Goal: Transaction & Acquisition: Purchase product/service

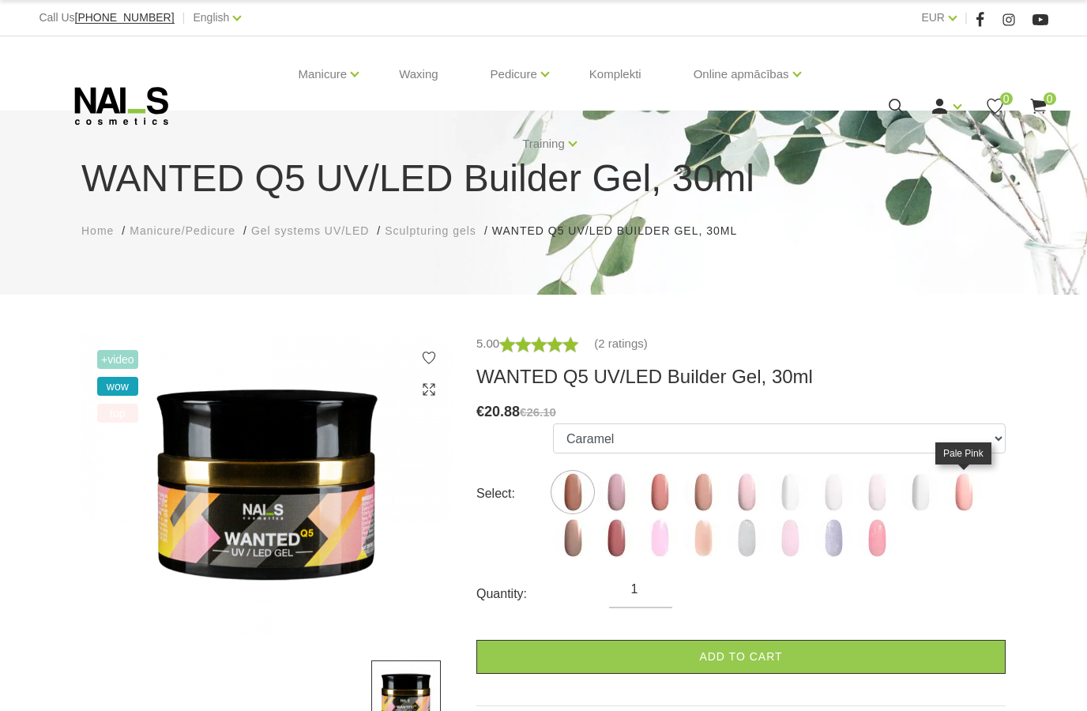
click at [967, 485] on img at bounding box center [963, 491] width 39 height 39
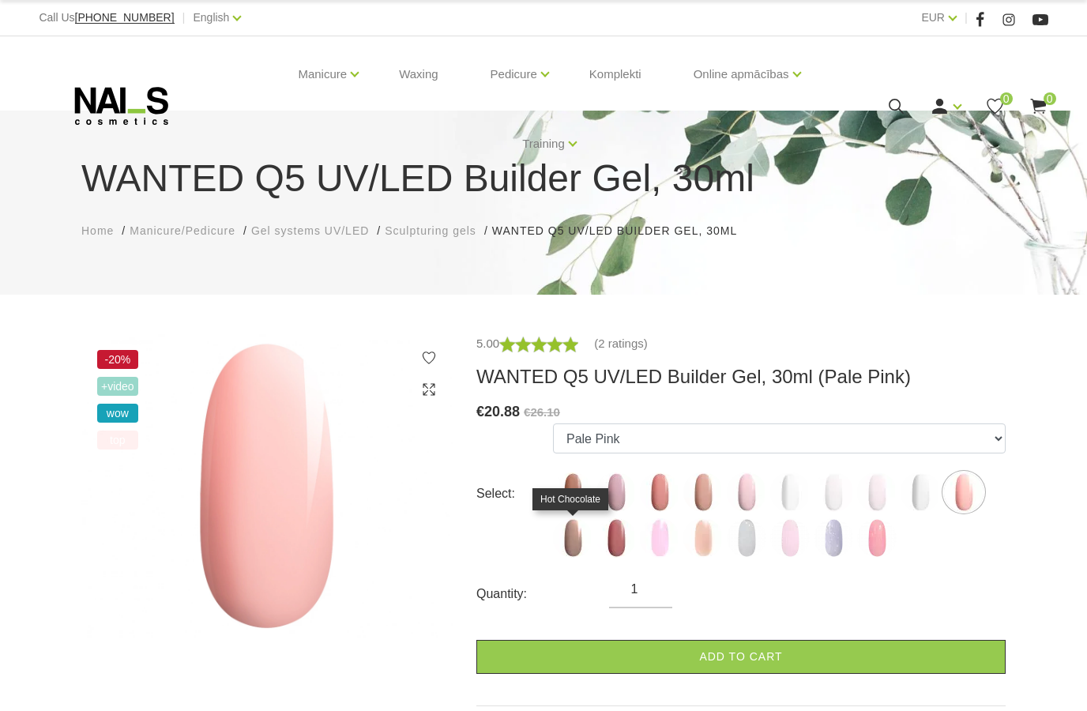
click at [569, 549] on img at bounding box center [572, 537] width 39 height 39
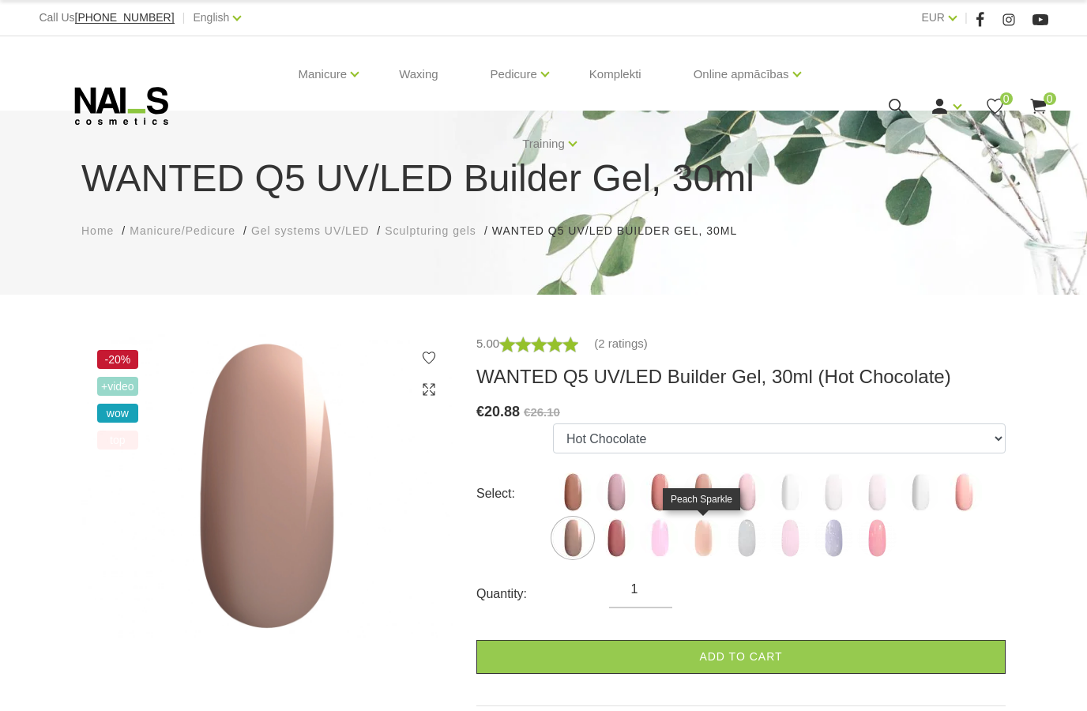
click at [704, 536] on img at bounding box center [702, 537] width 39 height 39
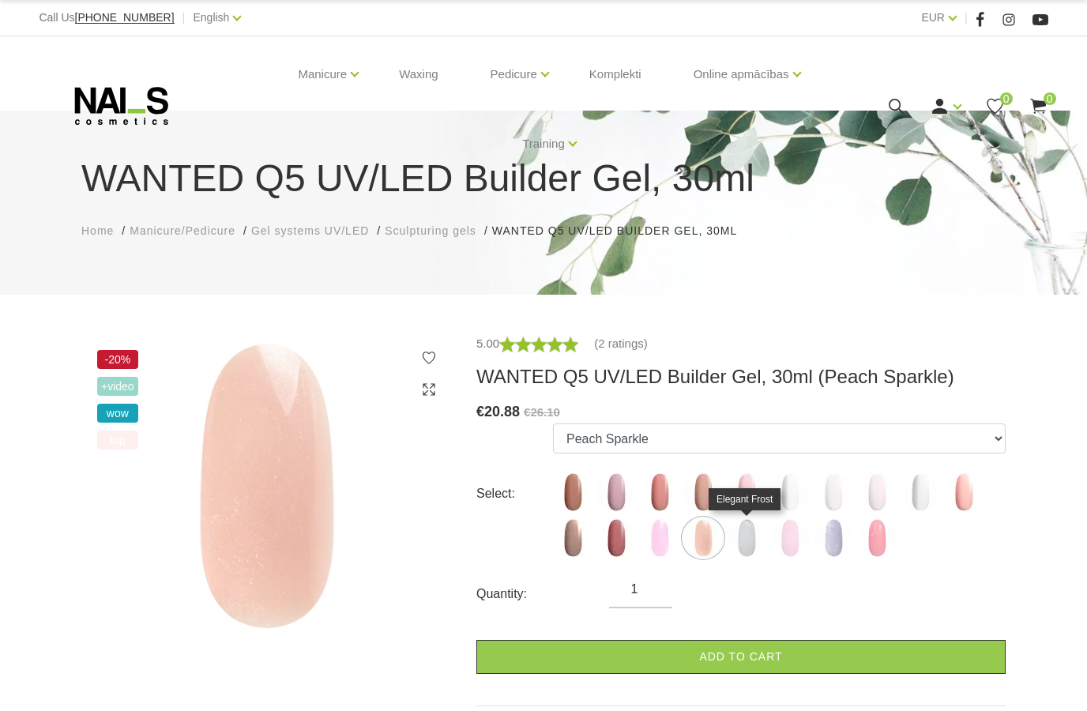
click at [748, 539] on img at bounding box center [746, 537] width 39 height 39
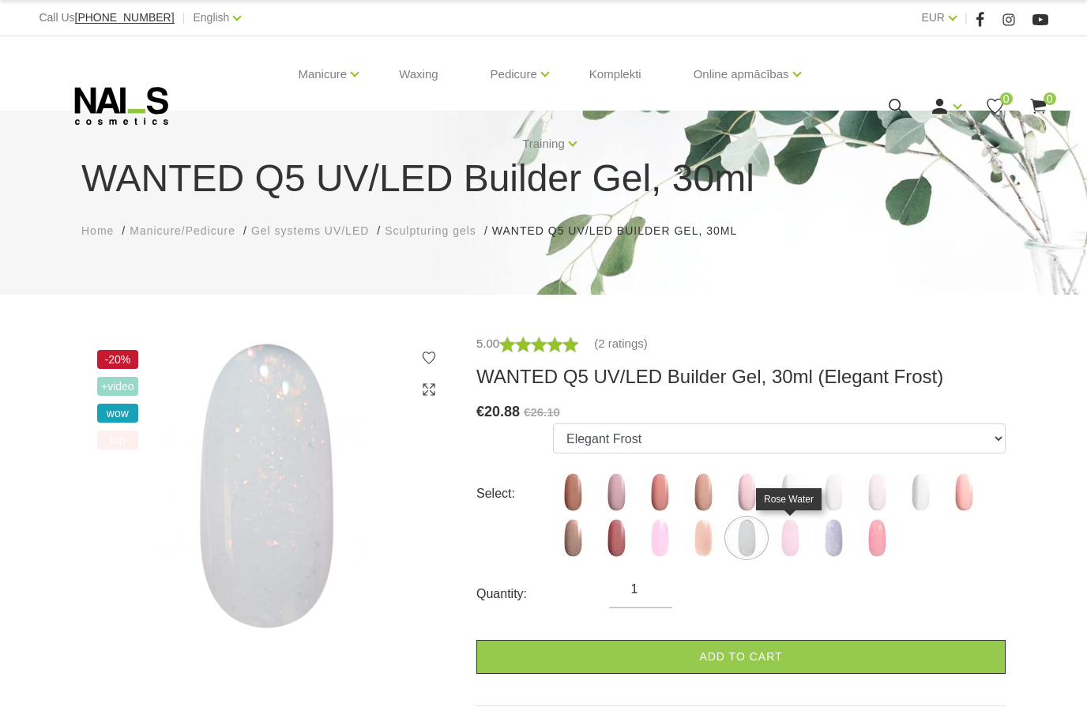
click at [791, 550] on img at bounding box center [789, 537] width 39 height 39
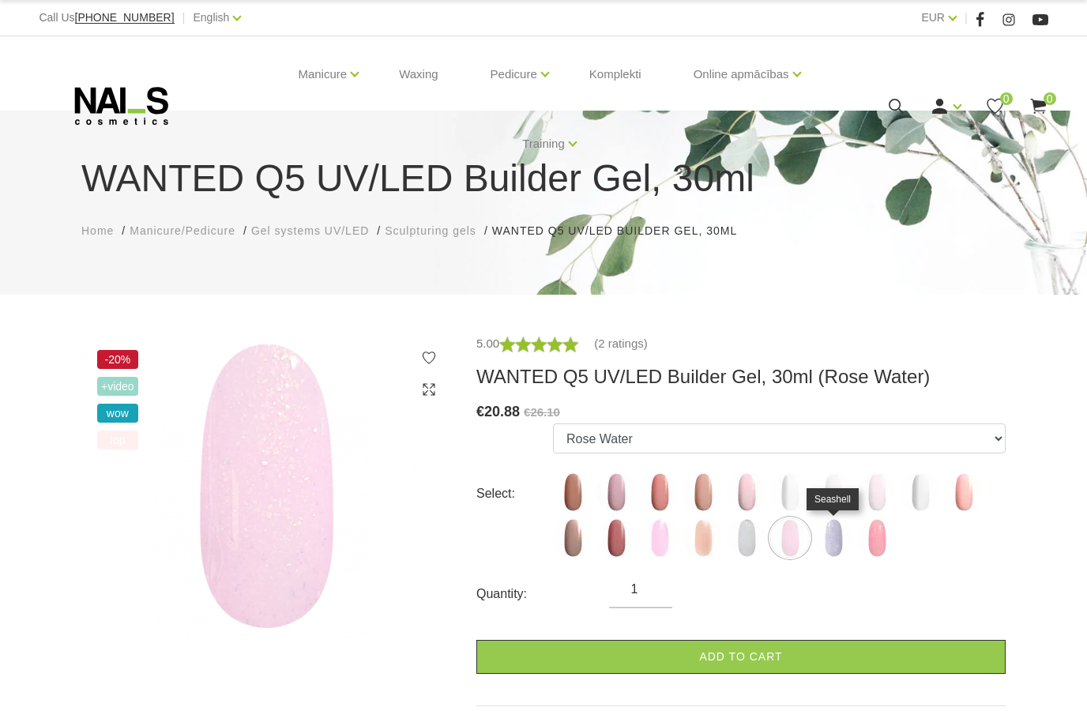
click at [837, 548] on img at bounding box center [832, 537] width 39 height 39
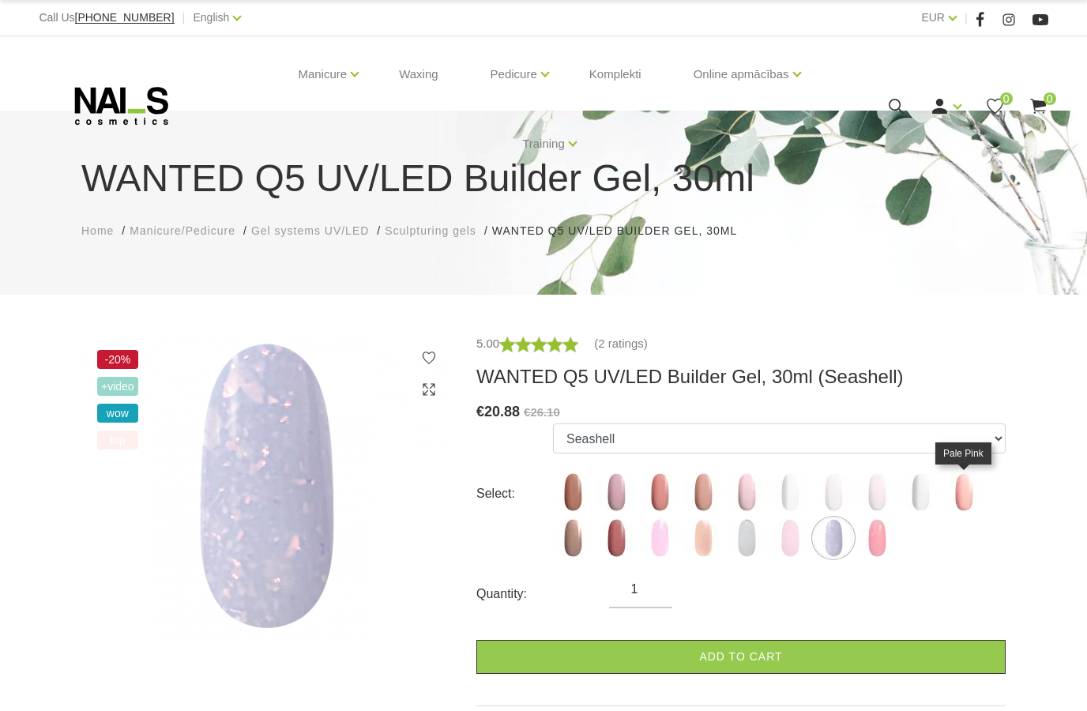
click at [965, 500] on img at bounding box center [963, 491] width 39 height 39
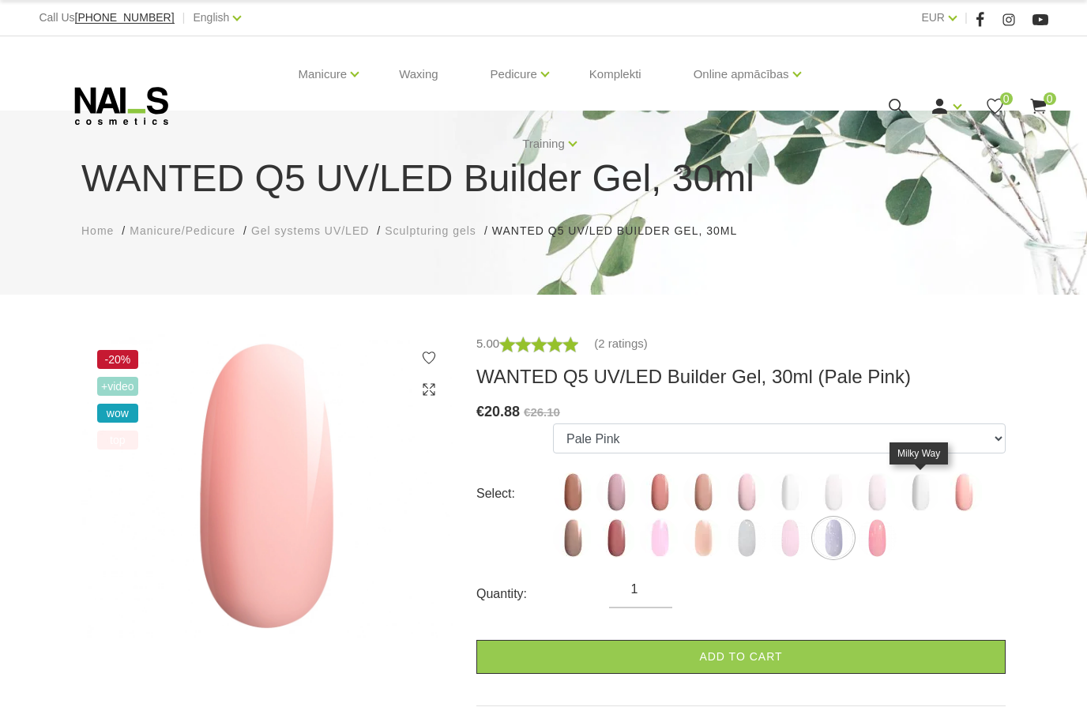
click at [923, 506] on img at bounding box center [919, 491] width 39 height 39
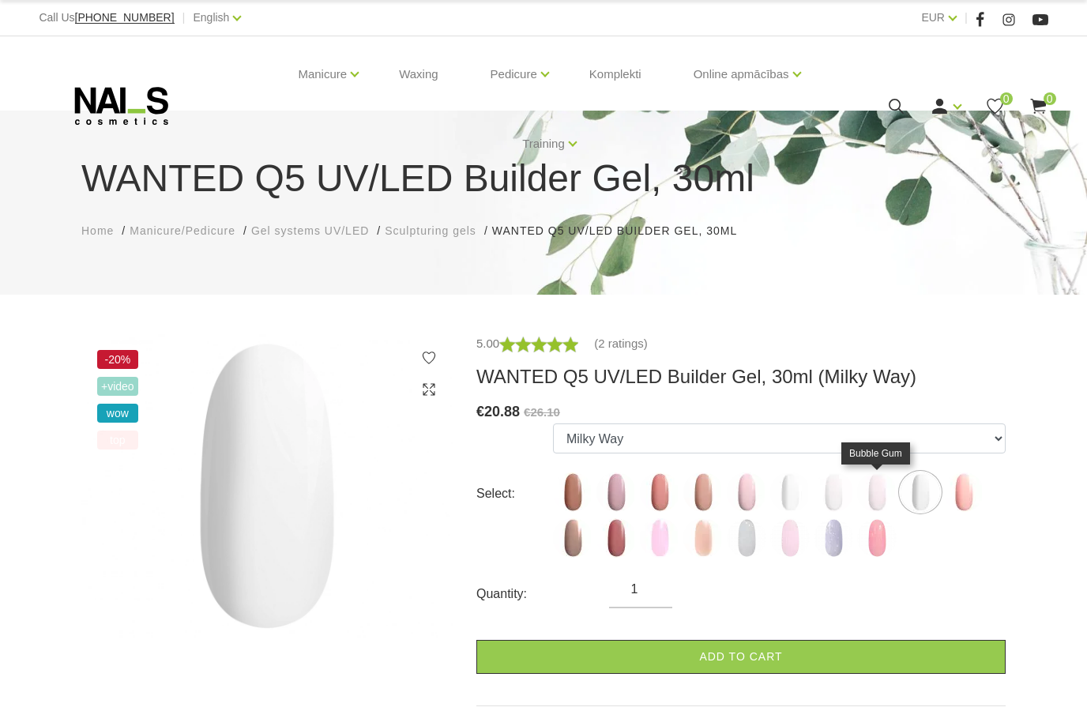
click at [881, 496] on img at bounding box center [876, 491] width 39 height 39
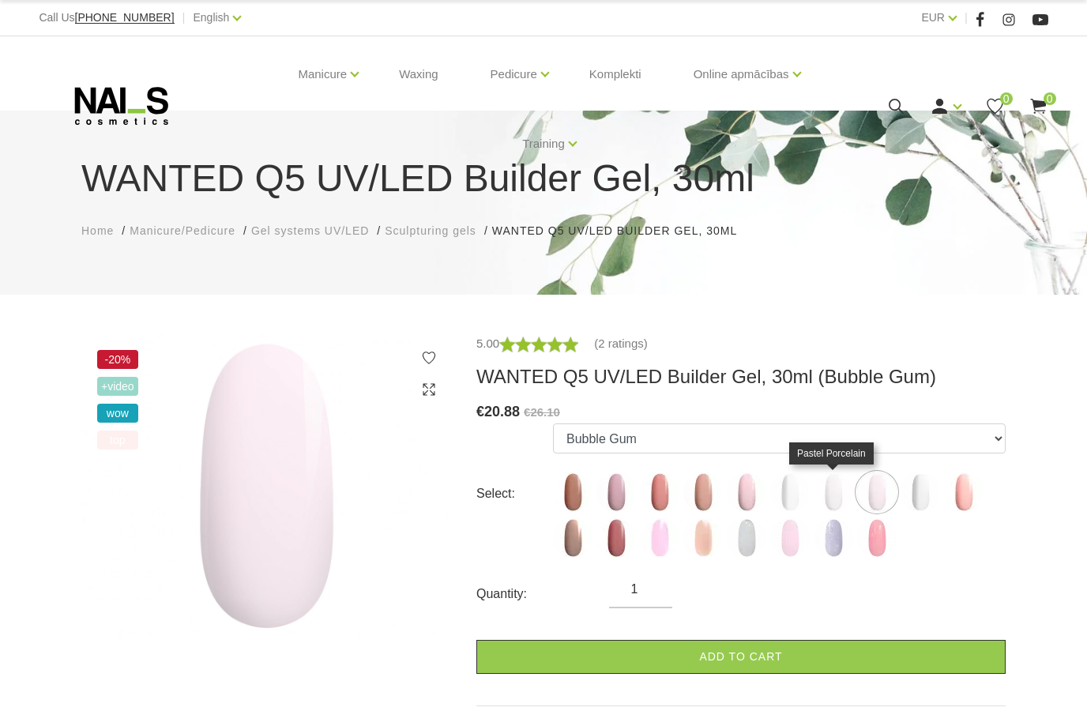
click at [837, 498] on img at bounding box center [832, 491] width 39 height 39
click at [875, 496] on img at bounding box center [876, 491] width 39 height 39
select select "5558"
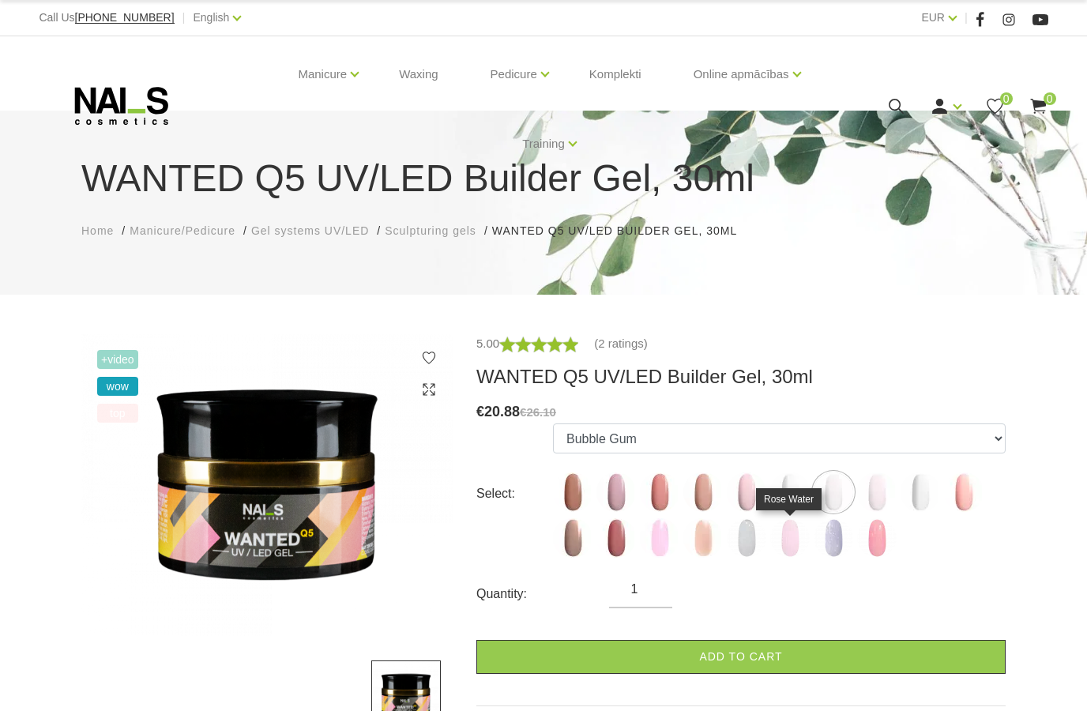
click at [790, 531] on img at bounding box center [789, 537] width 39 height 39
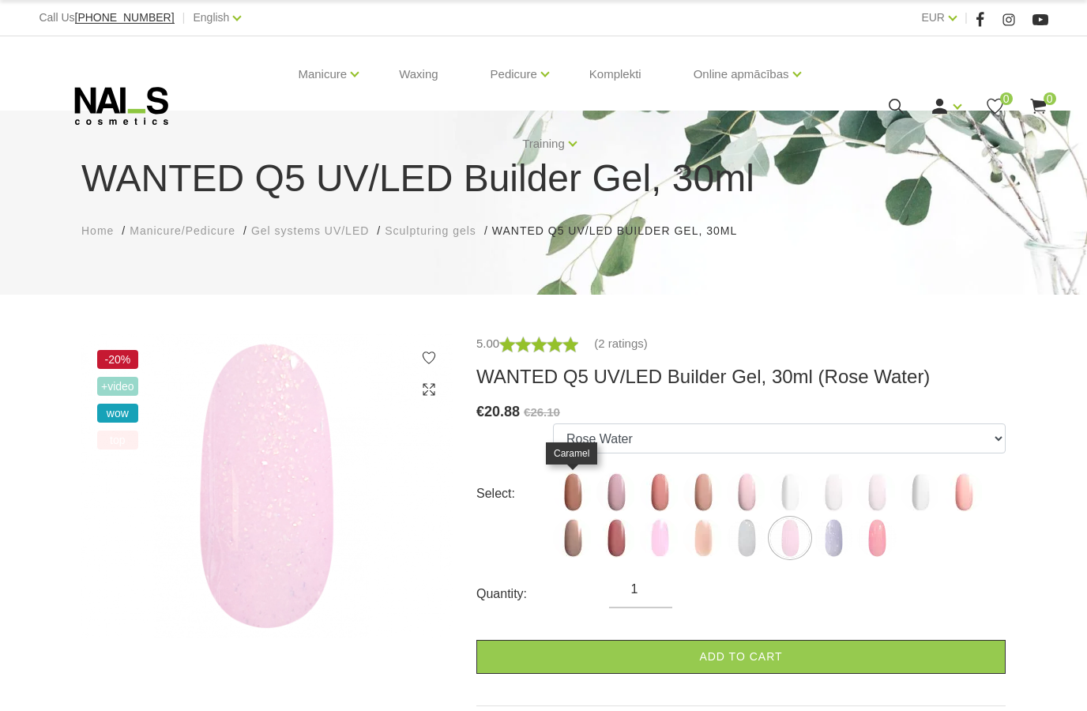
click at [584, 492] on img at bounding box center [572, 491] width 39 height 39
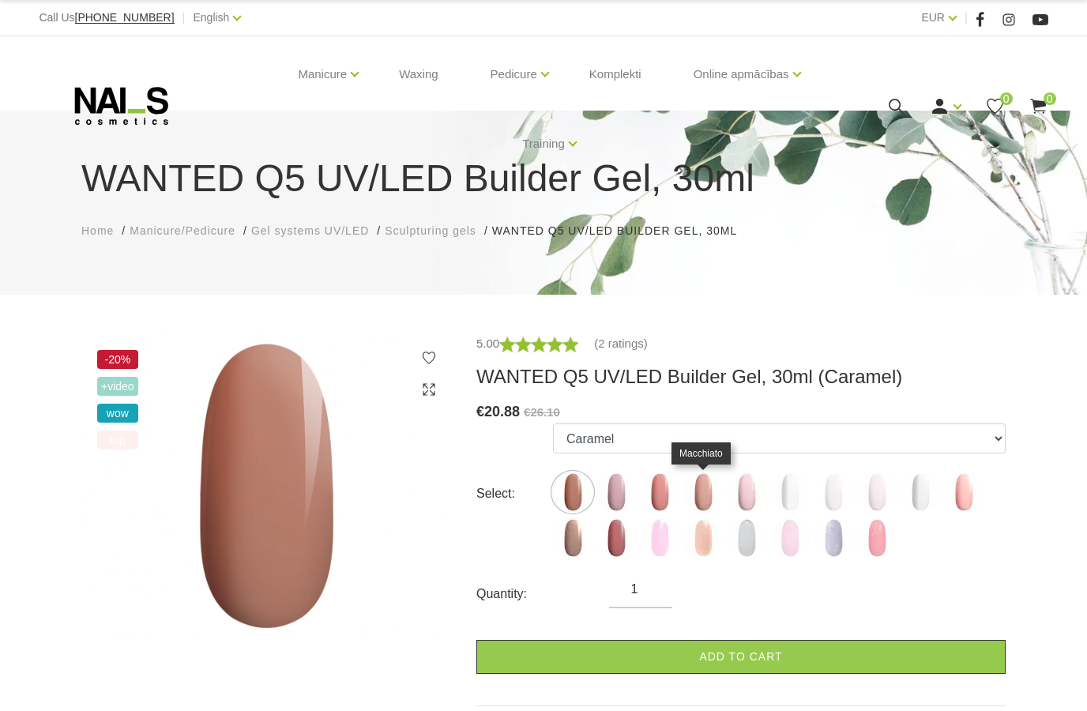
click at [704, 487] on img at bounding box center [702, 491] width 39 height 39
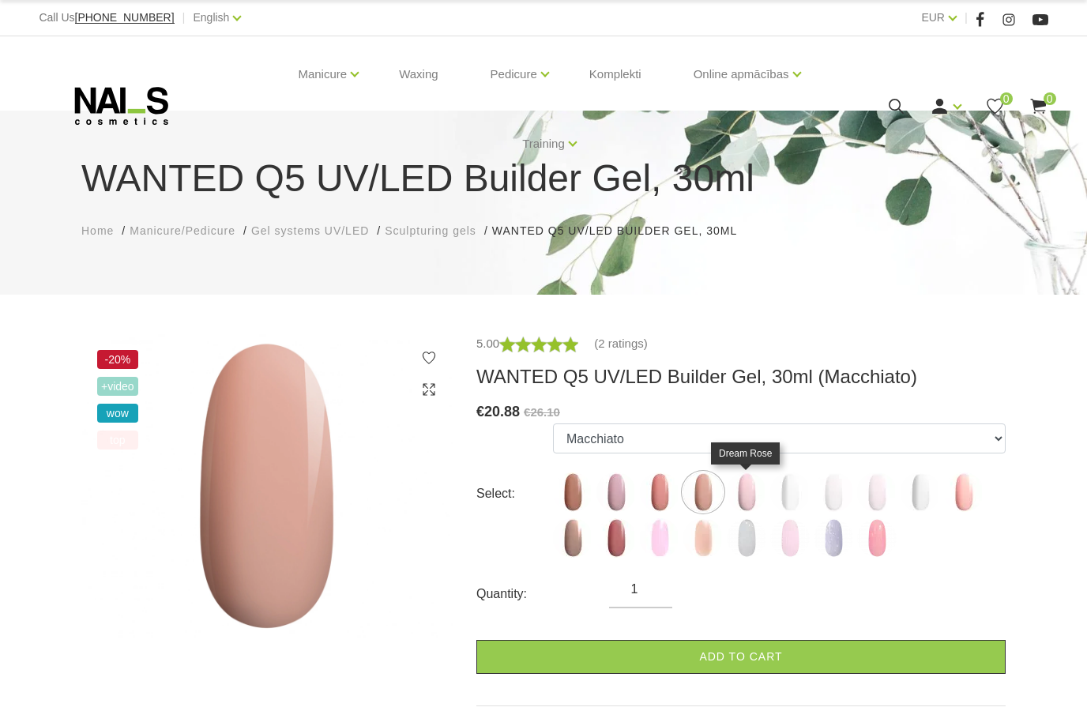
click at [742, 494] on img at bounding box center [746, 491] width 39 height 39
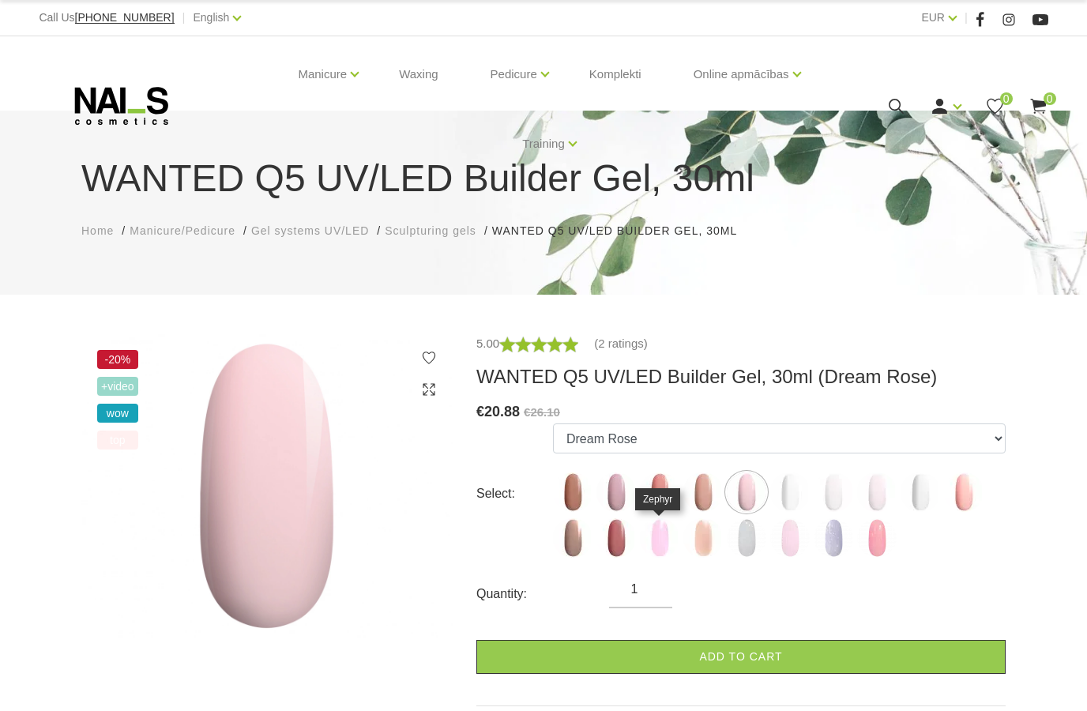
click at [663, 531] on img at bounding box center [659, 537] width 39 height 39
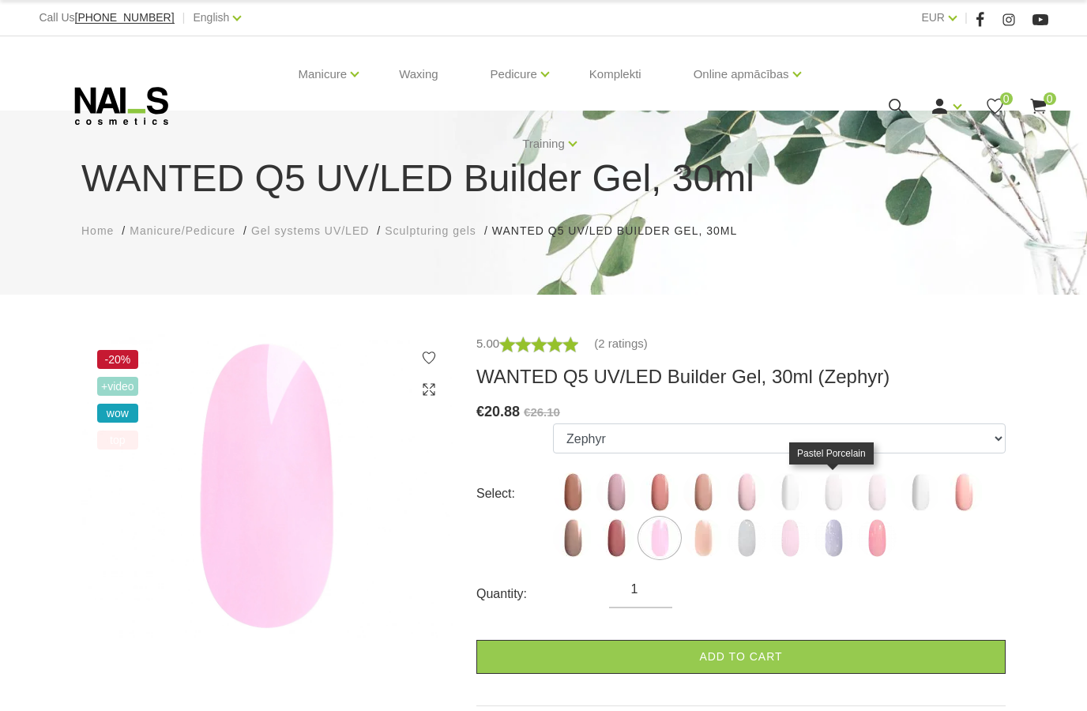
click at [838, 493] on img at bounding box center [832, 491] width 39 height 39
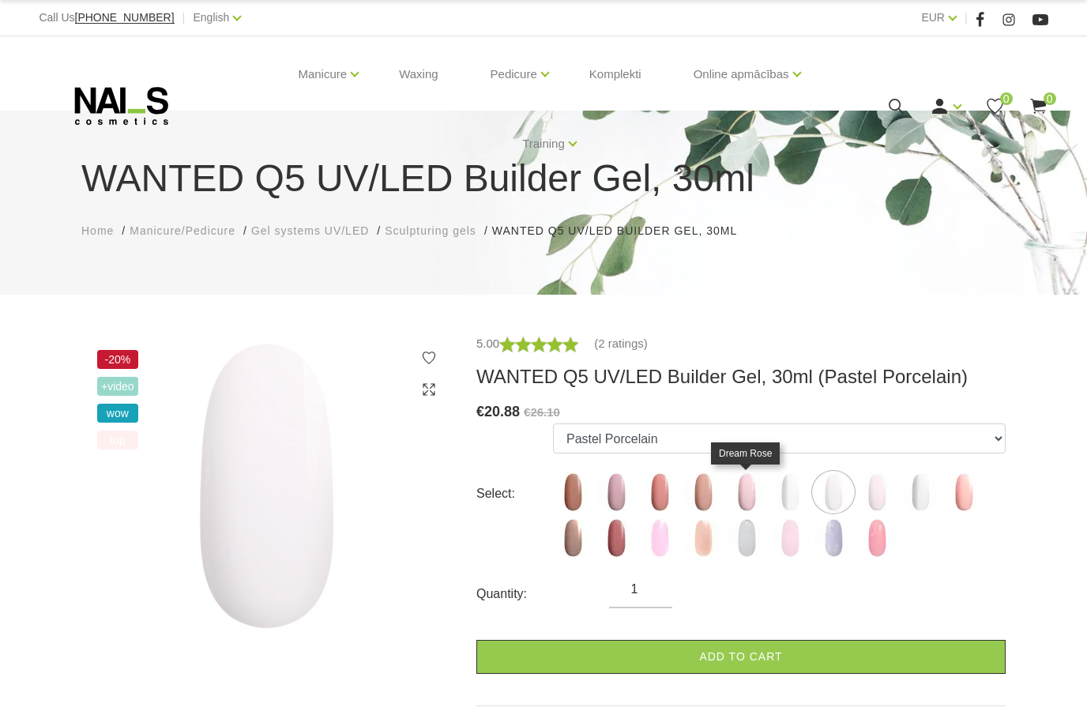
click at [756, 489] on img at bounding box center [746, 491] width 39 height 39
select select "4676"
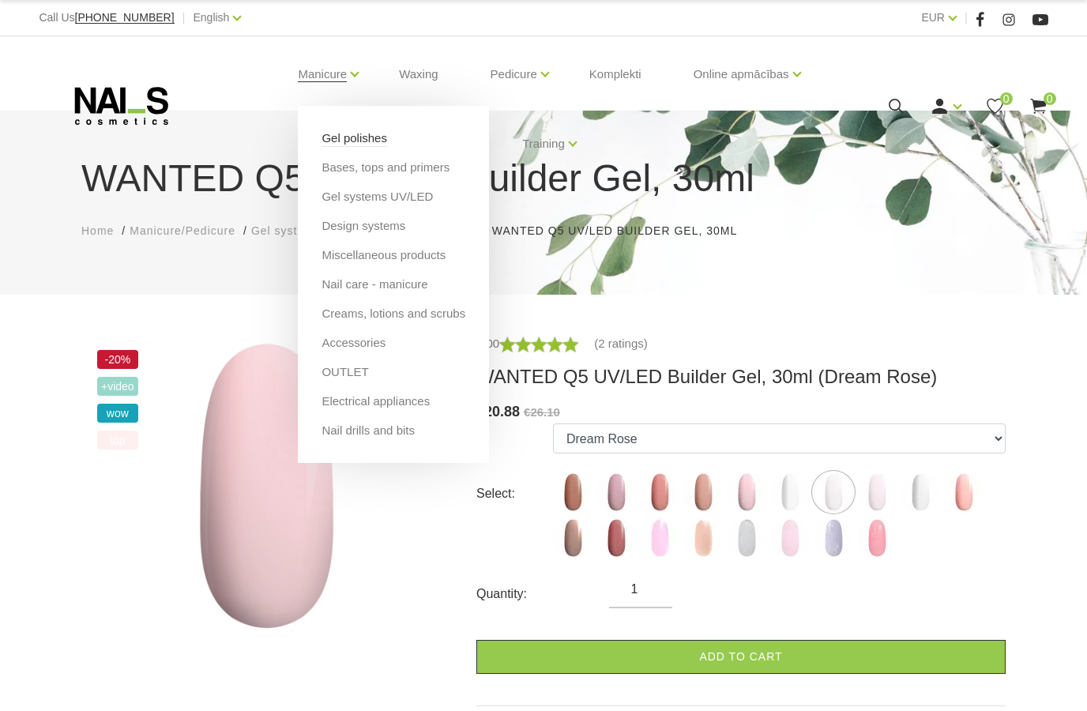
click at [356, 145] on link "Gel polishes" at bounding box center [354, 138] width 66 height 17
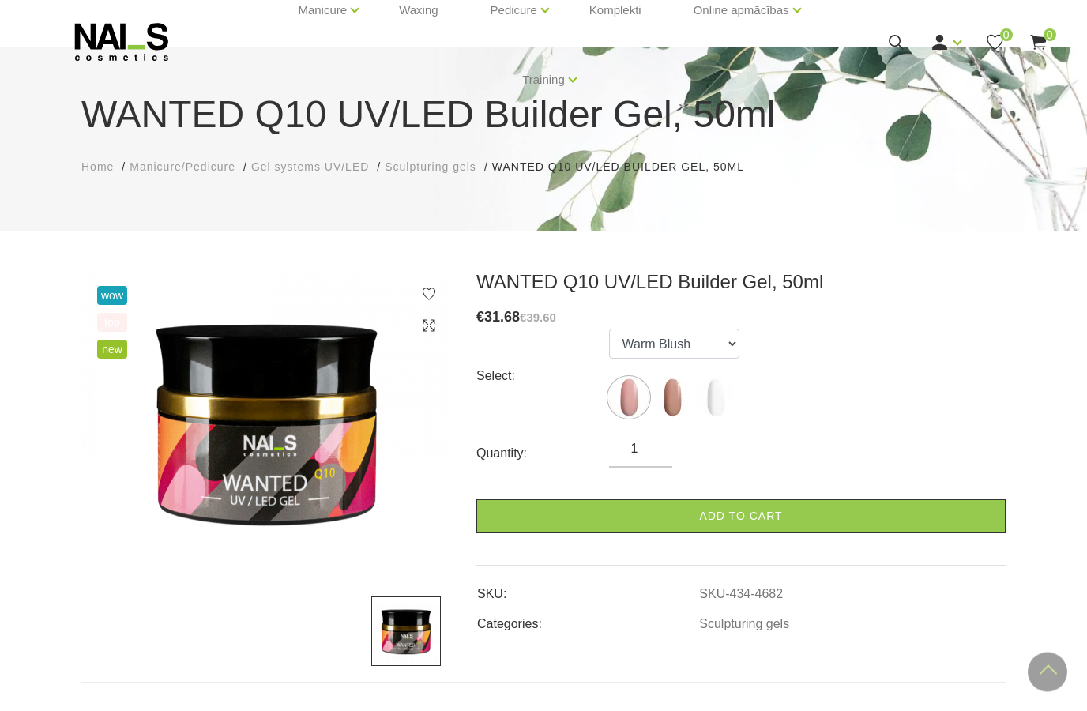
scroll to position [44, 0]
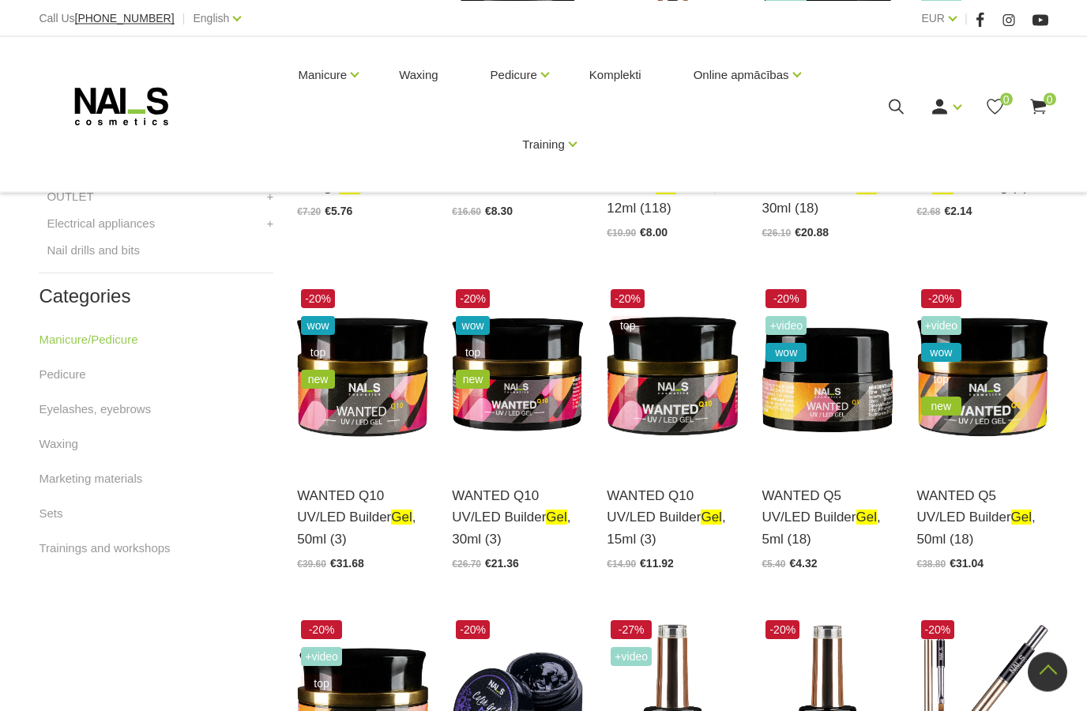
scroll to position [862, 0]
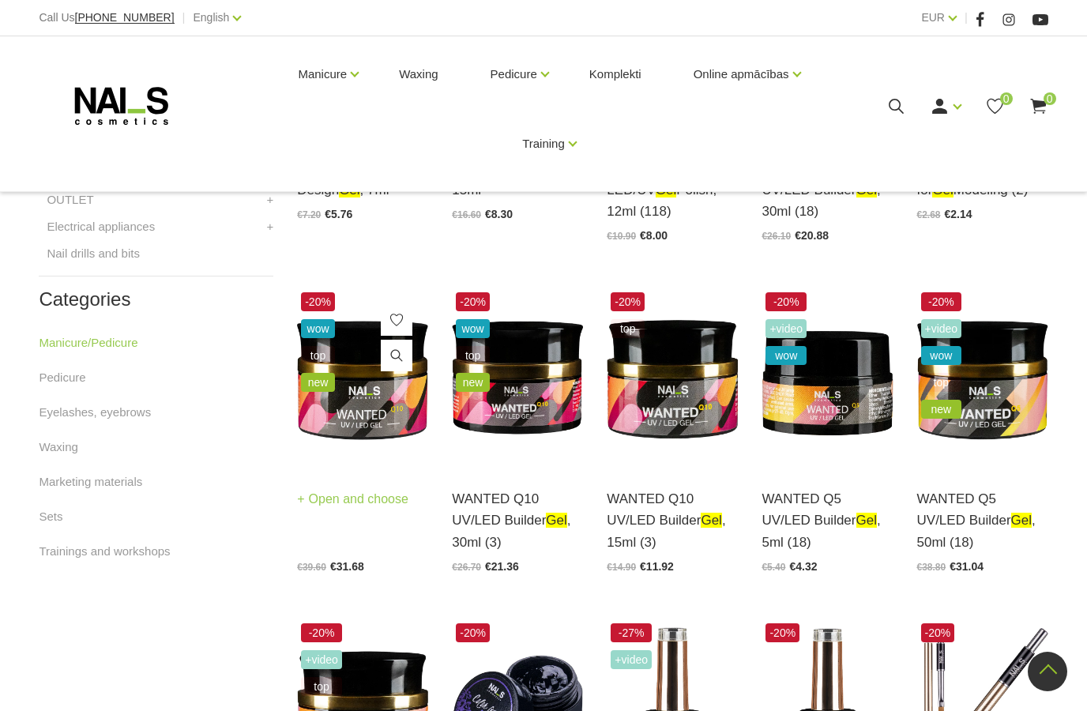
click at [376, 351] on img at bounding box center [362, 378] width 131 height 180
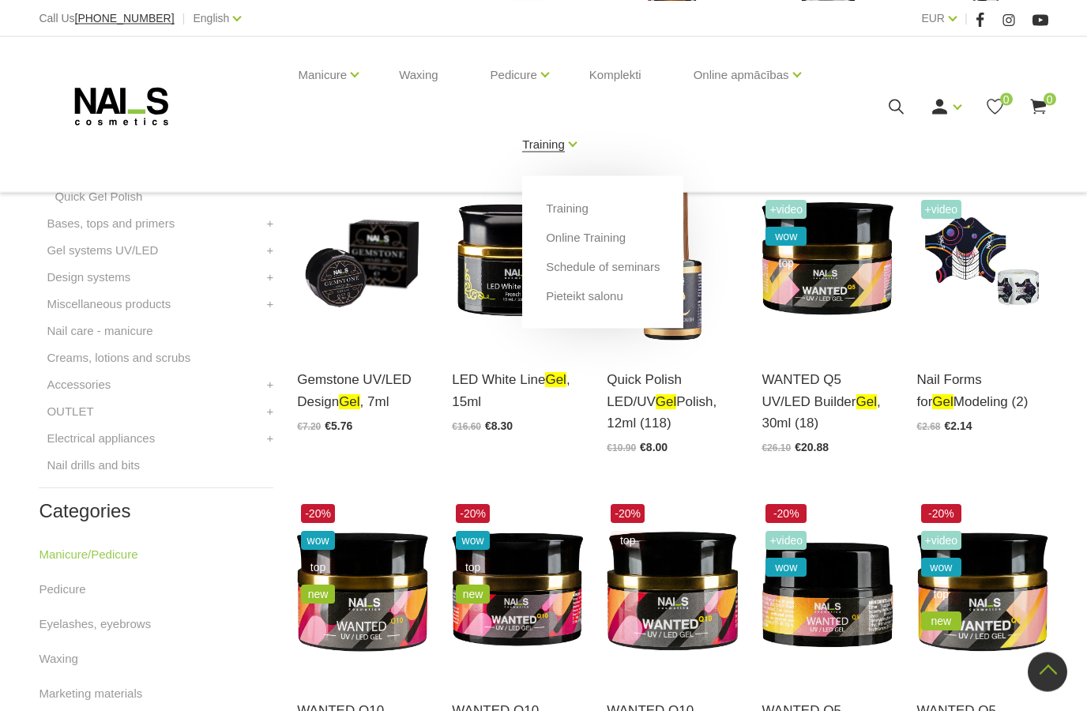
scroll to position [594, 0]
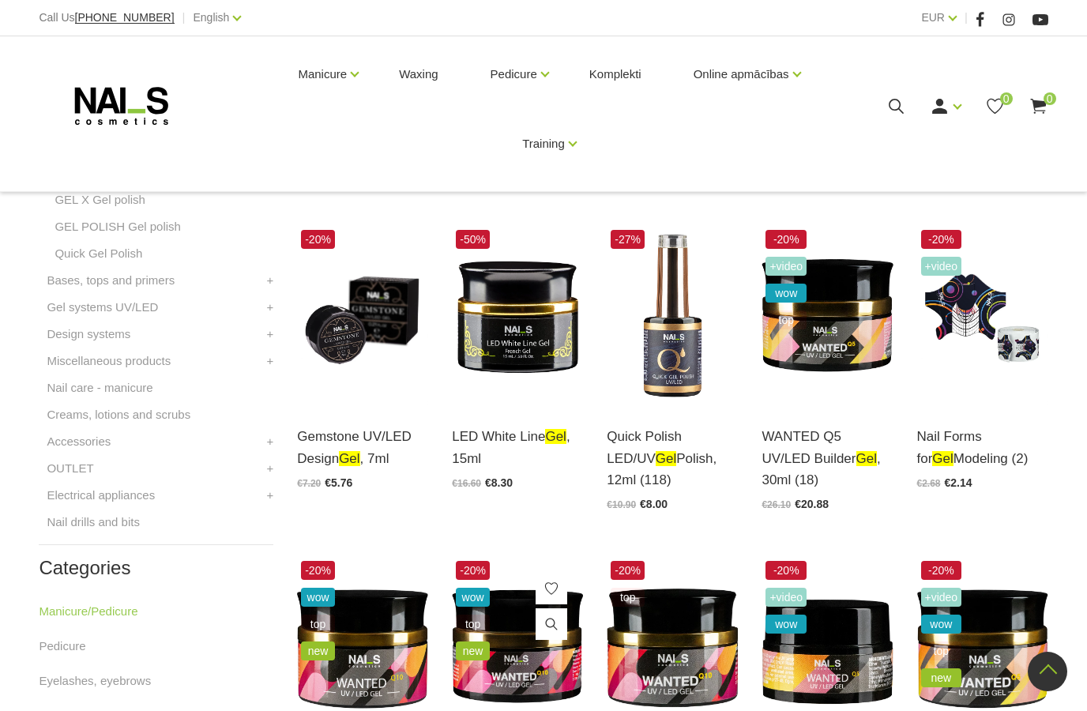
click at [531, 576] on img at bounding box center [517, 647] width 131 height 180
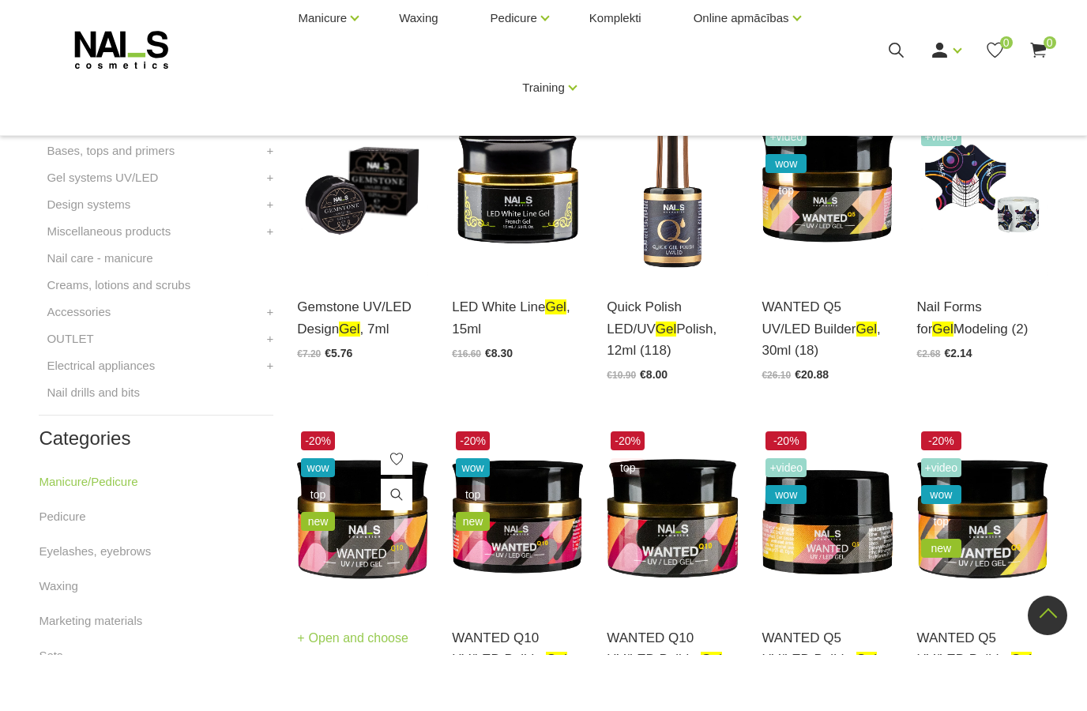
scroll to position [671, 0]
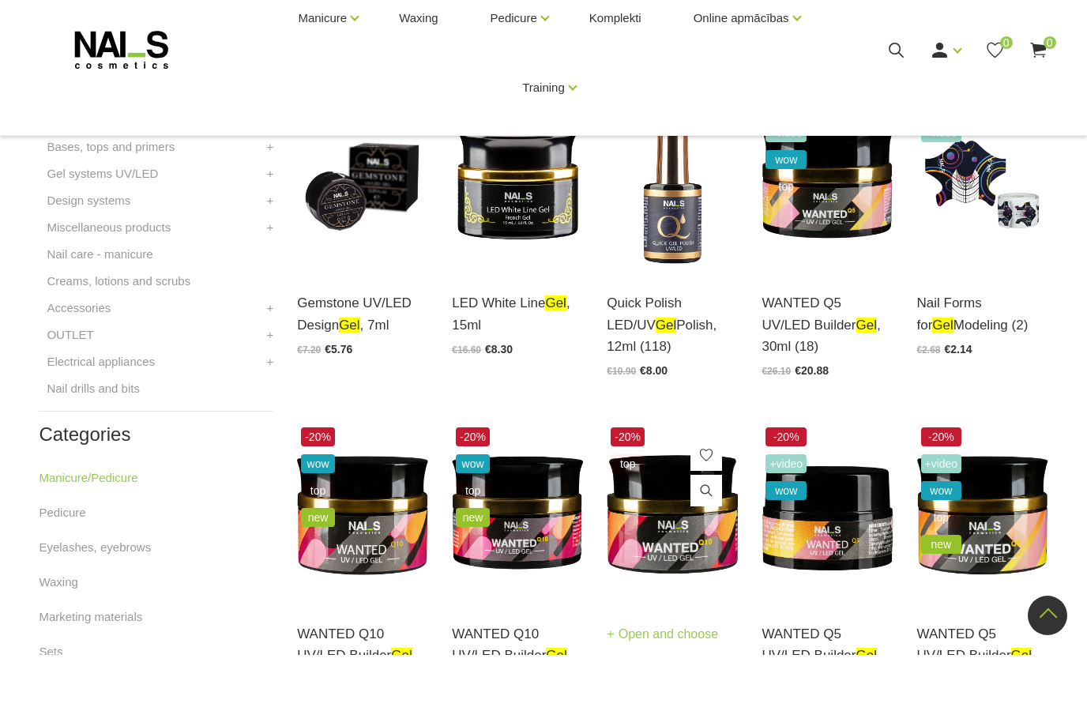
click at [697, 502] on img at bounding box center [671, 569] width 131 height 180
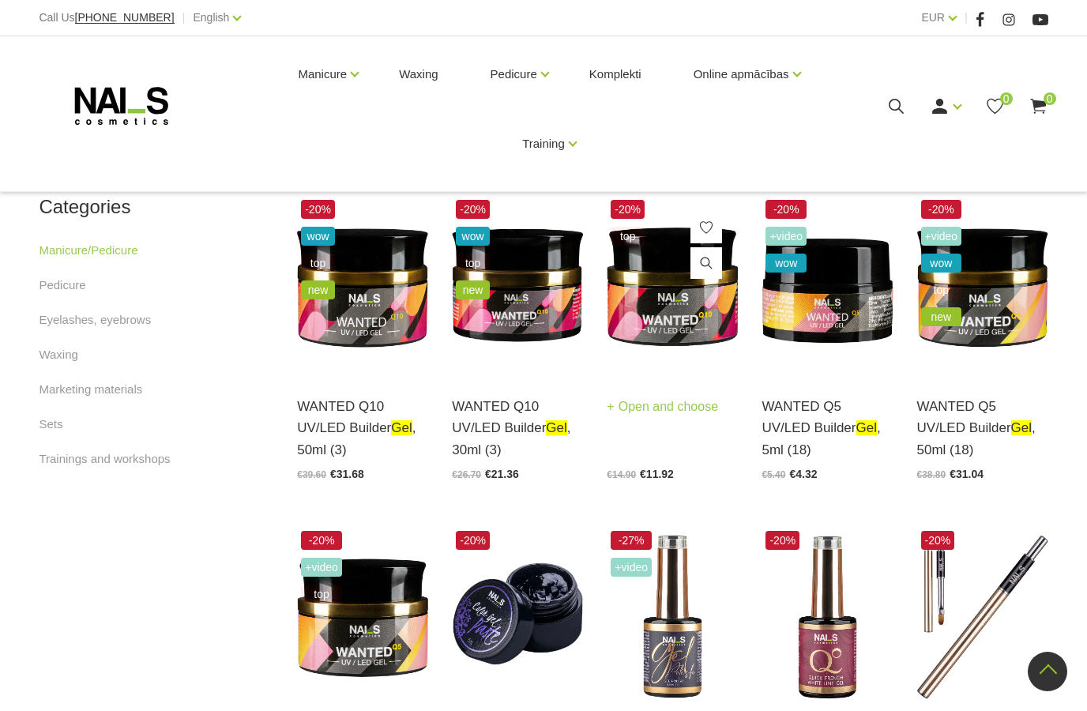
scroll to position [955, 0]
click at [656, 287] on img at bounding box center [671, 286] width 131 height 180
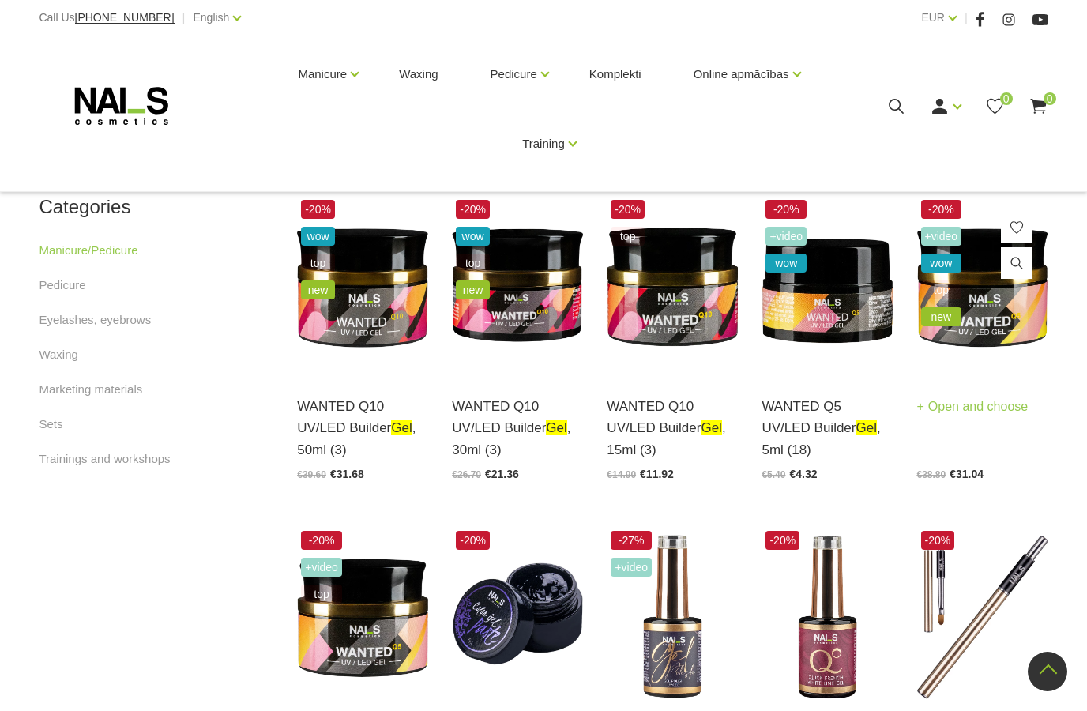
click at [1012, 260] on img at bounding box center [982, 286] width 131 height 180
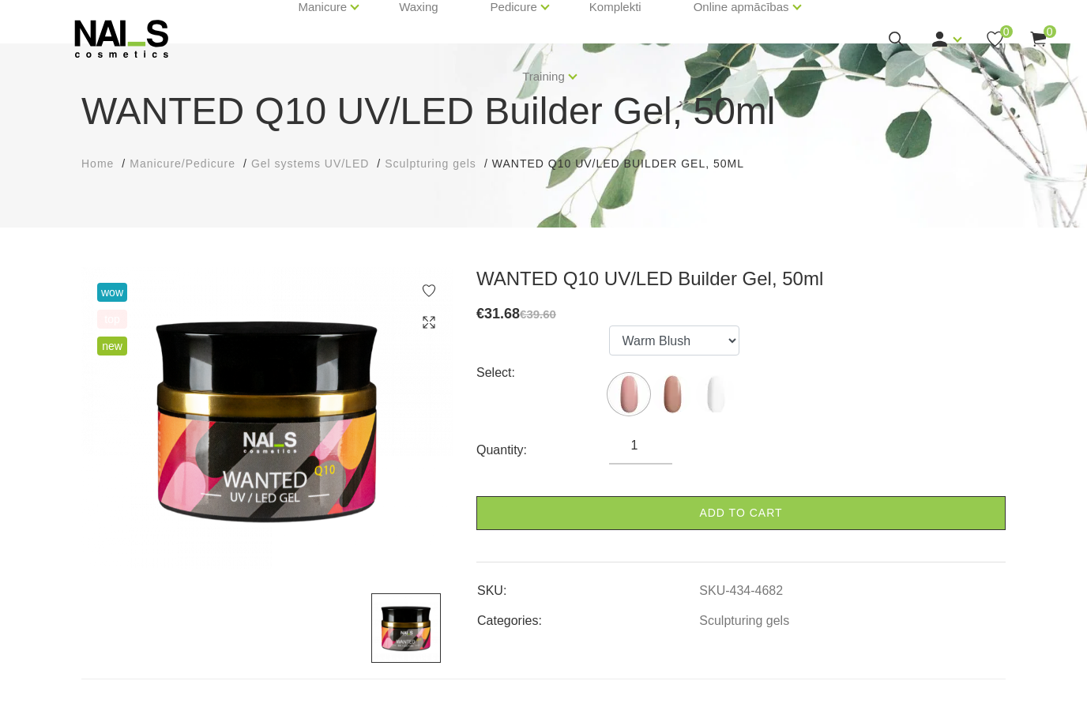
scroll to position [58, 0]
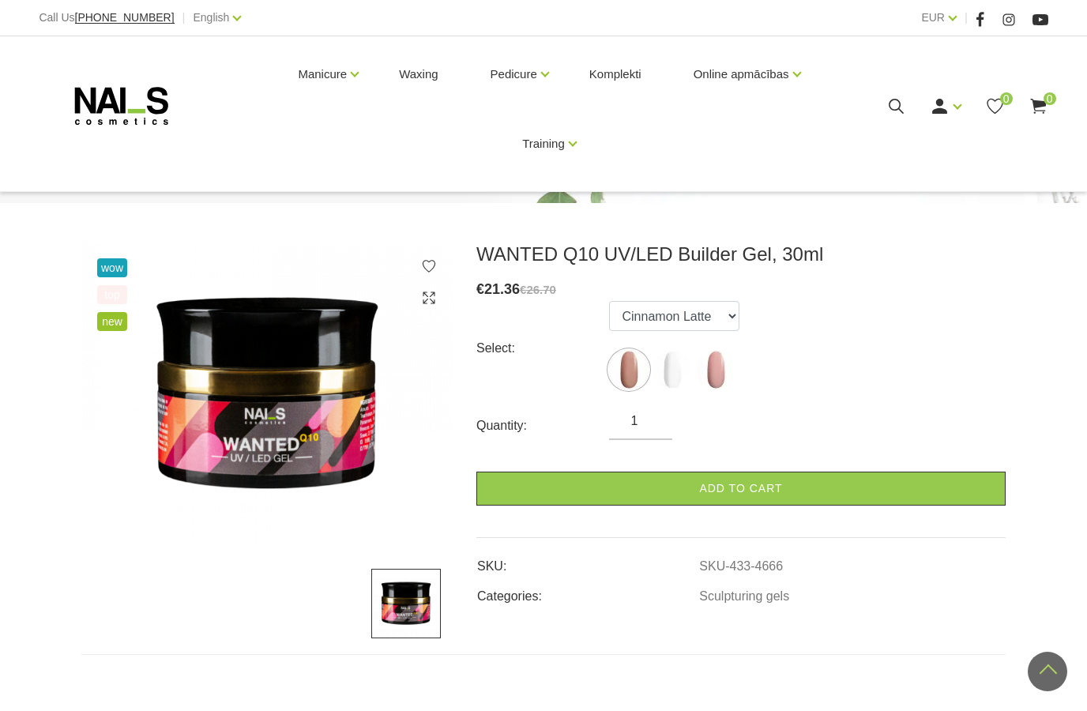
scroll to position [84, 0]
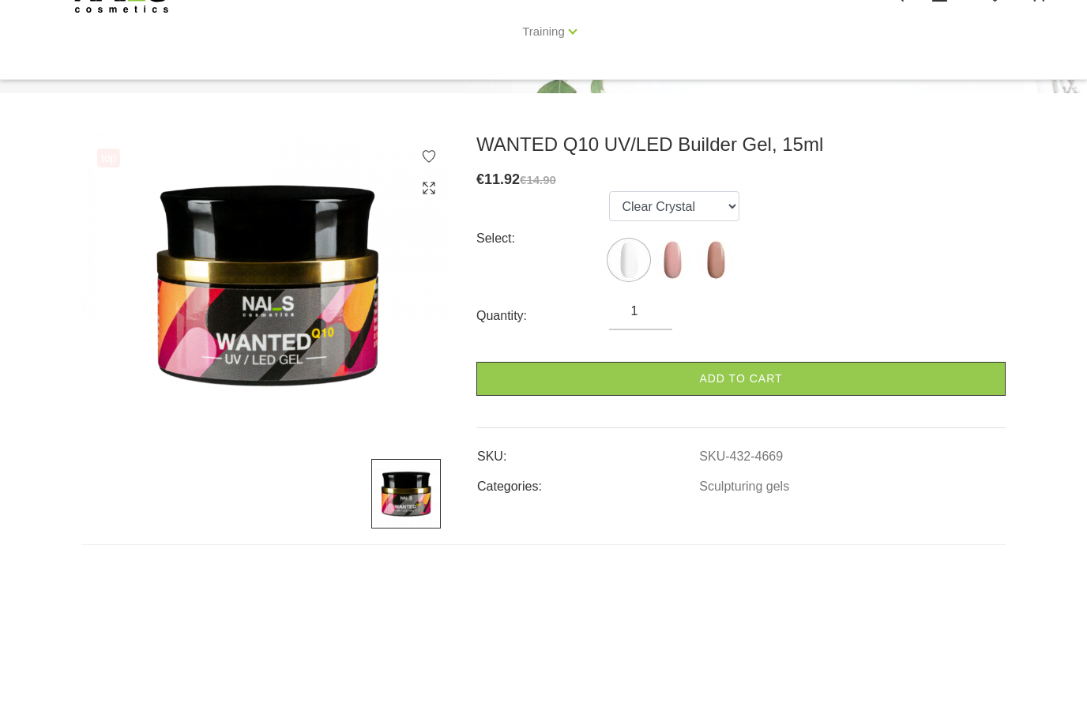
scroll to position [152, 0]
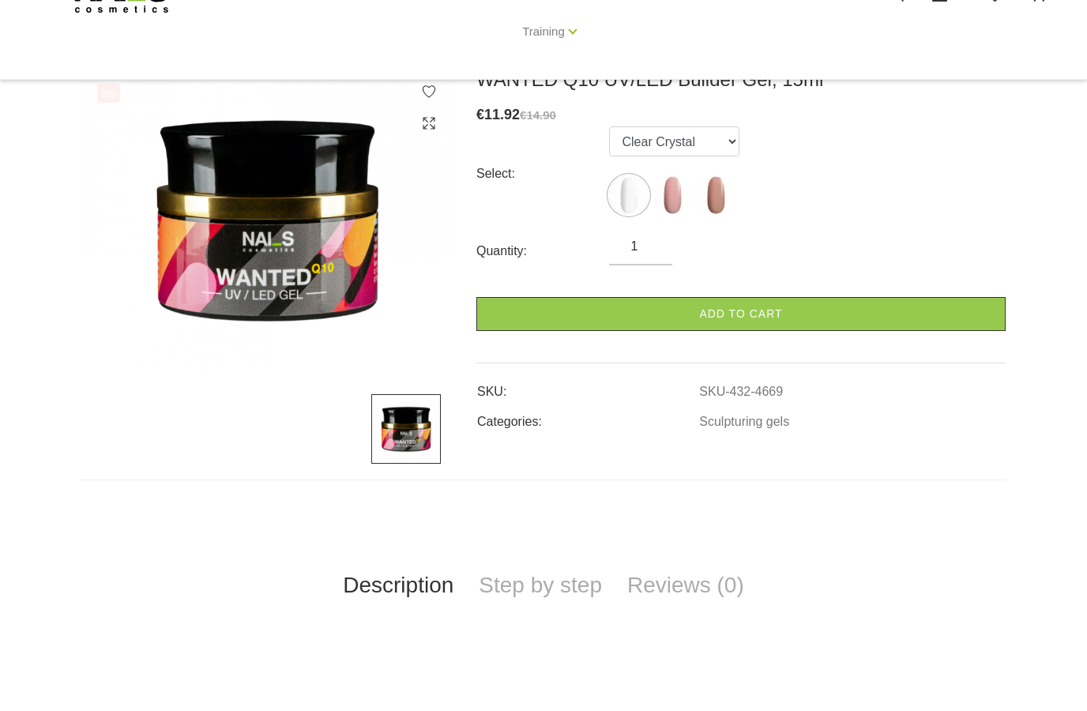
scroll to position [217, 0]
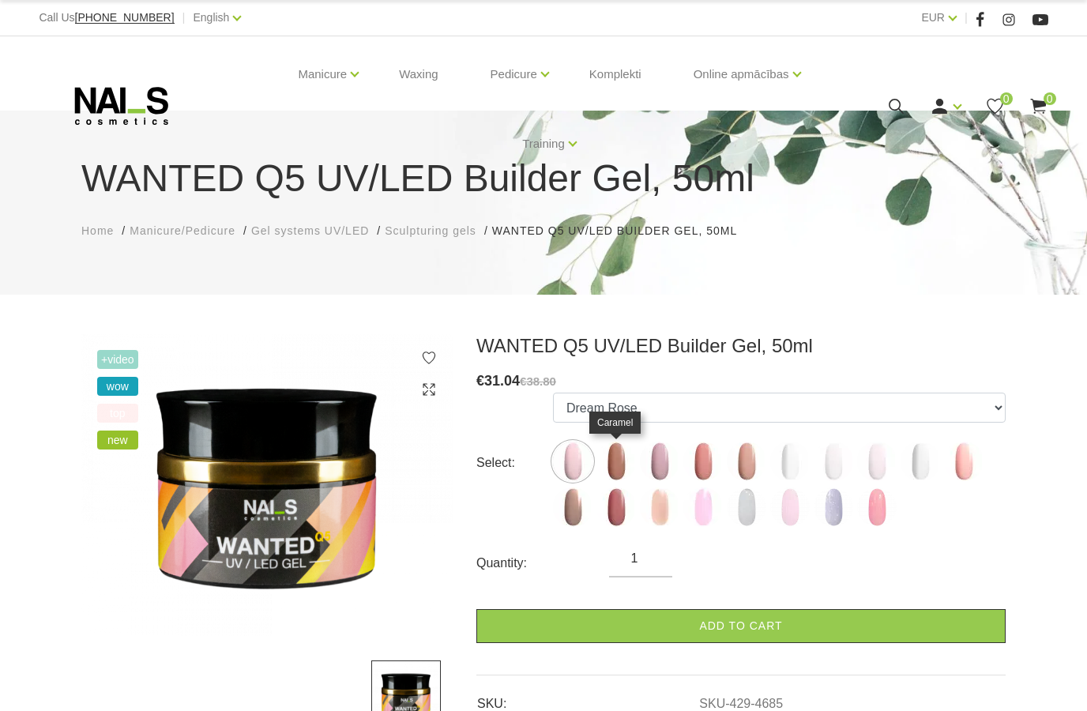
click at [623, 465] on img at bounding box center [615, 460] width 39 height 39
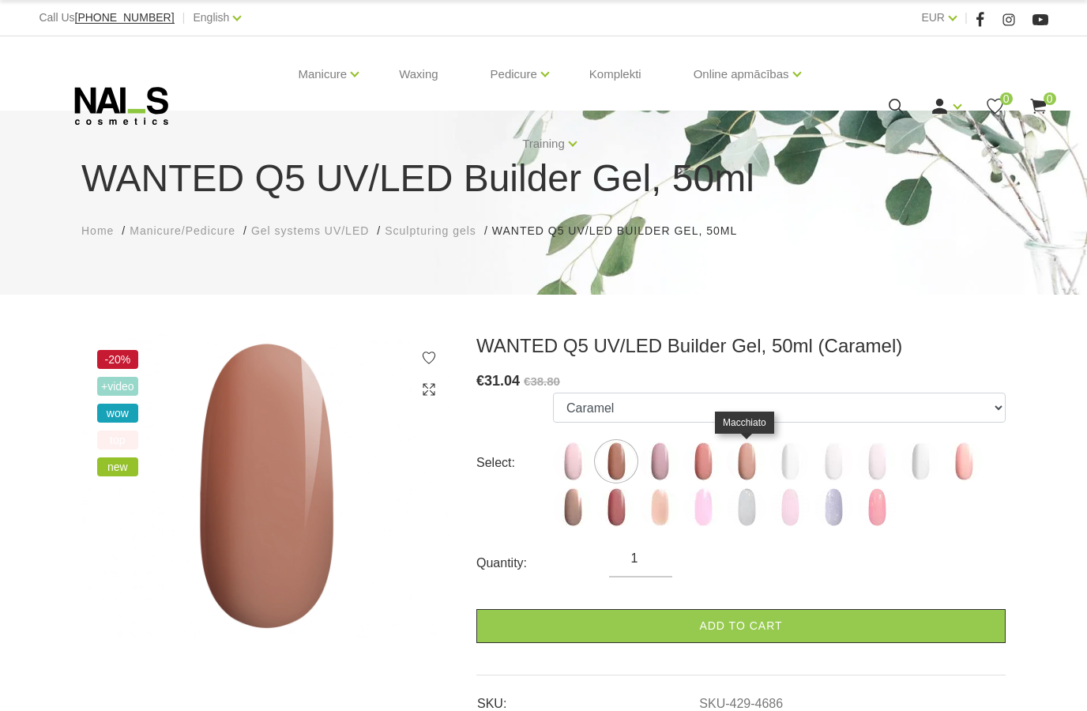
click at [740, 475] on img at bounding box center [746, 460] width 39 height 39
select select "4689"
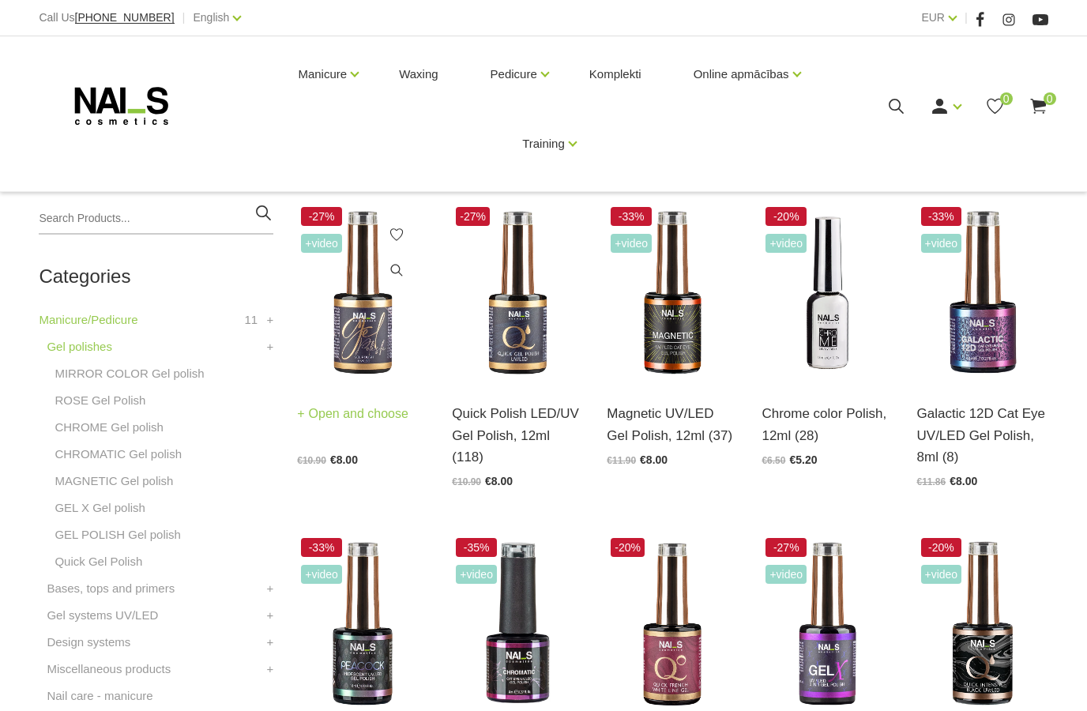
scroll to position [287, 0]
click at [359, 316] on img at bounding box center [362, 292] width 131 height 180
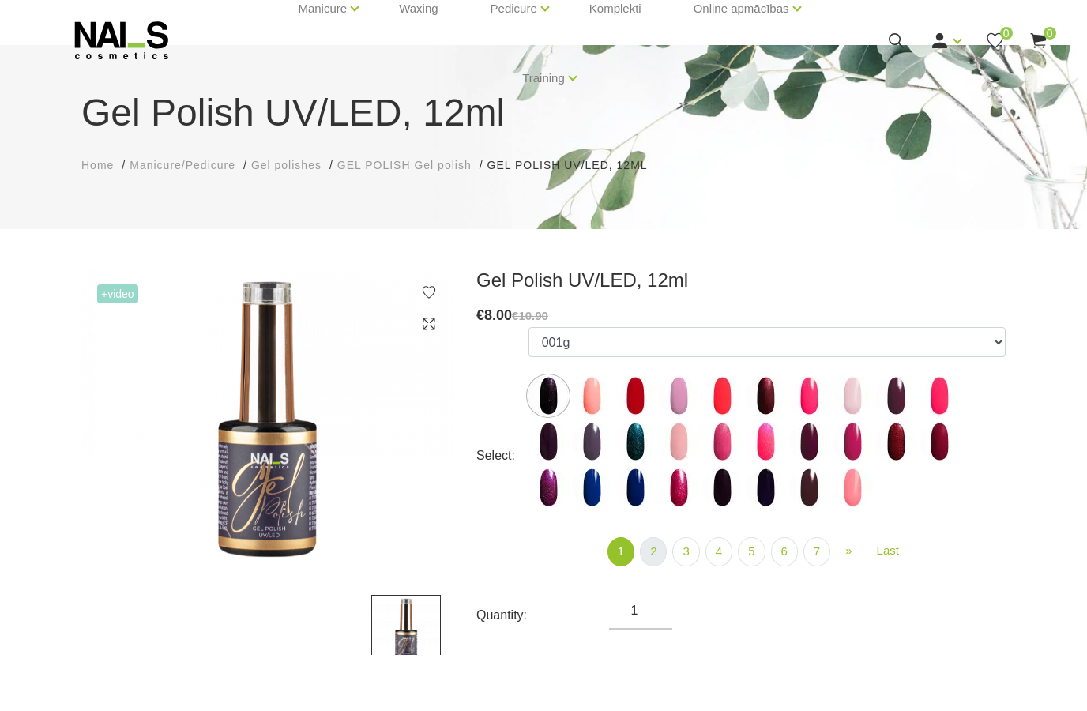
click at [648, 593] on link "2" at bounding box center [653, 607] width 27 height 29
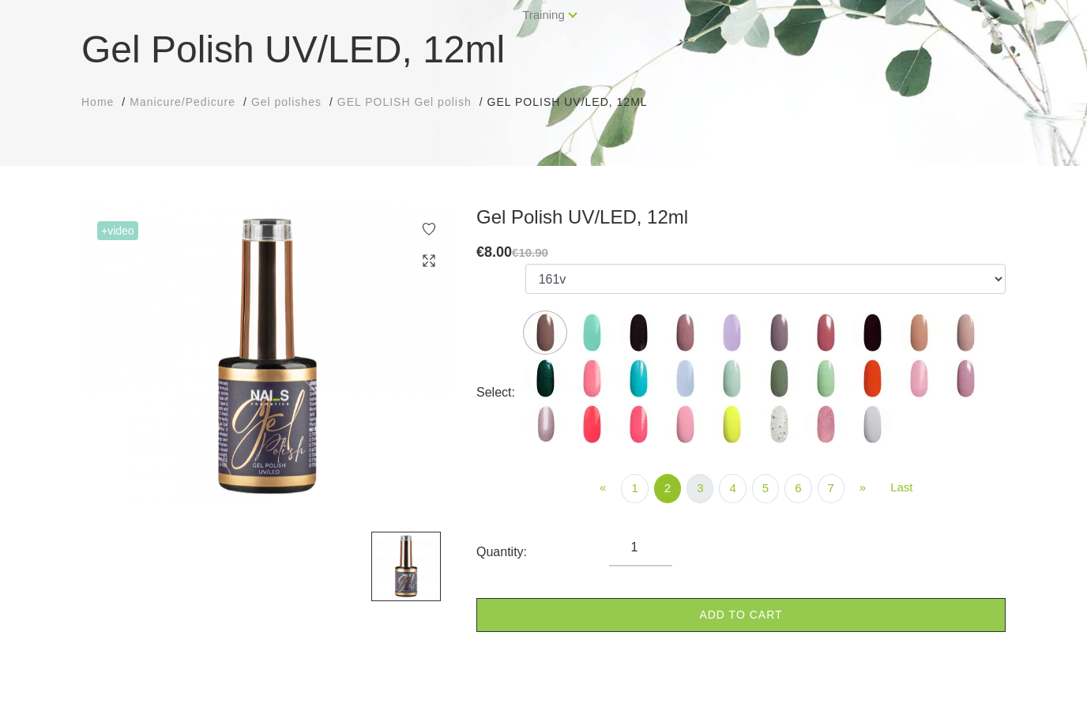
click at [703, 530] on link "3" at bounding box center [699, 544] width 27 height 29
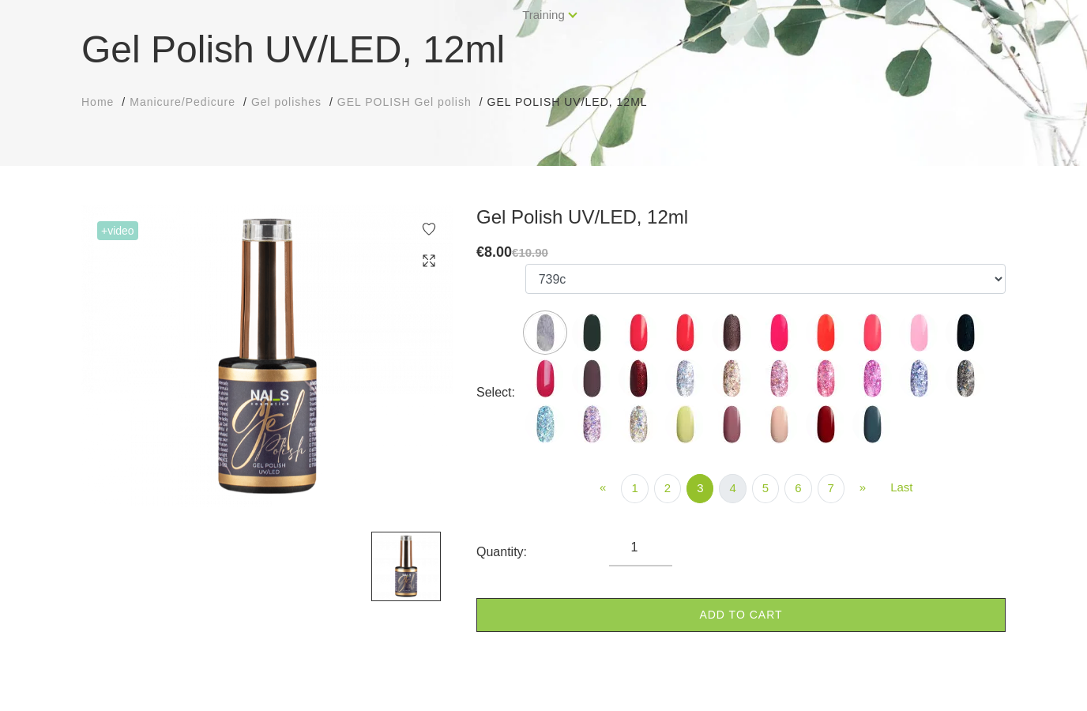
click at [740, 530] on link "4" at bounding box center [732, 544] width 27 height 29
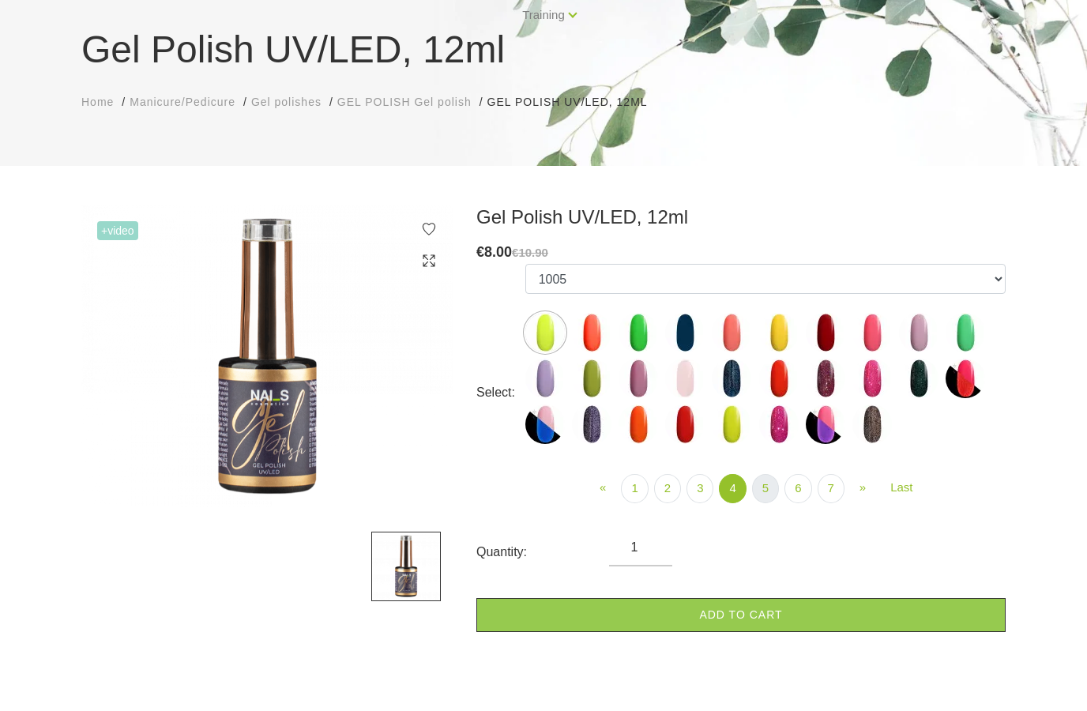
click at [762, 530] on link "5" at bounding box center [765, 544] width 27 height 29
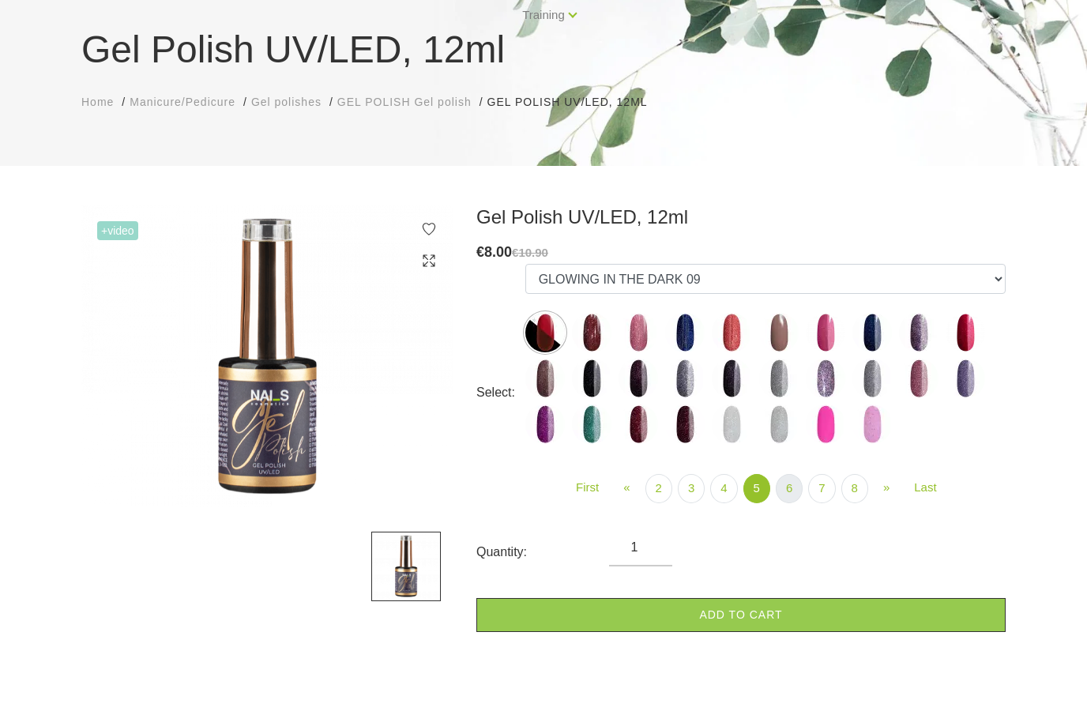
click at [791, 530] on link "6" at bounding box center [788, 544] width 27 height 29
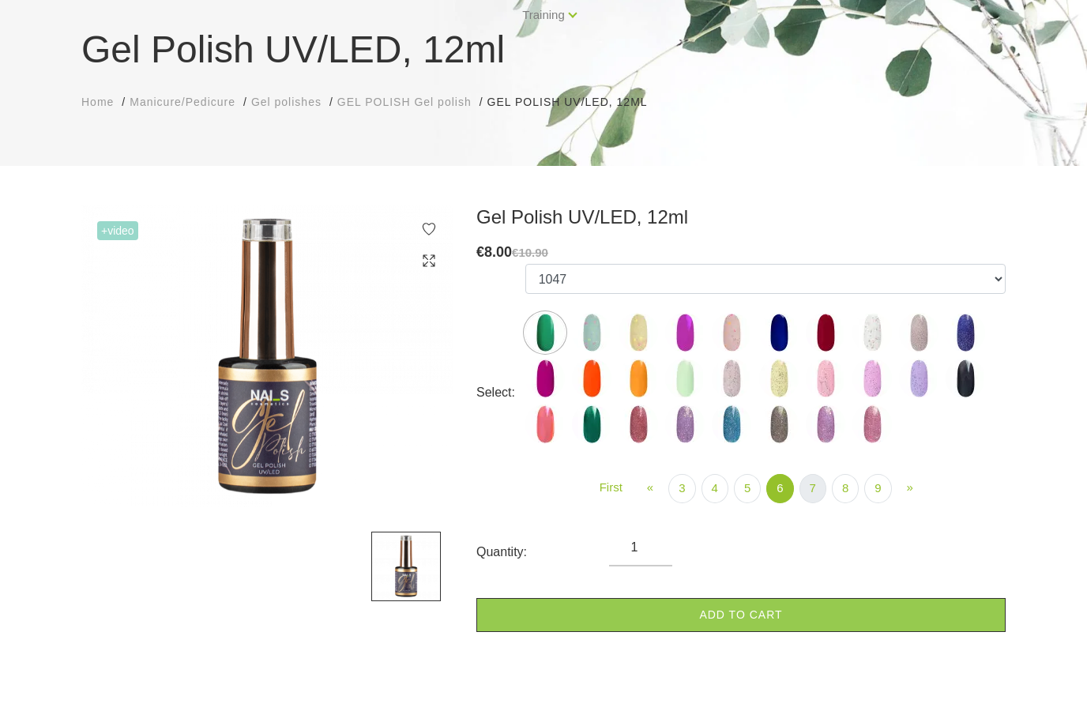
click at [810, 530] on link "7" at bounding box center [812, 544] width 27 height 29
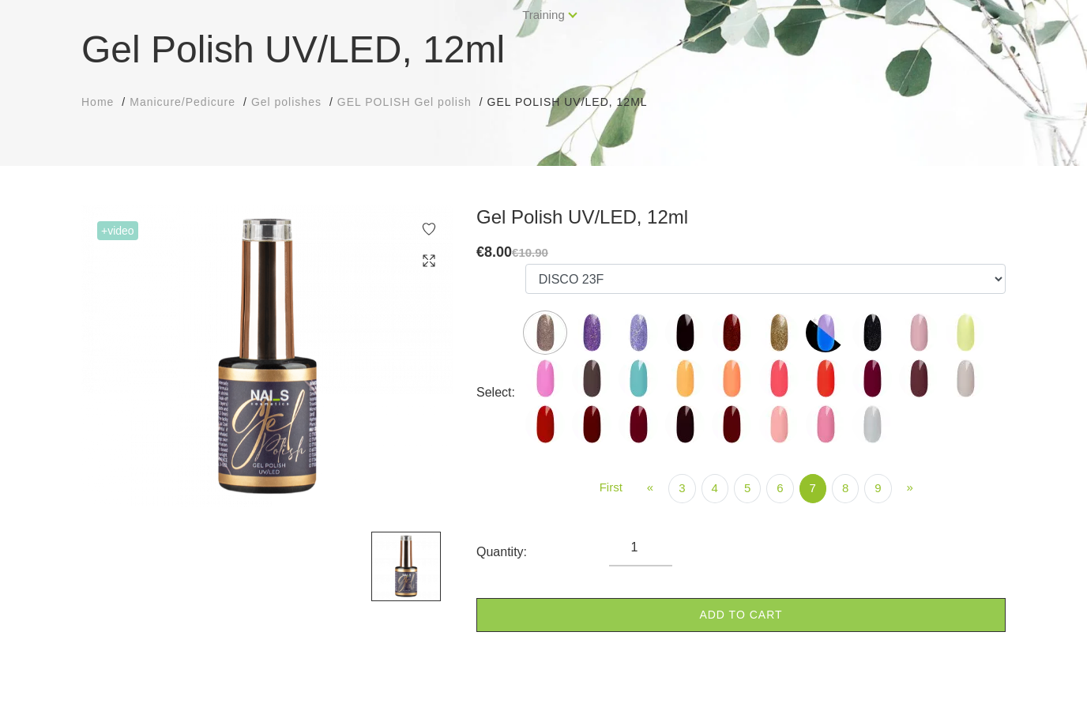
click at [871, 460] on img at bounding box center [871, 479] width 39 height 39
select select "5899"
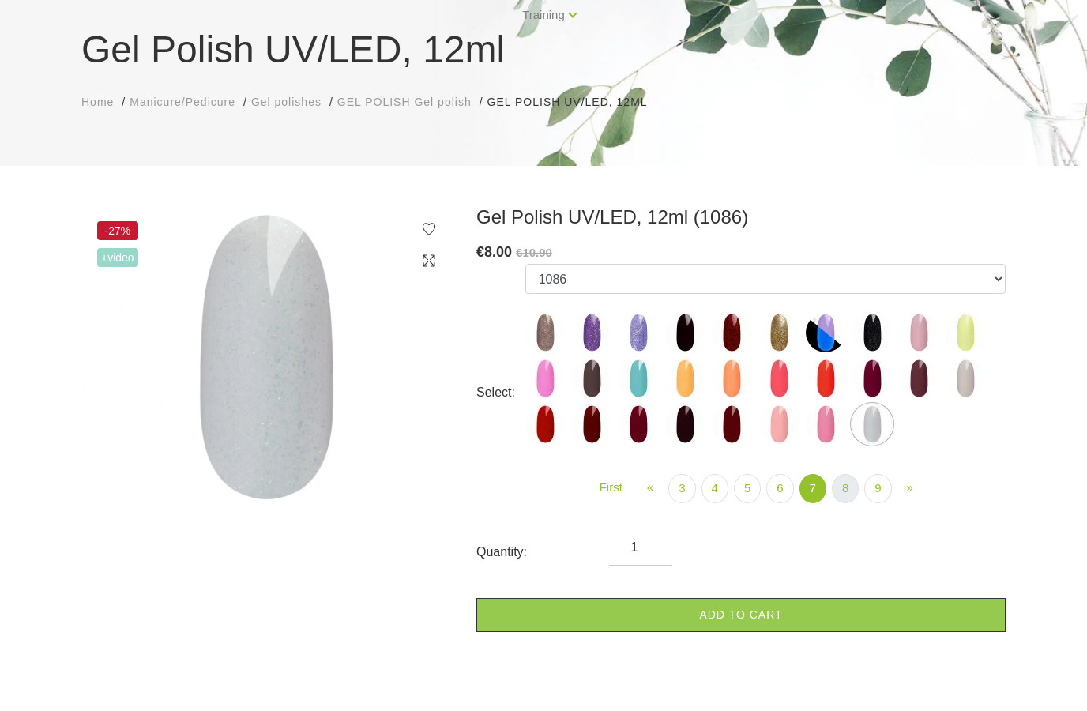
click at [841, 530] on link "8" at bounding box center [845, 544] width 27 height 29
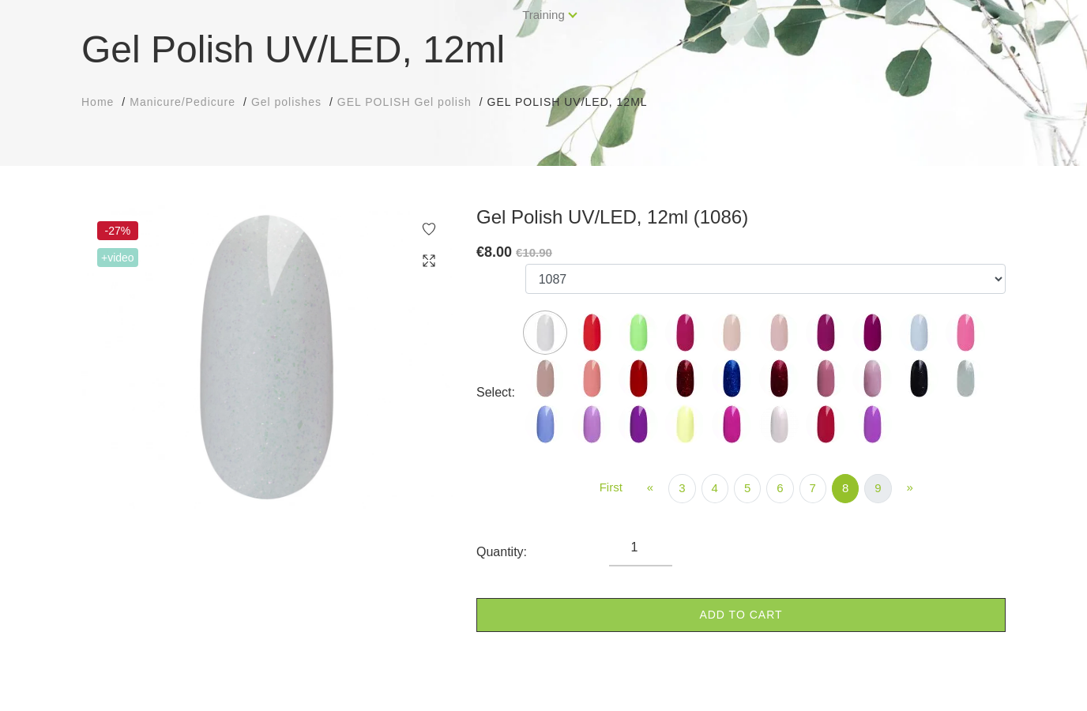
click at [869, 530] on link "9" at bounding box center [877, 544] width 27 height 29
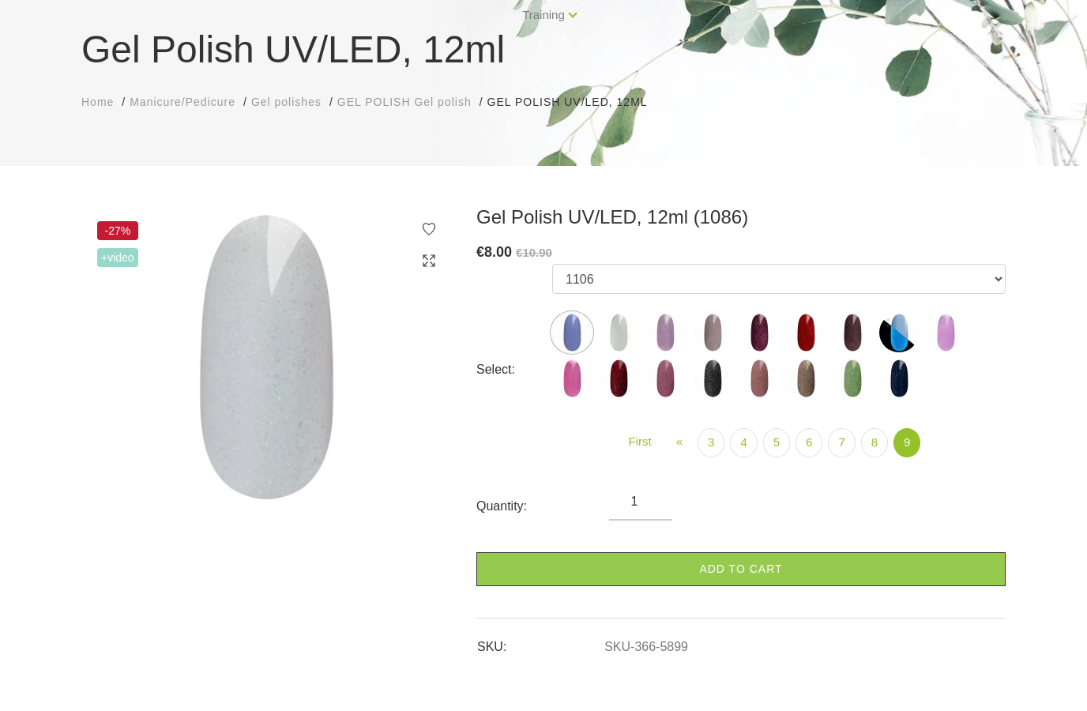
click at [613, 369] on img at bounding box center [618, 388] width 39 height 39
select select "6242"
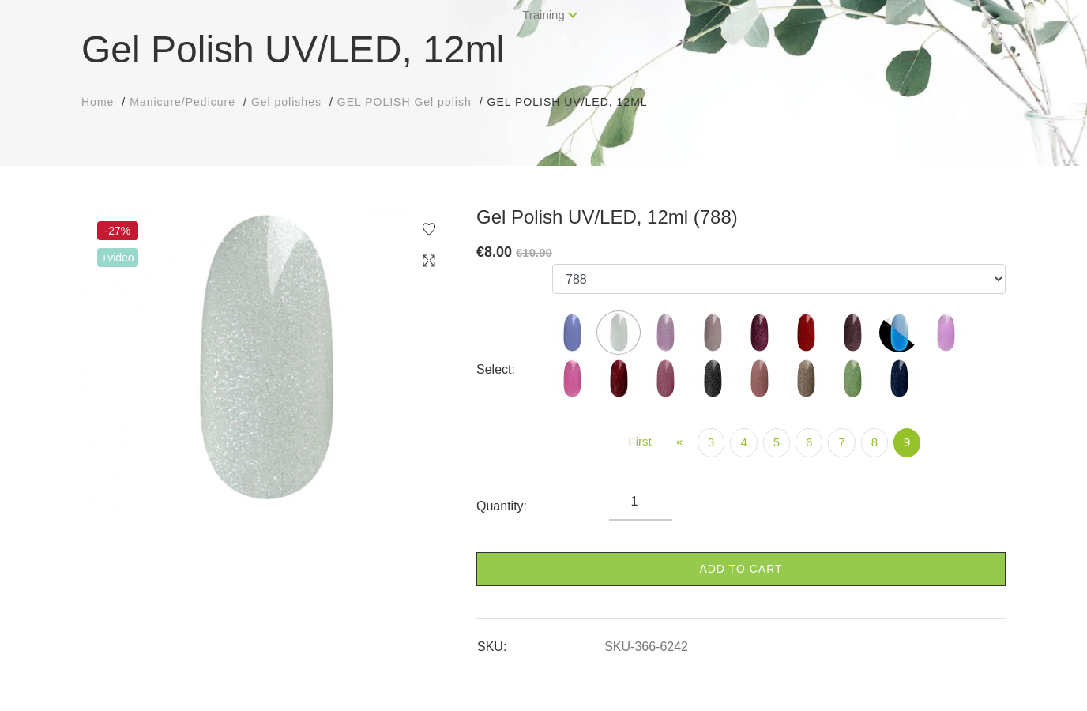
click at [432, 152] on span "GEL POLISH Gel polish" at bounding box center [404, 158] width 134 height 13
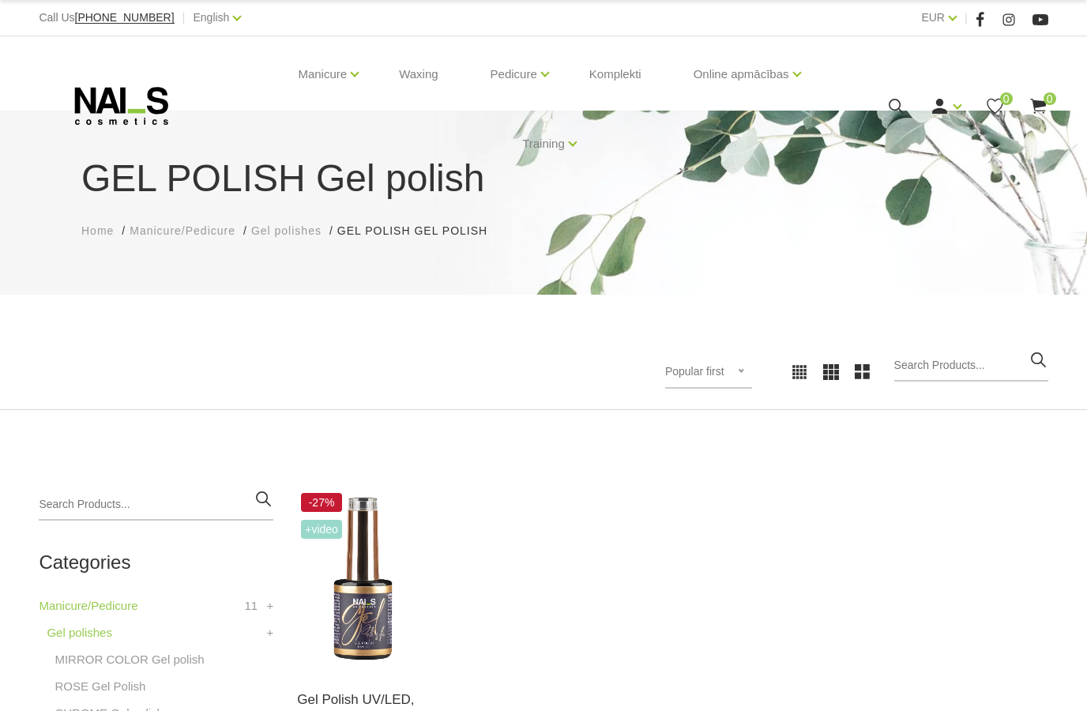
click at [291, 235] on span "Gel polishes" at bounding box center [286, 230] width 70 height 13
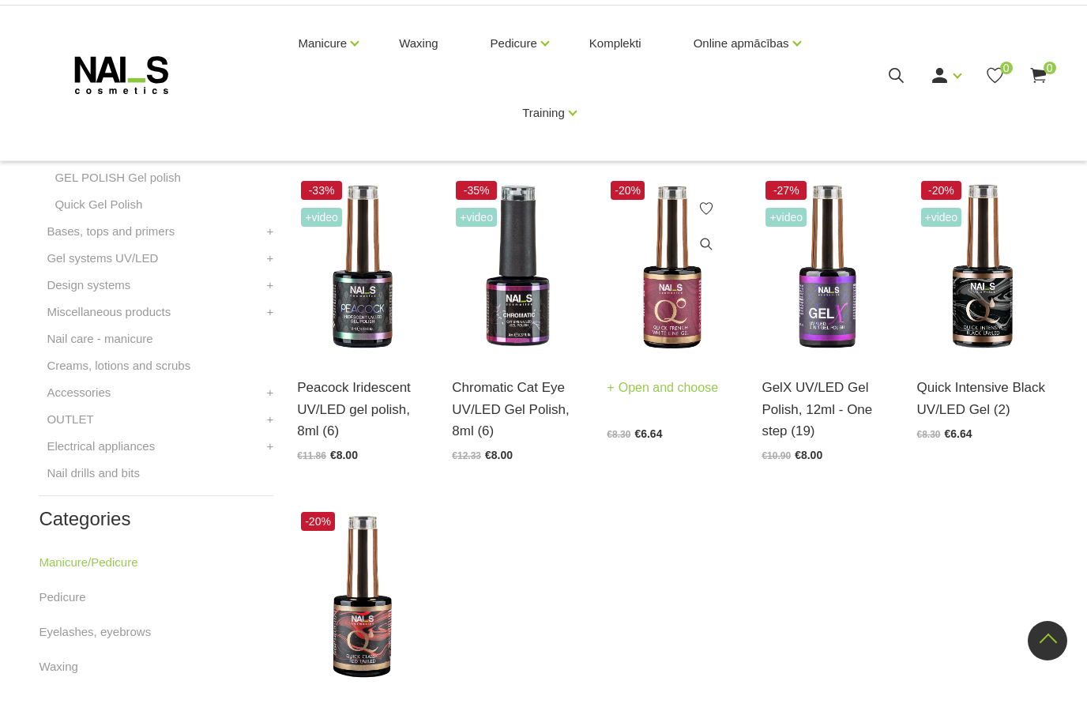
scroll to position [620, 0]
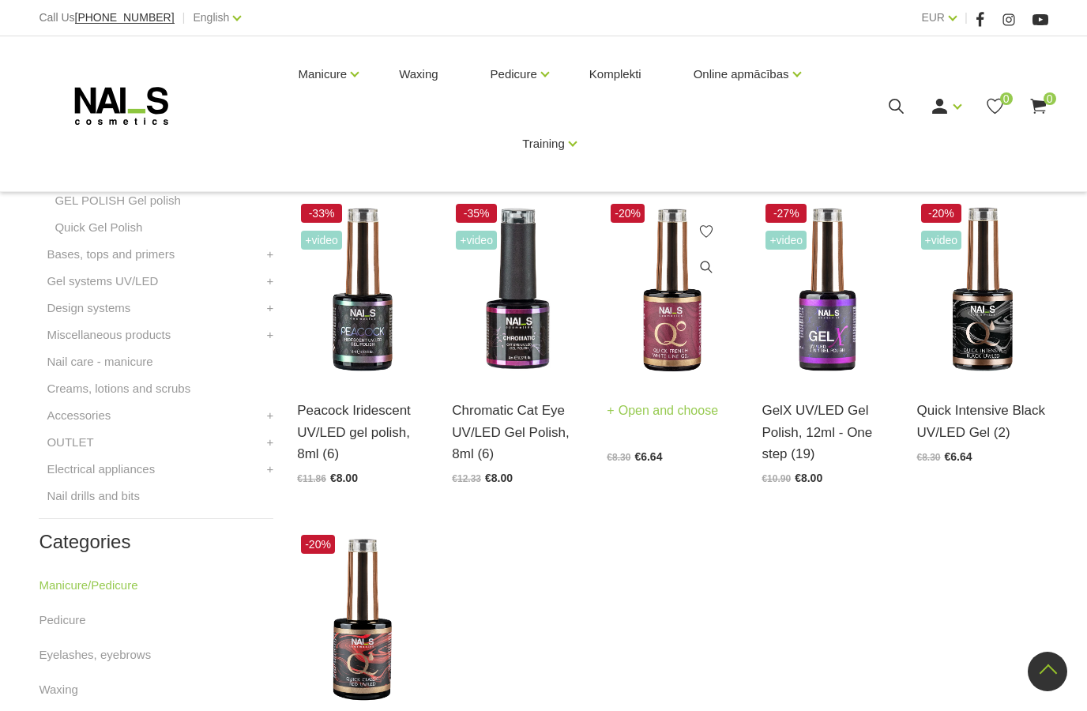
click at [668, 339] on img at bounding box center [671, 290] width 131 height 180
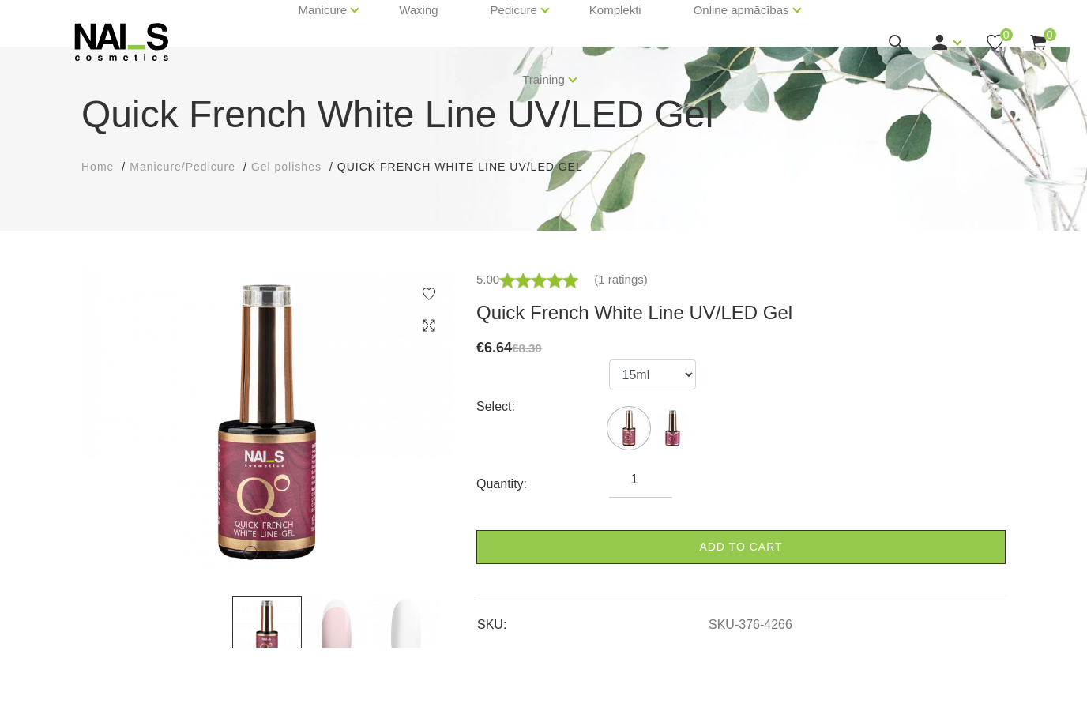
scroll to position [118, 0]
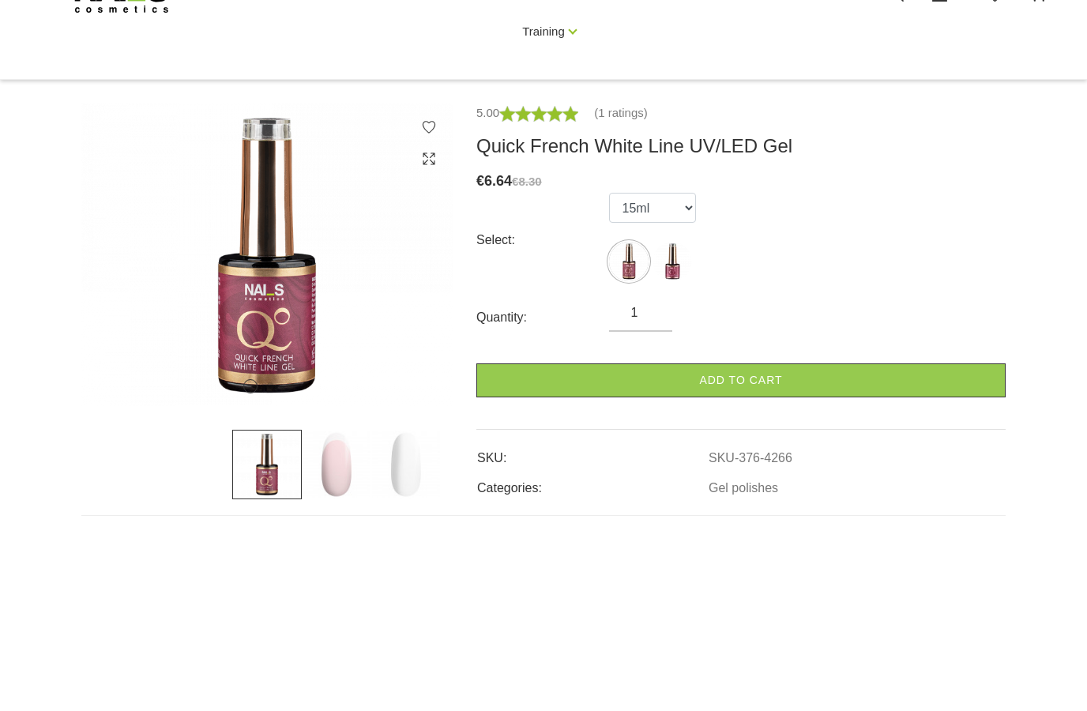
click at [406, 542] on img at bounding box center [405, 576] width 69 height 69
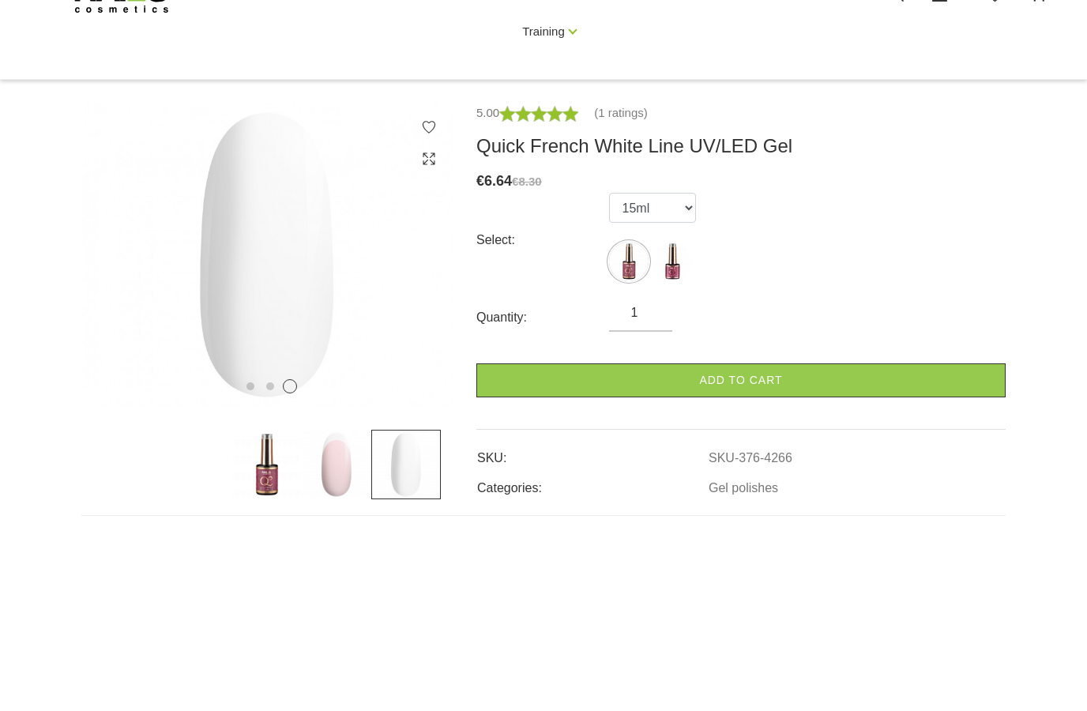
scroll to position [175, 0]
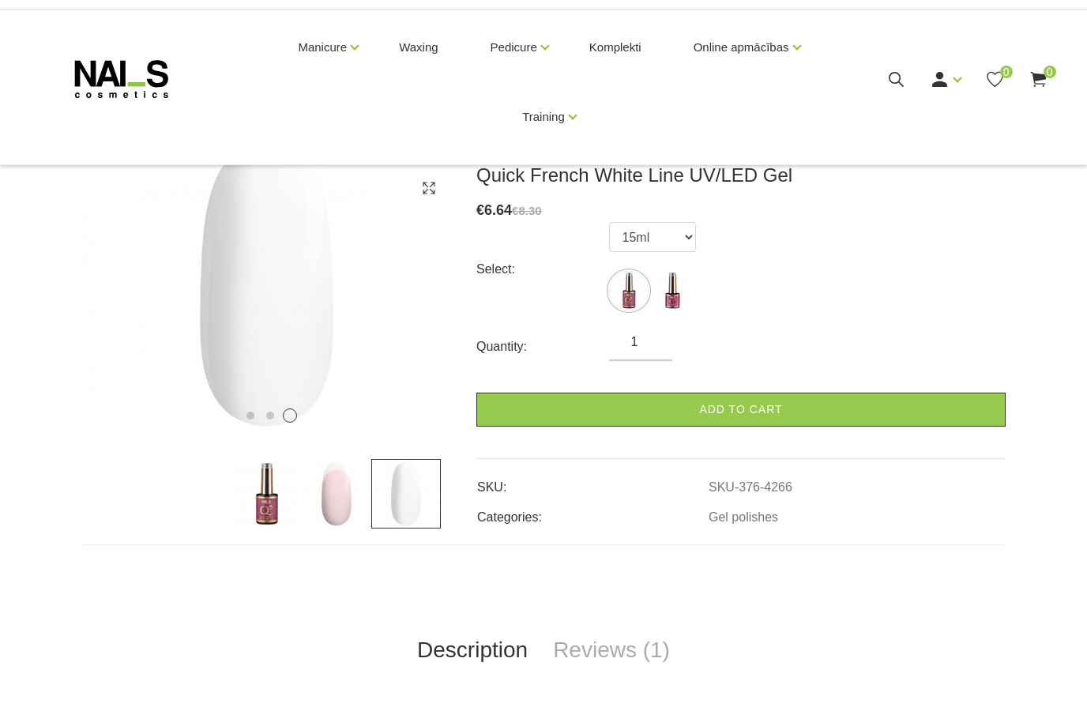
click at [347, 490] on img at bounding box center [336, 520] width 69 height 69
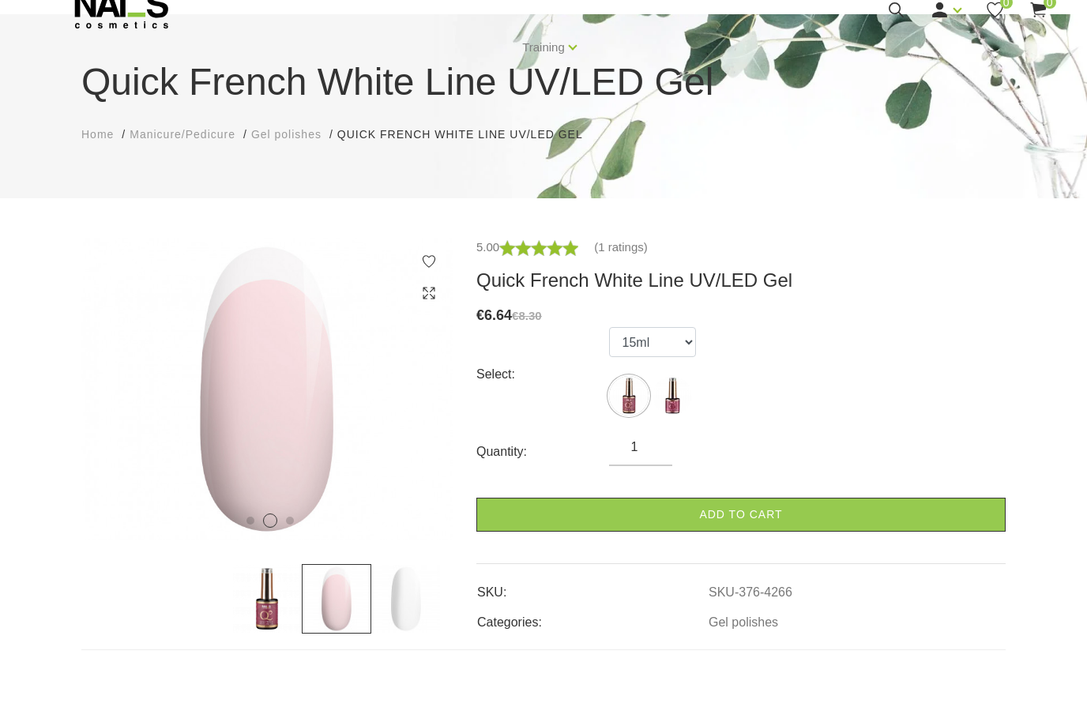
scroll to position [73, 0]
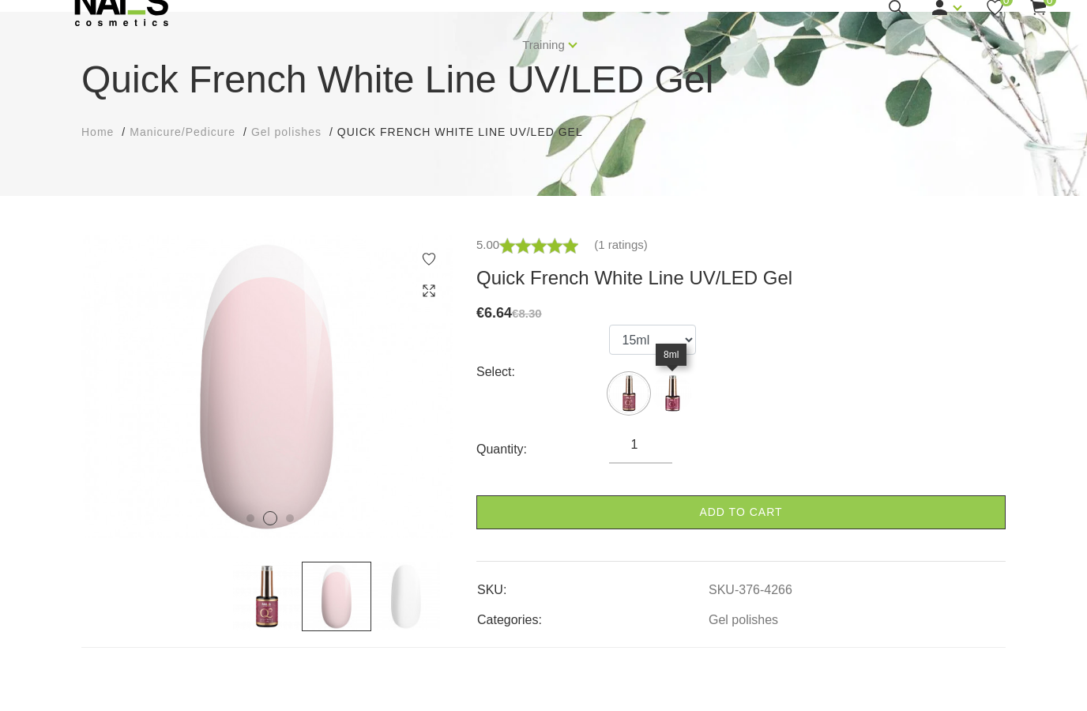
click at [678, 400] on img at bounding box center [671, 419] width 39 height 39
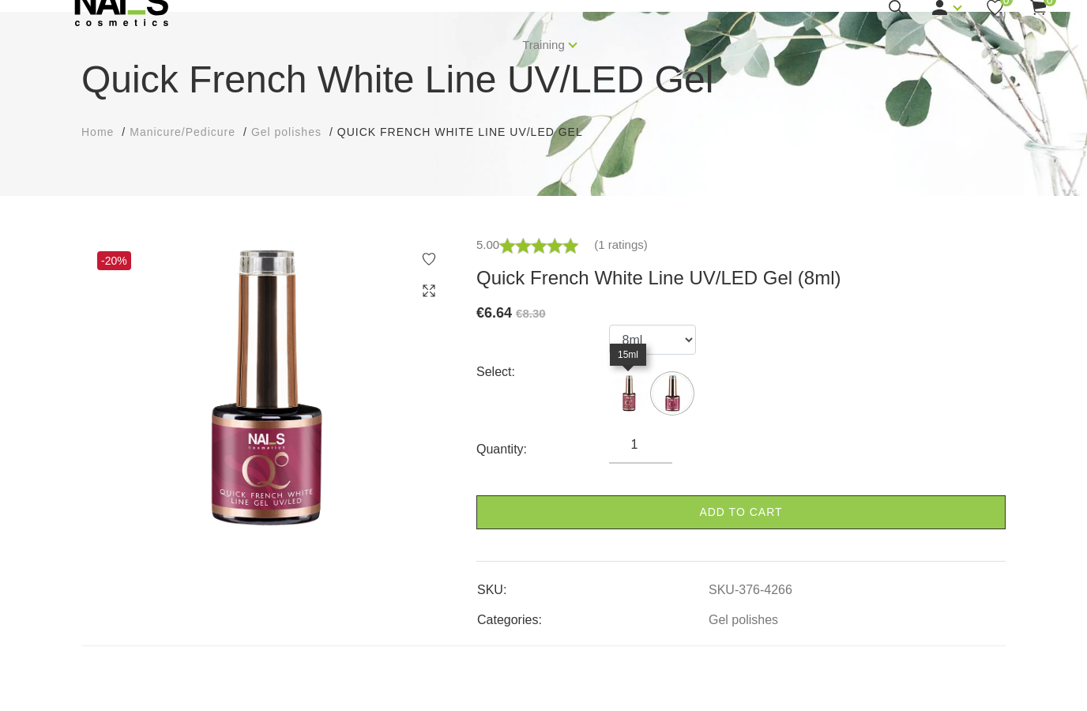
click at [633, 400] on img at bounding box center [628, 419] width 39 height 39
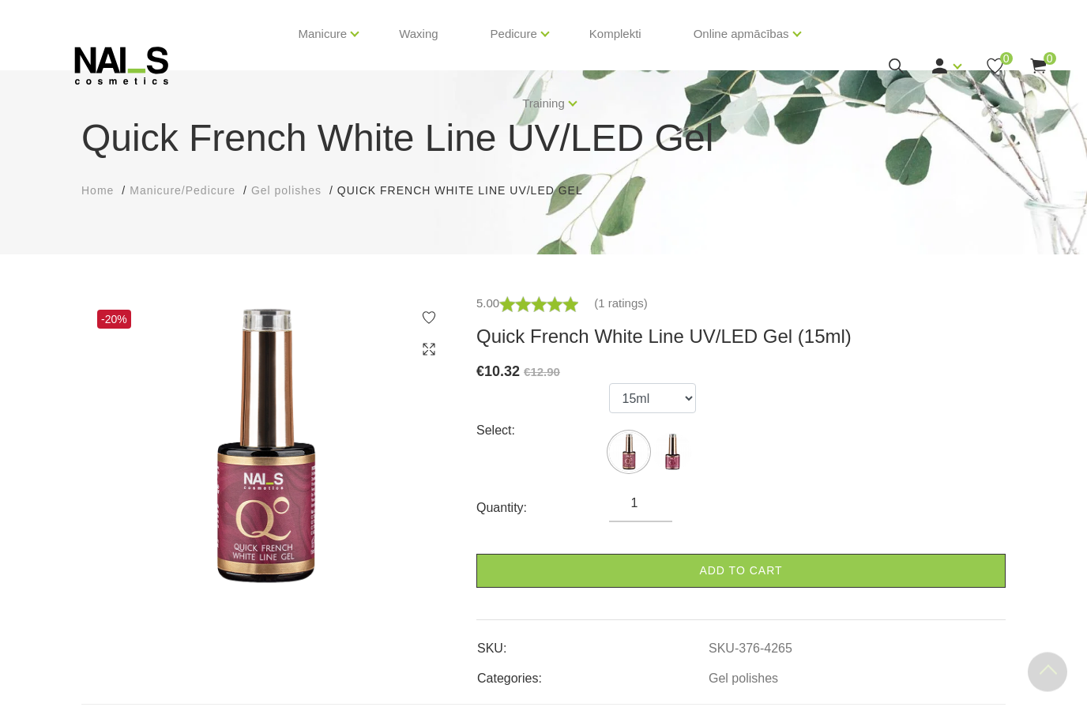
scroll to position [0, 0]
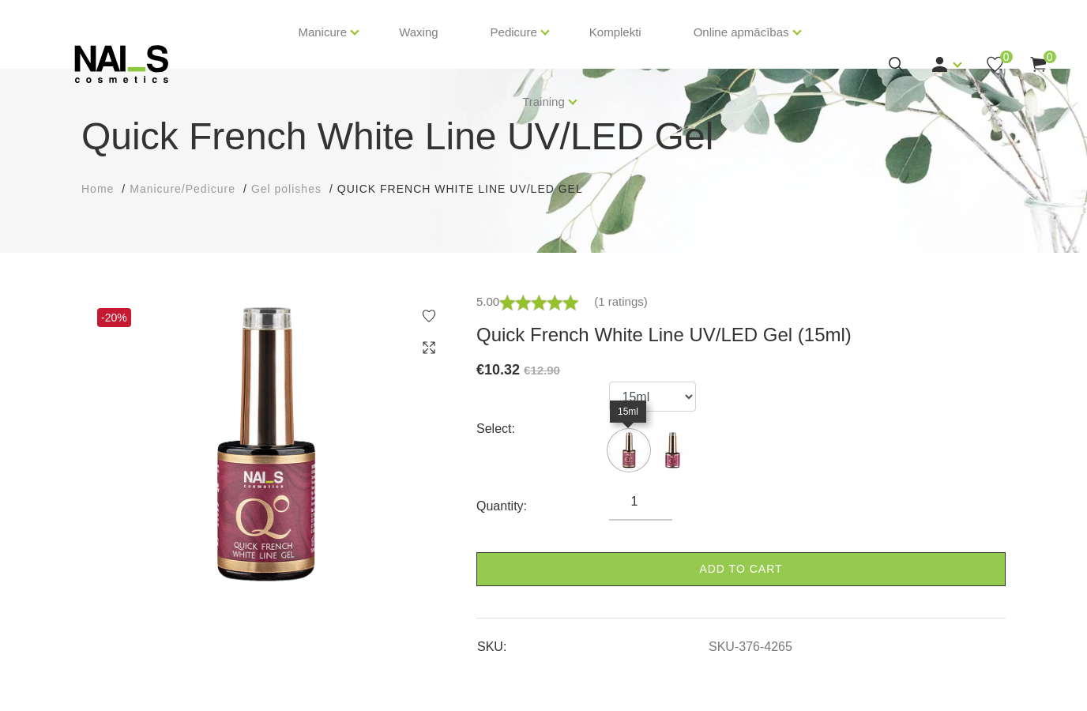
click at [627, 472] on img at bounding box center [628, 491] width 39 height 39
click at [685, 472] on img at bounding box center [671, 491] width 39 height 39
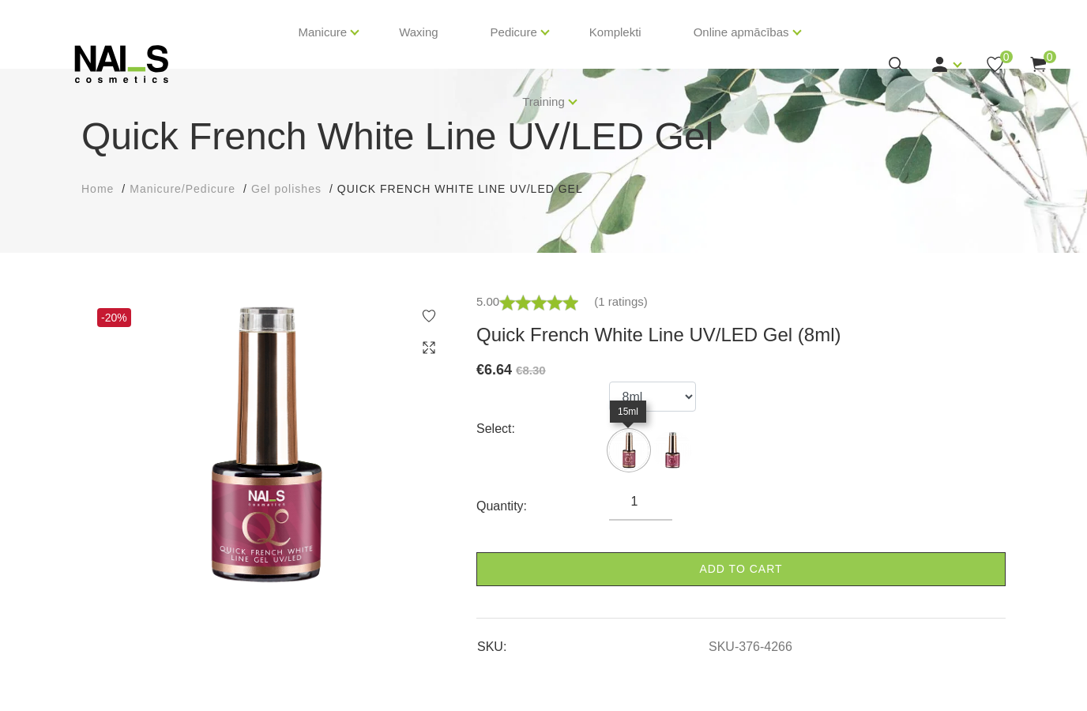
click at [640, 472] on img at bounding box center [628, 491] width 39 height 39
select select "4265"
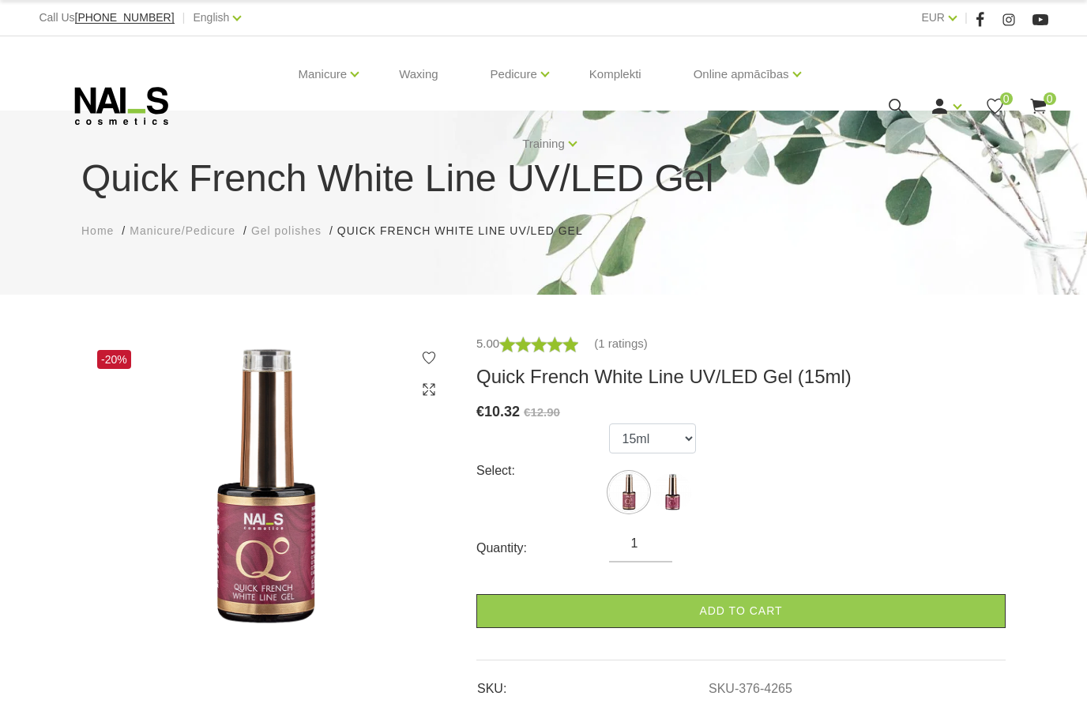
click at [899, 105] on use at bounding box center [895, 106] width 15 height 15
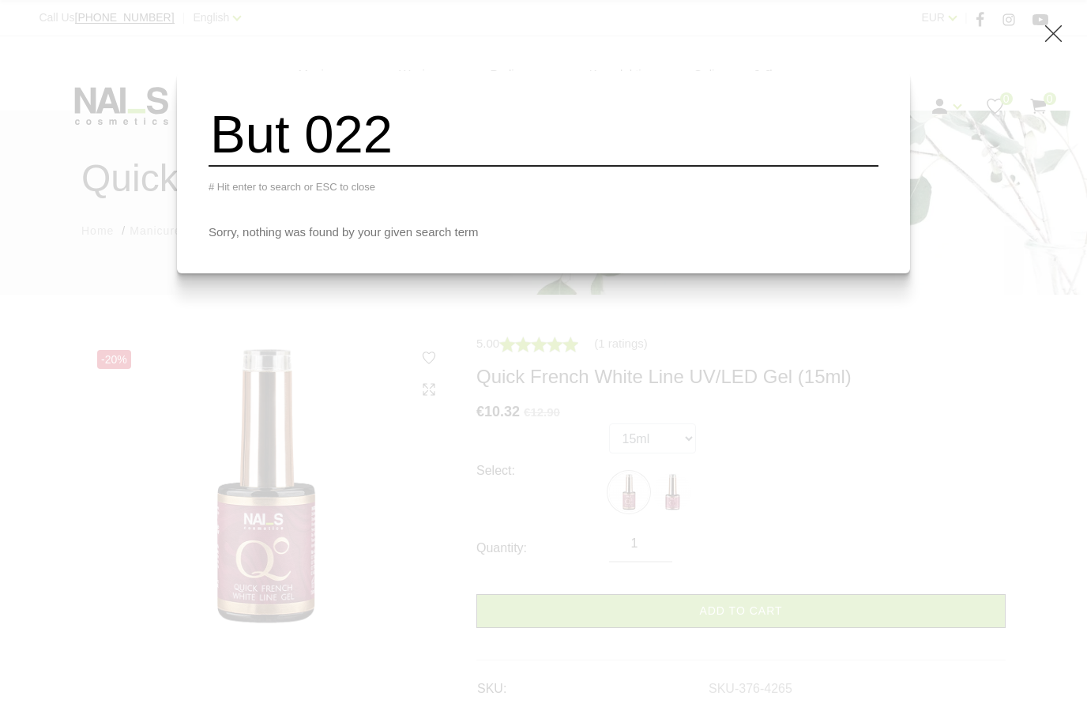
type input "But 022"
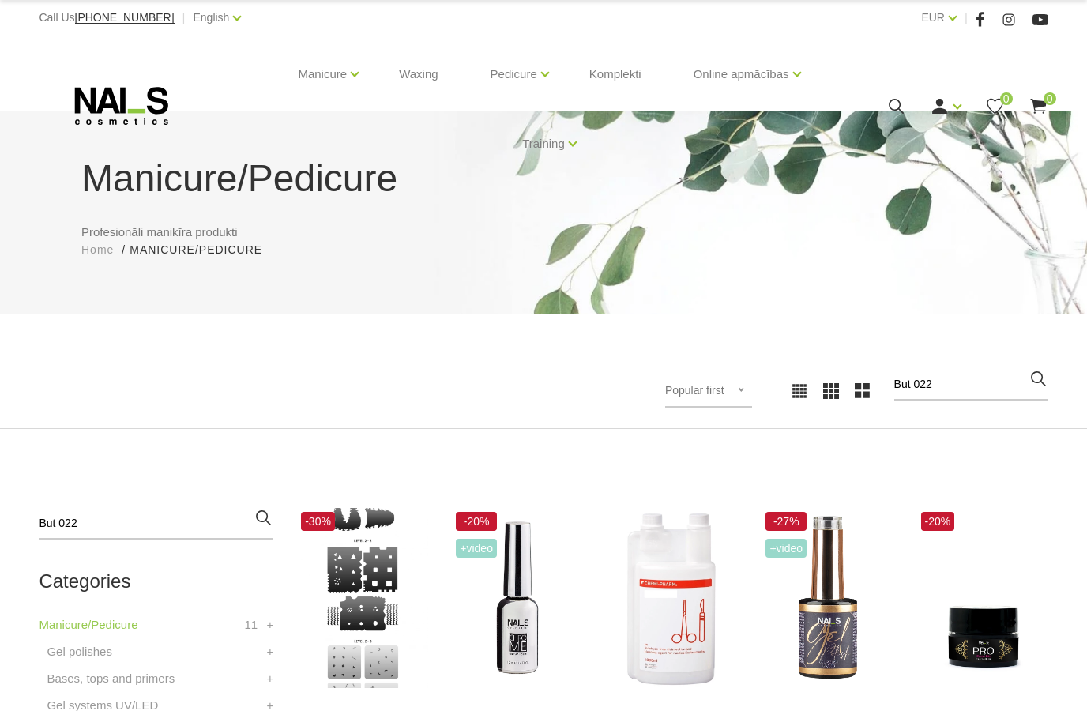
click at [894, 107] on icon at bounding box center [896, 106] width 20 height 20
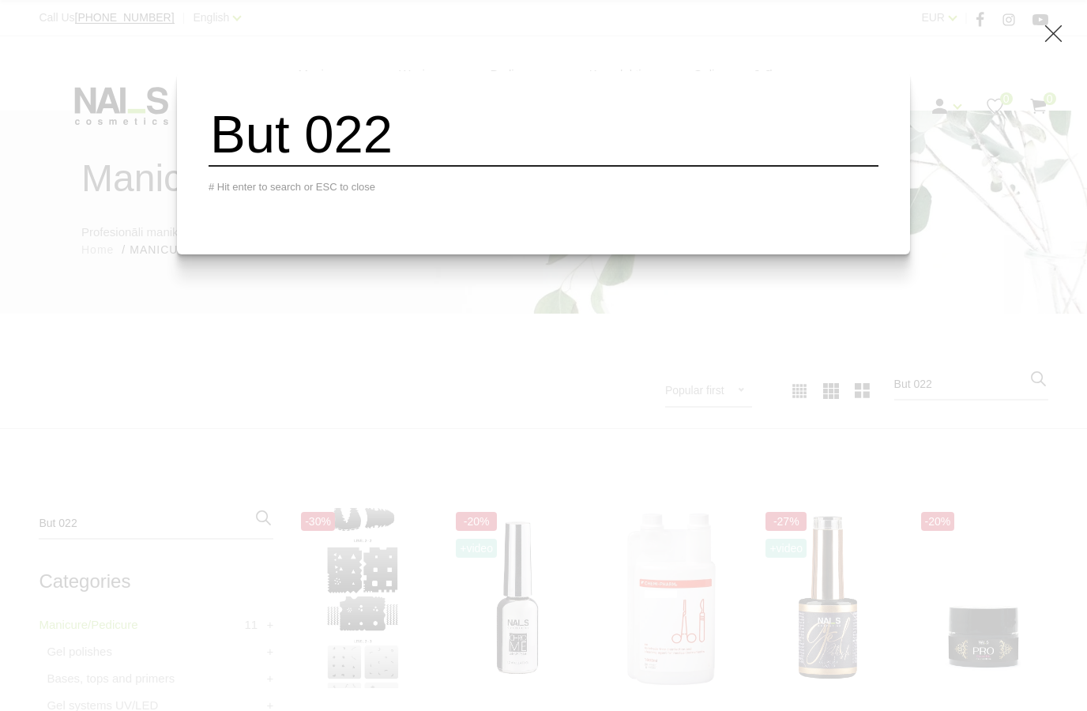
click at [285, 151] on input "But 022" at bounding box center [543, 135] width 670 height 64
drag, startPoint x: 285, startPoint y: 151, endPoint x: -1, endPoint y: -1, distance: 323.6
click at [0, 0] on html "Call Us [PHONE_NUMBER] | English Latviešu Russian English EUR EUR | Manicure Ge…" at bounding box center [543, 355] width 1087 height 711
click at [303, 149] on input "But 022" at bounding box center [543, 135] width 670 height 64
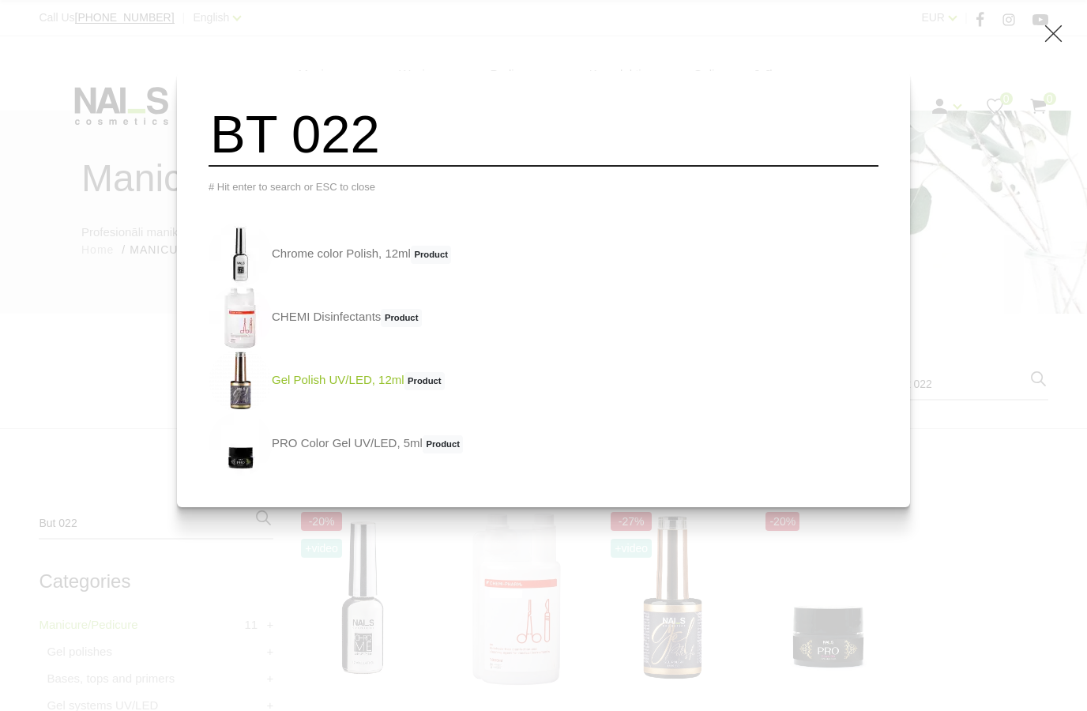
type input "BT 022"
click at [225, 412] on img at bounding box center [239, 380] width 63 height 63
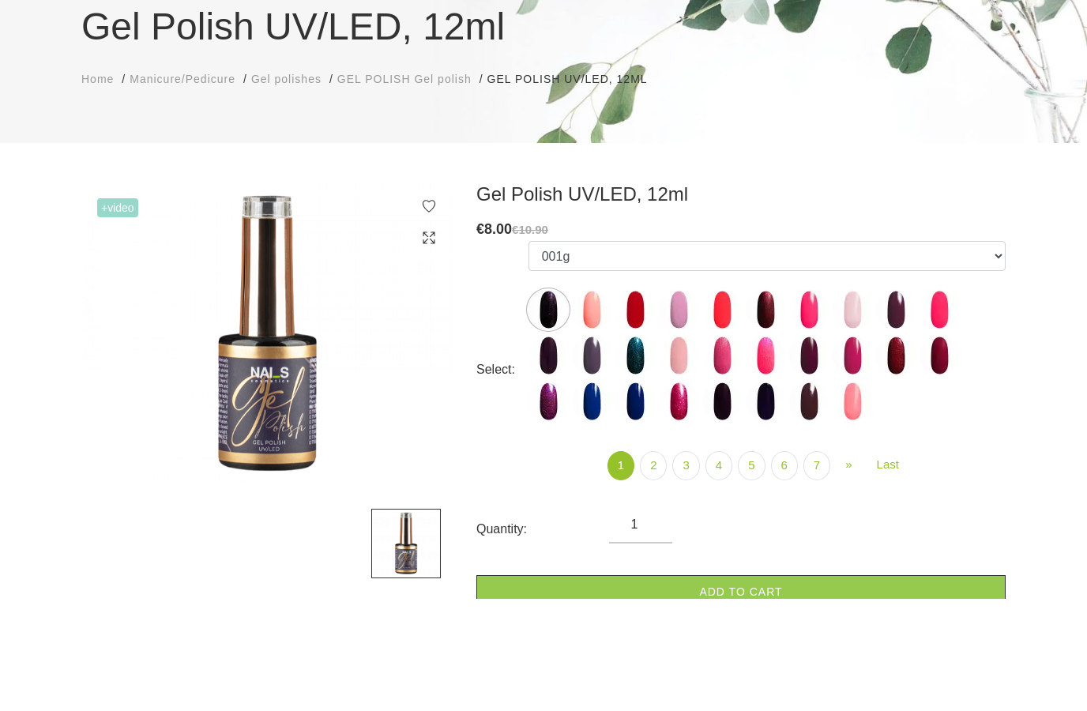
scroll to position [84, 0]
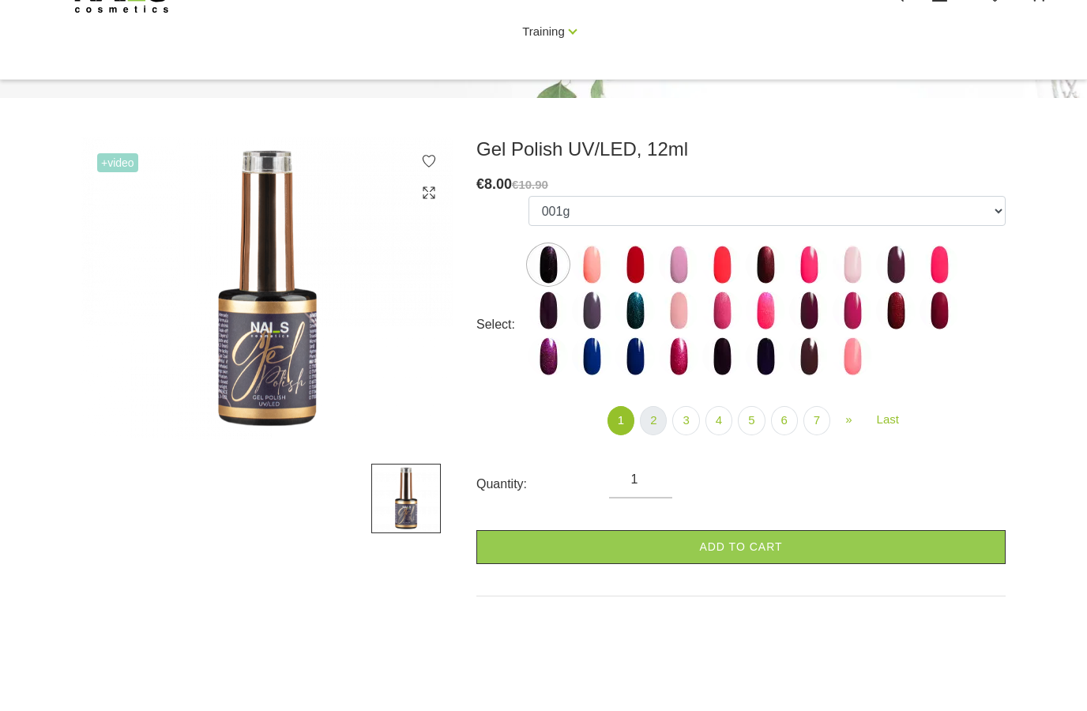
click at [658, 518] on link "2" at bounding box center [653, 532] width 27 height 29
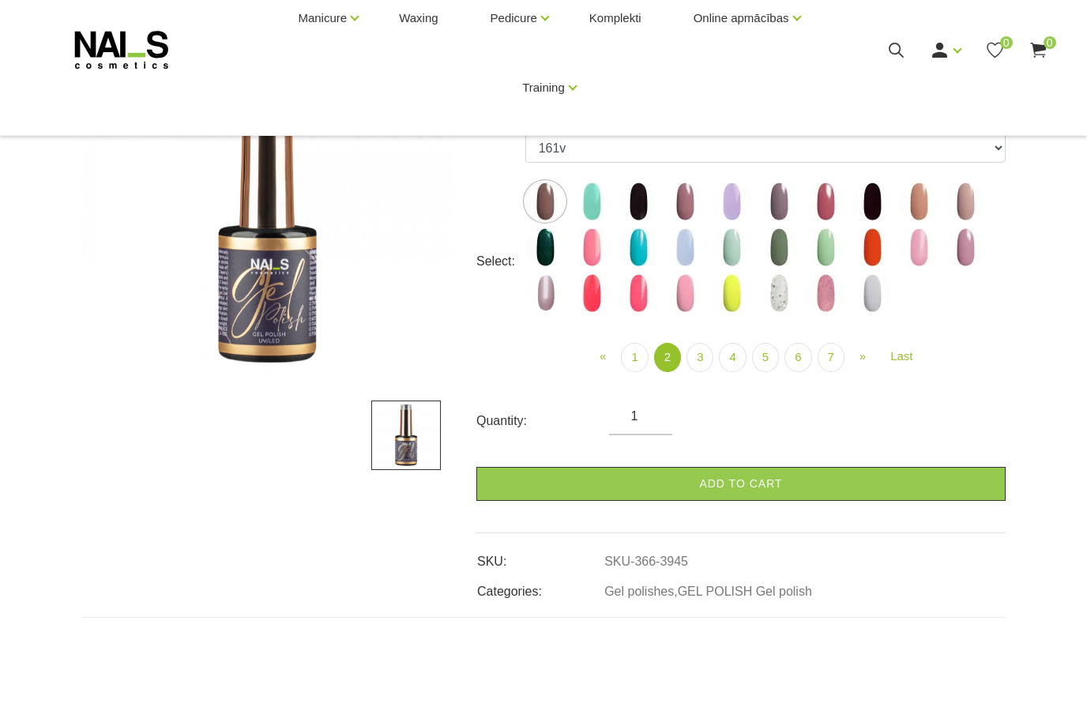
click at [872, 329] on img at bounding box center [871, 348] width 39 height 39
select select "4121"
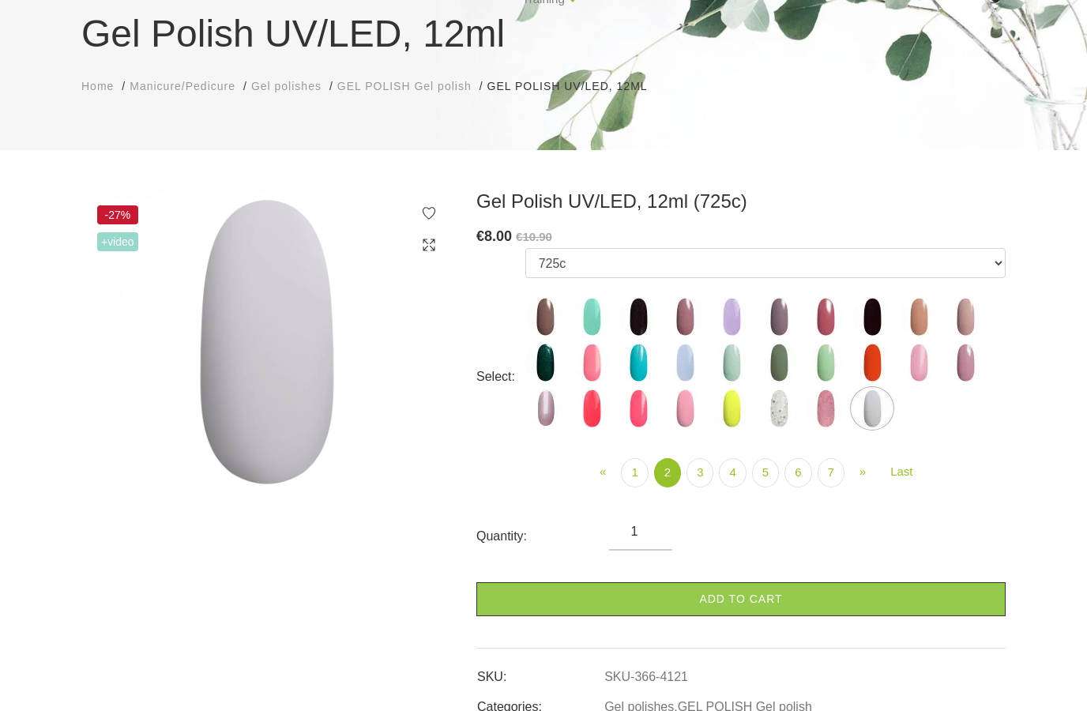
scroll to position [142, 0]
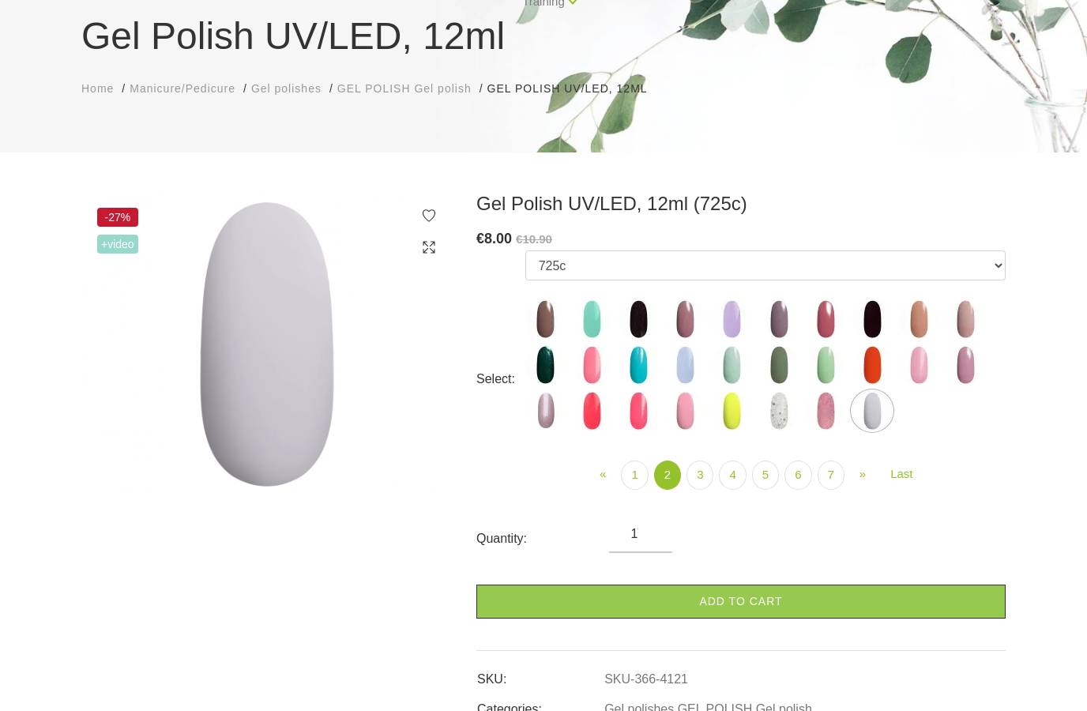
drag, startPoint x: 598, startPoint y: 261, endPoint x: 993, endPoint y: 534, distance: 480.2
click at [0, 0] on html "Call Us +37120446646 | English Latviešu Russian English EUR EUR | Manicure Gel …" at bounding box center [543, 213] width 1087 height 711
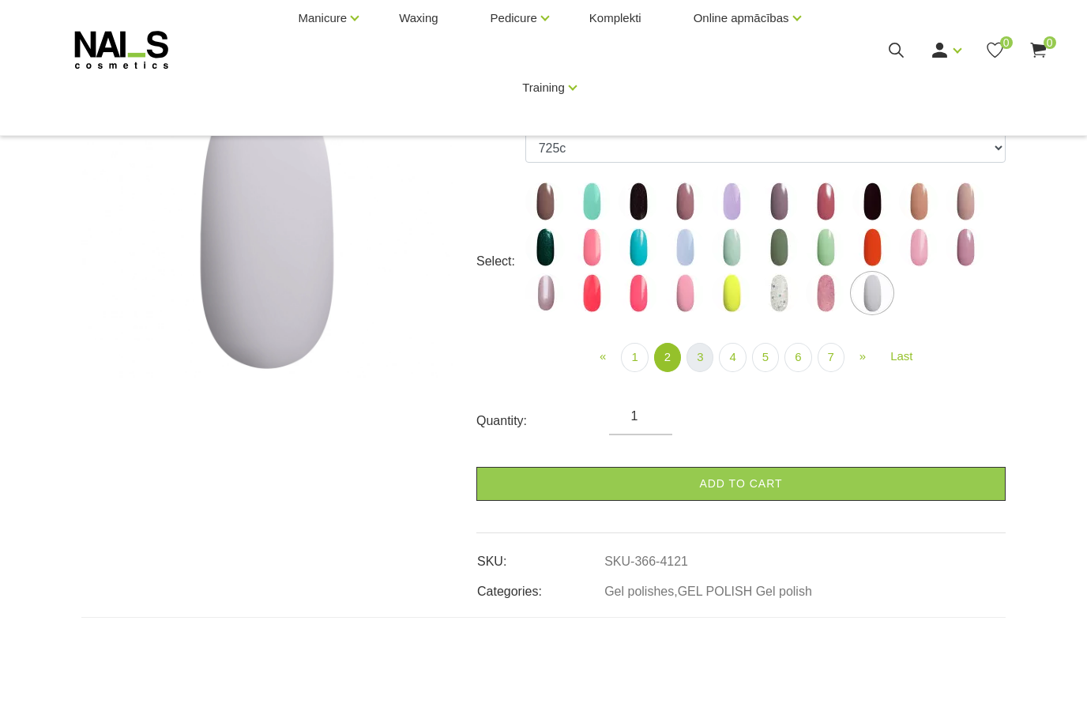
click at [703, 399] on link "3" at bounding box center [699, 413] width 27 height 29
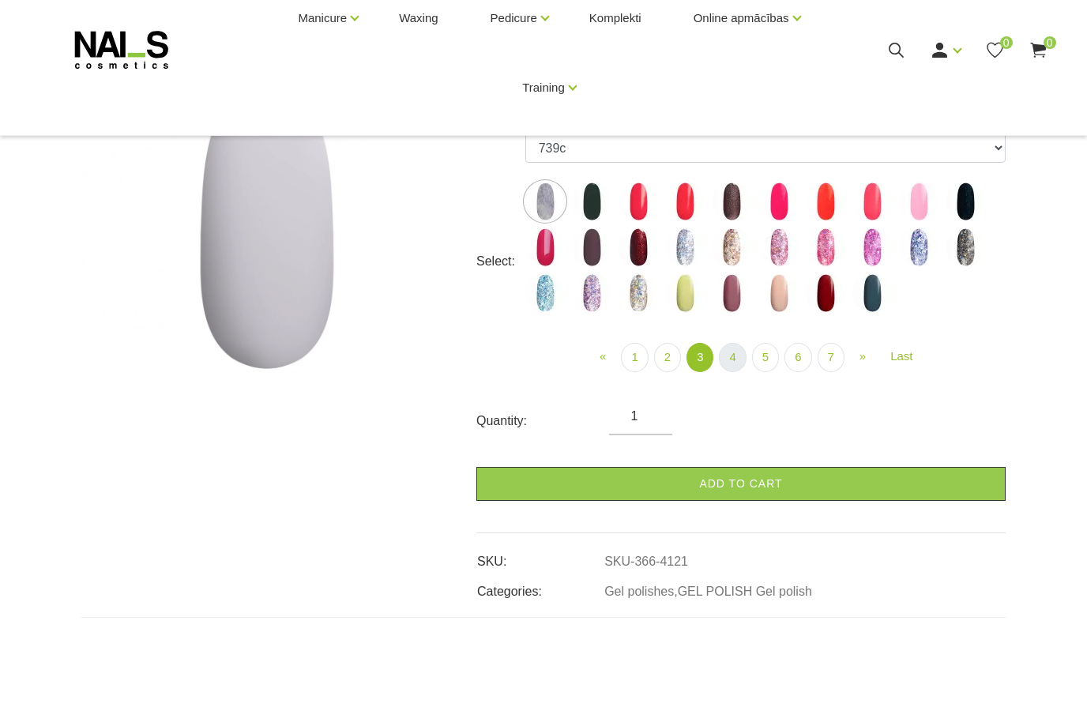
click at [736, 399] on link "4" at bounding box center [732, 413] width 27 height 29
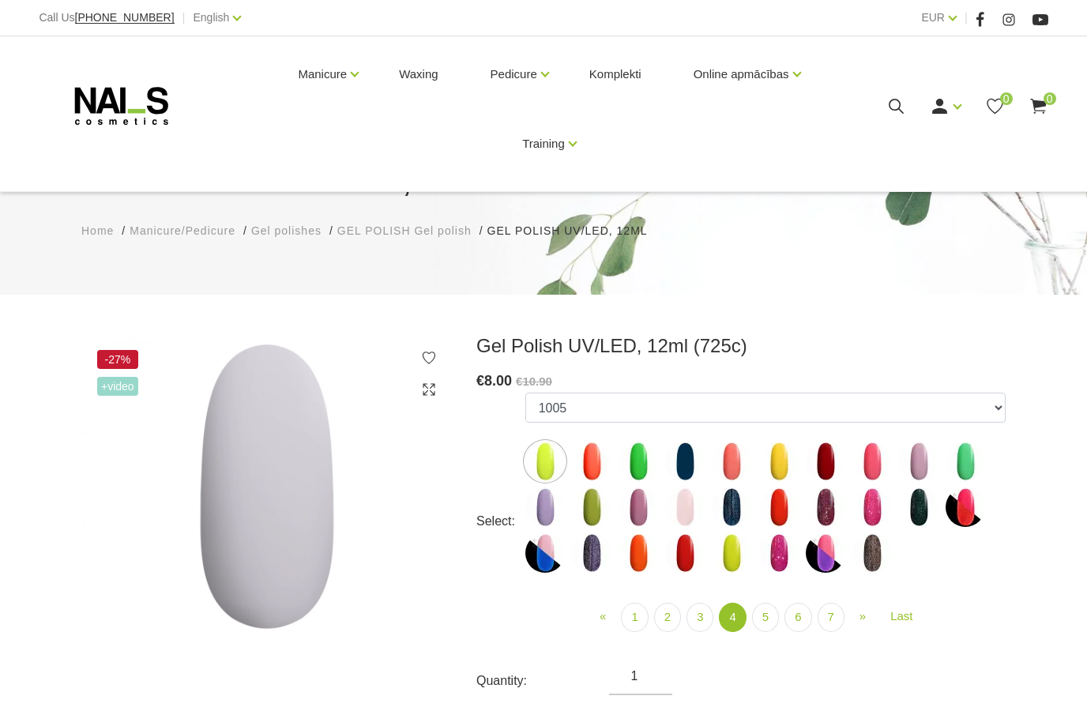
scroll to position [204, 0]
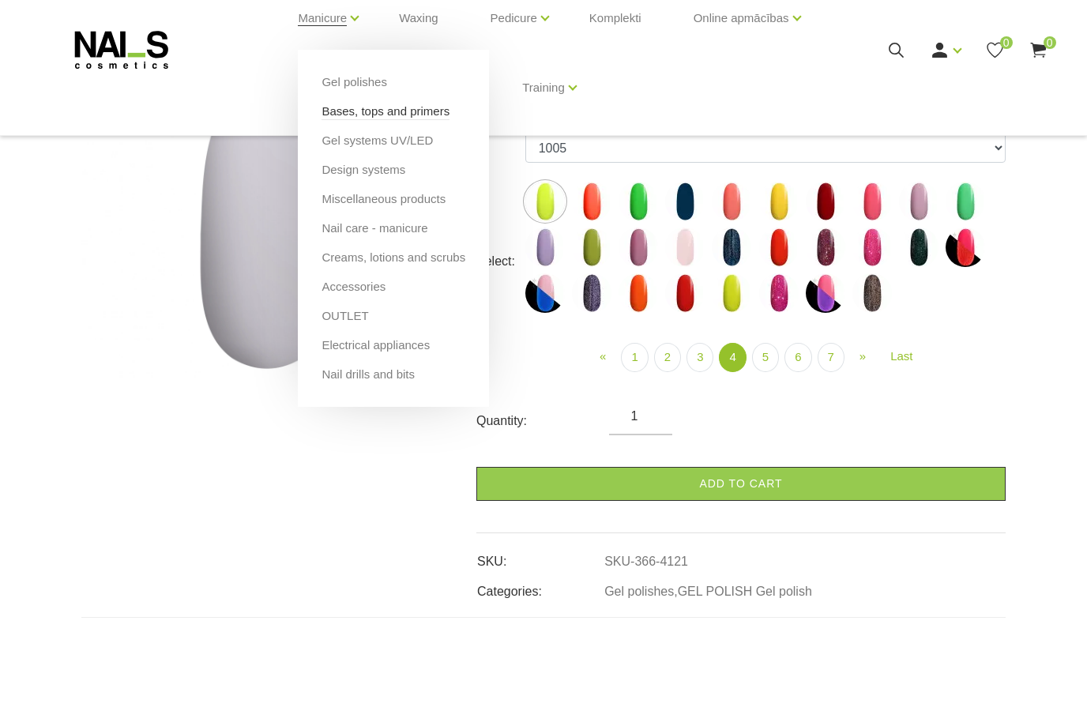
click at [371, 159] on link "Bases, tops and primers" at bounding box center [385, 167] width 128 height 17
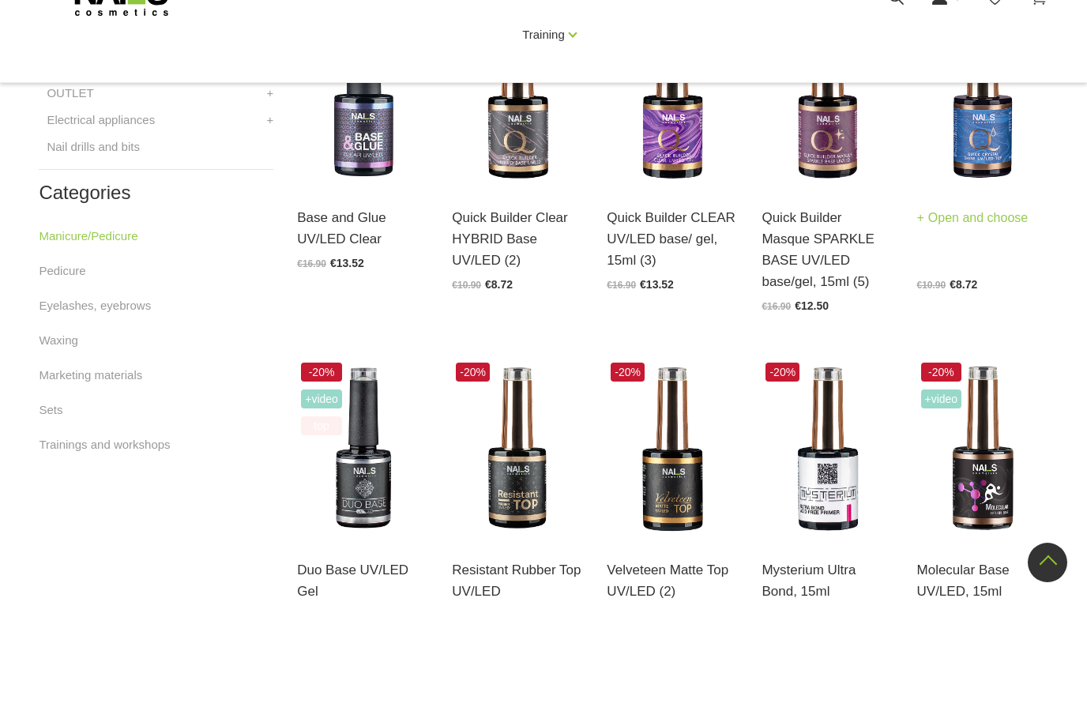
scroll to position [779, 0]
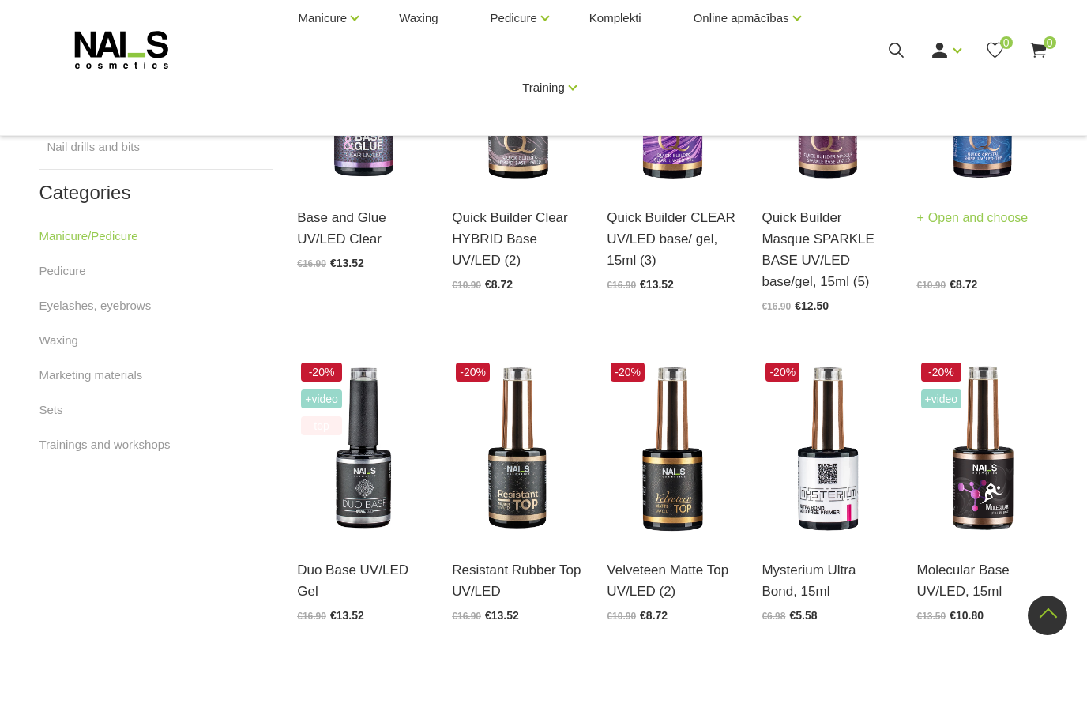
click at [986, 138] on img at bounding box center [982, 152] width 131 height 180
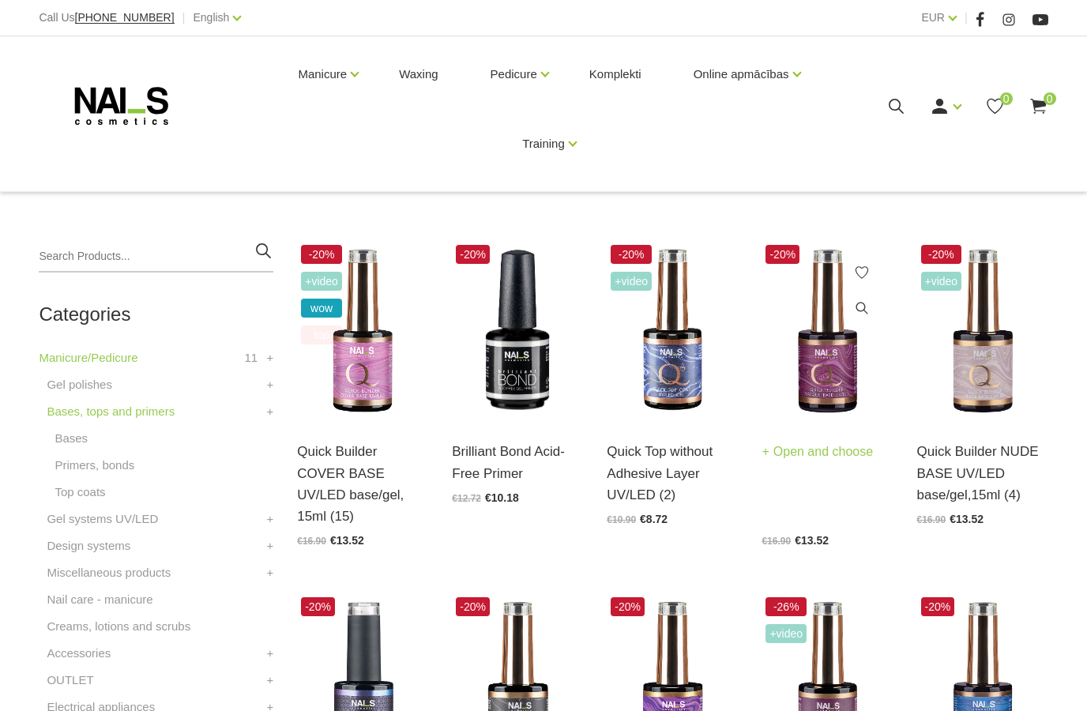
scroll to position [251, 0]
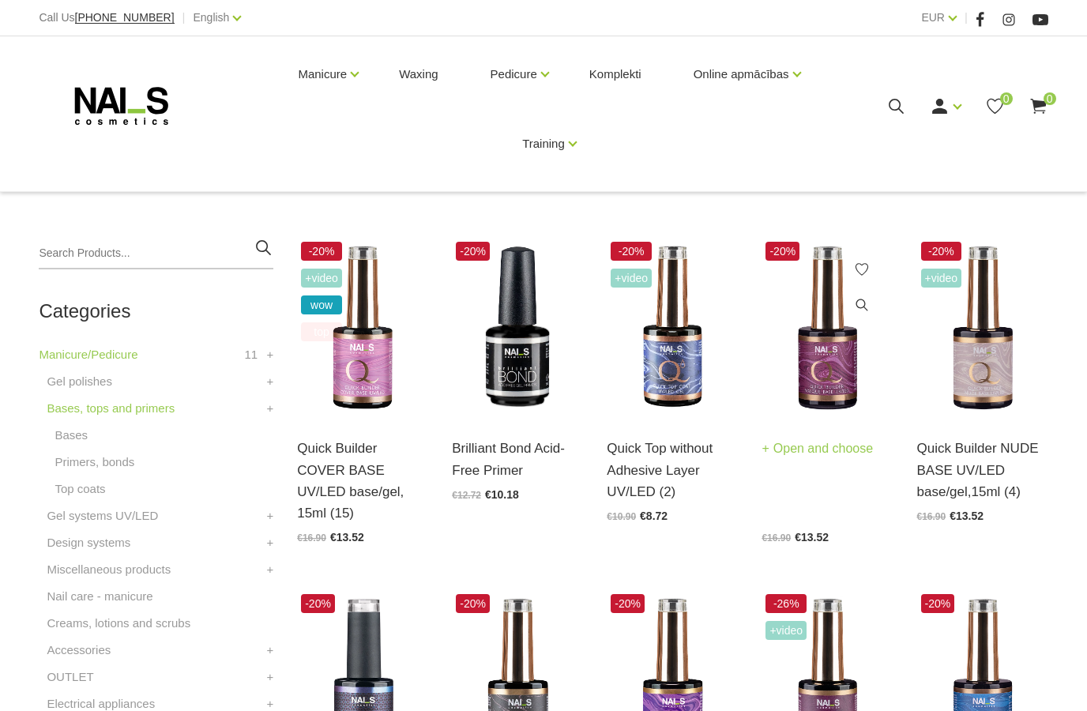
click at [821, 350] on img at bounding box center [826, 328] width 131 height 180
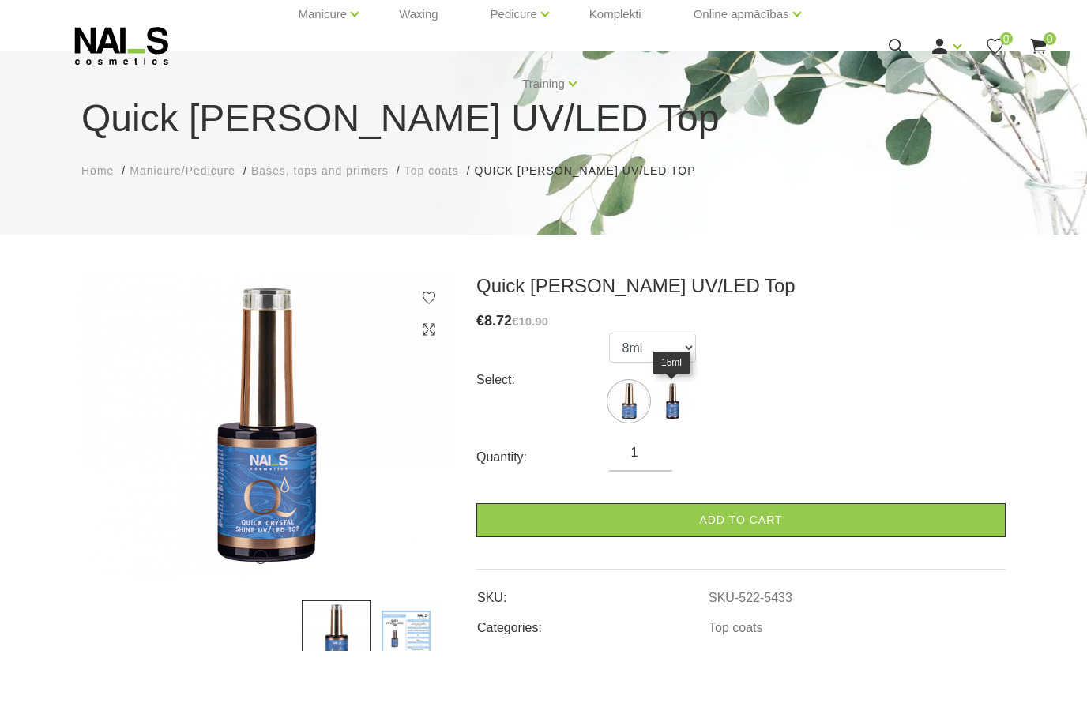
click at [678, 441] on img at bounding box center [671, 460] width 39 height 39
select select "5434"
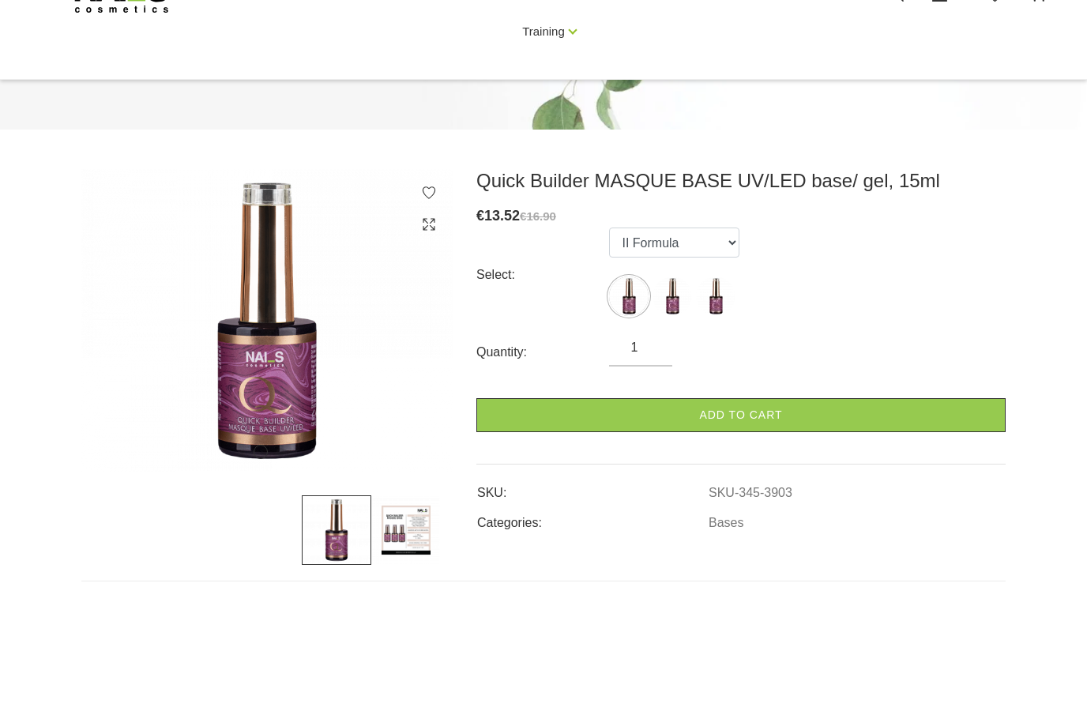
scroll to position [222, 0]
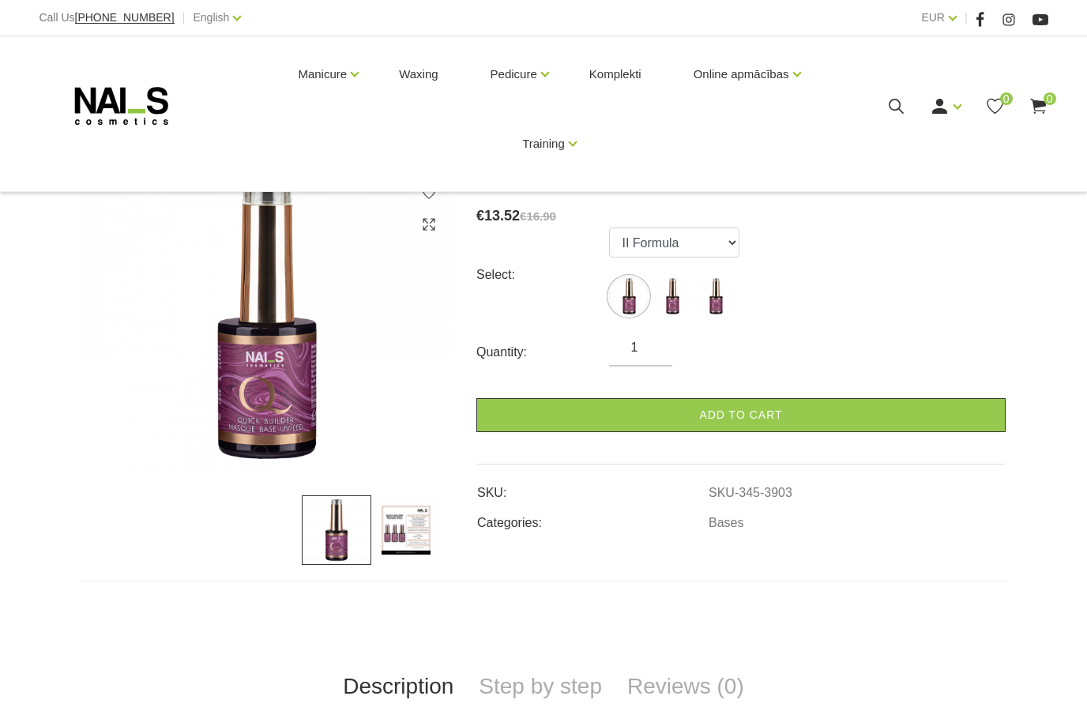
click at [400, 495] on img at bounding box center [405, 529] width 69 height 69
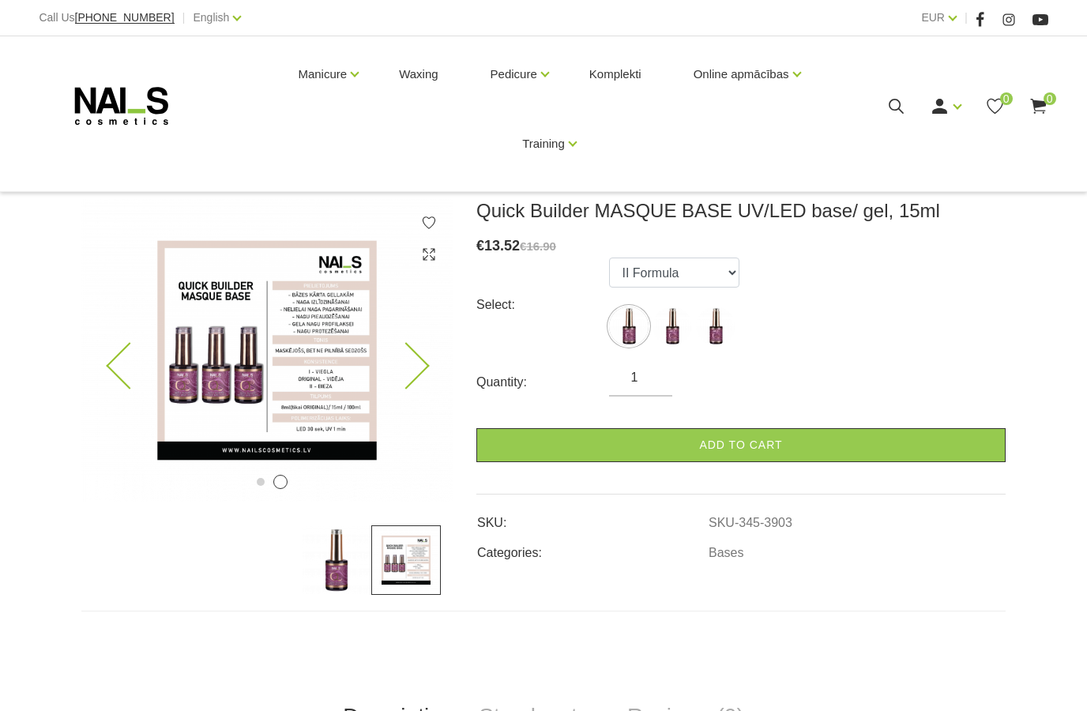
scroll to position [187, 0]
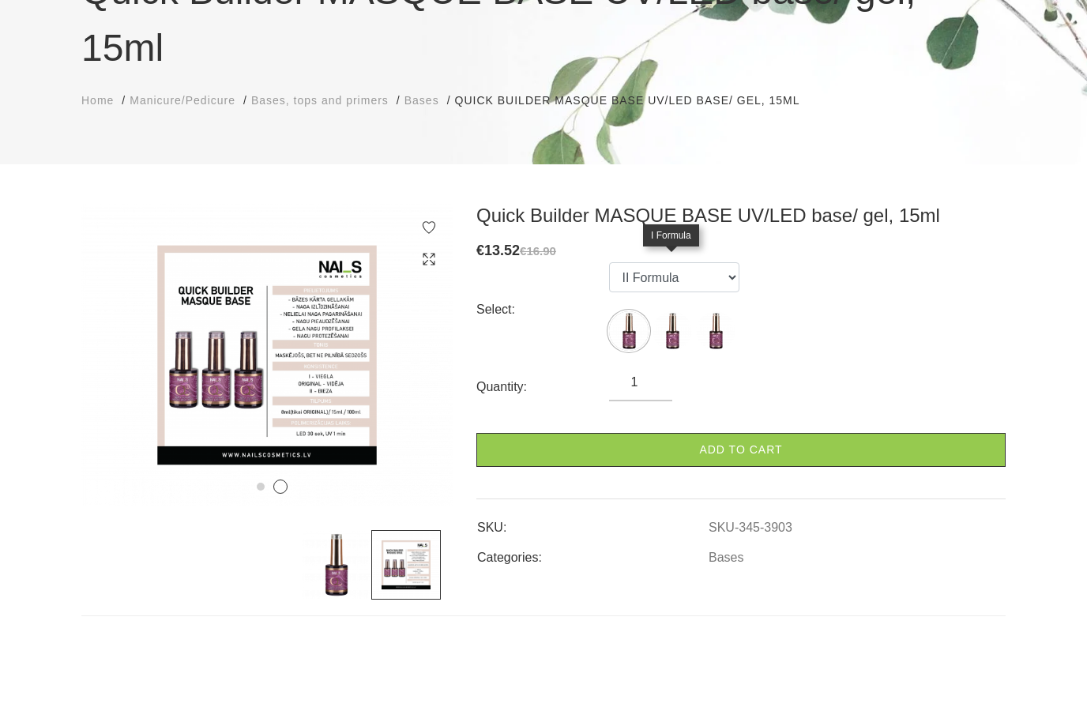
click at [674, 311] on img at bounding box center [671, 330] width 39 height 39
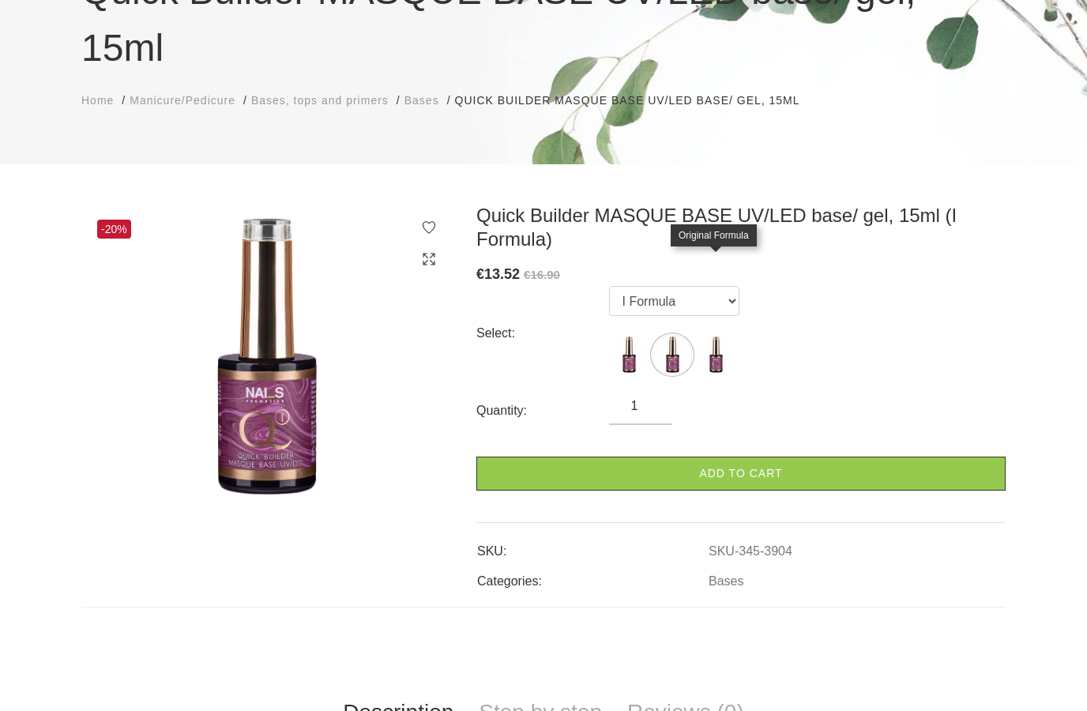
click at [705, 335] on img at bounding box center [715, 354] width 39 height 39
click at [618, 335] on img at bounding box center [628, 354] width 39 height 39
click at [629, 335] on img at bounding box center [628, 354] width 39 height 39
click at [686, 335] on img at bounding box center [671, 354] width 39 height 39
click at [712, 335] on img at bounding box center [715, 354] width 39 height 39
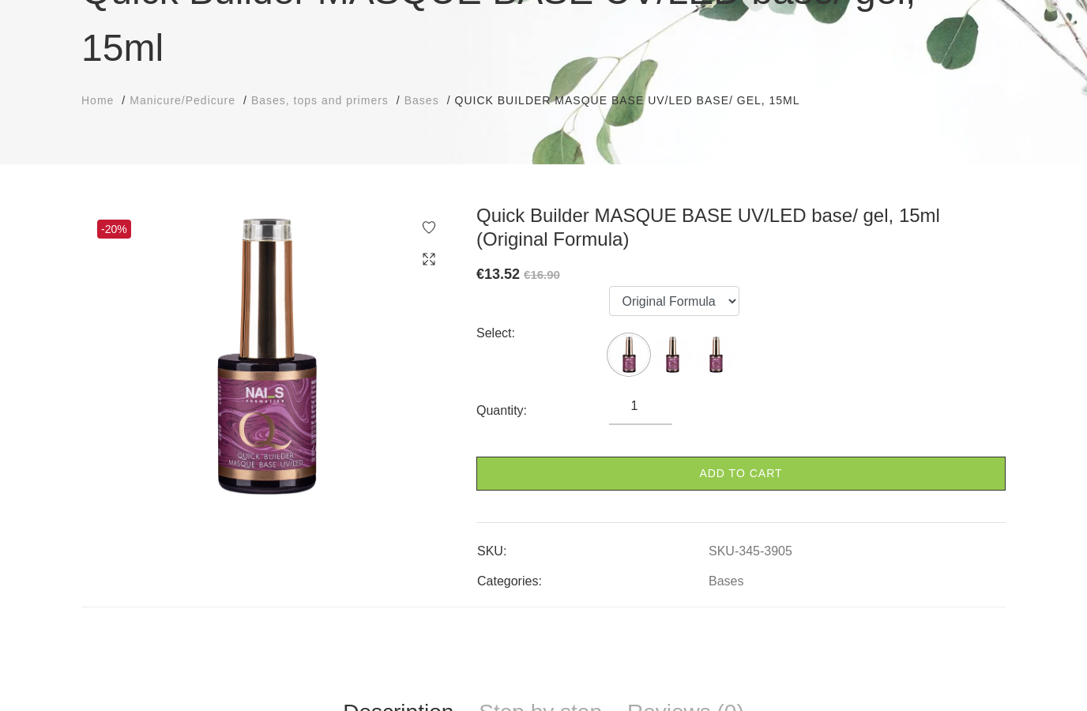
scroll to position [235, 0]
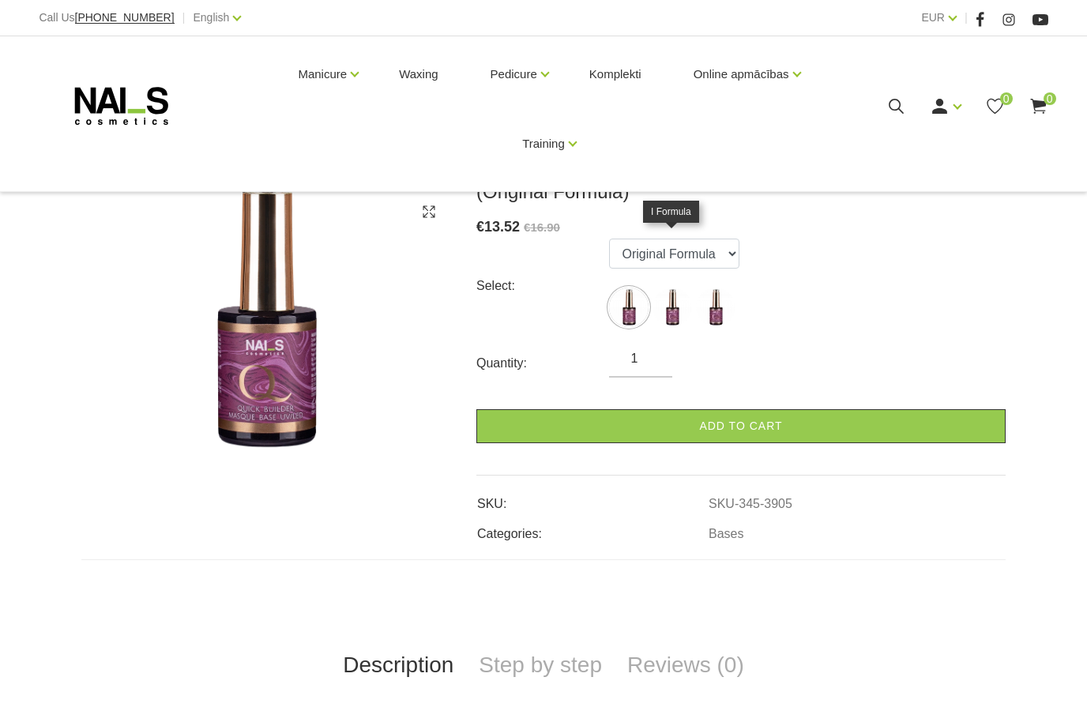
click at [670, 287] on img at bounding box center [671, 306] width 39 height 39
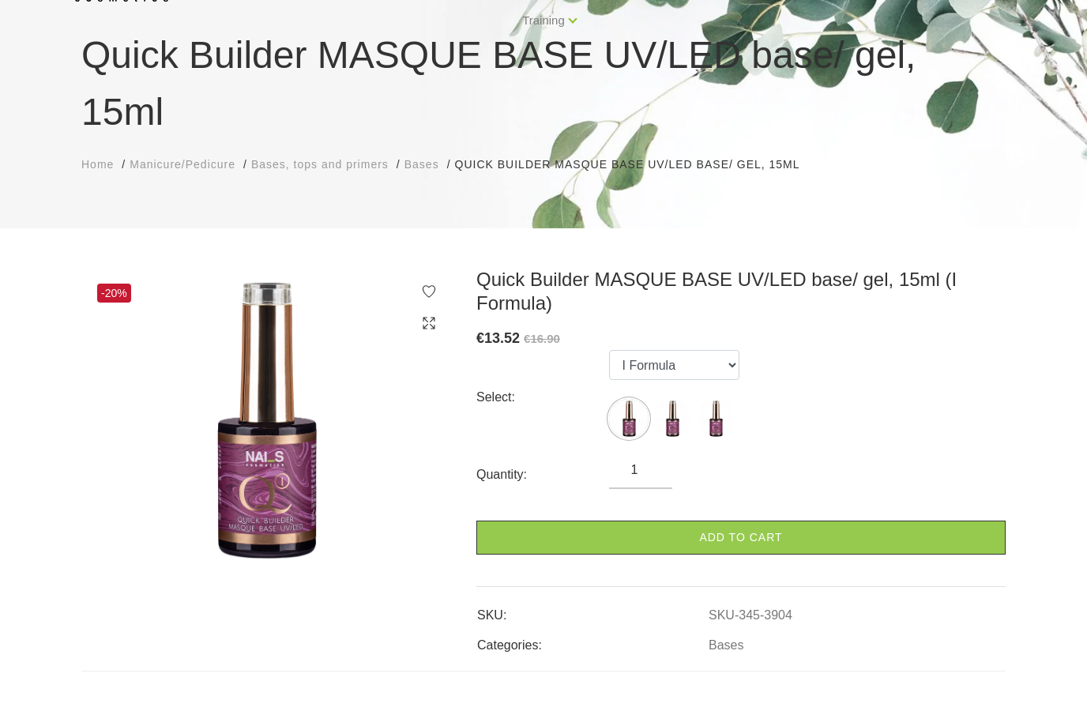
scroll to position [73, 0]
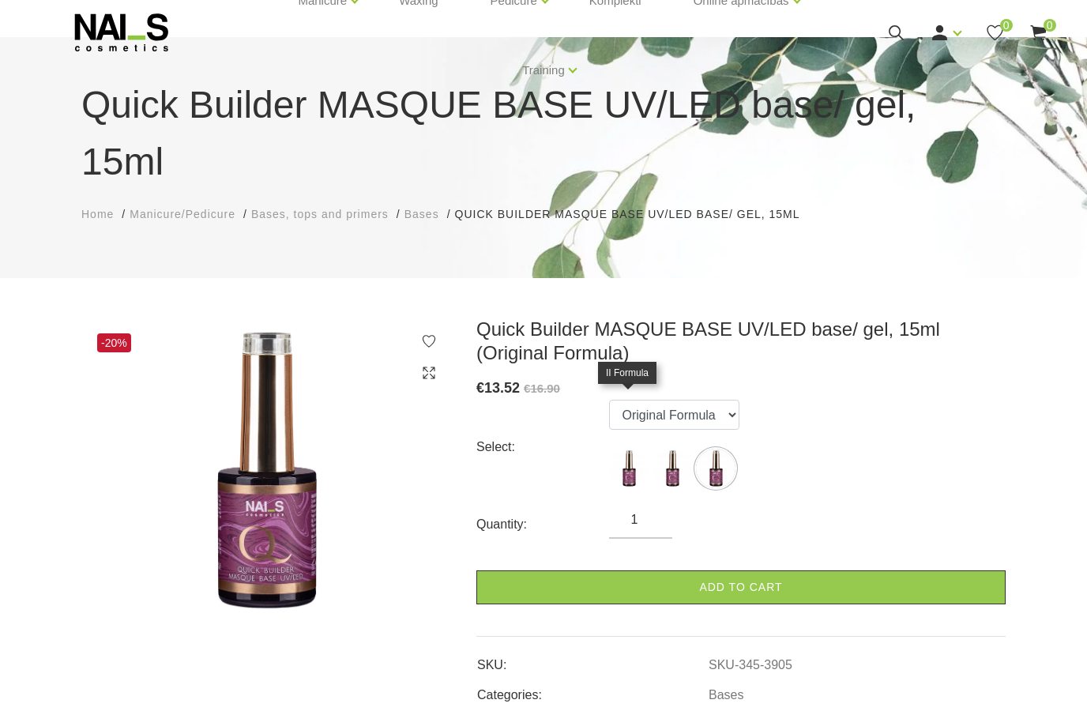
click at [629, 449] on img at bounding box center [628, 468] width 39 height 39
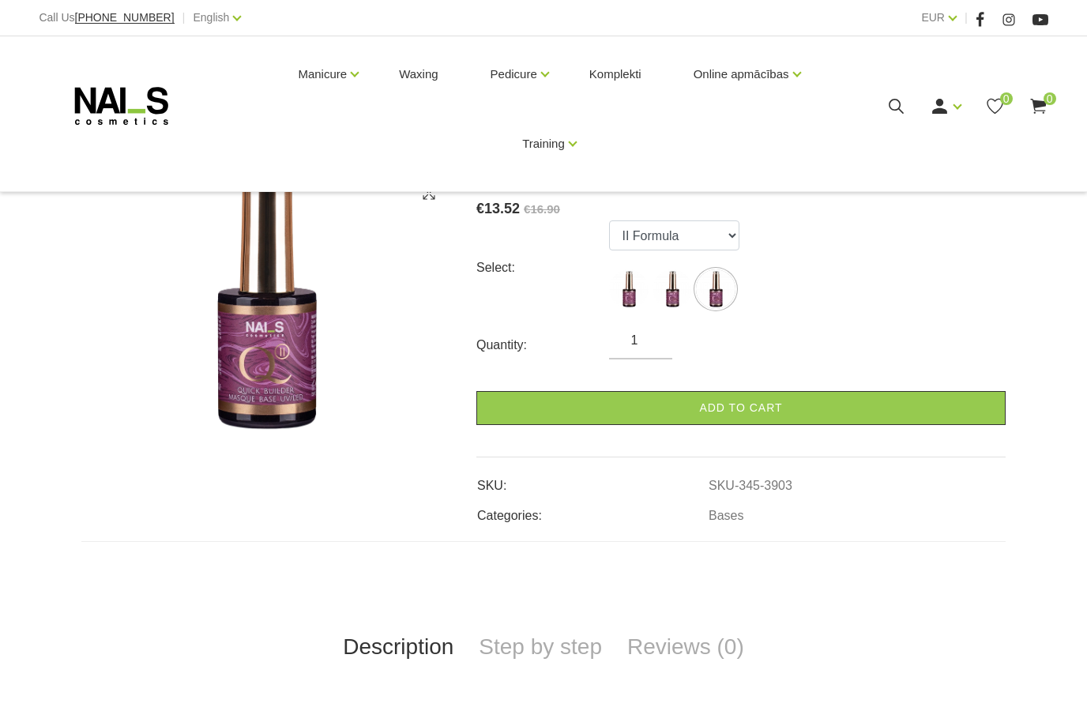
scroll to position [258, 0]
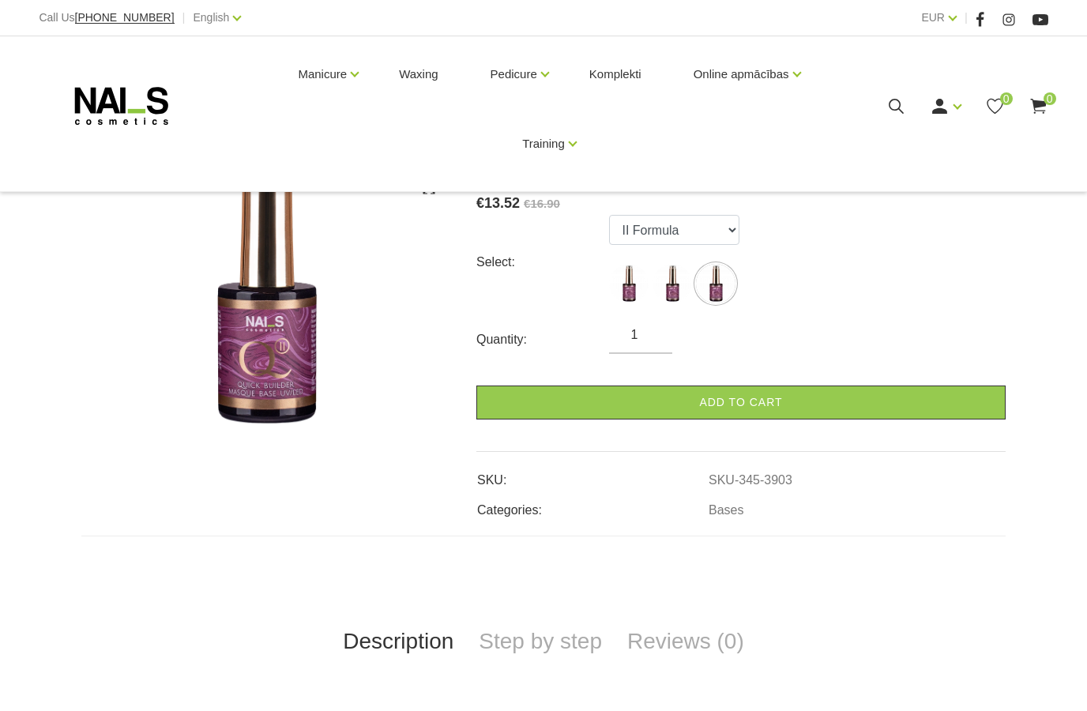
click at [414, 250] on img at bounding box center [266, 285] width 371 height 305
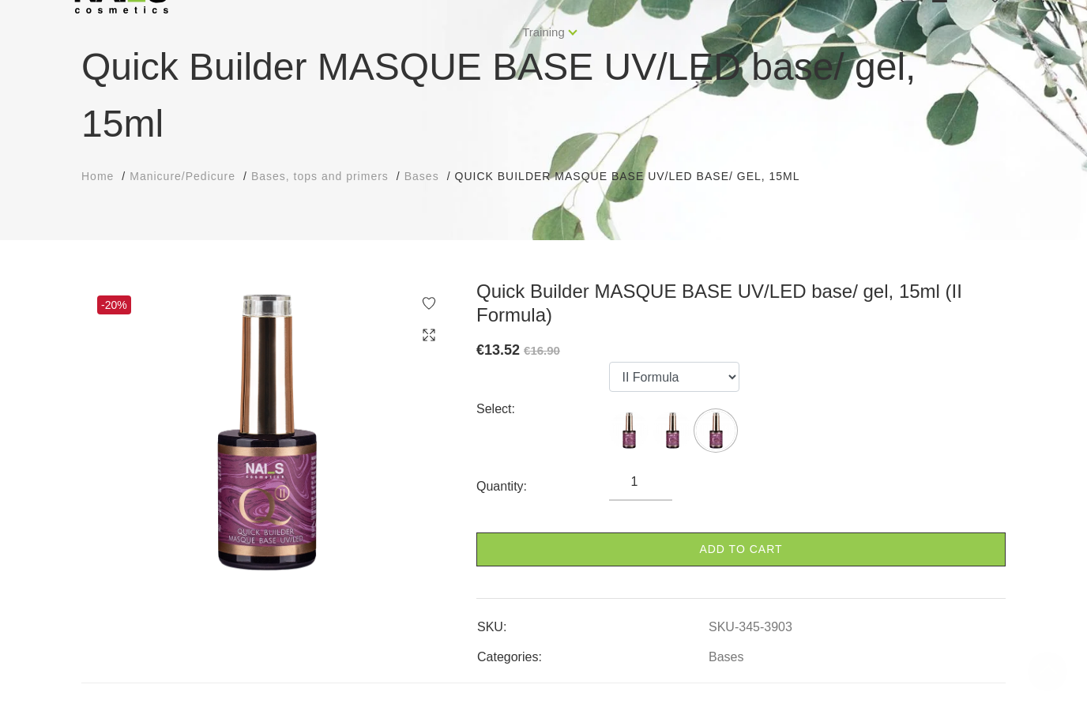
scroll to position [96, 0]
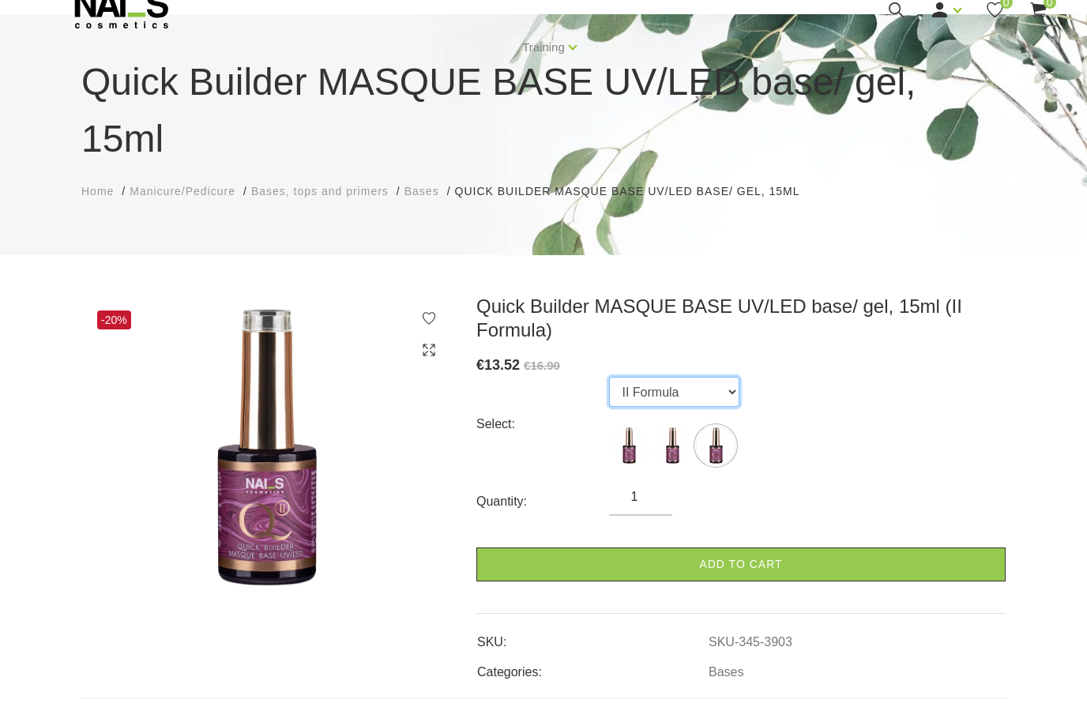
select select "3904"
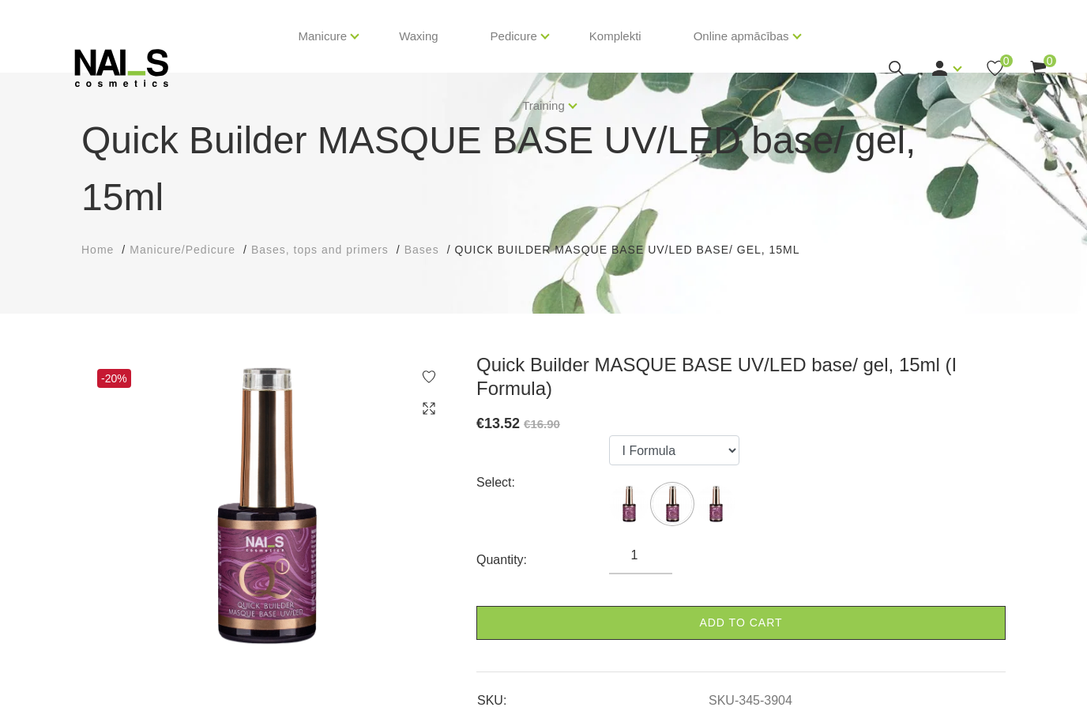
scroll to position [29, 0]
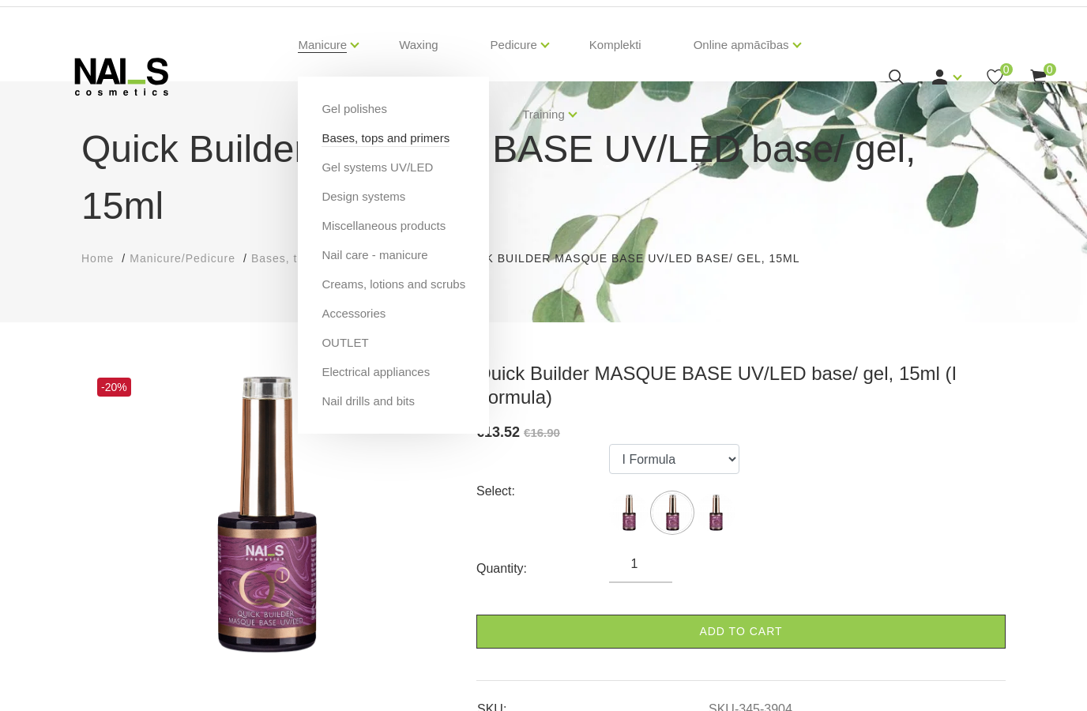
click at [368, 139] on link "Bases, tops and primers" at bounding box center [385, 138] width 128 height 17
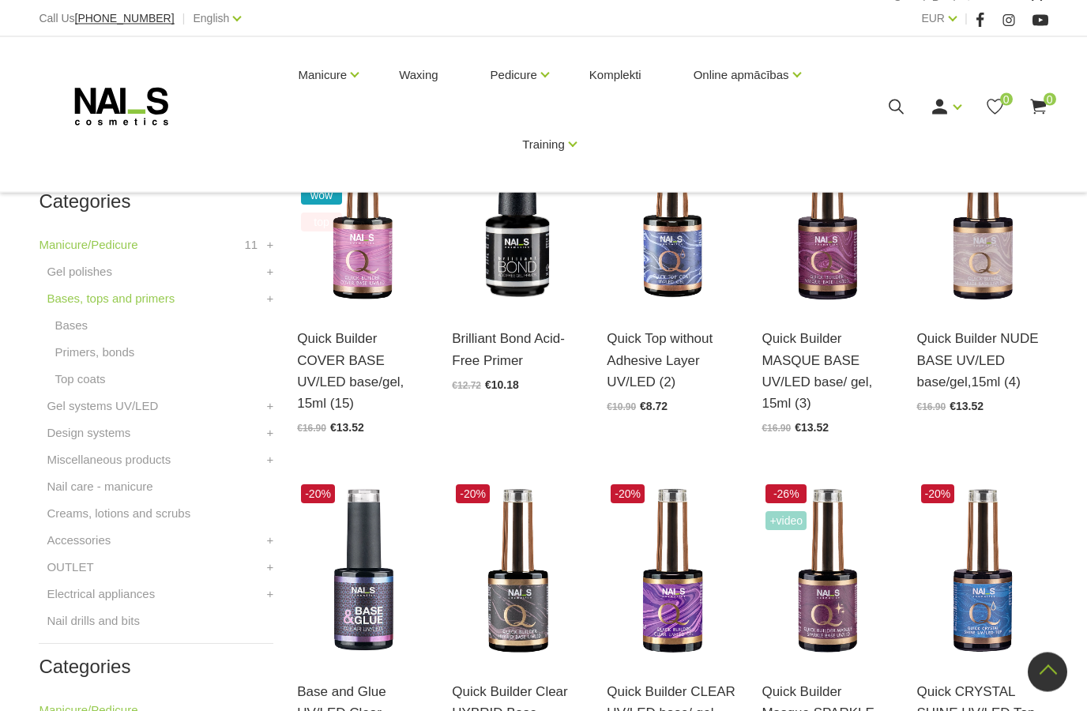
scroll to position [26, 0]
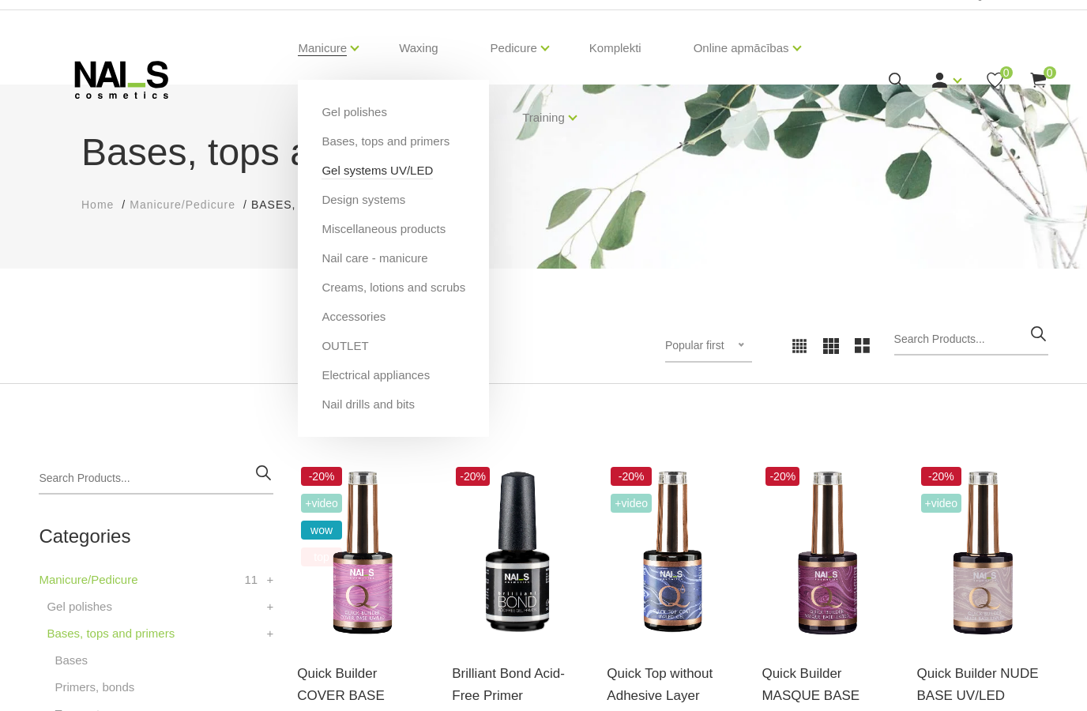
click at [390, 167] on link "Gel systems UV/LED" at bounding box center [376, 170] width 111 height 17
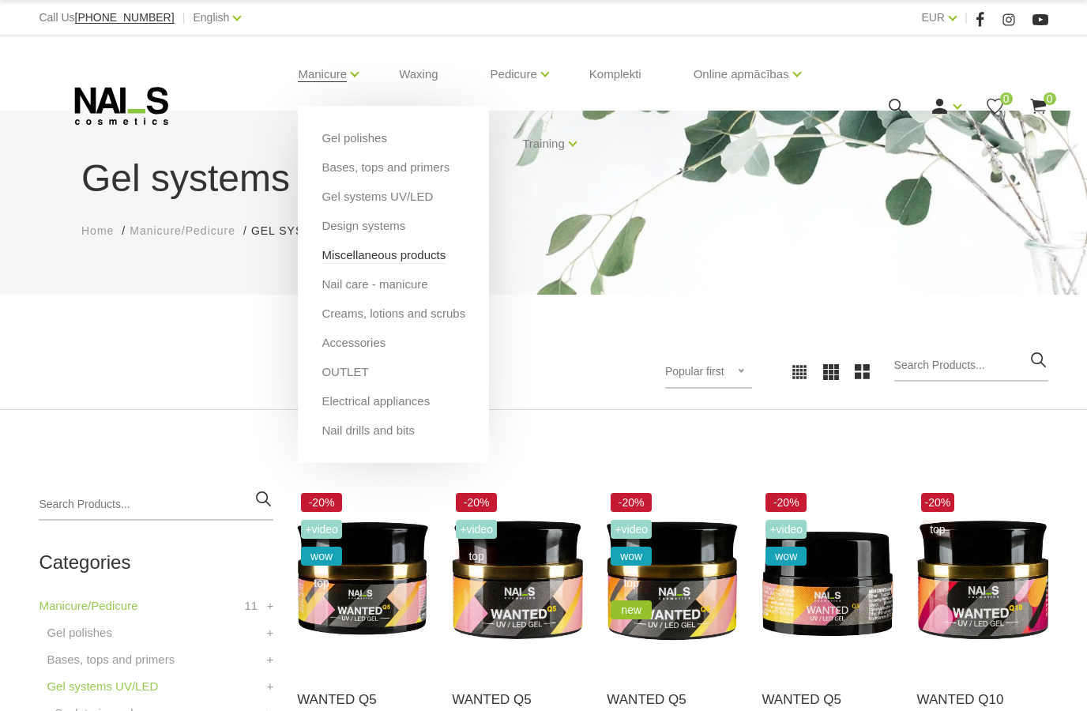
click at [377, 259] on link "Miscellaneous products" at bounding box center [383, 254] width 124 height 17
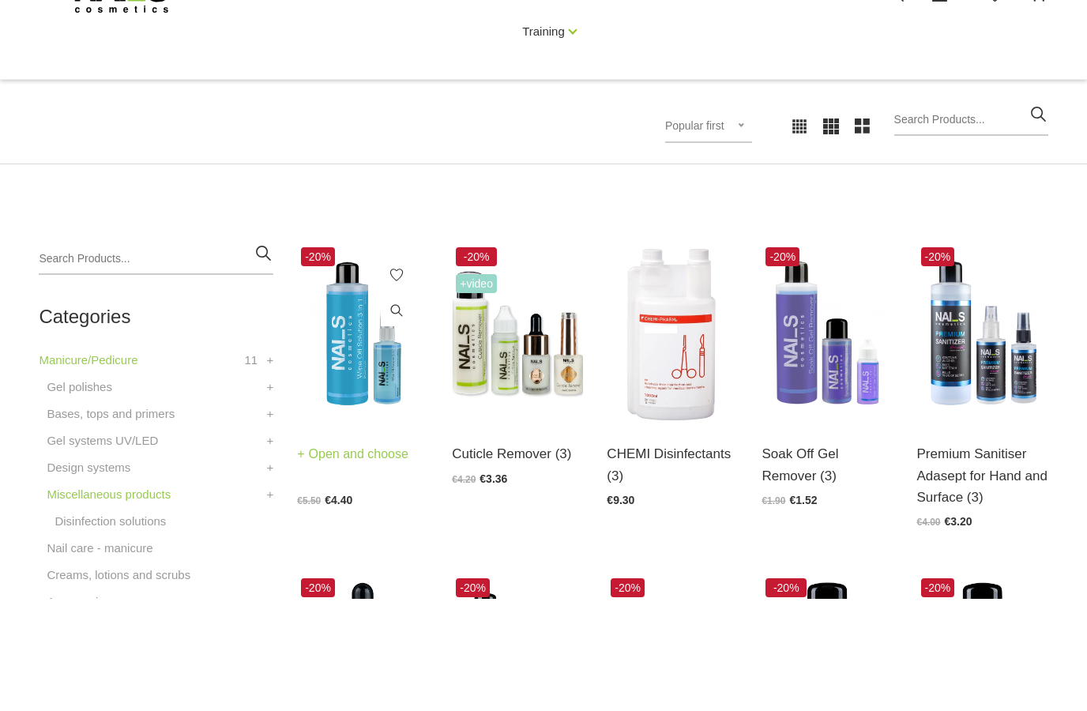
scroll to position [134, 0]
click at [348, 382] on img at bounding box center [362, 445] width 131 height 180
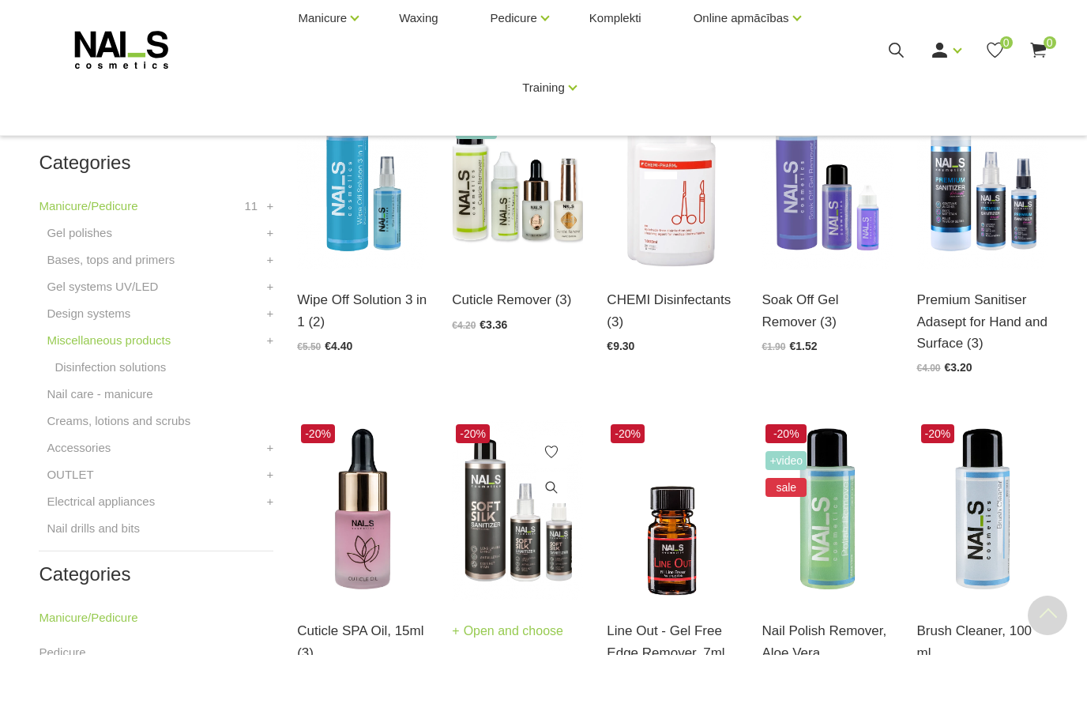
scroll to position [349, 0]
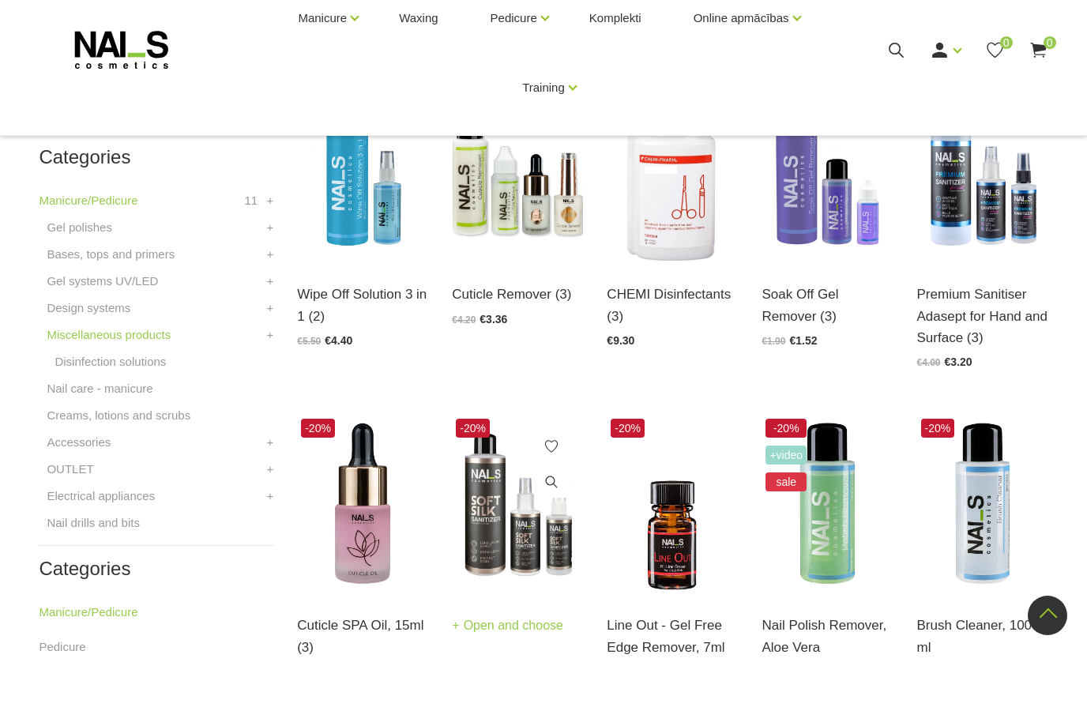
click at [501, 520] on img at bounding box center [517, 561] width 131 height 180
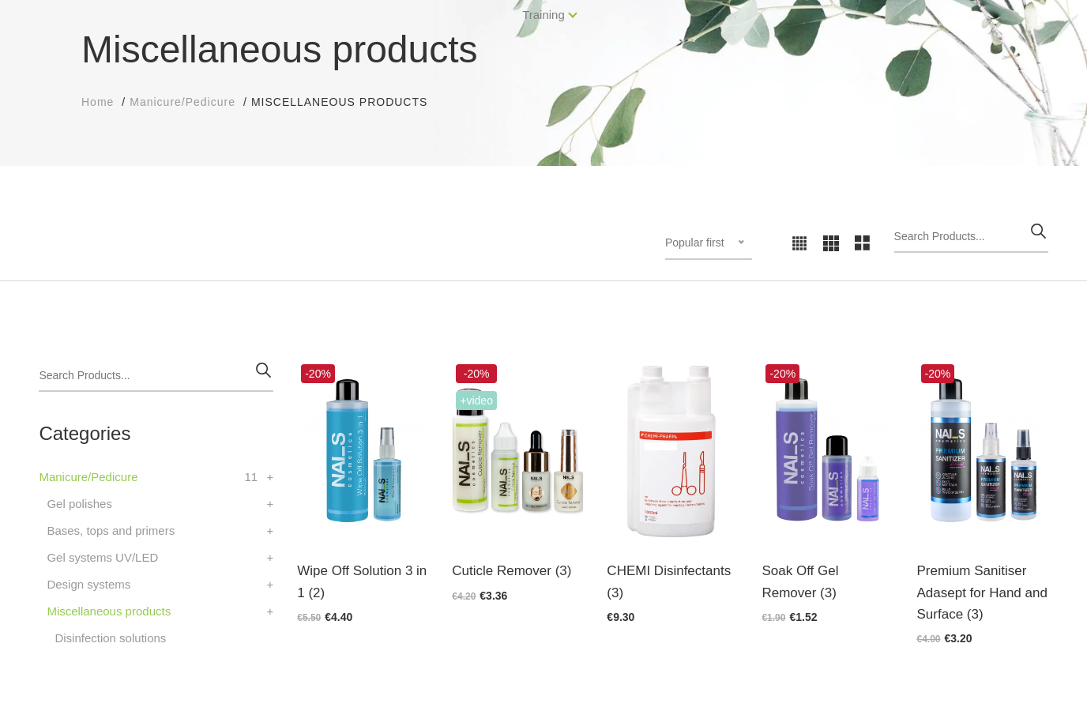
scroll to position [89, 0]
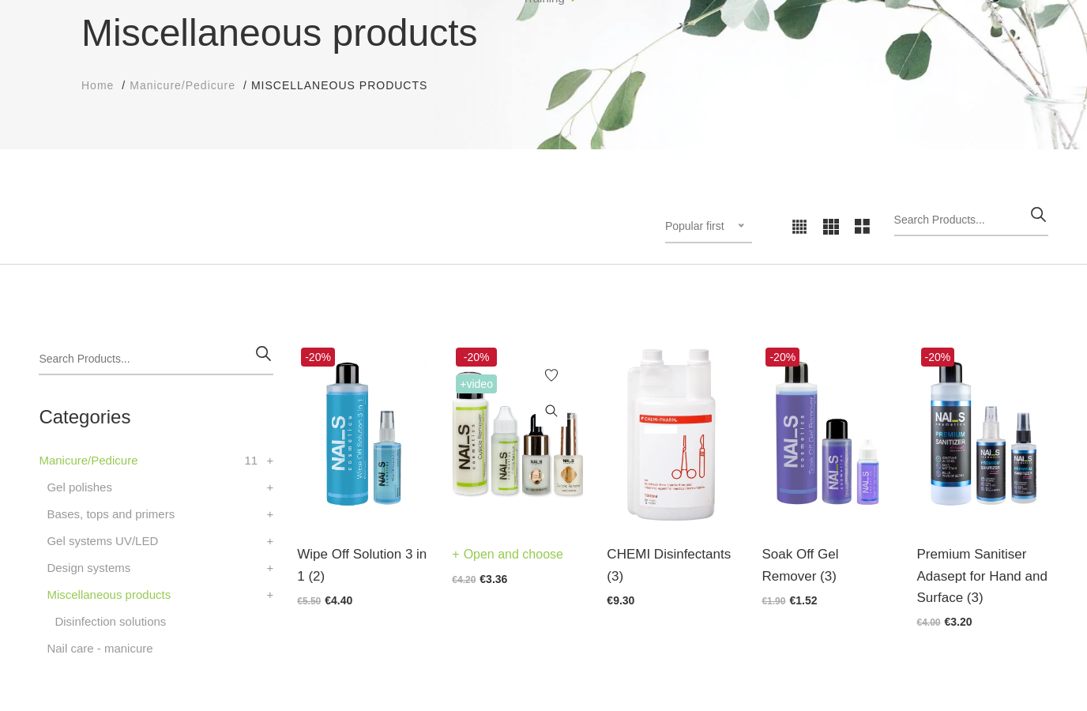
click at [520, 437] on img at bounding box center [517, 490] width 131 height 180
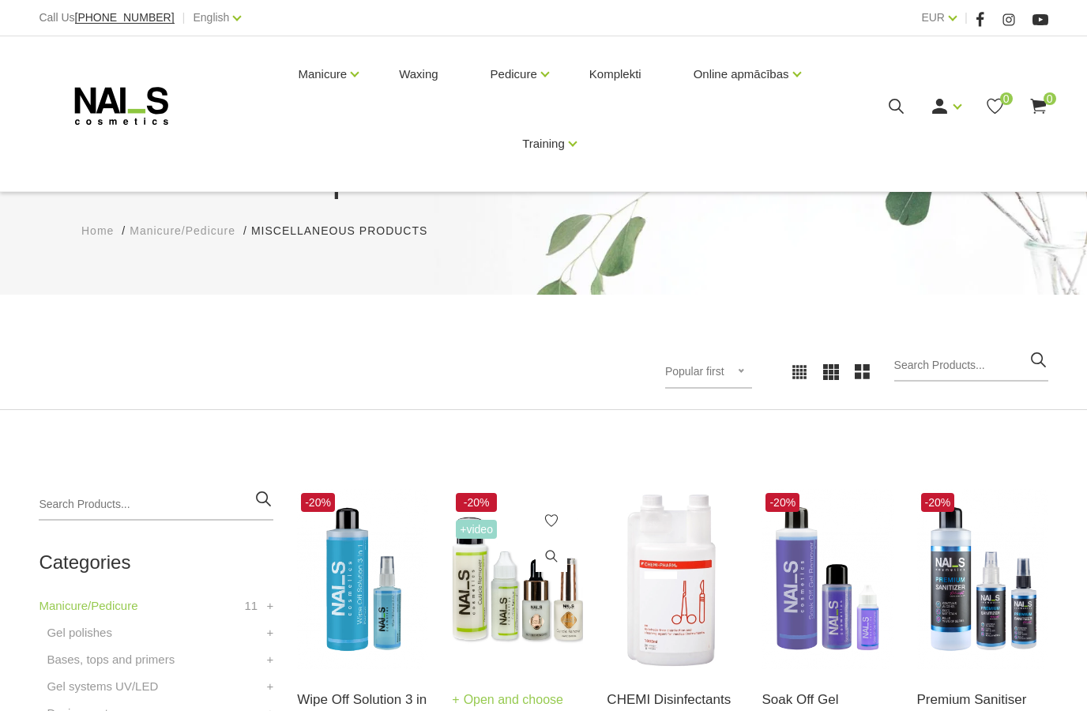
scroll to position [152, 0]
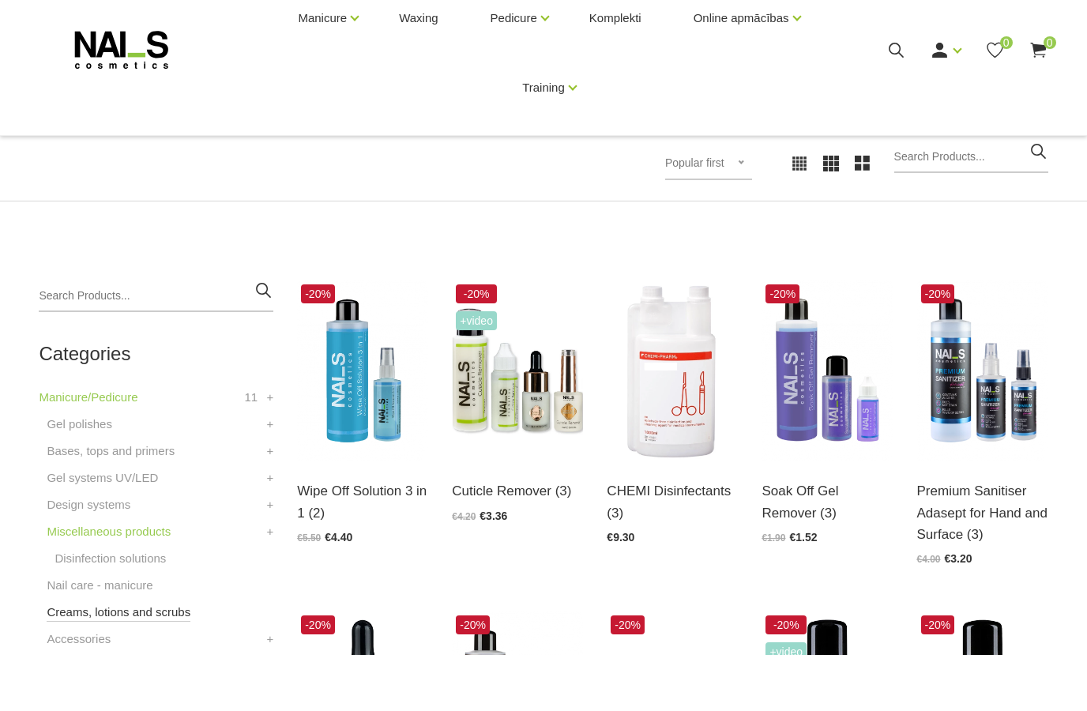
click at [126, 659] on link "Creams, lotions and scrubs" at bounding box center [119, 668] width 144 height 19
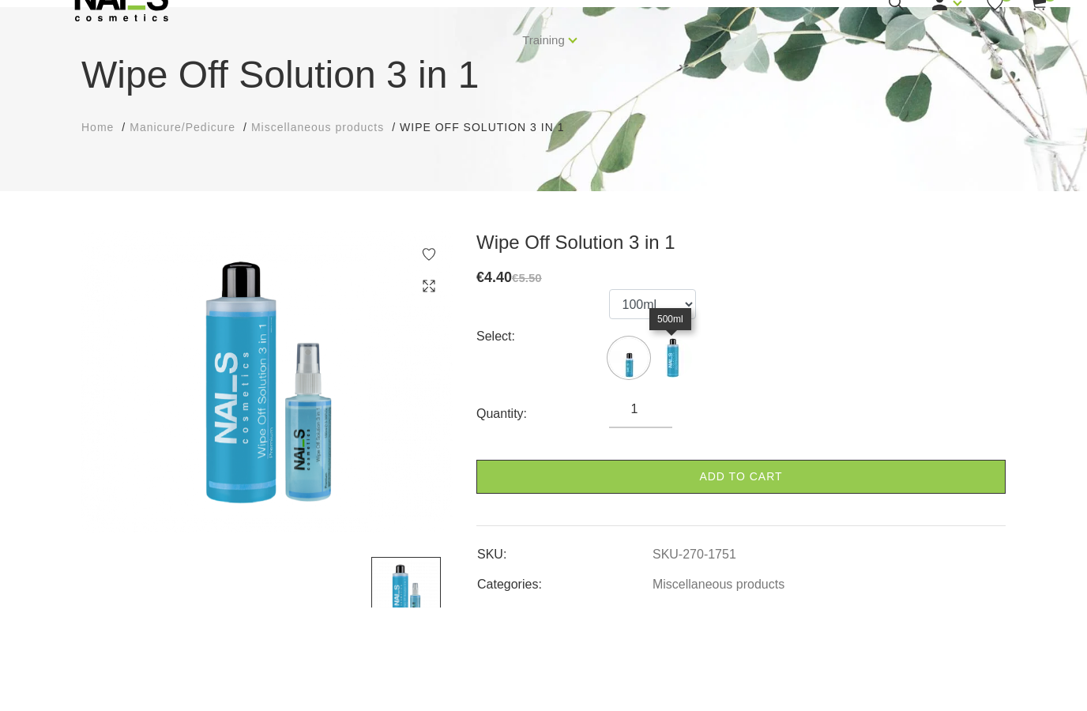
scroll to position [47, 0]
click at [675, 394] on img at bounding box center [671, 413] width 39 height 39
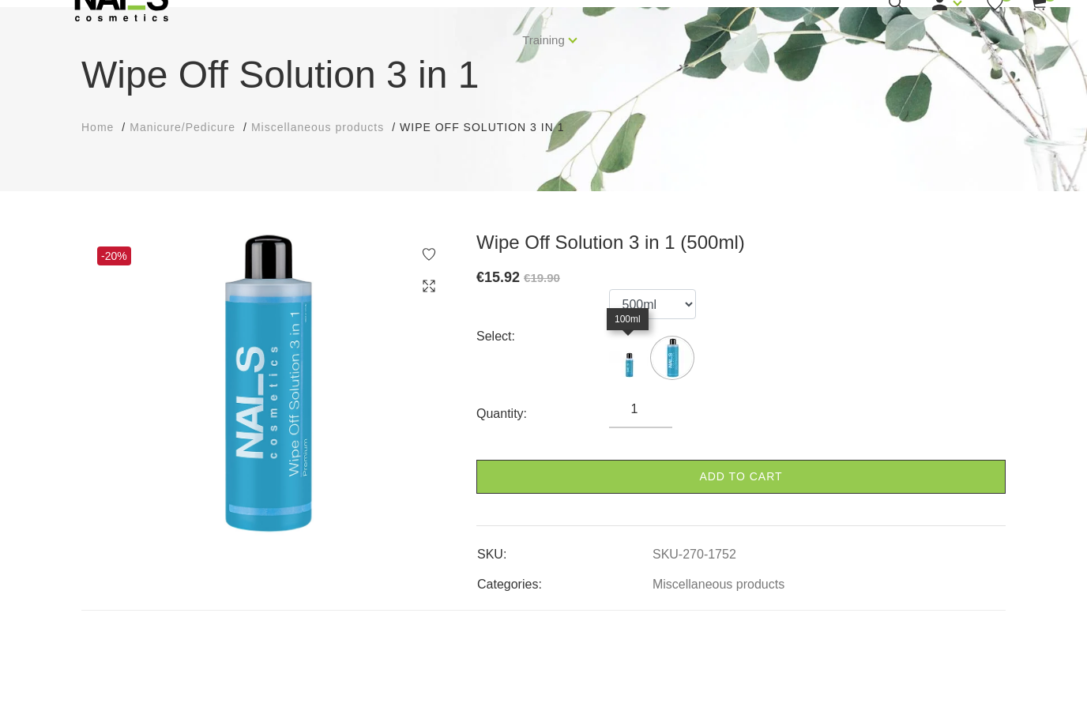
click at [629, 394] on img at bounding box center [628, 413] width 39 height 39
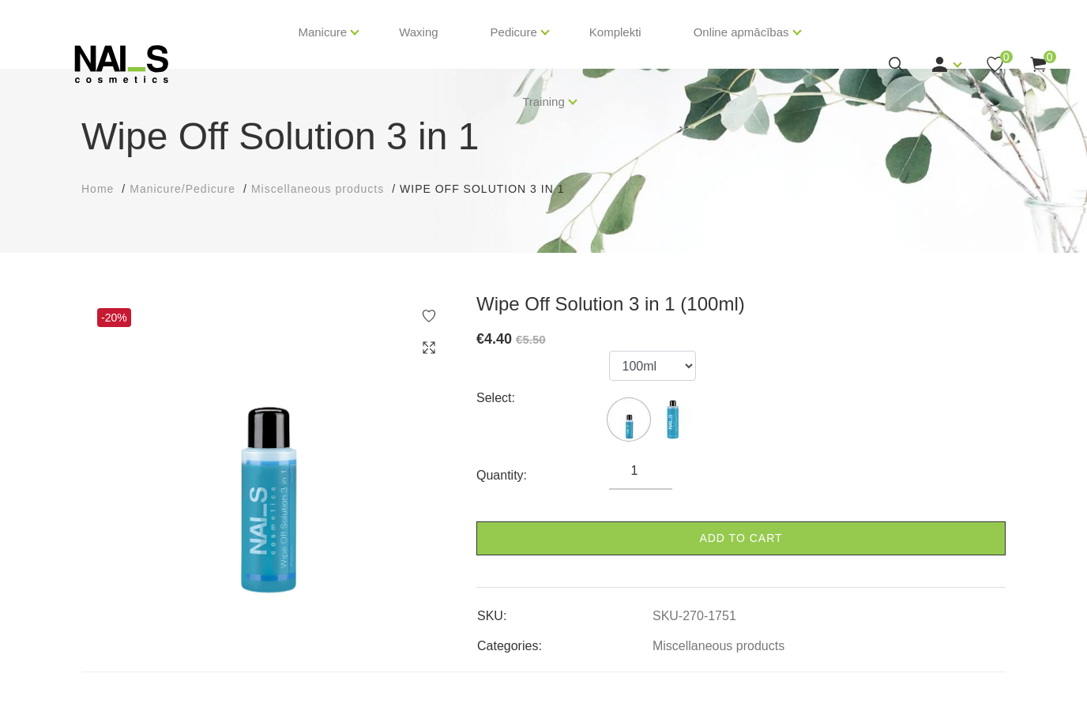
scroll to position [9, 0]
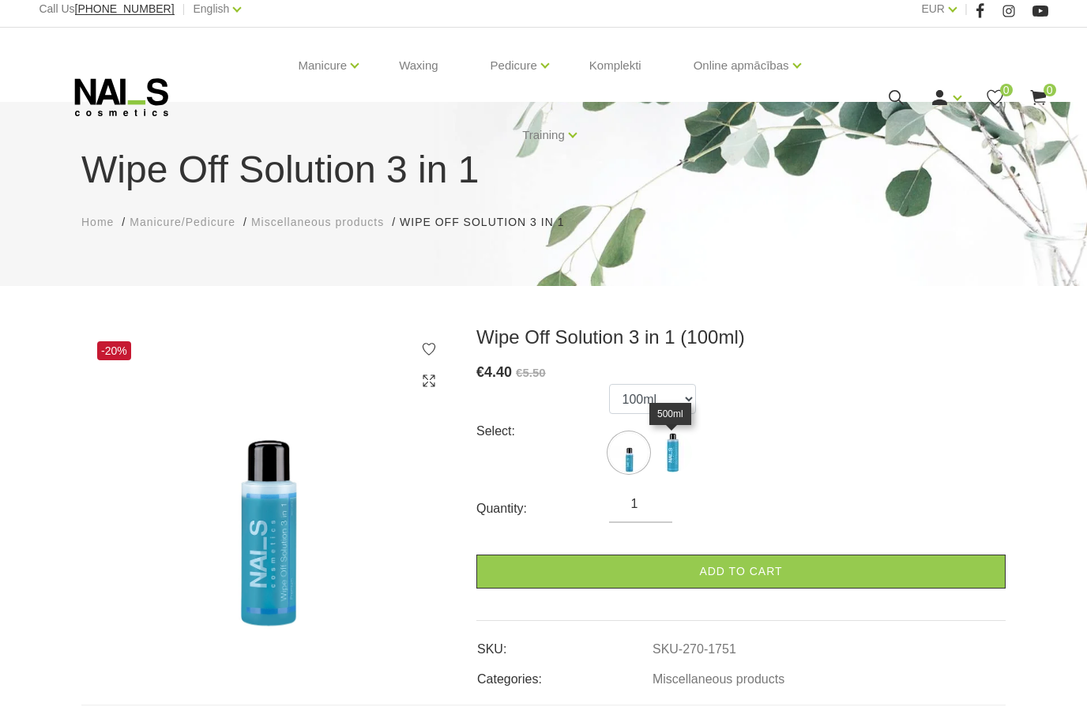
click at [675, 470] on img at bounding box center [671, 452] width 39 height 39
select select "1752"
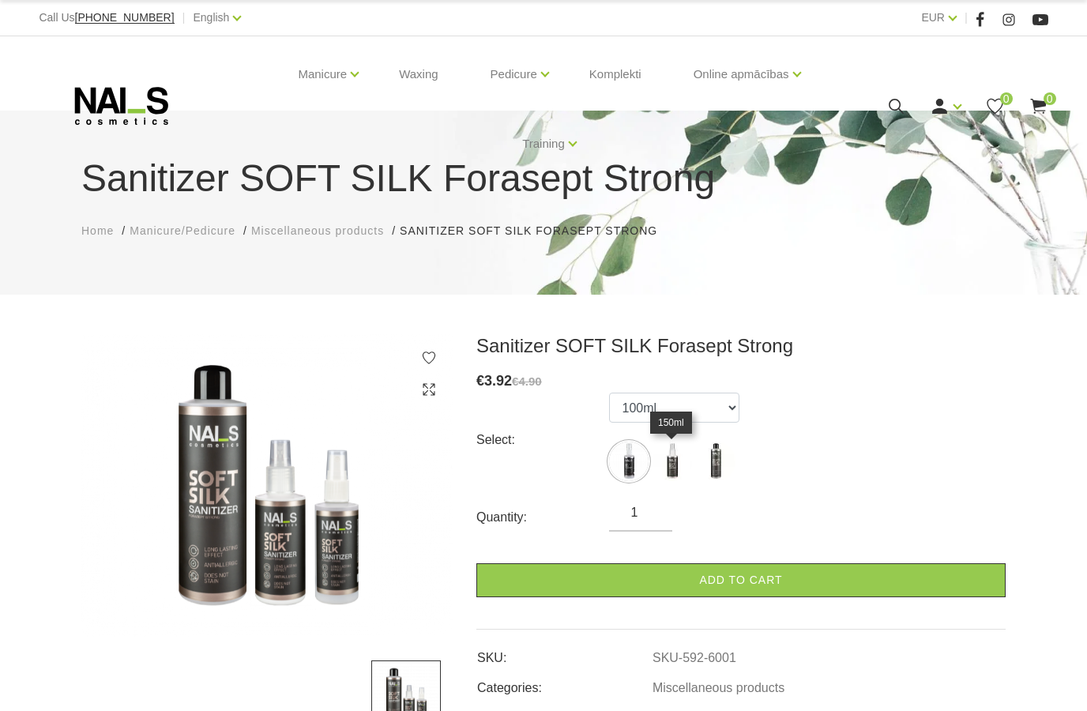
click at [674, 465] on img at bounding box center [671, 460] width 39 height 39
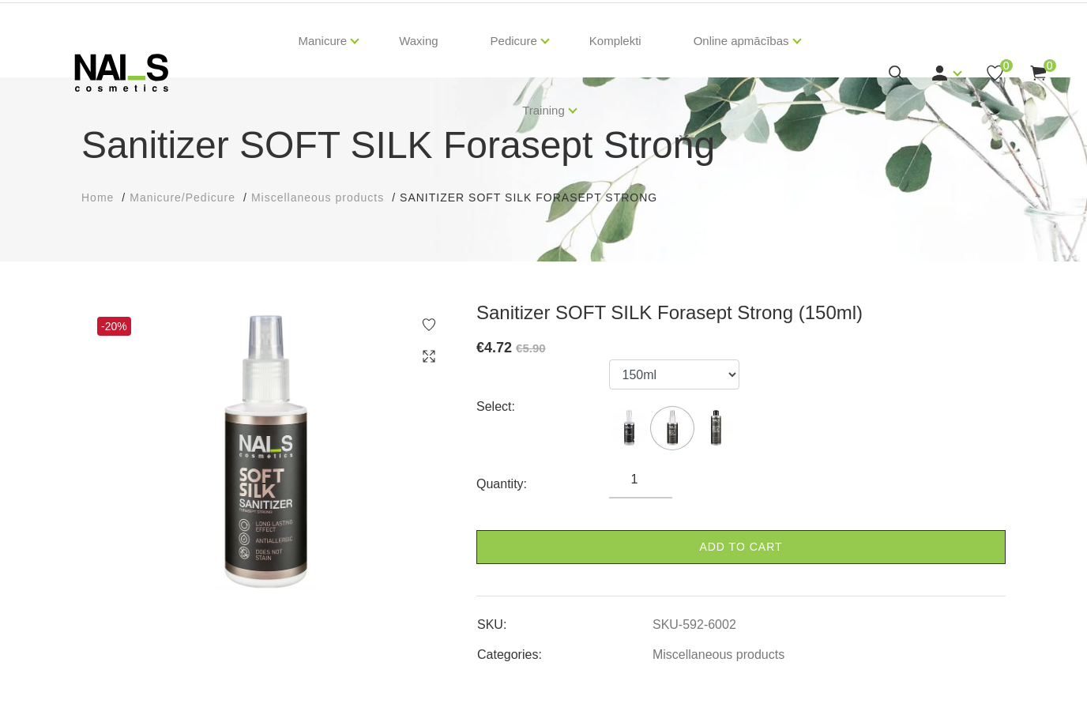
scroll to position [21, 0]
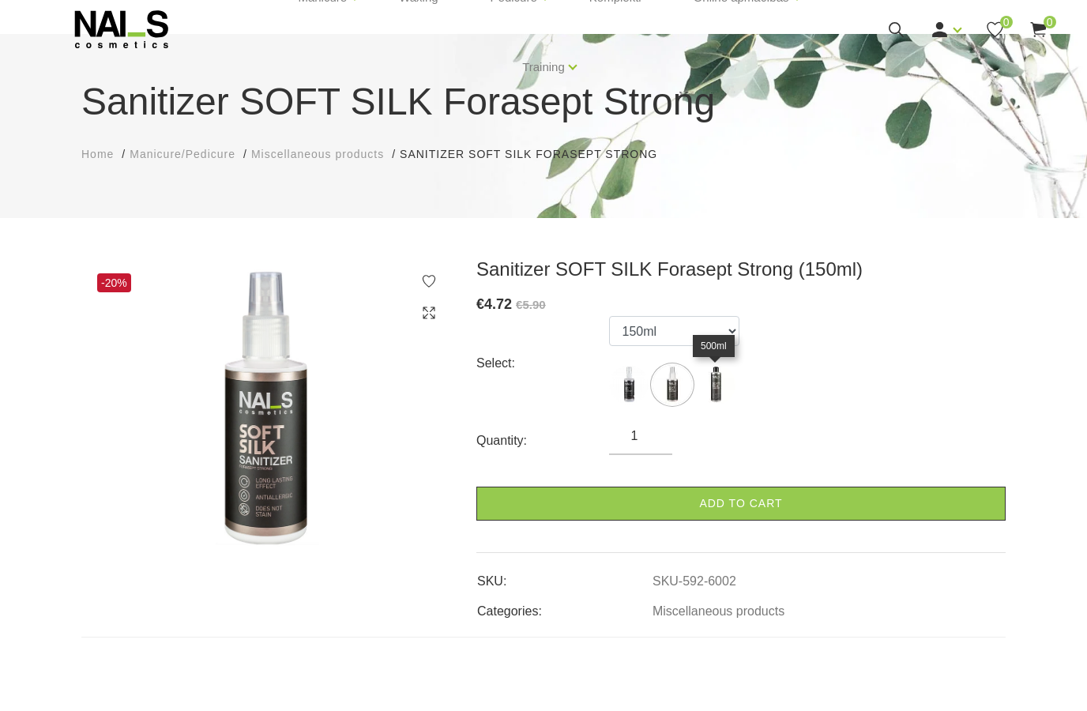
click at [709, 421] on img at bounding box center [715, 440] width 39 height 39
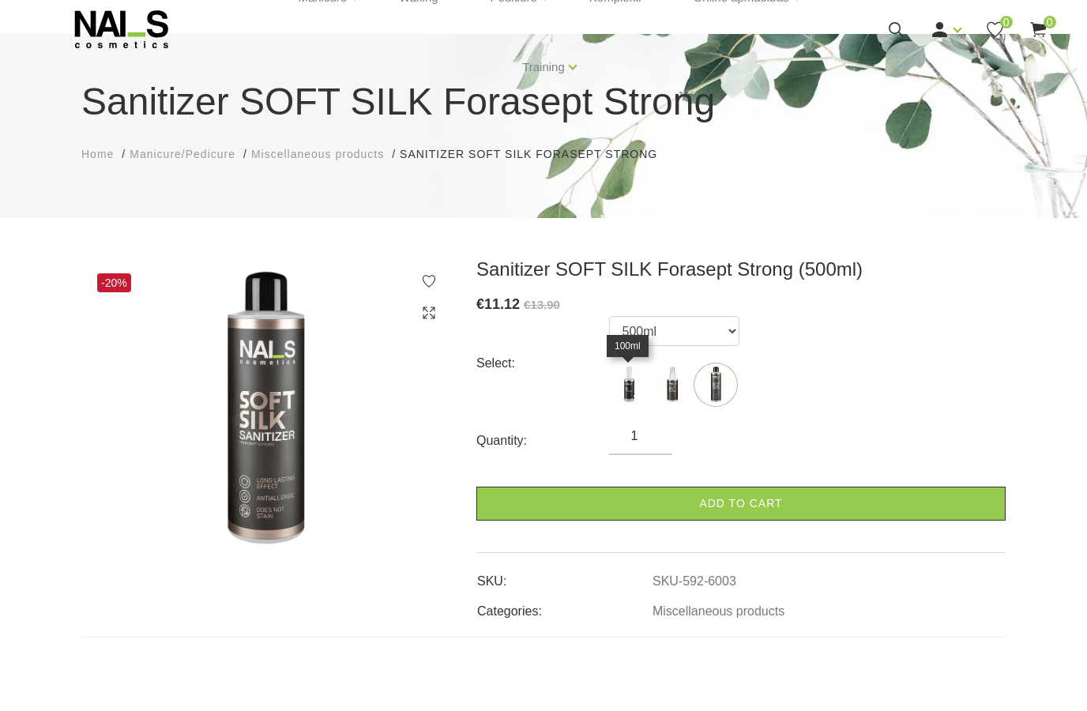
click at [630, 421] on img at bounding box center [628, 440] width 39 height 39
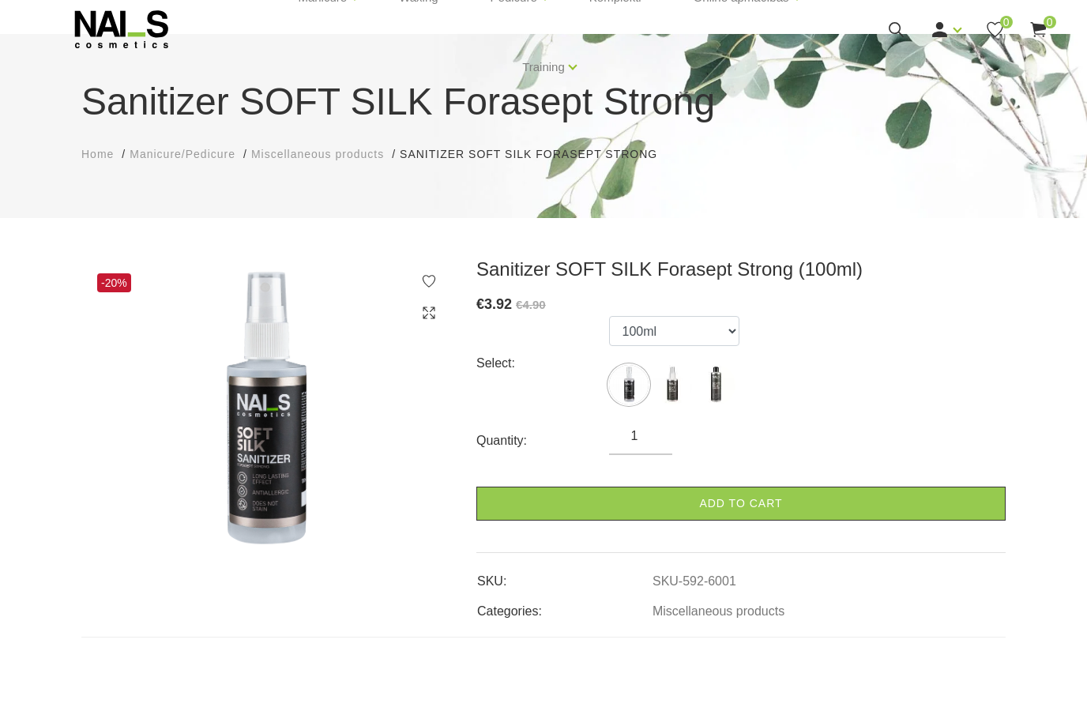
click at [630, 421] on img at bounding box center [628, 440] width 39 height 39
click at [667, 421] on img at bounding box center [671, 440] width 39 height 39
select select "6002"
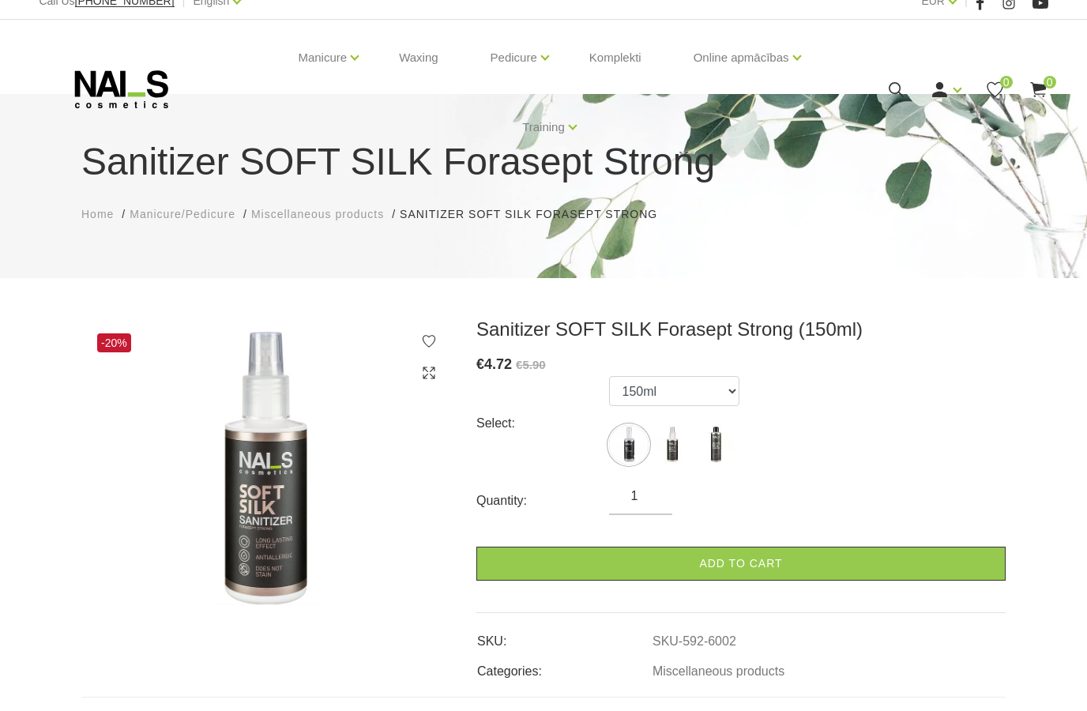
scroll to position [0, 0]
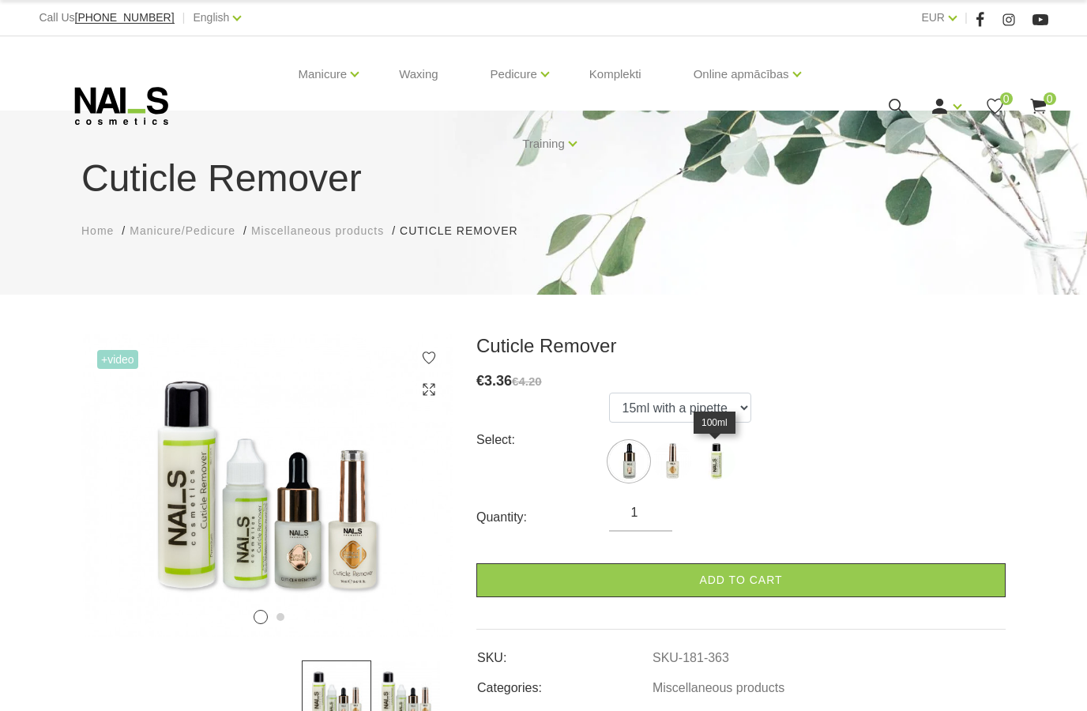
click at [724, 464] on img at bounding box center [715, 460] width 39 height 39
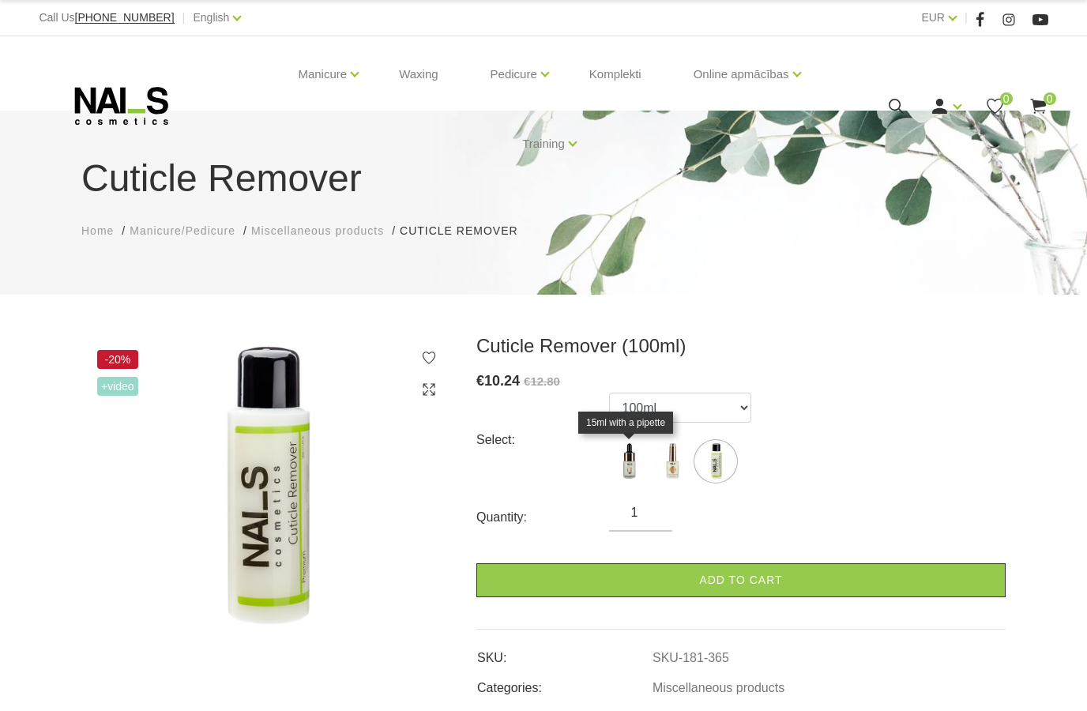
click at [621, 472] on img at bounding box center [628, 460] width 39 height 39
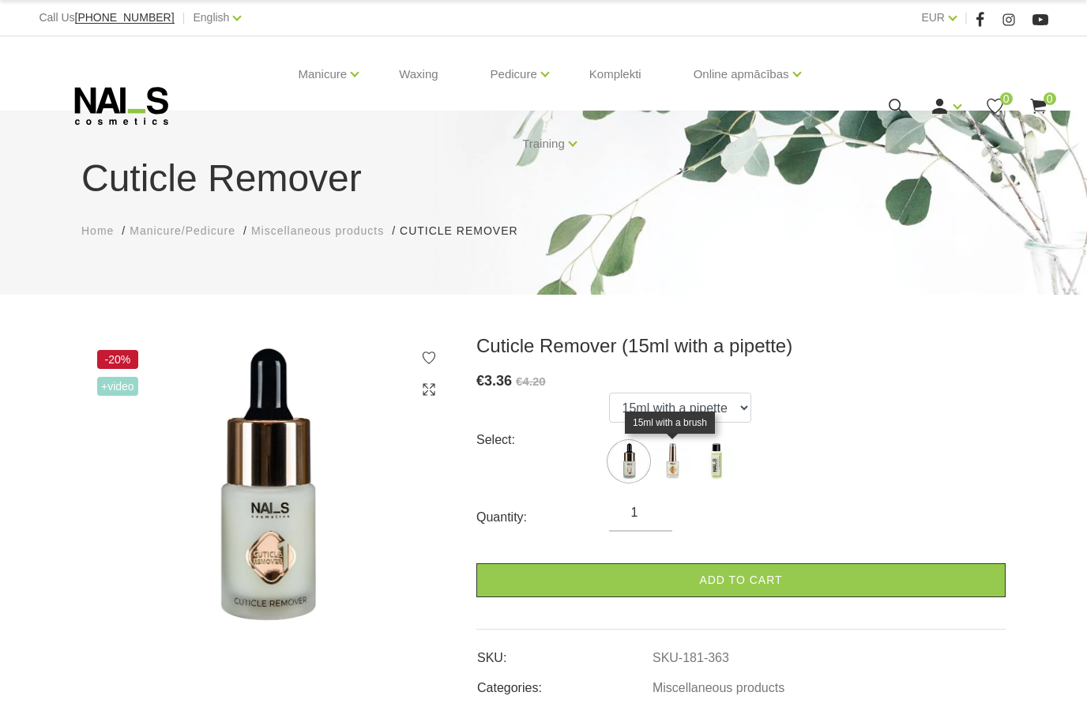
click at [667, 471] on img at bounding box center [671, 460] width 39 height 39
select select "364"
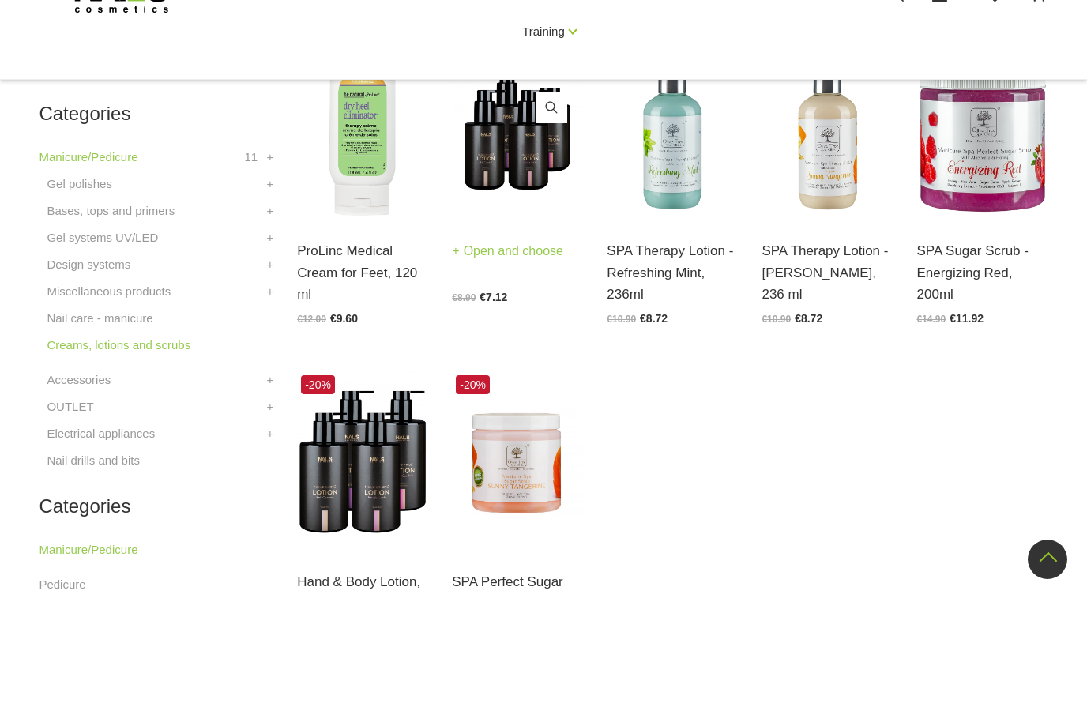
scroll to position [392, 0]
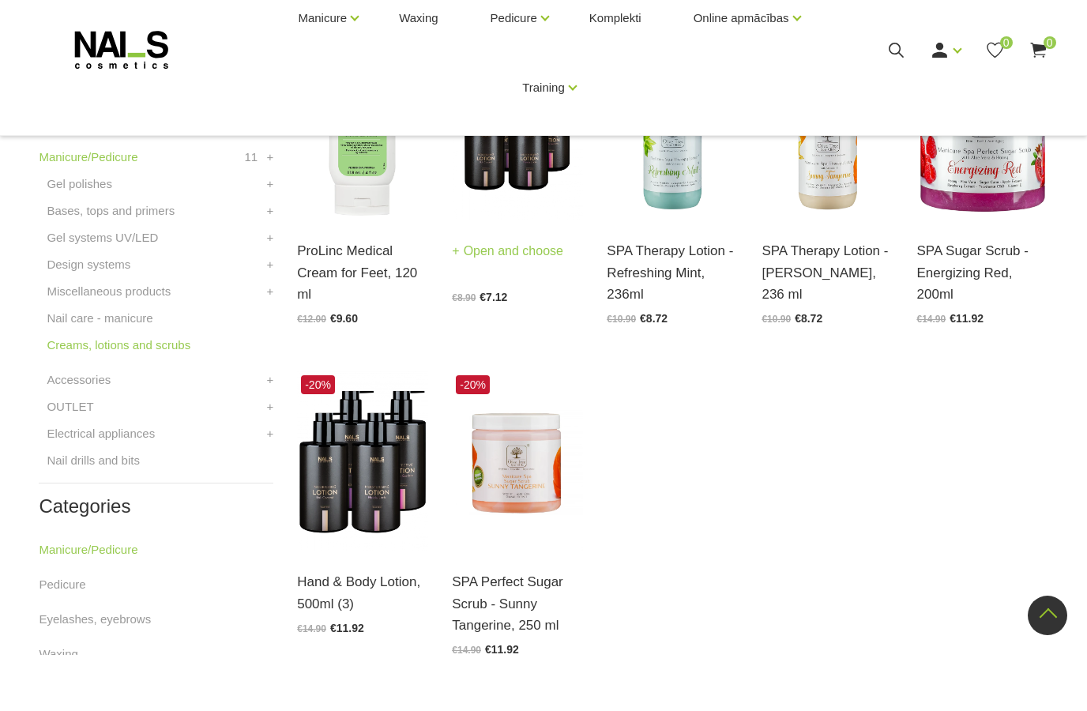
click at [511, 187] on img at bounding box center [517, 186] width 131 height 180
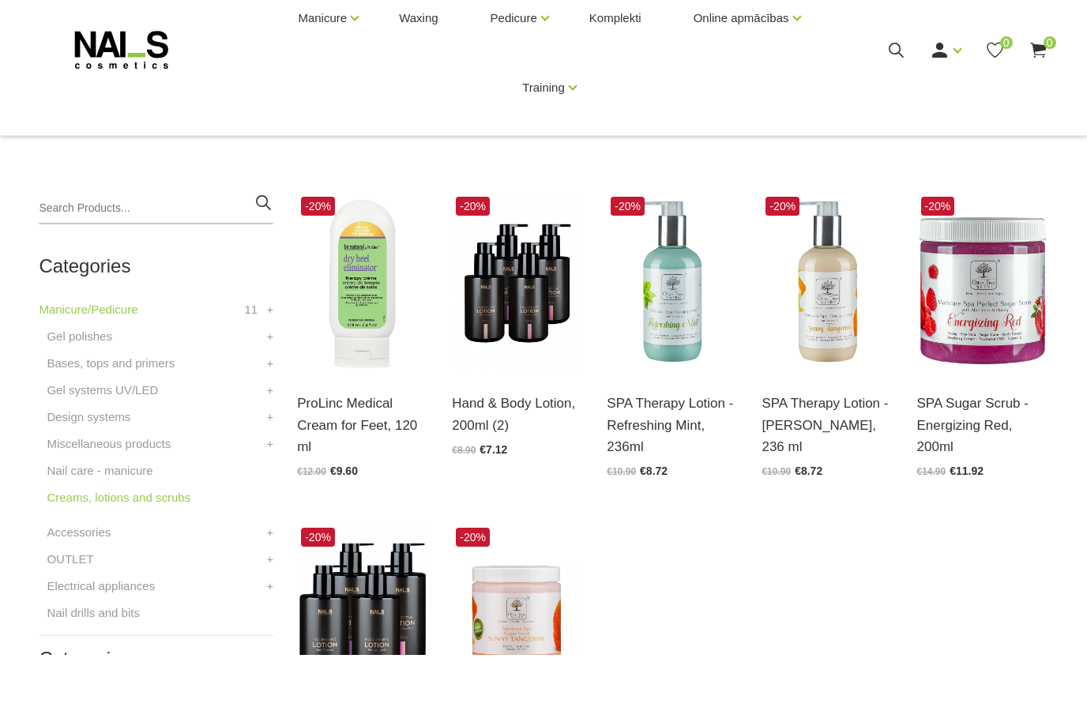
scroll to position [242, 0]
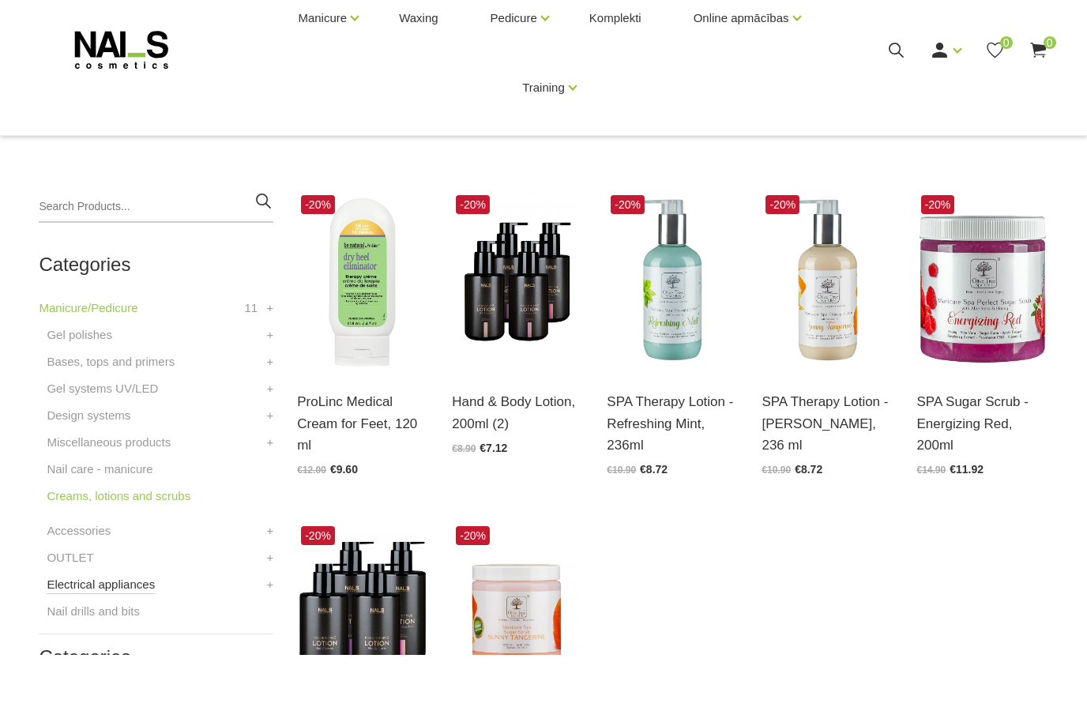
click at [115, 631] on link "Electrical appliances" at bounding box center [101, 640] width 108 height 19
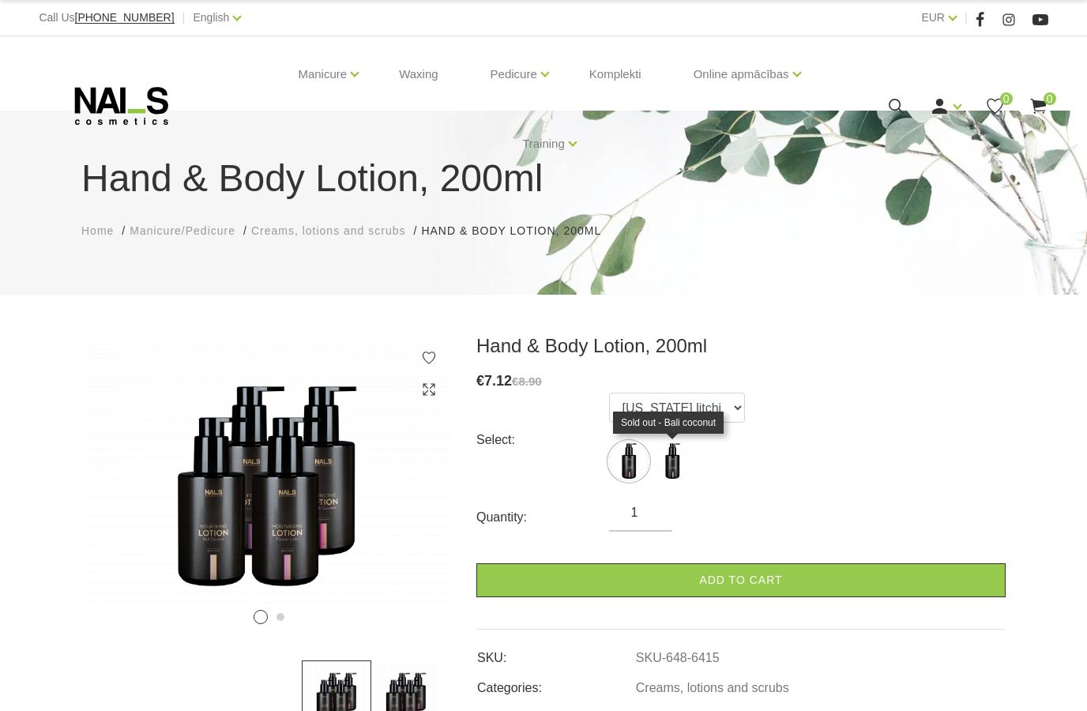
click at [674, 462] on img at bounding box center [671, 460] width 39 height 39
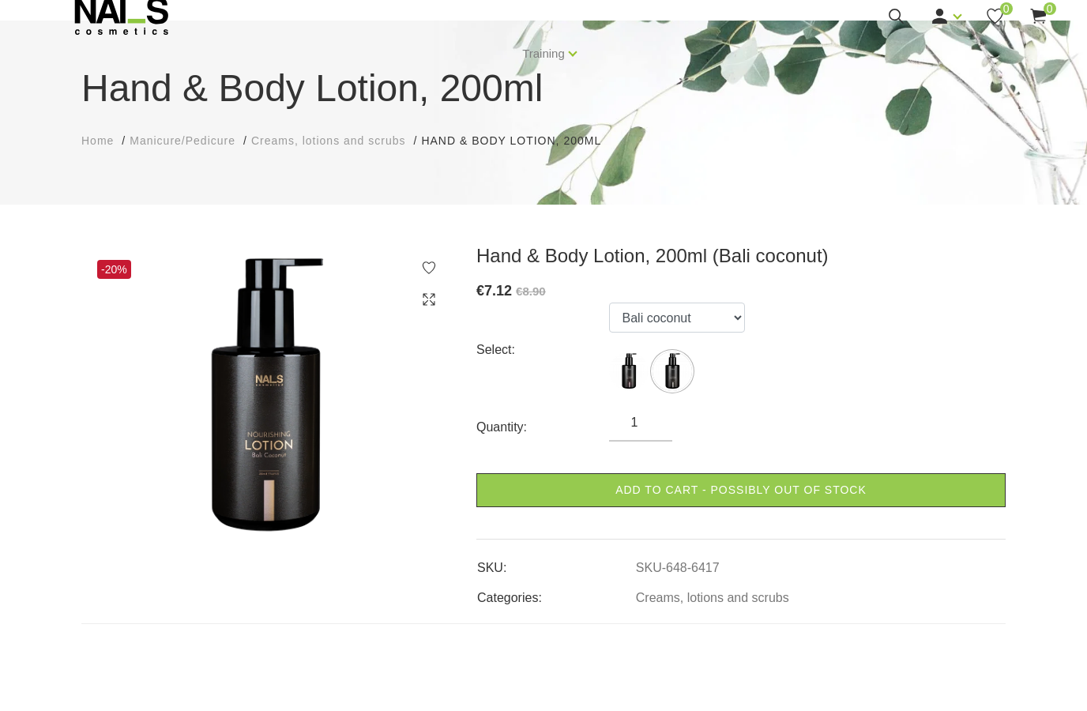
scroll to position [36, 0]
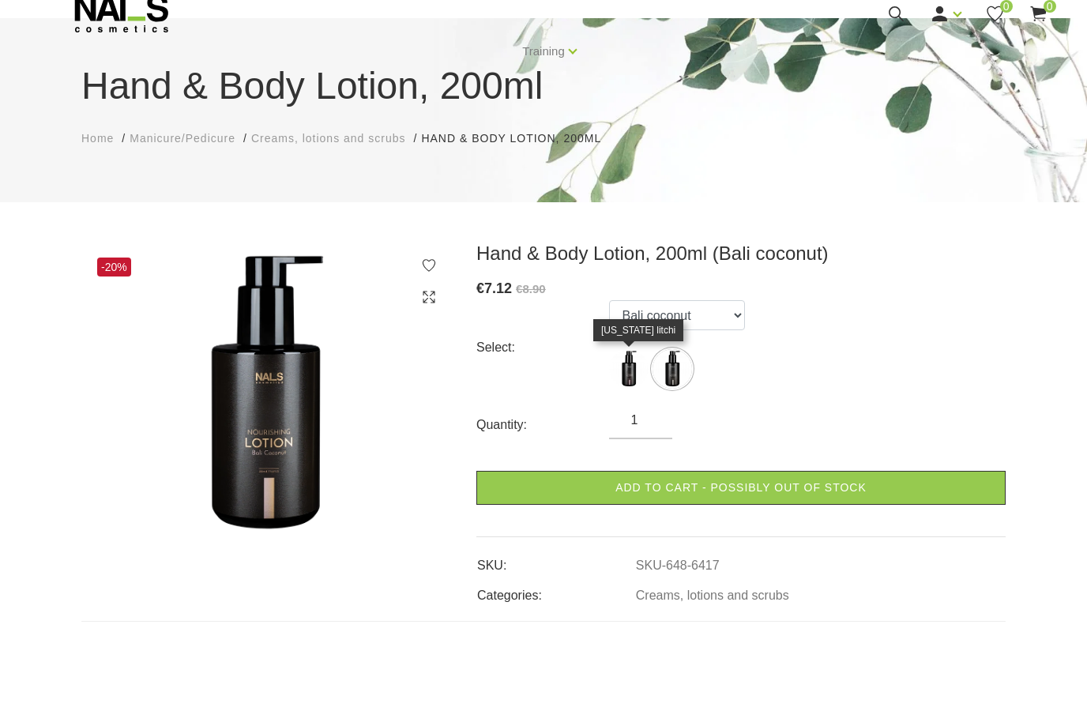
click at [629, 405] on img at bounding box center [628, 424] width 39 height 39
select select "6415"
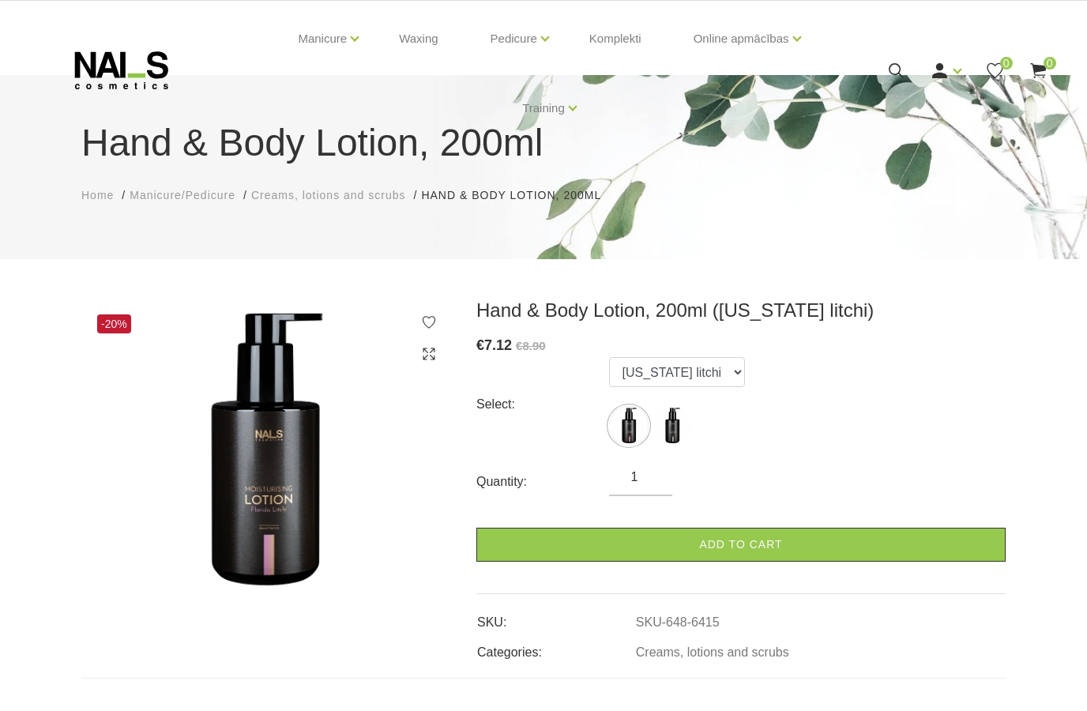
scroll to position [0, 0]
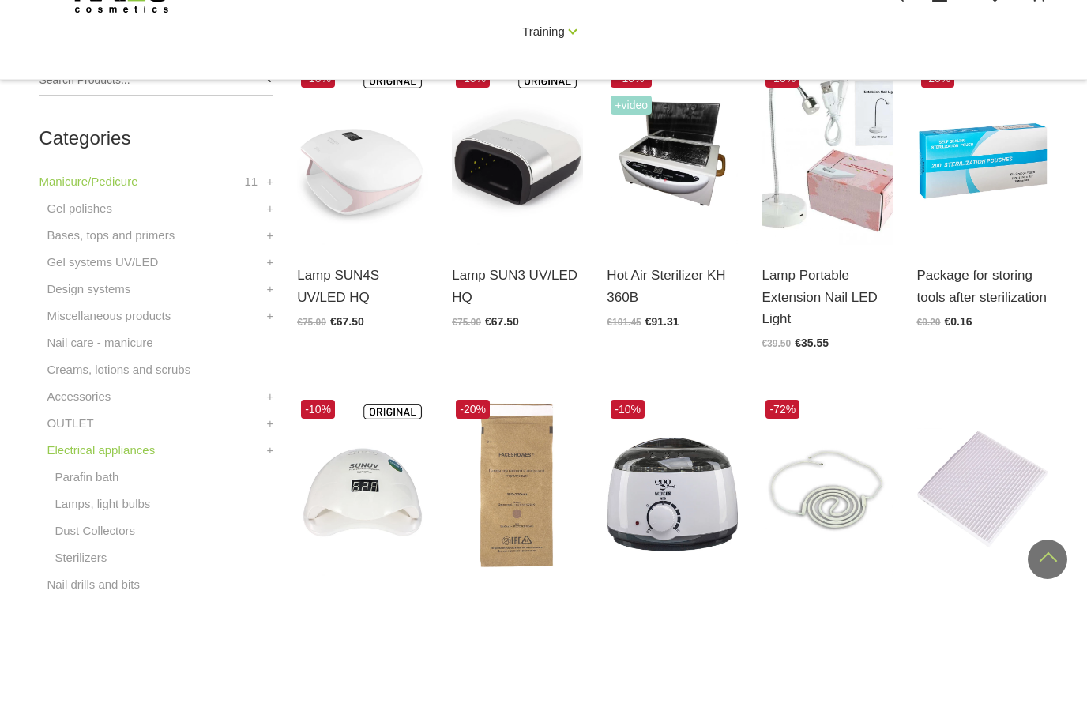
scroll to position [313, 0]
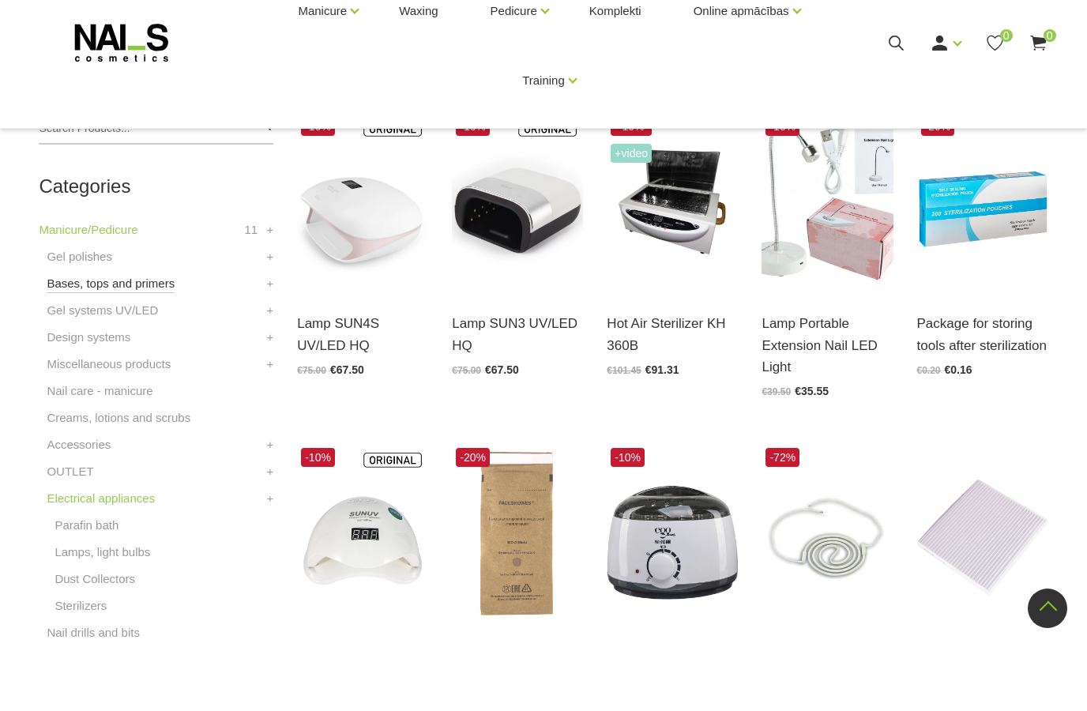
click at [89, 337] on link "Bases, tops and primers" at bounding box center [111, 346] width 128 height 19
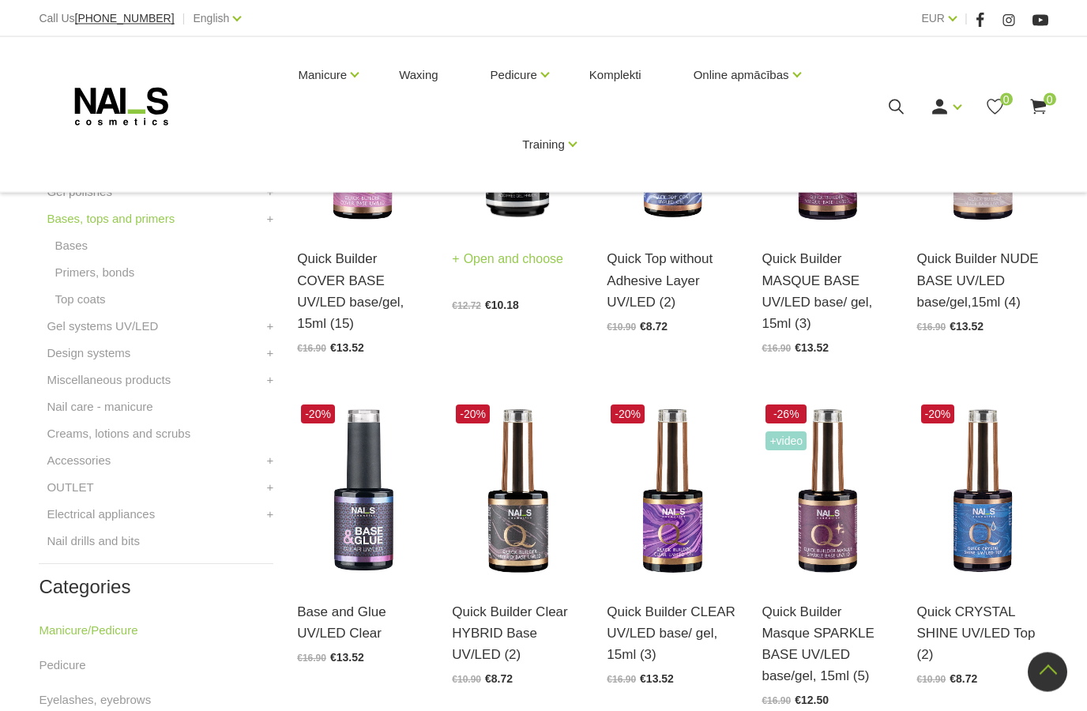
scroll to position [275, 0]
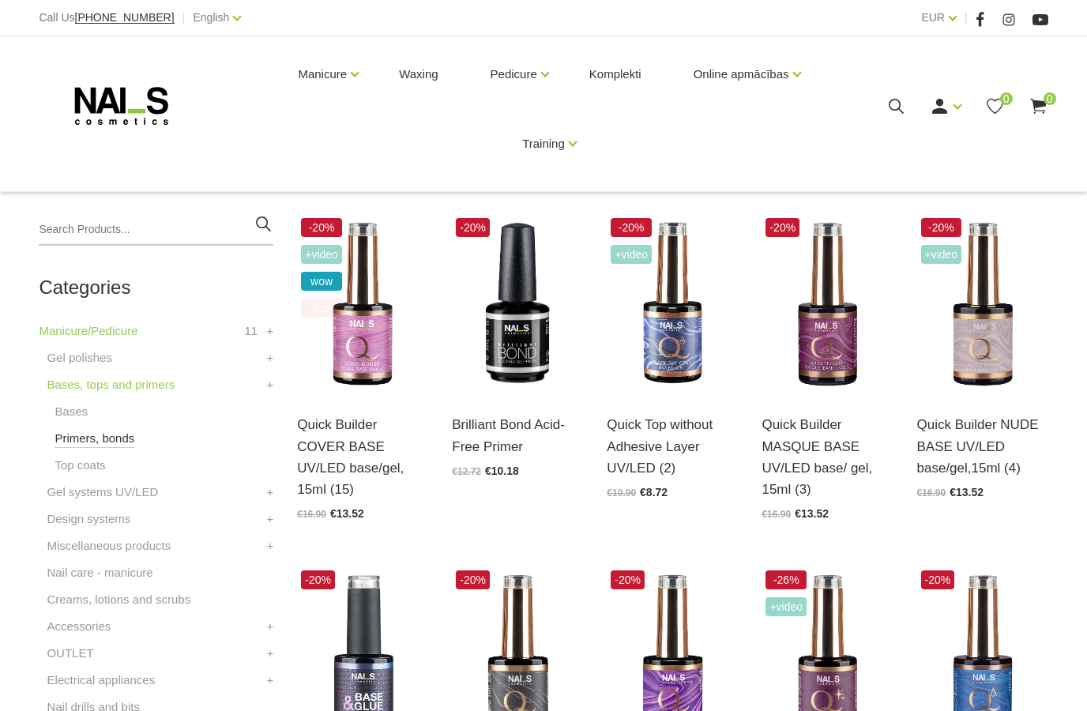
click at [113, 441] on link "Primers, bonds" at bounding box center [94, 438] width 80 height 19
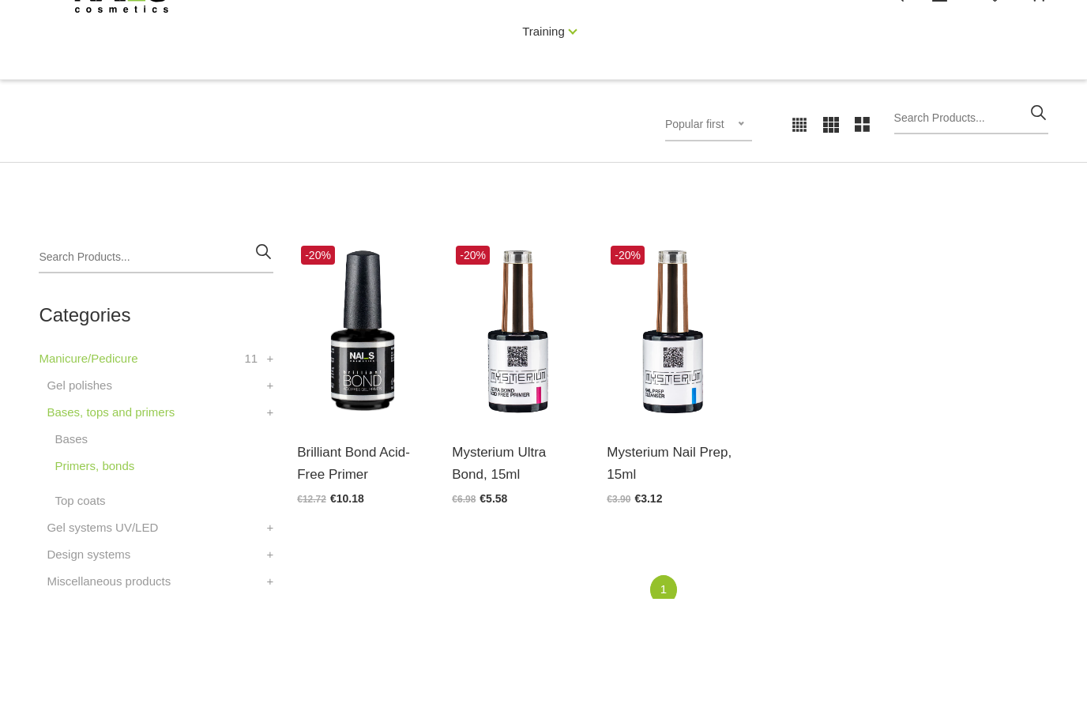
scroll to position [152, 0]
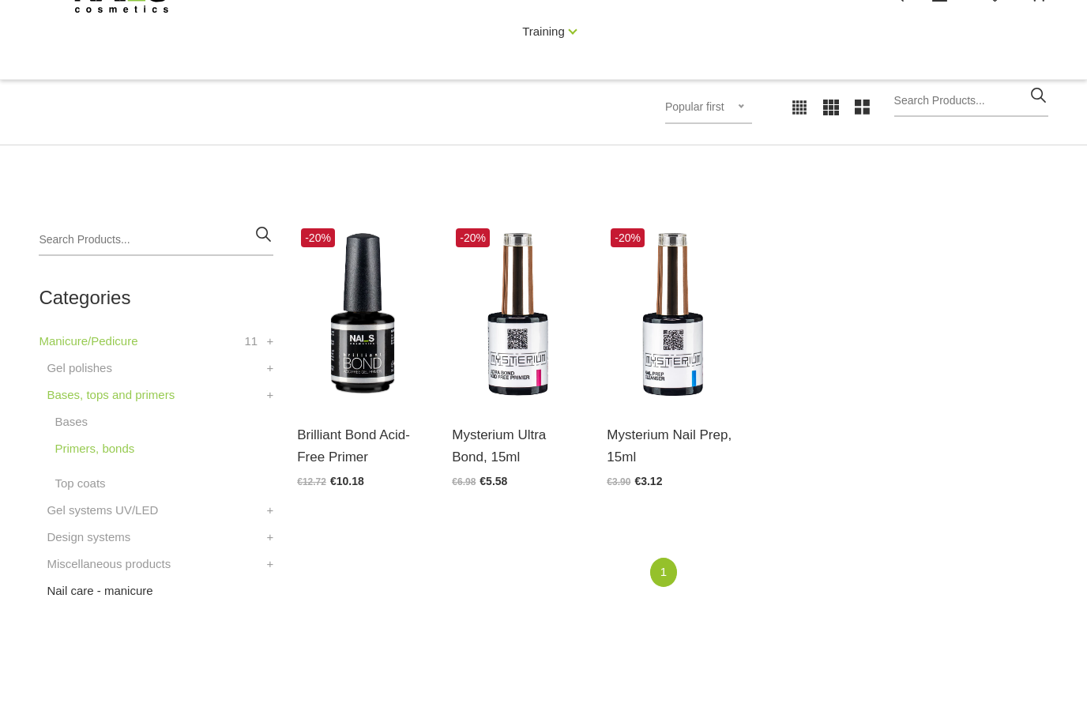
click at [132, 693] on link "Nail care - manicure" at bounding box center [100, 702] width 106 height 19
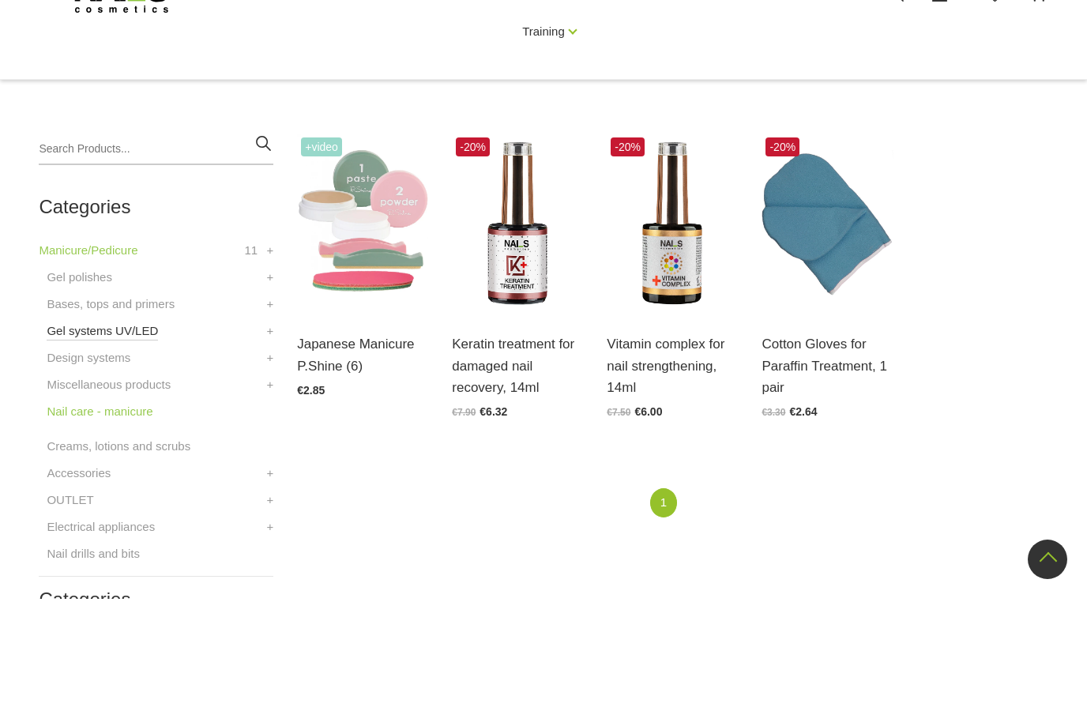
scroll to position [299, 0]
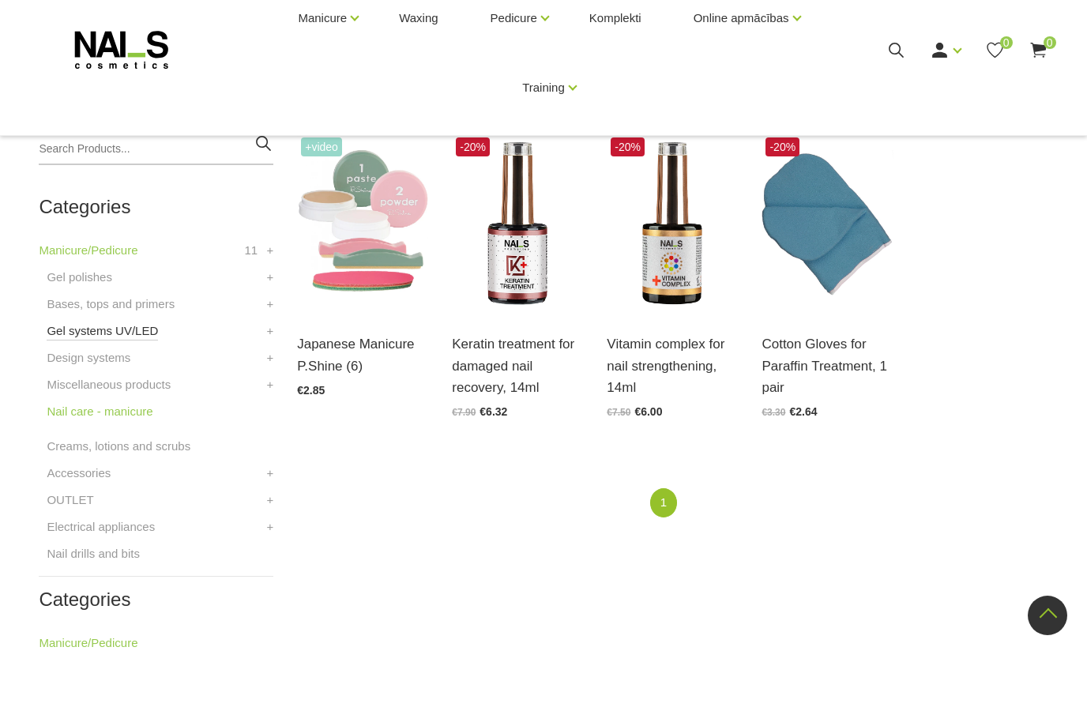
click at [103, 377] on link "Gel systems UV/LED" at bounding box center [102, 386] width 111 height 19
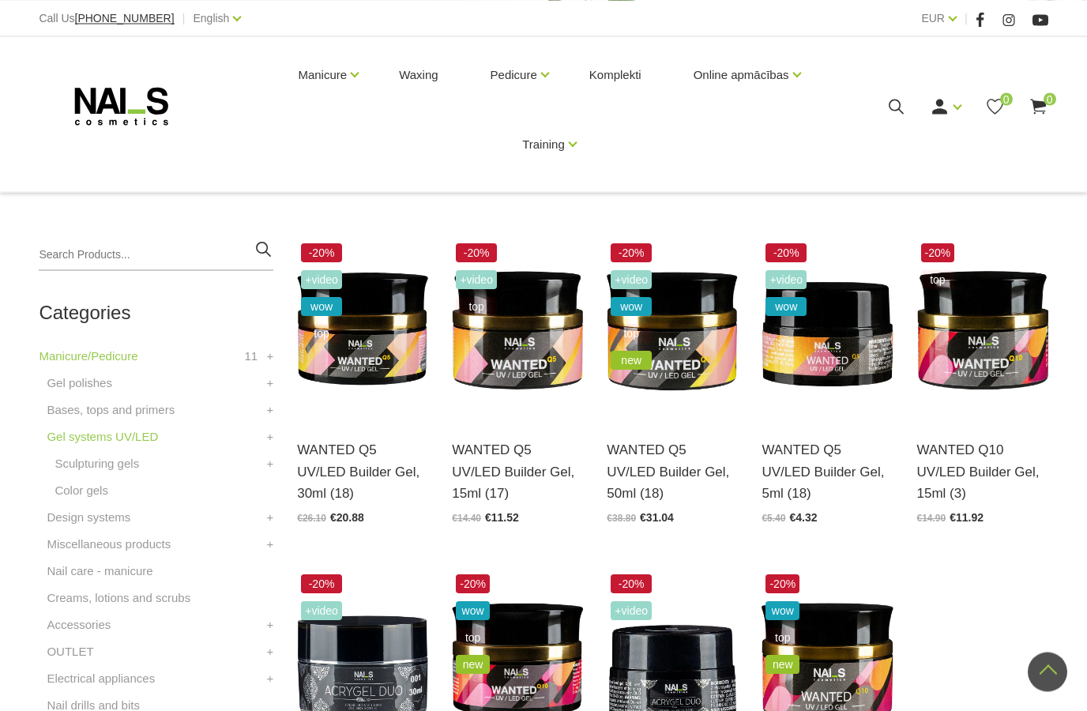
scroll to position [246, 0]
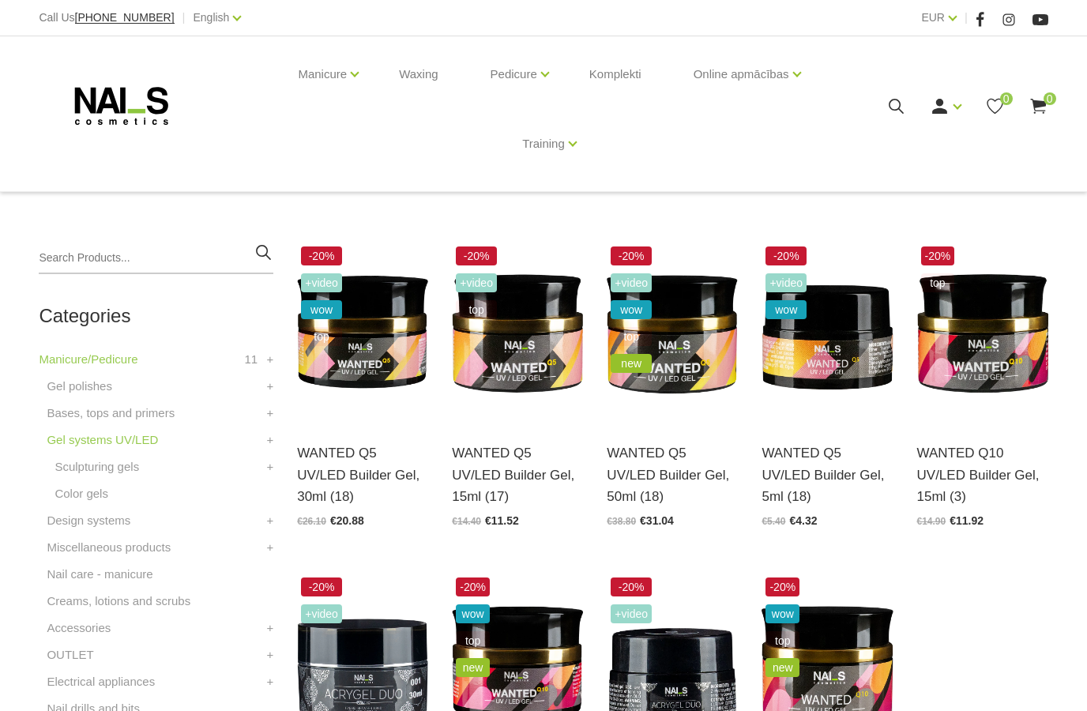
click at [103, 103] on use at bounding box center [121, 106] width 93 height 38
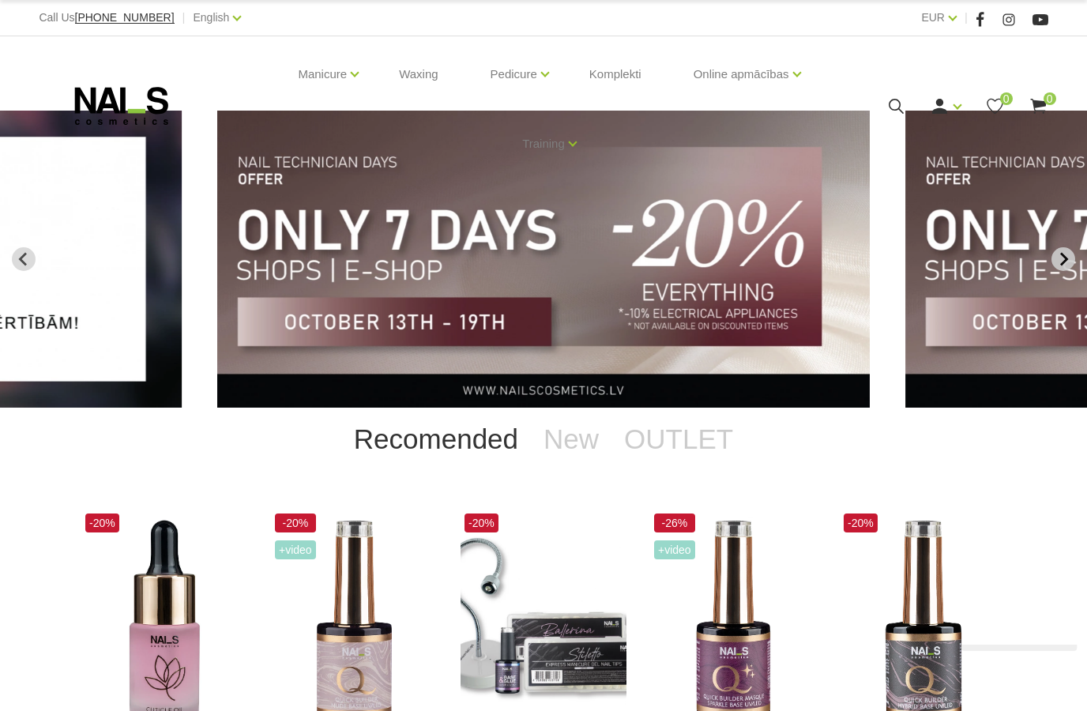
click at [1066, 261] on icon "Next slide" at bounding box center [1063, 259] width 14 height 14
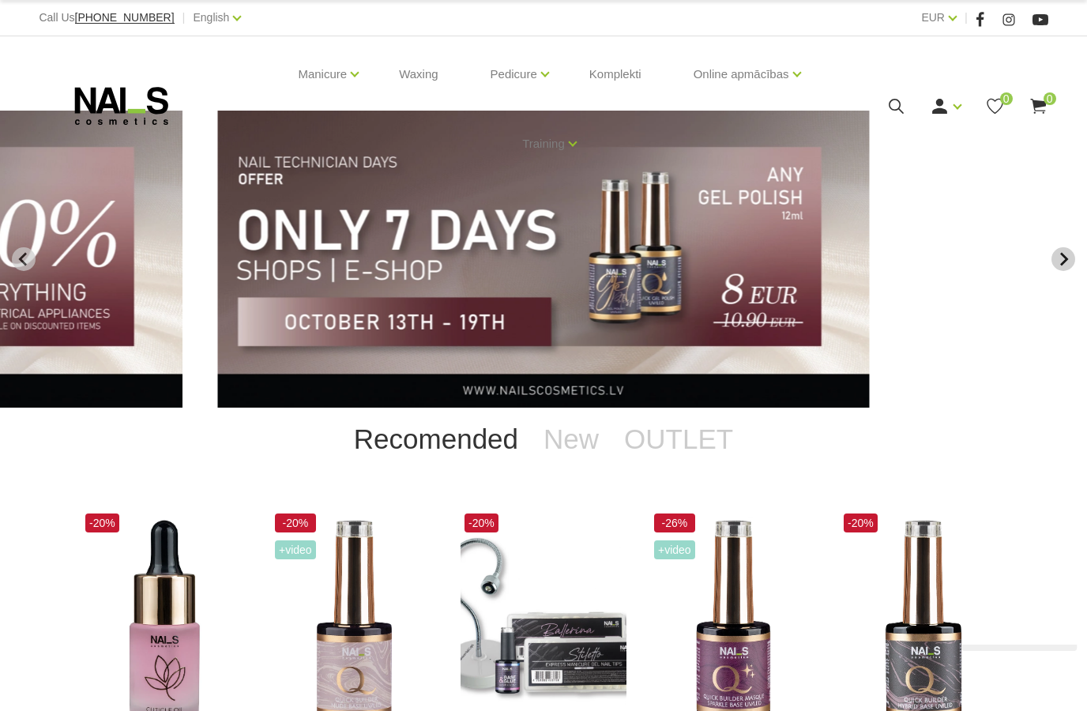
click at [1066, 261] on icon "Next slide" at bounding box center [1063, 259] width 14 height 14
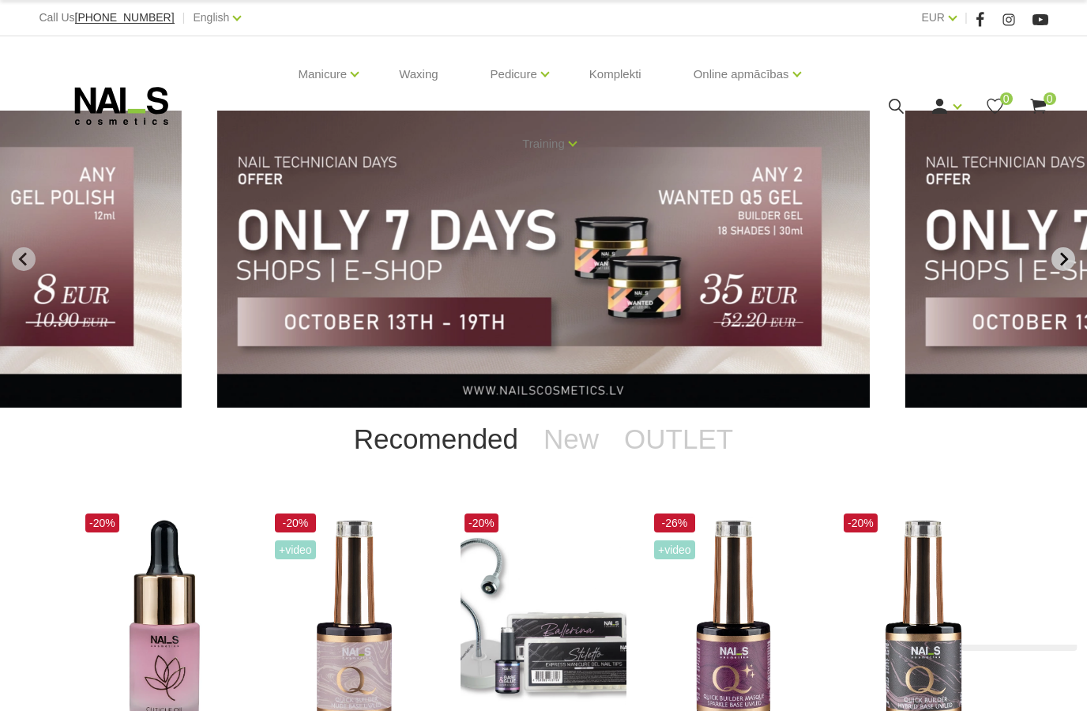
click at [1065, 261] on icon "Next slide" at bounding box center [1064, 258] width 8 height 13
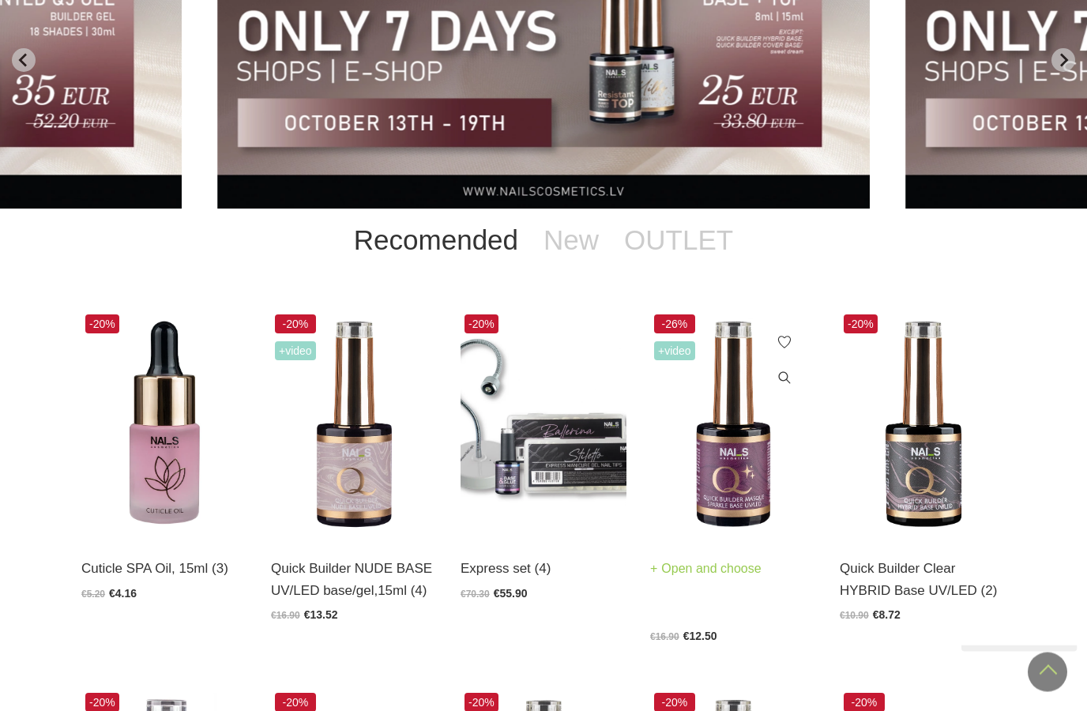
scroll to position [184, 0]
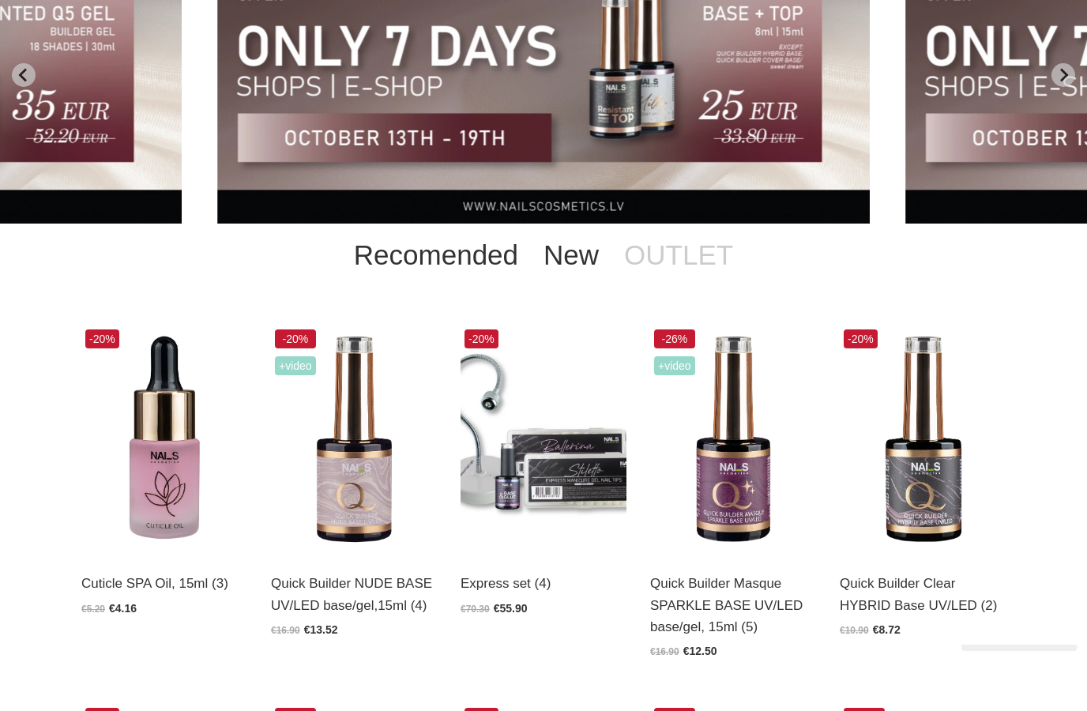
click at [560, 253] on link "New" at bounding box center [571, 254] width 81 height 63
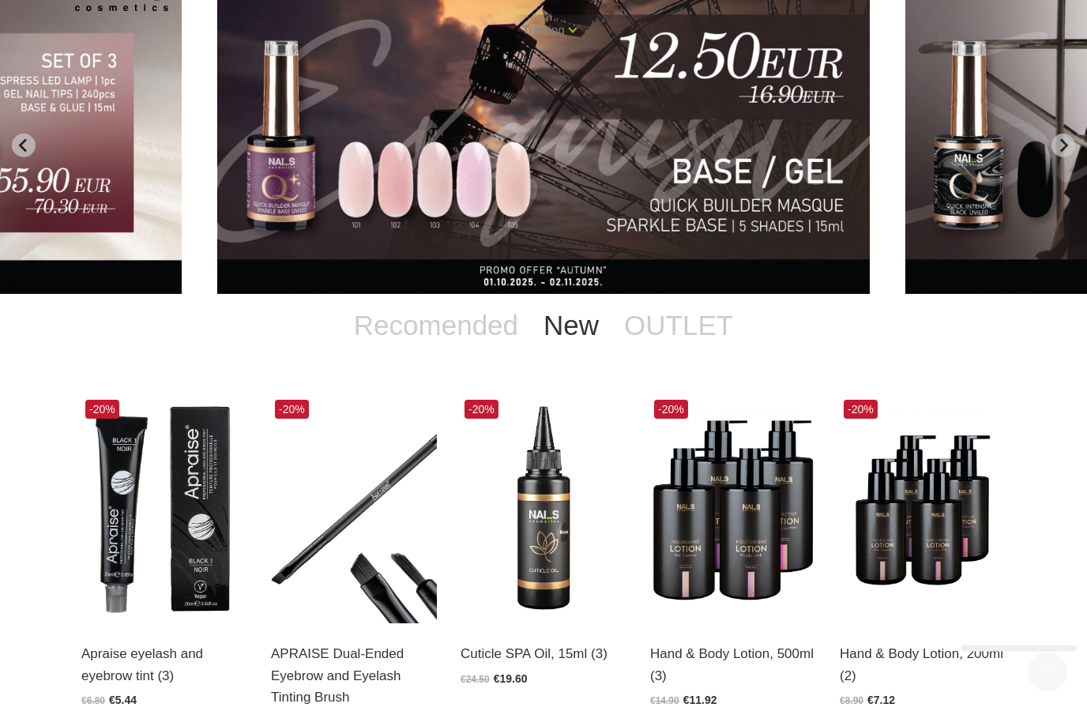
scroll to position [0, 0]
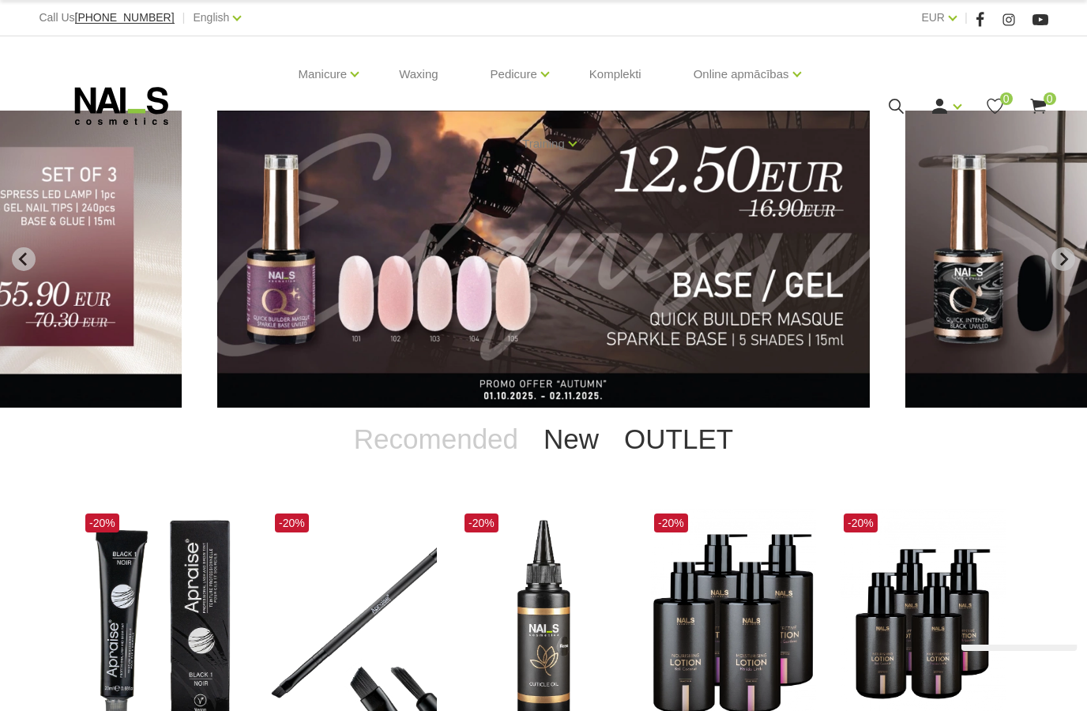
click at [686, 442] on link "OUTLET" at bounding box center [678, 438] width 134 height 63
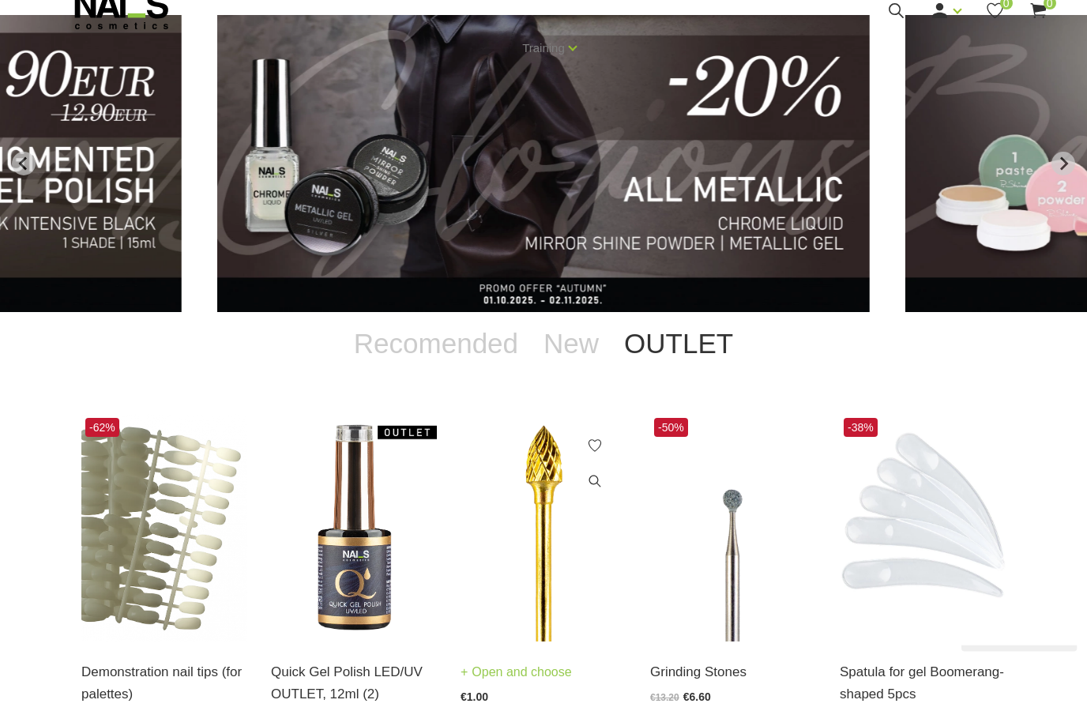
scroll to position [80, 0]
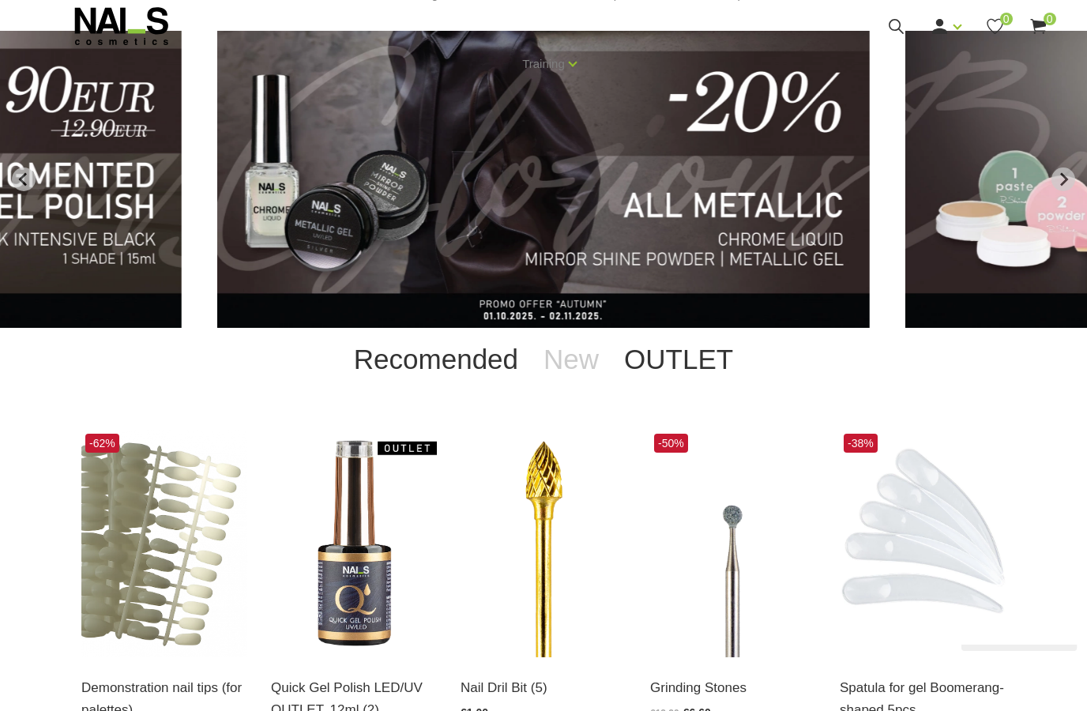
click at [471, 365] on link "Recomended" at bounding box center [436, 359] width 190 height 63
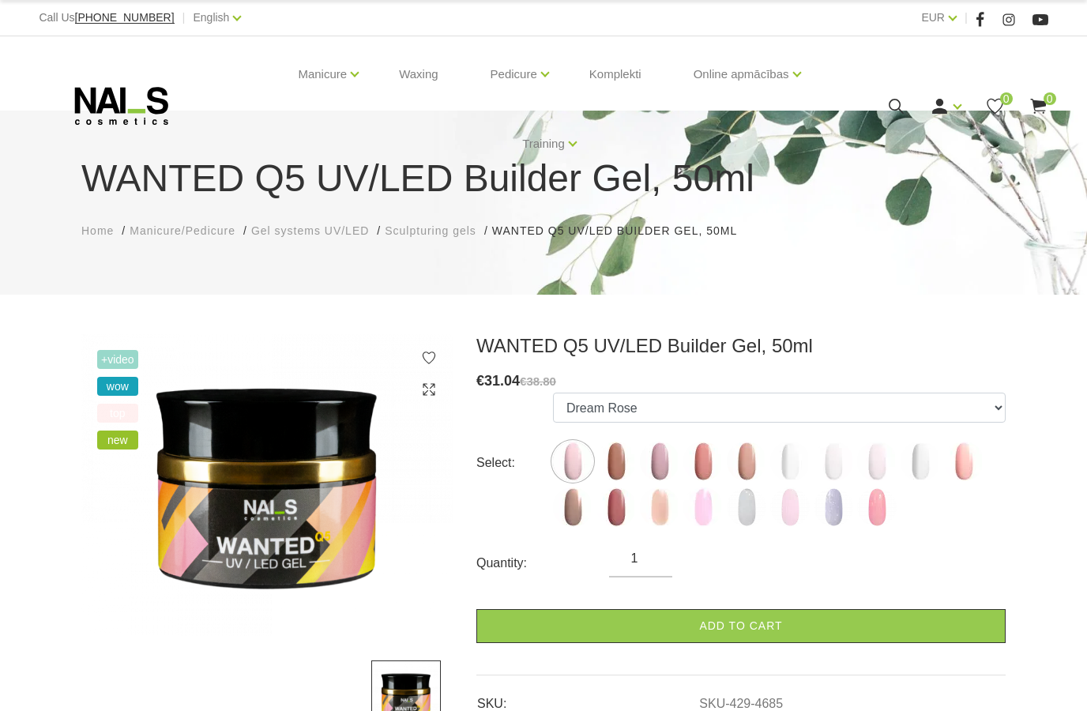
click at [122, 119] on icon at bounding box center [122, 105] width 166 height 39
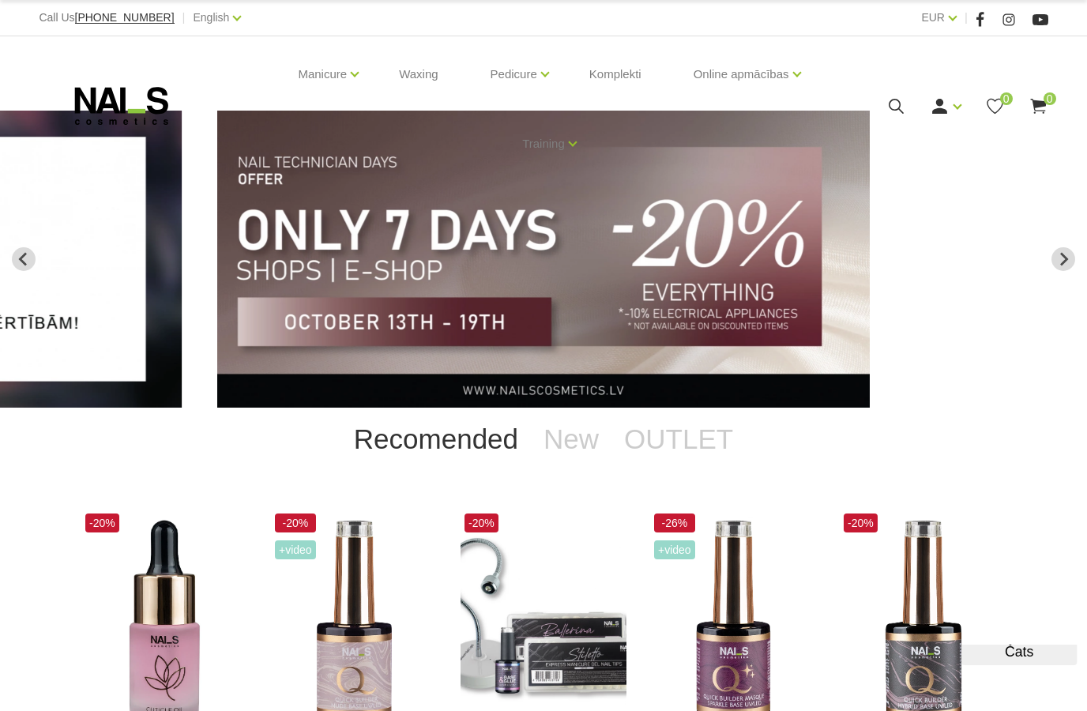
click at [892, 104] on icon at bounding box center [896, 106] width 20 height 20
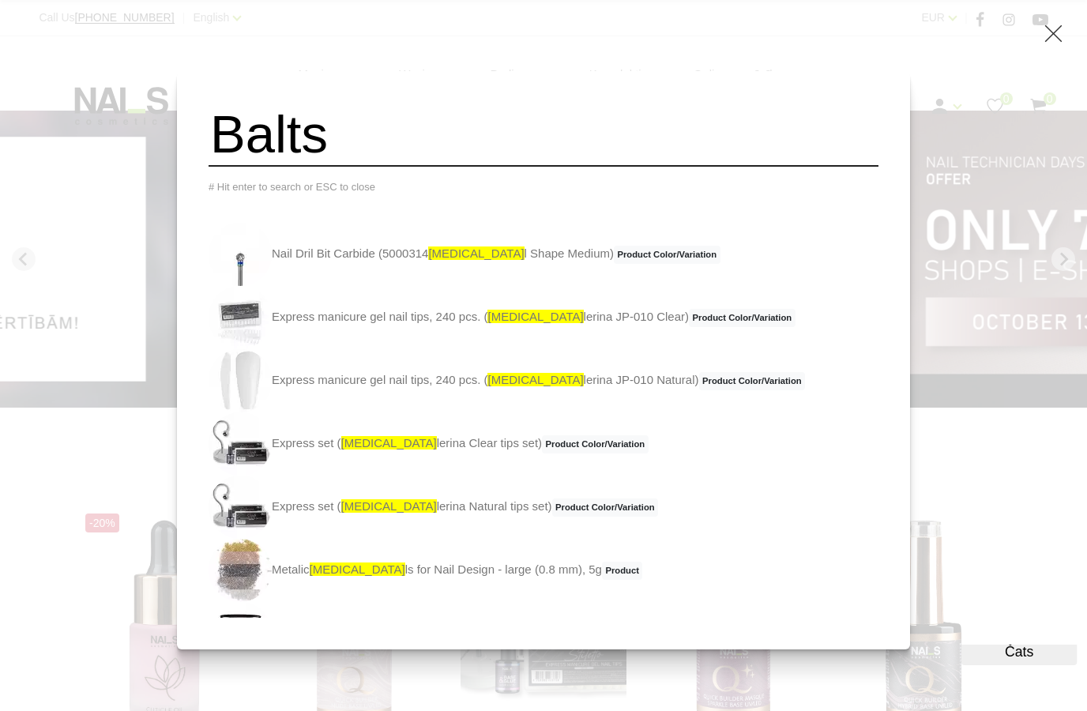
type input "Balts"
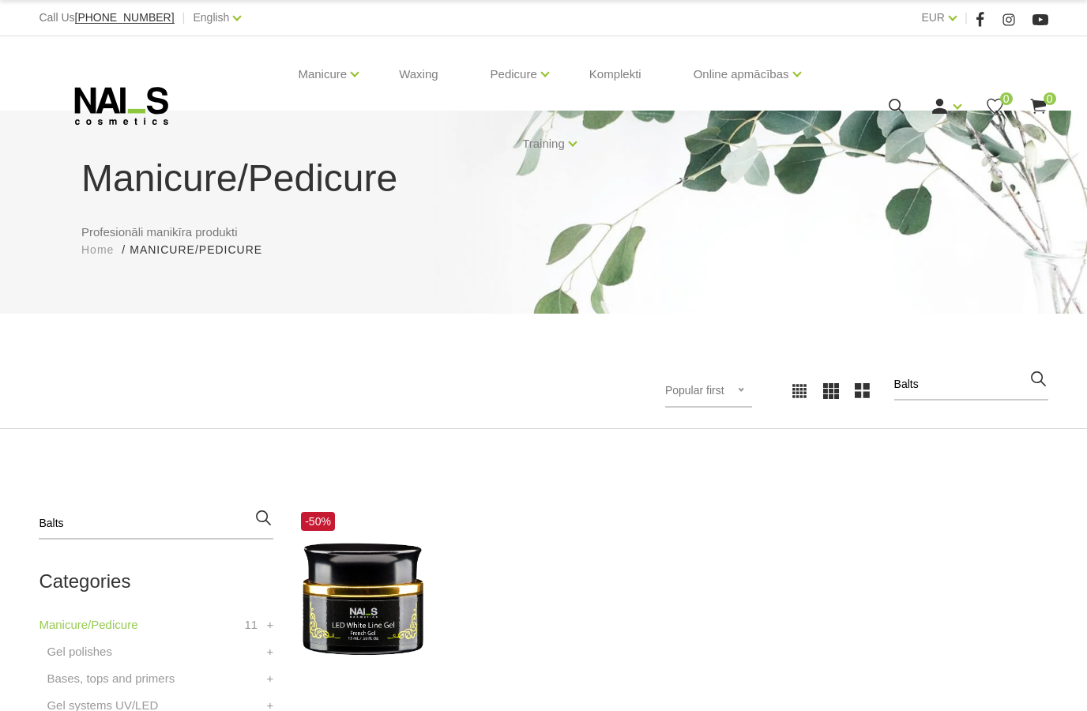
click at [1044, 377] on icon "button" at bounding box center [1038, 379] width 20 height 20
click at [967, 388] on input "Balts" at bounding box center [971, 385] width 154 height 32
drag, startPoint x: 967, startPoint y: 383, endPoint x: 854, endPoint y: 379, distance: 113.8
click at [854, 378] on div "Popular first Newest first Lower price firsts Higher price first Popular first …" at bounding box center [801, 390] width 493 height 43
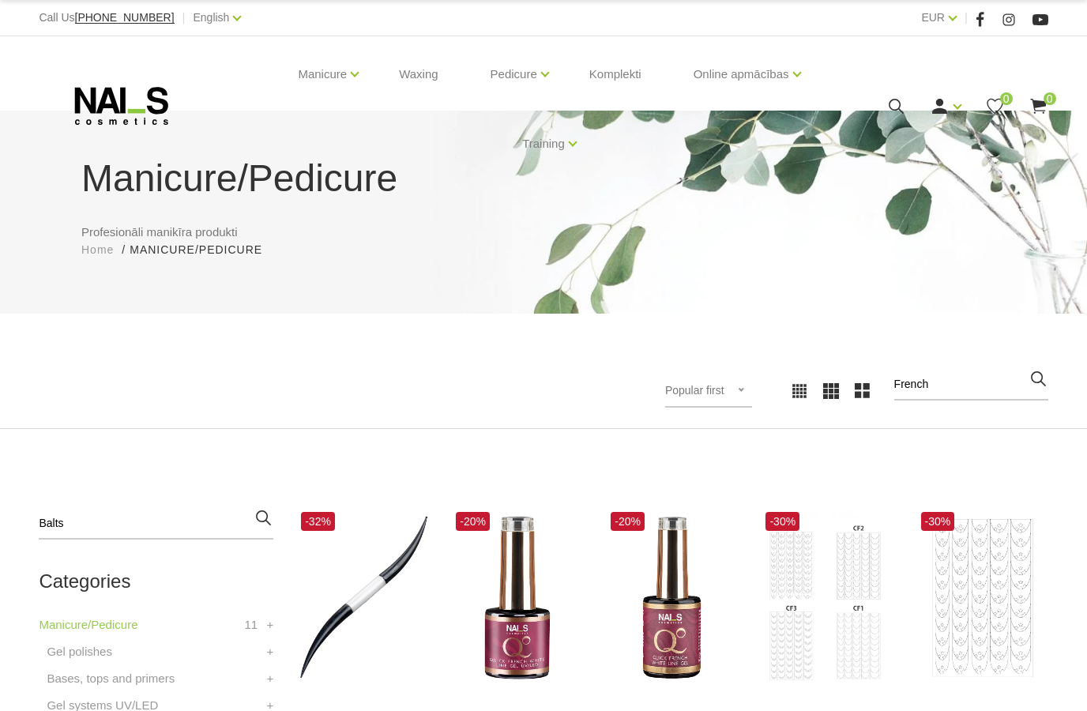
type input "French"
click at [1039, 371] on icon "button" at bounding box center [1038, 379] width 20 height 20
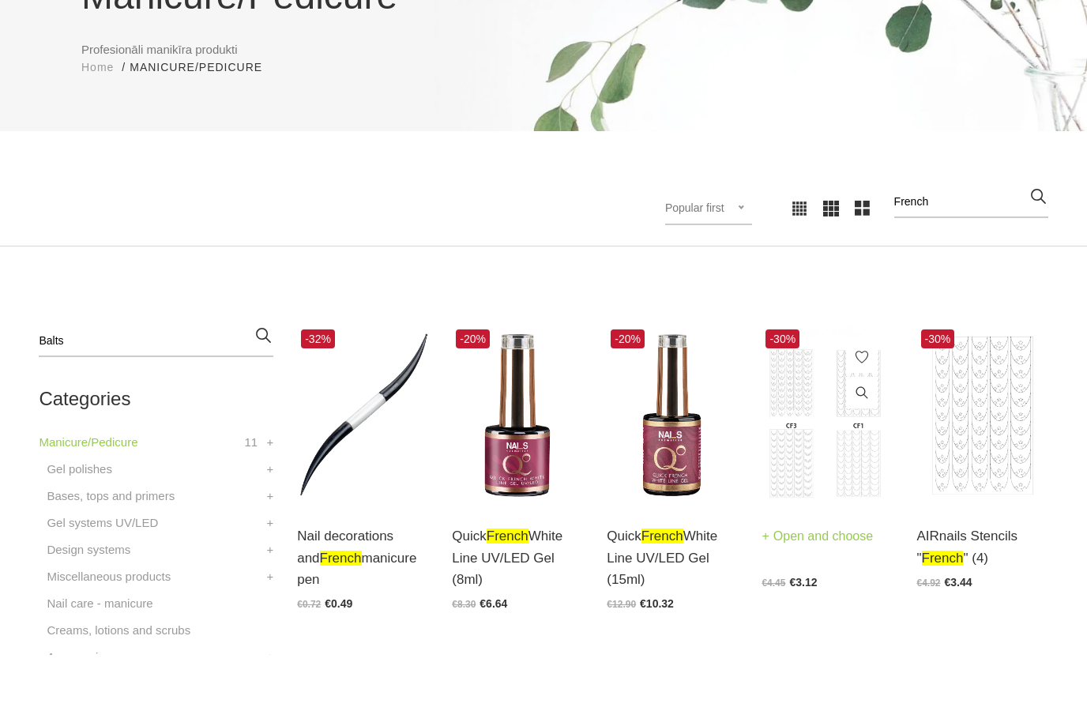
scroll to position [127, 0]
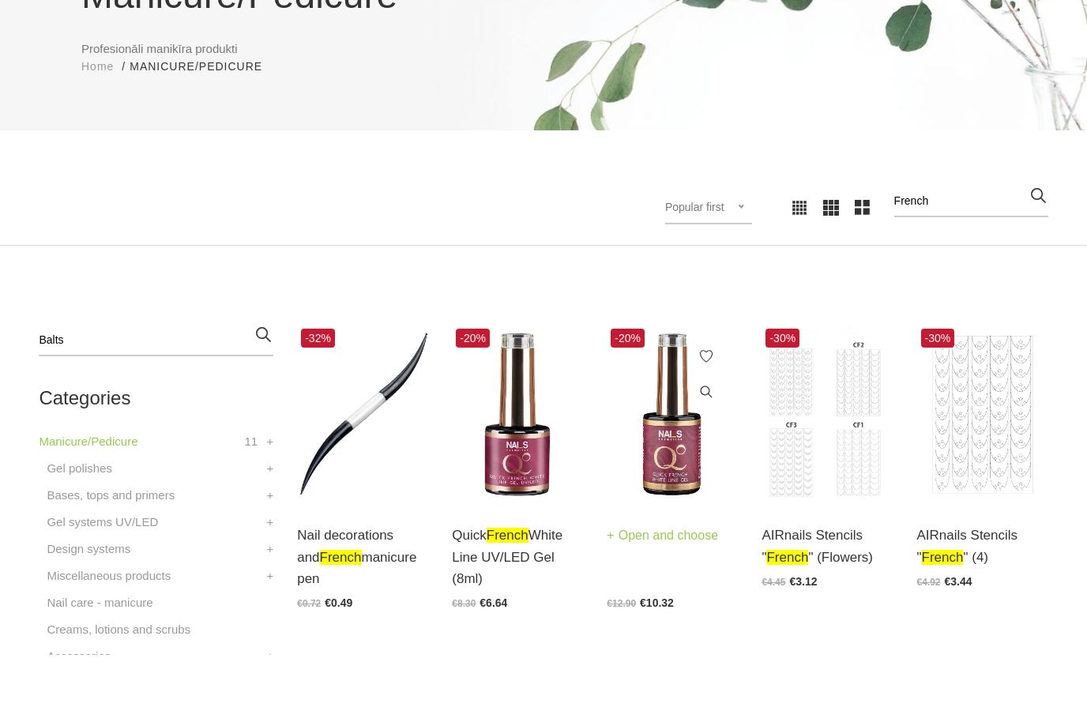
click at [674, 451] on img at bounding box center [671, 471] width 131 height 180
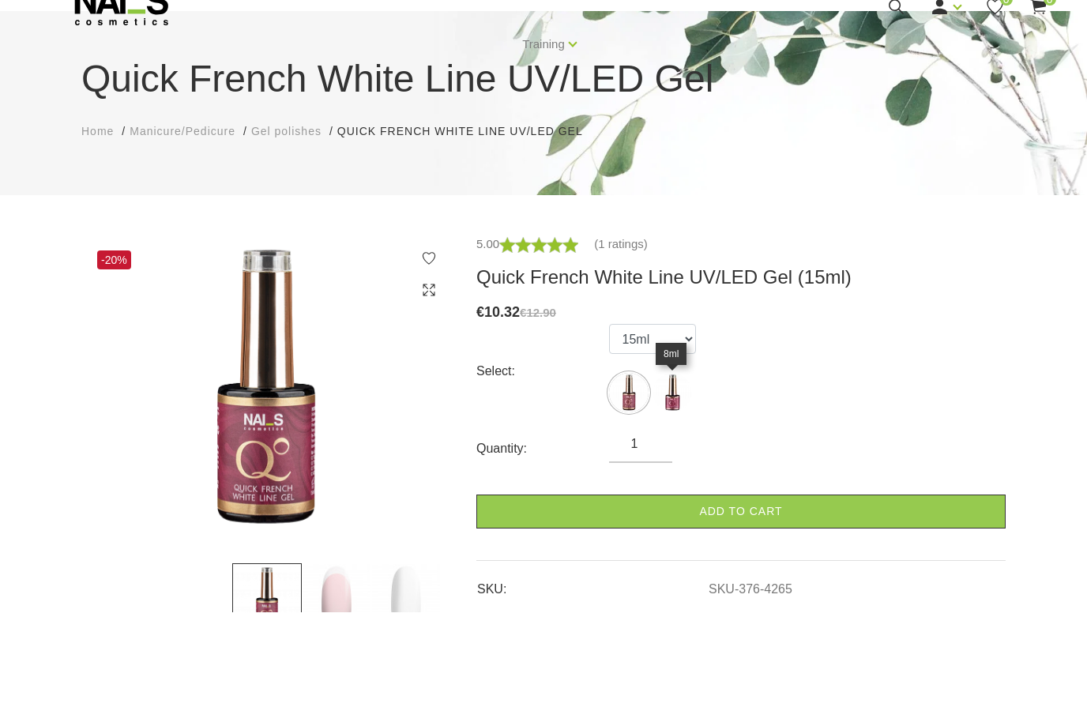
click at [673, 472] on img at bounding box center [671, 491] width 39 height 39
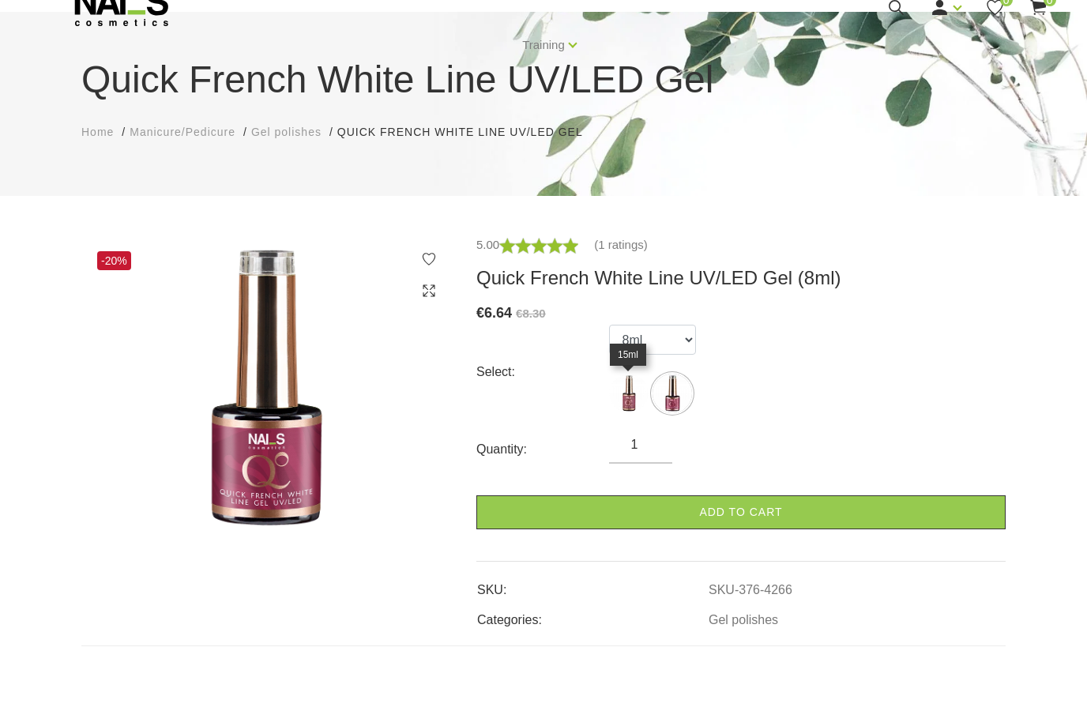
click at [629, 430] on img at bounding box center [628, 449] width 39 height 39
select select "4265"
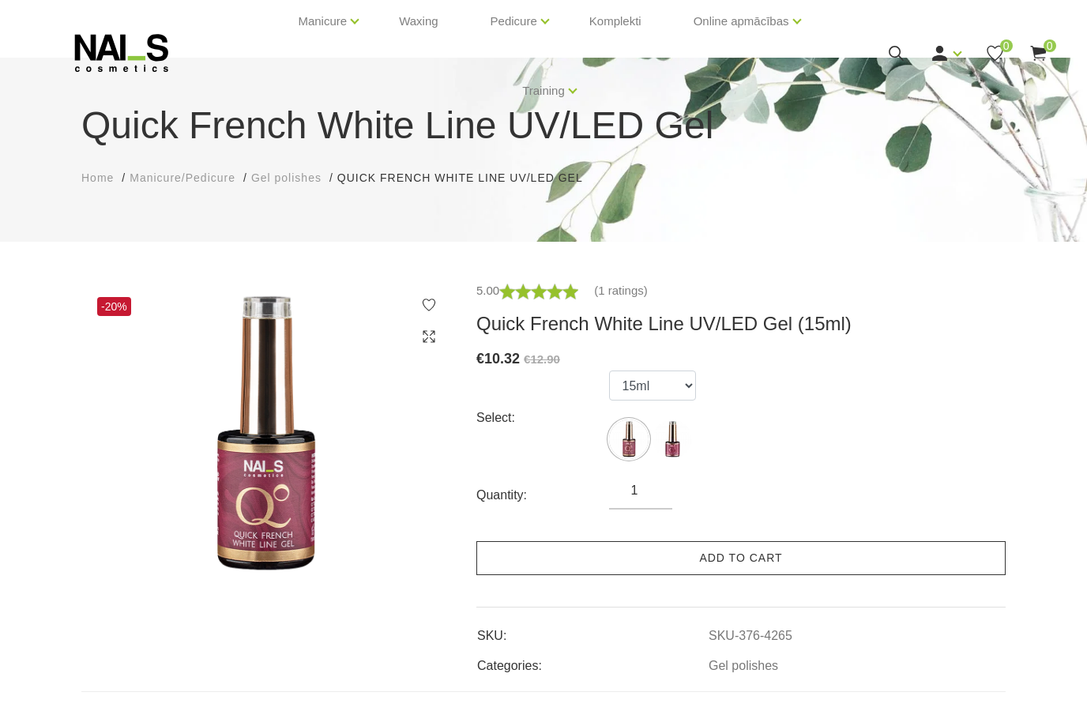
scroll to position [0, 0]
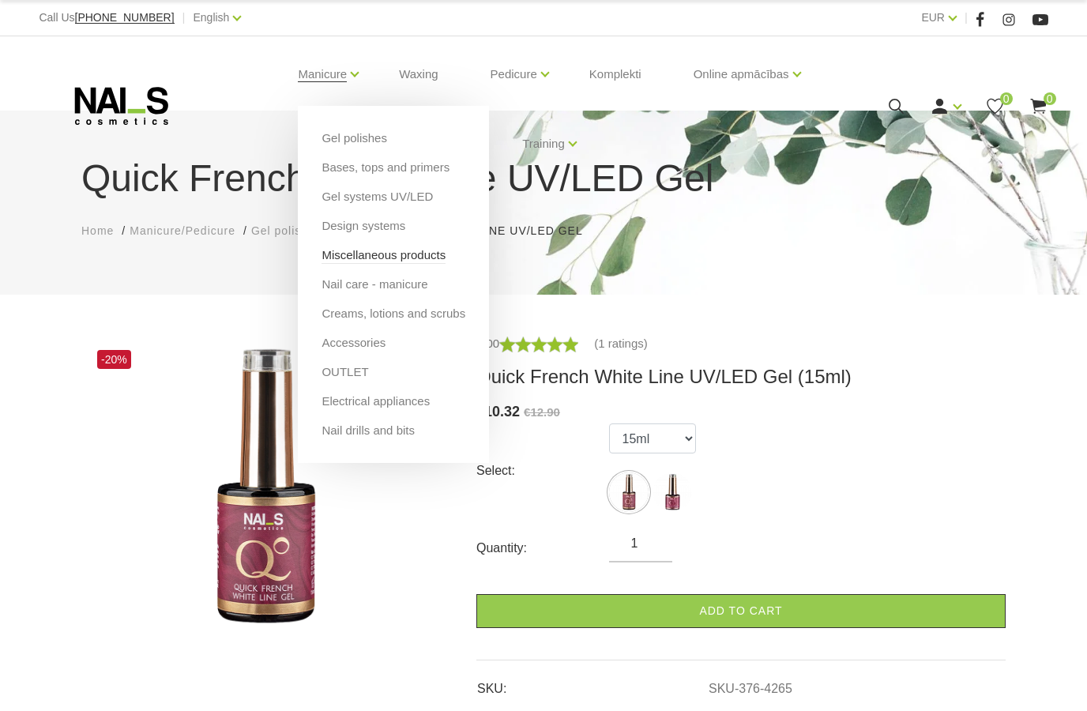
click at [358, 252] on link "Miscellaneous products" at bounding box center [383, 254] width 124 height 17
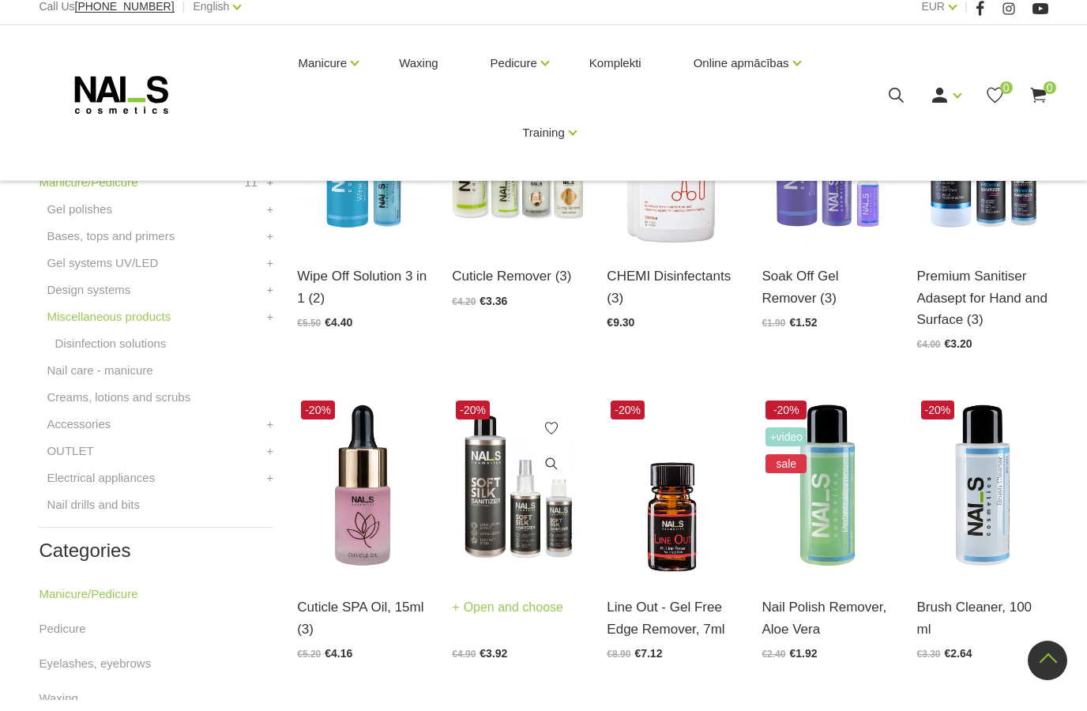
scroll to position [423, 0]
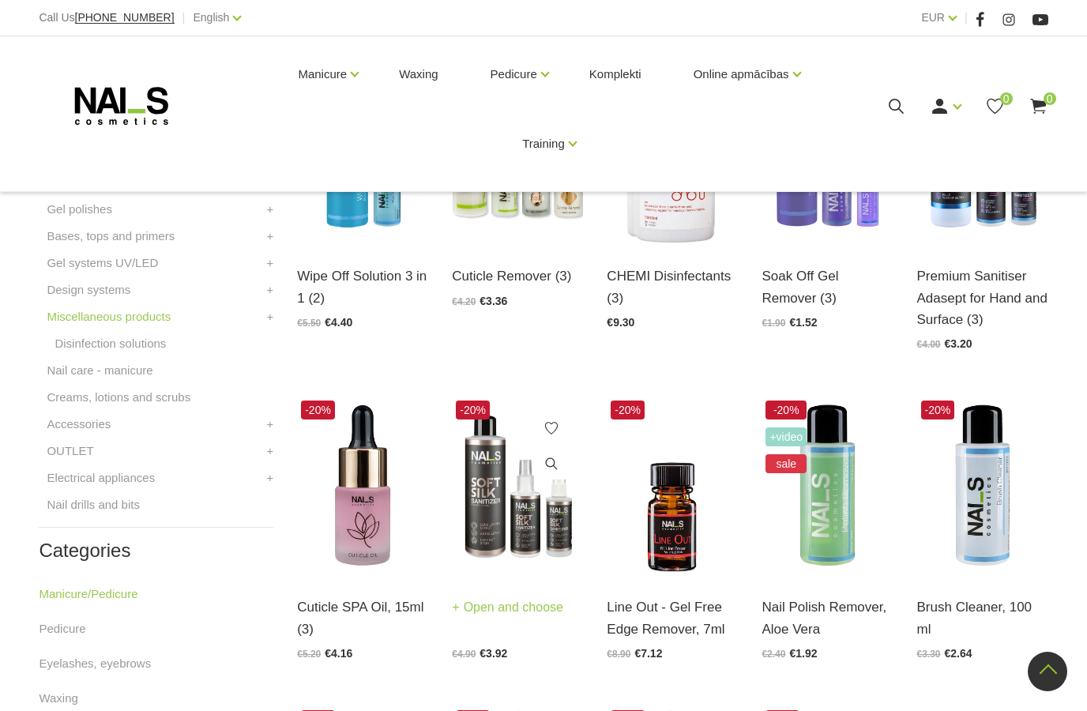
click at [487, 510] on img at bounding box center [517, 486] width 131 height 180
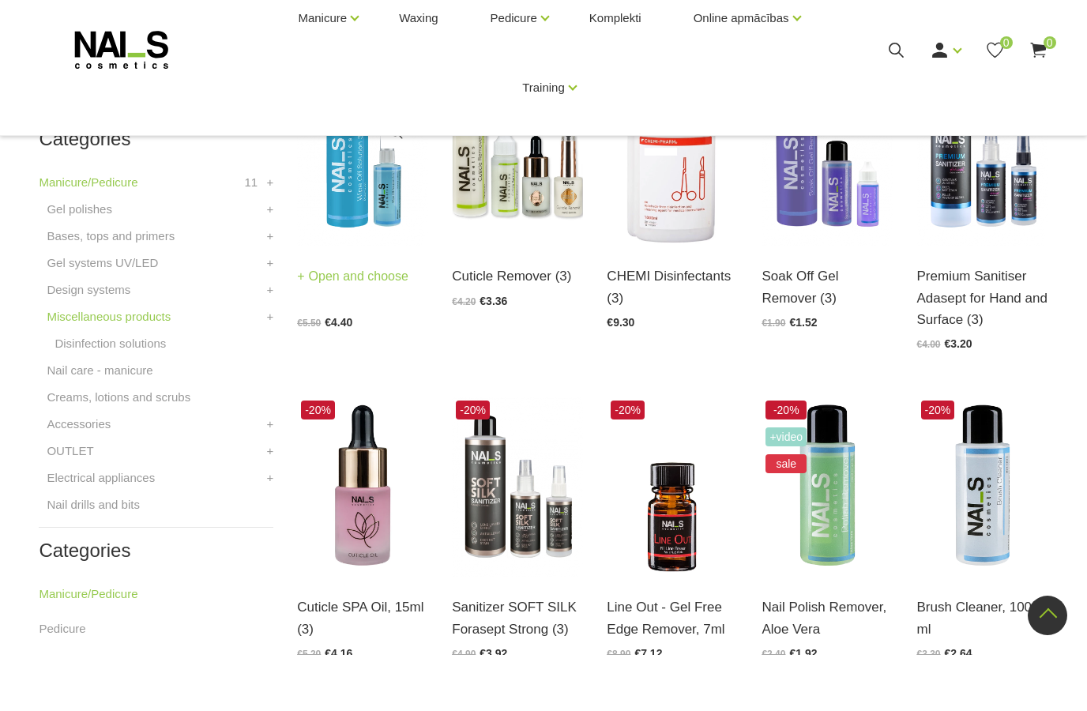
click at [320, 189] on img at bounding box center [362, 212] width 131 height 180
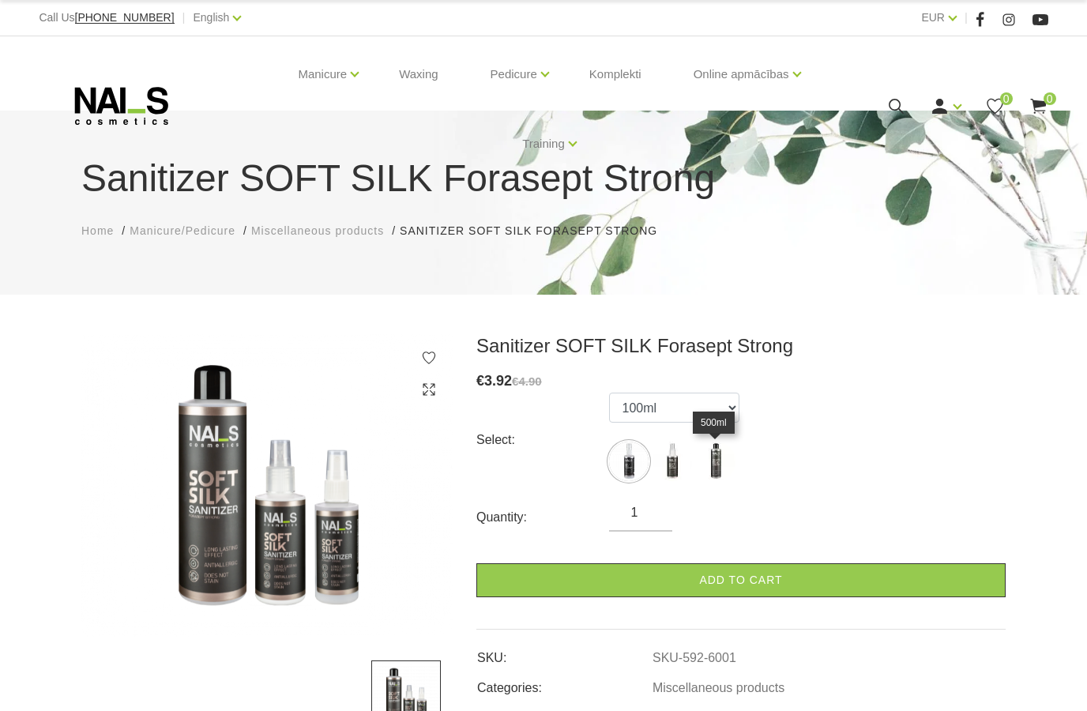
click at [714, 460] on img at bounding box center [715, 460] width 39 height 39
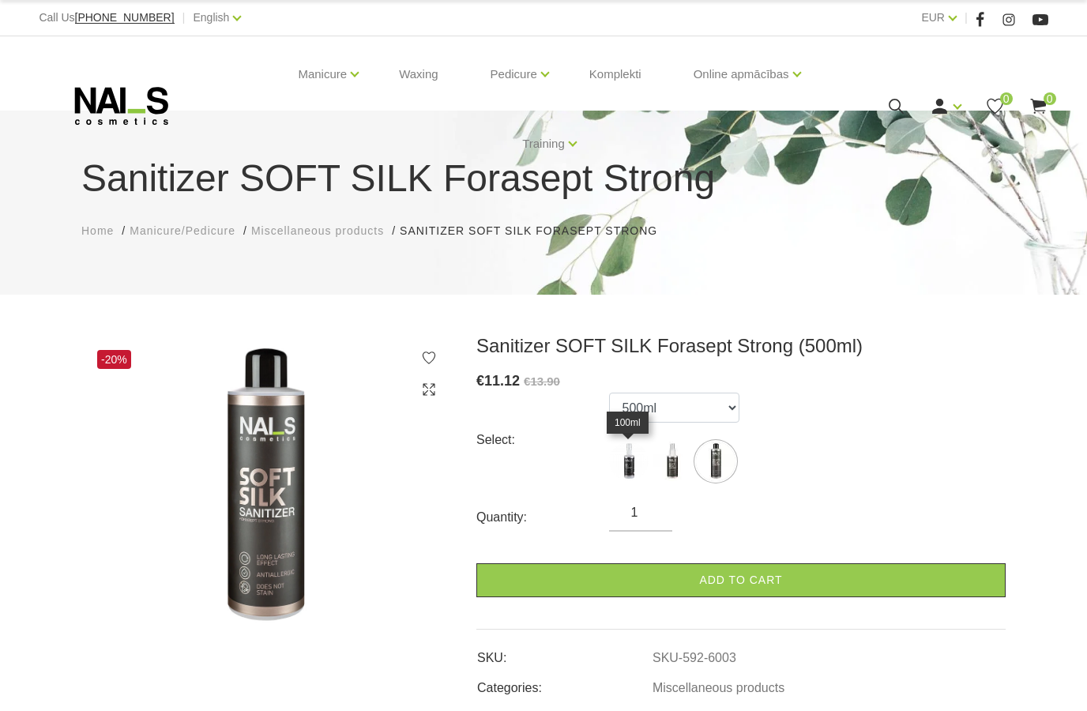
click at [630, 467] on img at bounding box center [628, 460] width 39 height 39
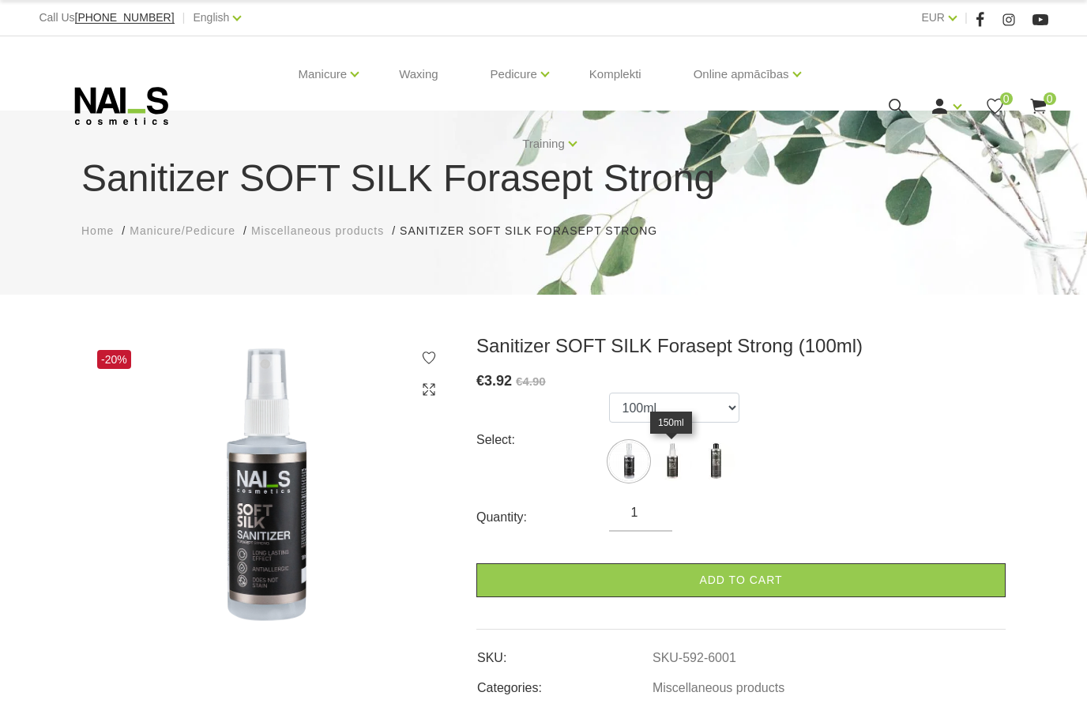
click at [671, 468] on img at bounding box center [671, 460] width 39 height 39
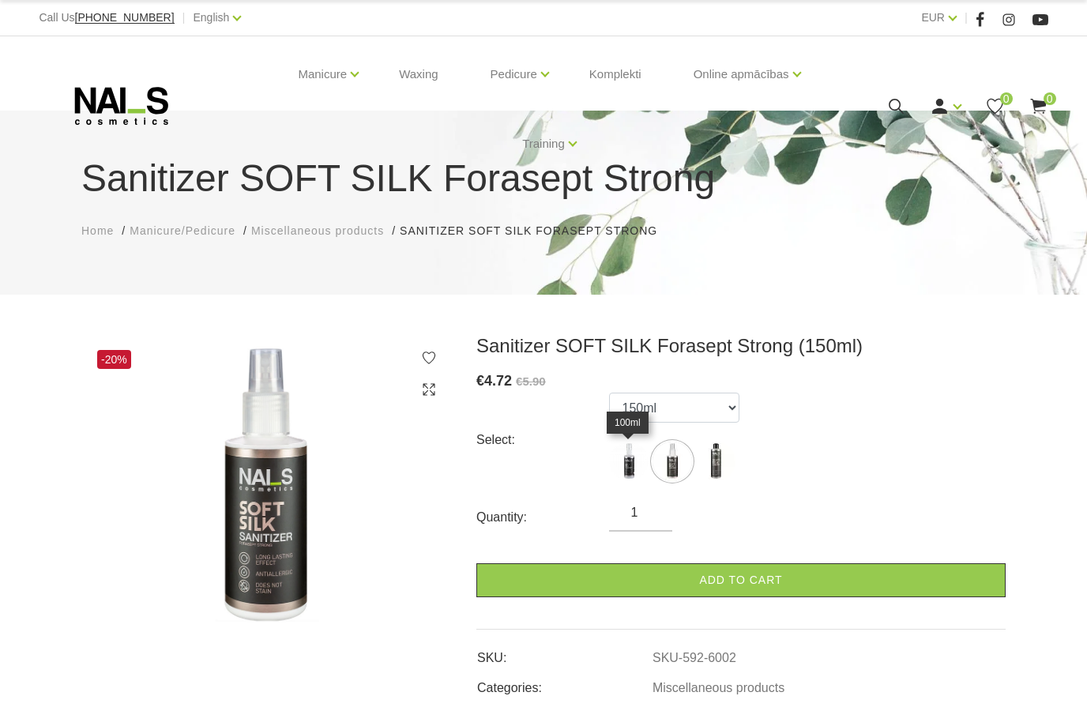
click at [632, 467] on img at bounding box center [628, 460] width 39 height 39
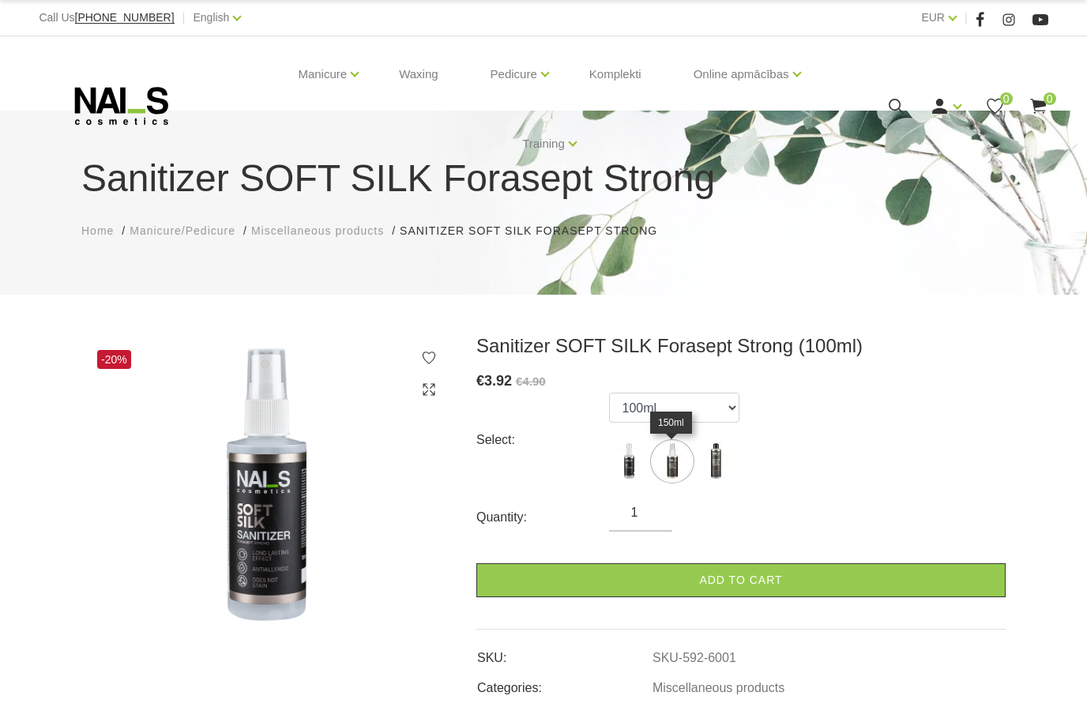
click at [677, 456] on img at bounding box center [671, 460] width 39 height 39
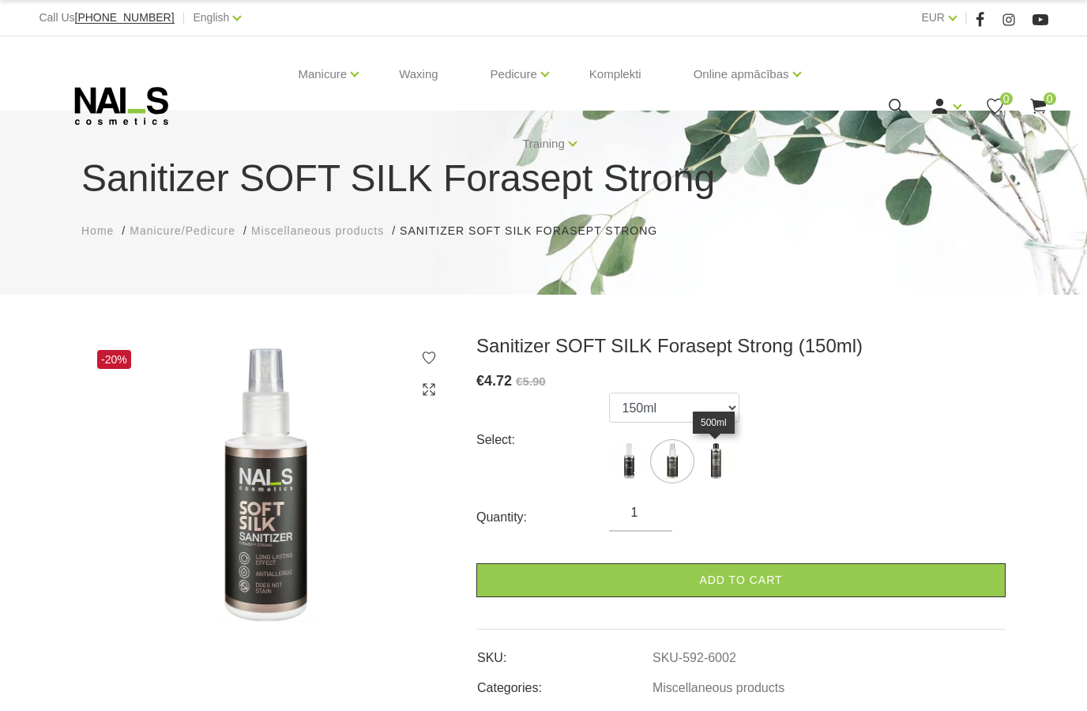
click at [719, 464] on img at bounding box center [715, 460] width 39 height 39
select select "6003"
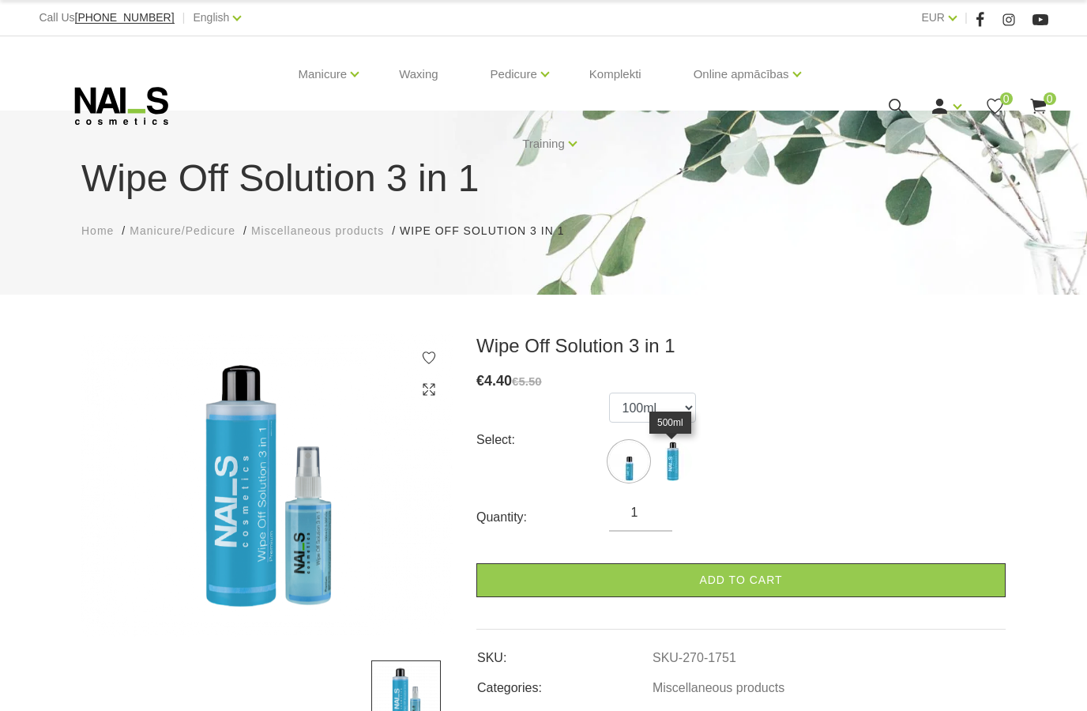
click at [680, 461] on img at bounding box center [671, 460] width 39 height 39
select select "1752"
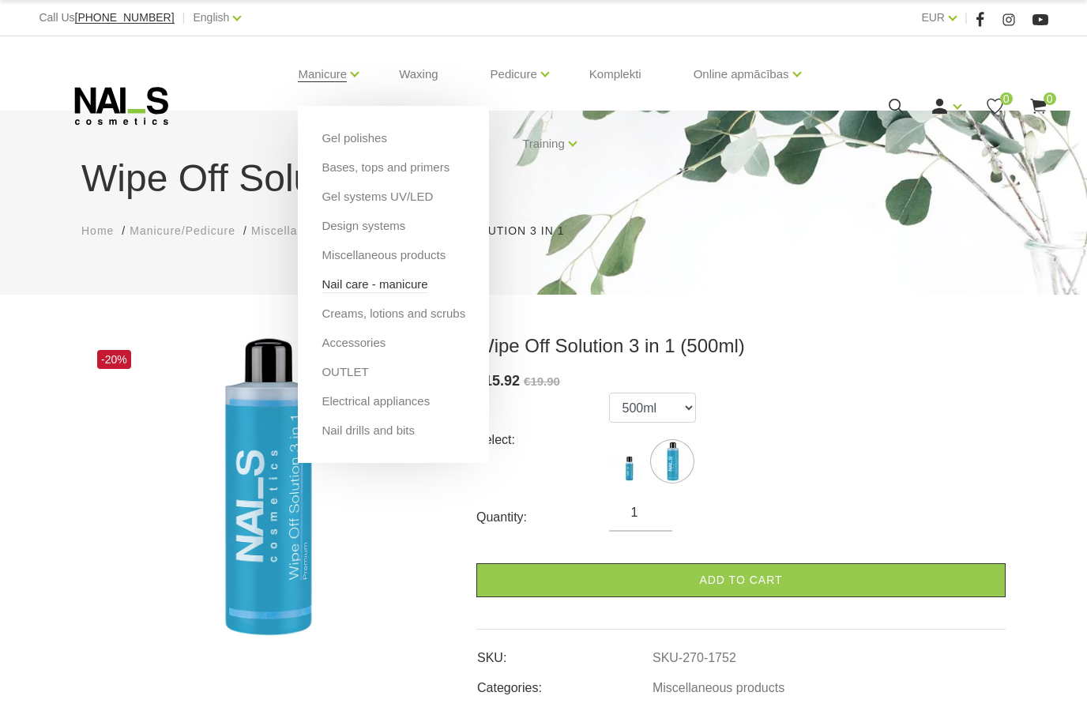
click at [385, 290] on link "Nail care - manicure" at bounding box center [374, 284] width 106 height 17
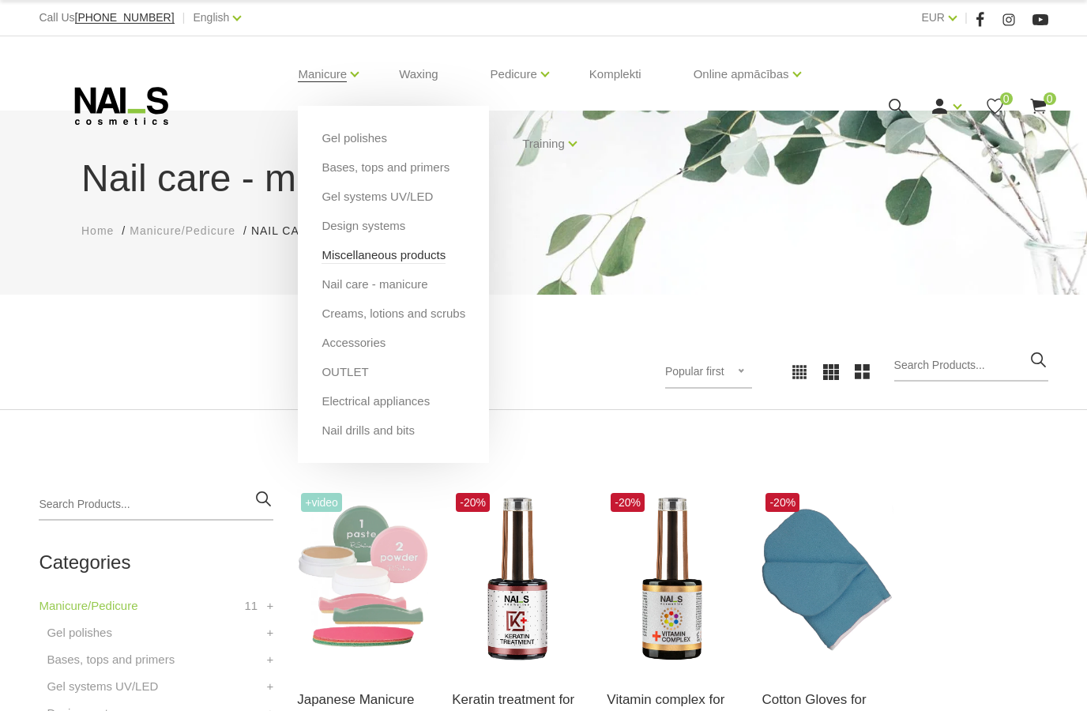
click at [378, 252] on link "Miscellaneous products" at bounding box center [383, 254] width 124 height 17
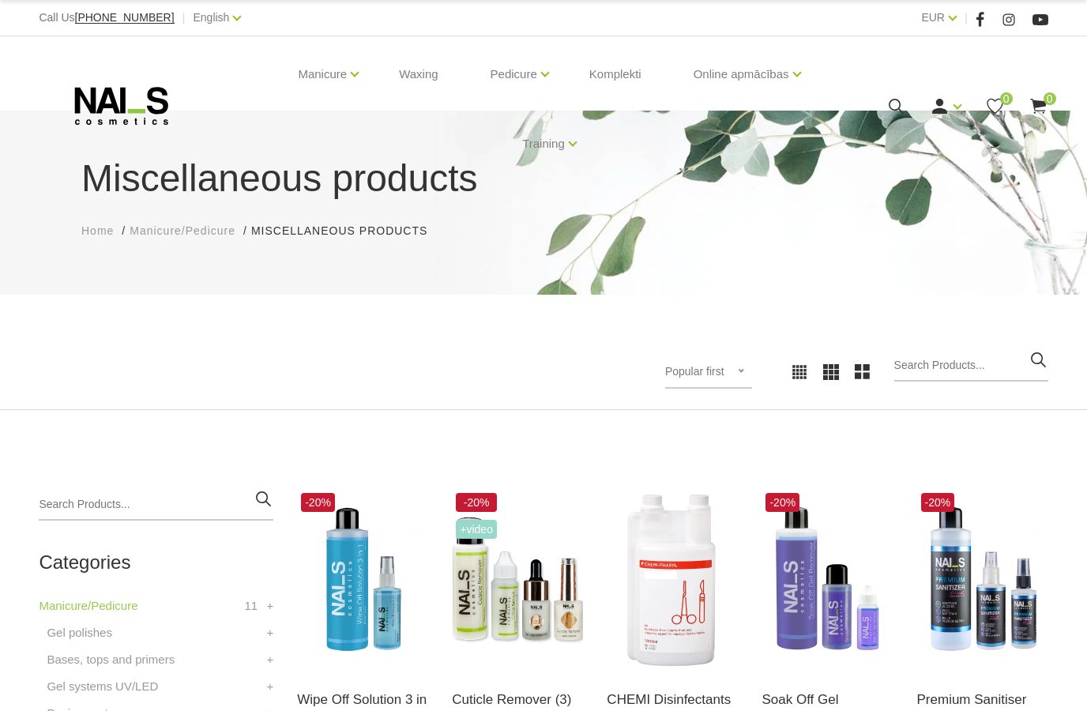
click at [141, 115] on icon at bounding box center [122, 105] width 166 height 39
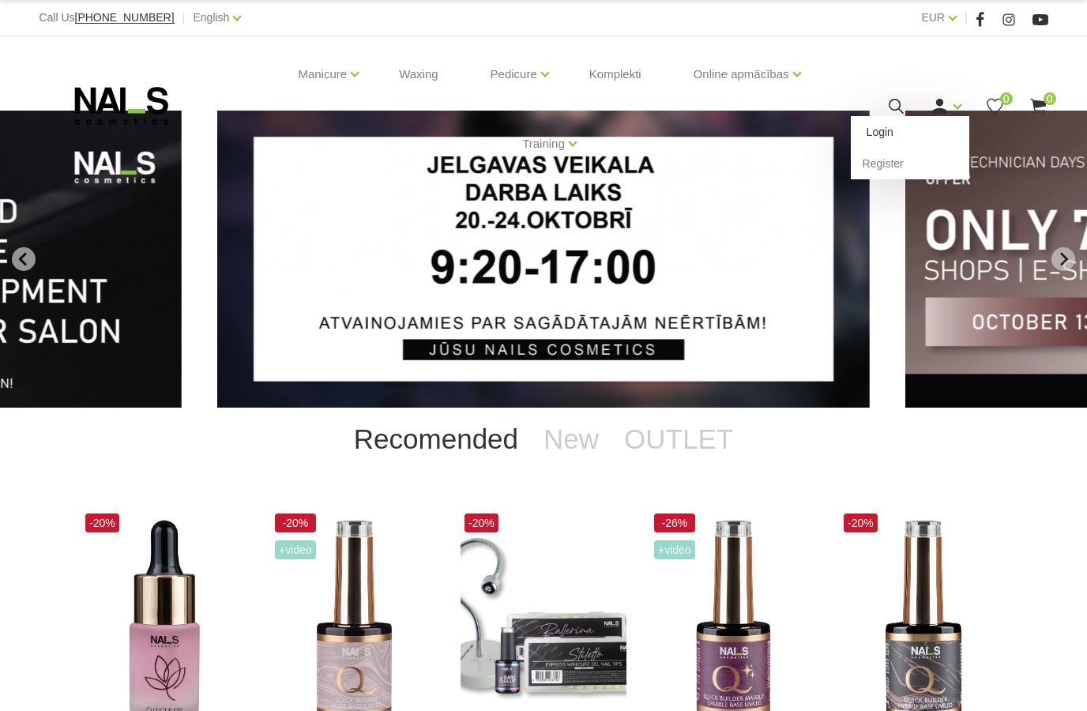
click at [892, 139] on link "Login" at bounding box center [909, 132] width 118 height 32
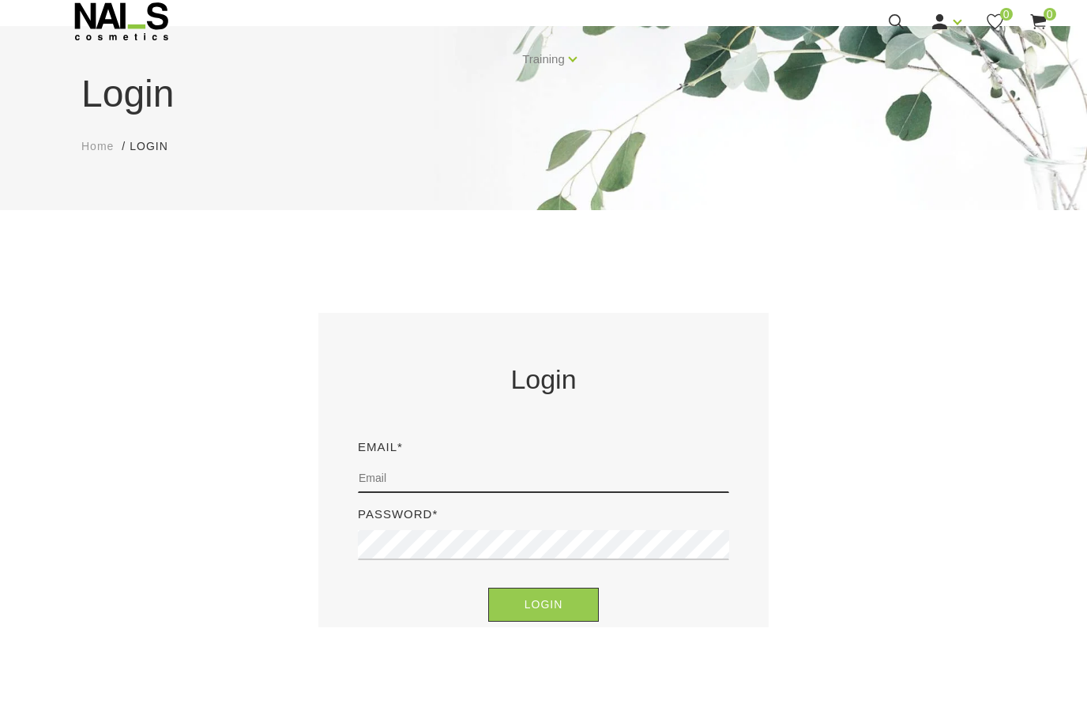
scroll to position [84, 0]
type input "[EMAIL_ADDRESS][DOMAIN_NAME]"
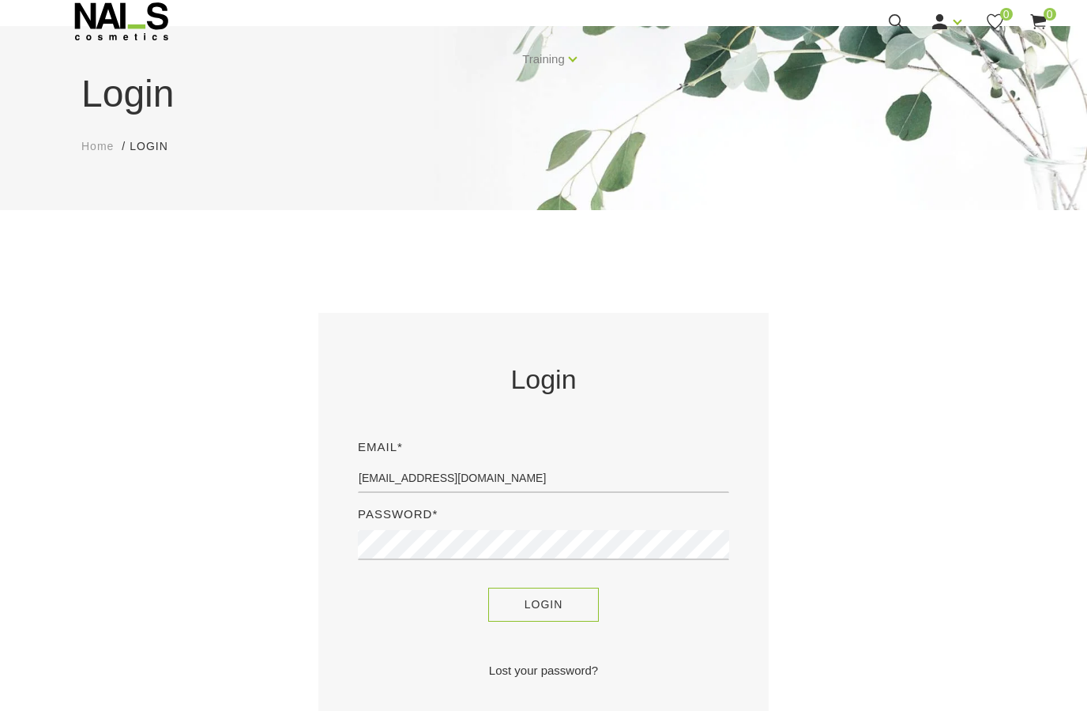
click at [541, 612] on button "Login" at bounding box center [543, 605] width 111 height 34
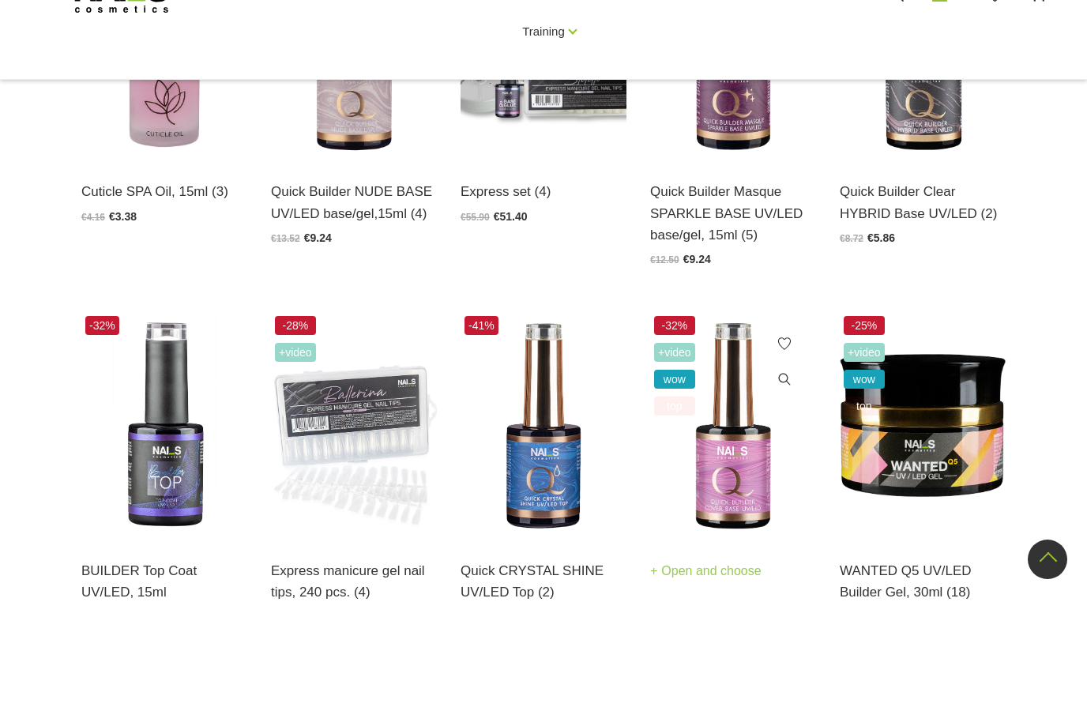
scroll to position [522, 0]
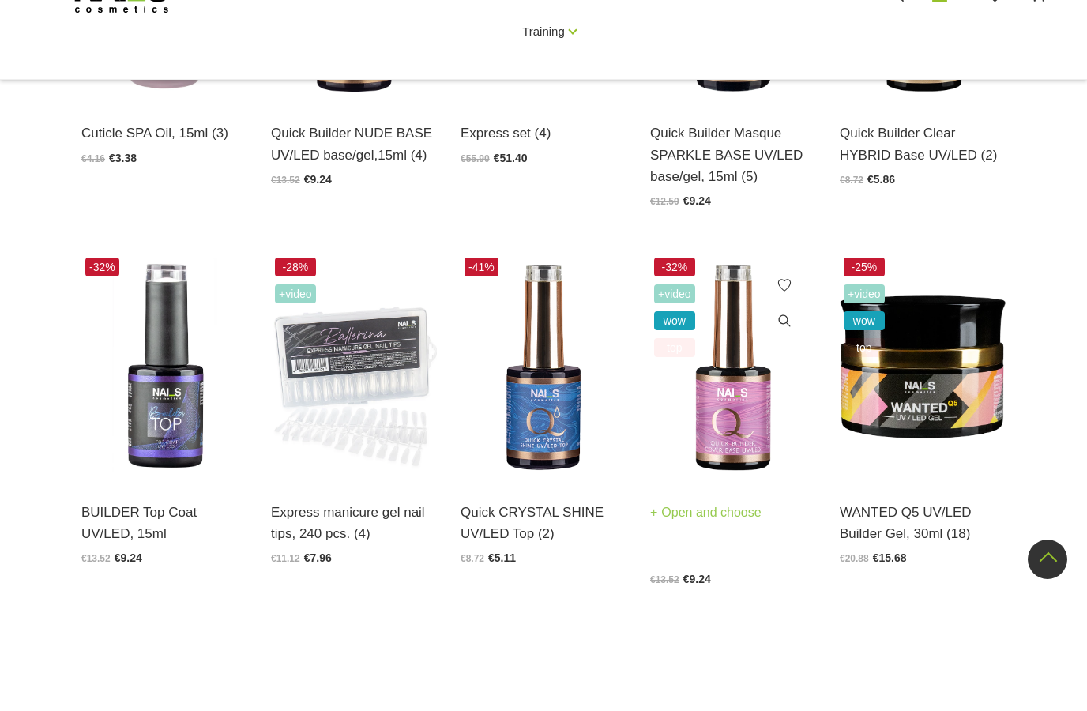
click at [738, 436] on img at bounding box center [733, 480] width 166 height 228
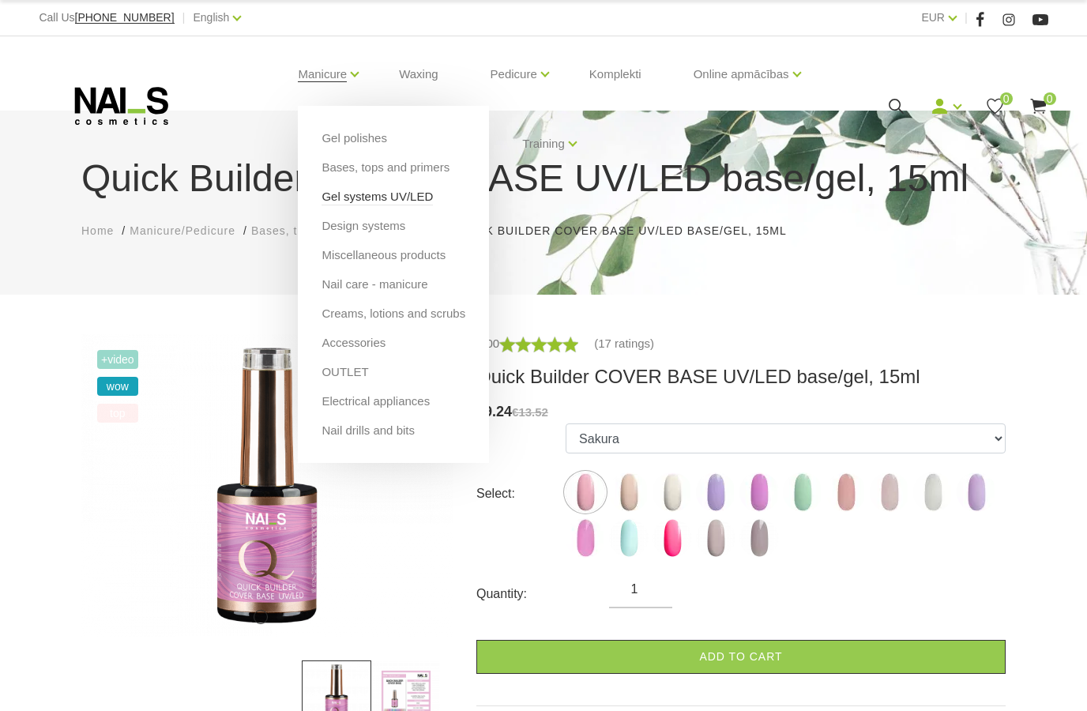
click at [366, 193] on link "Gel systems UV/LED" at bounding box center [376, 196] width 111 height 17
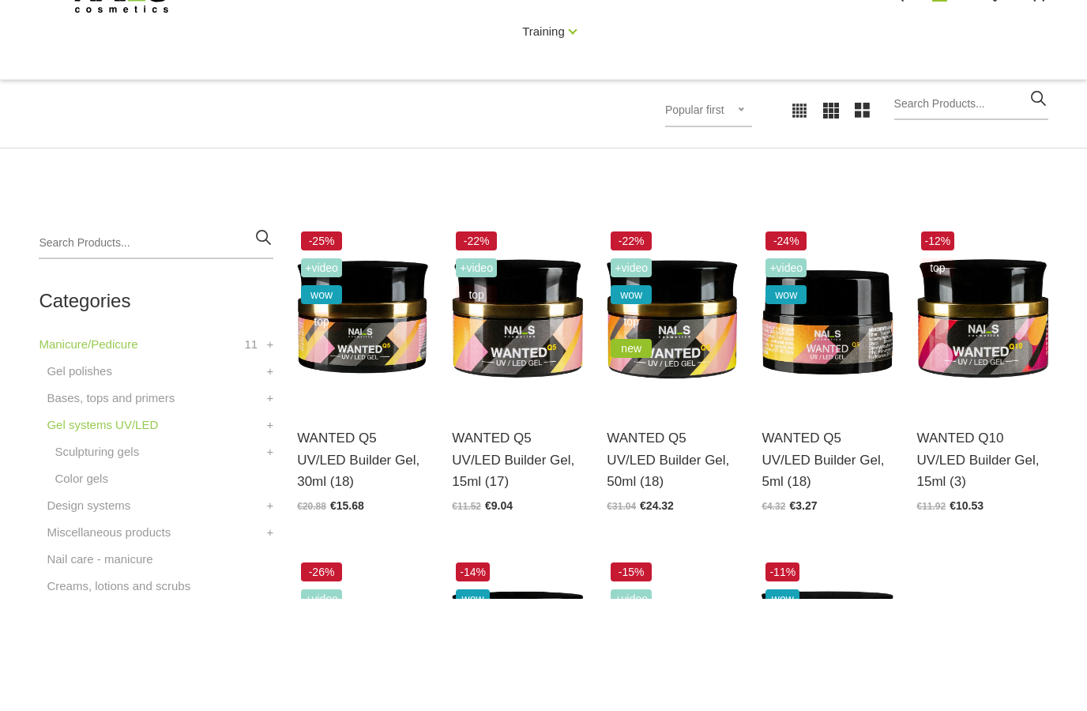
scroll to position [208, 0]
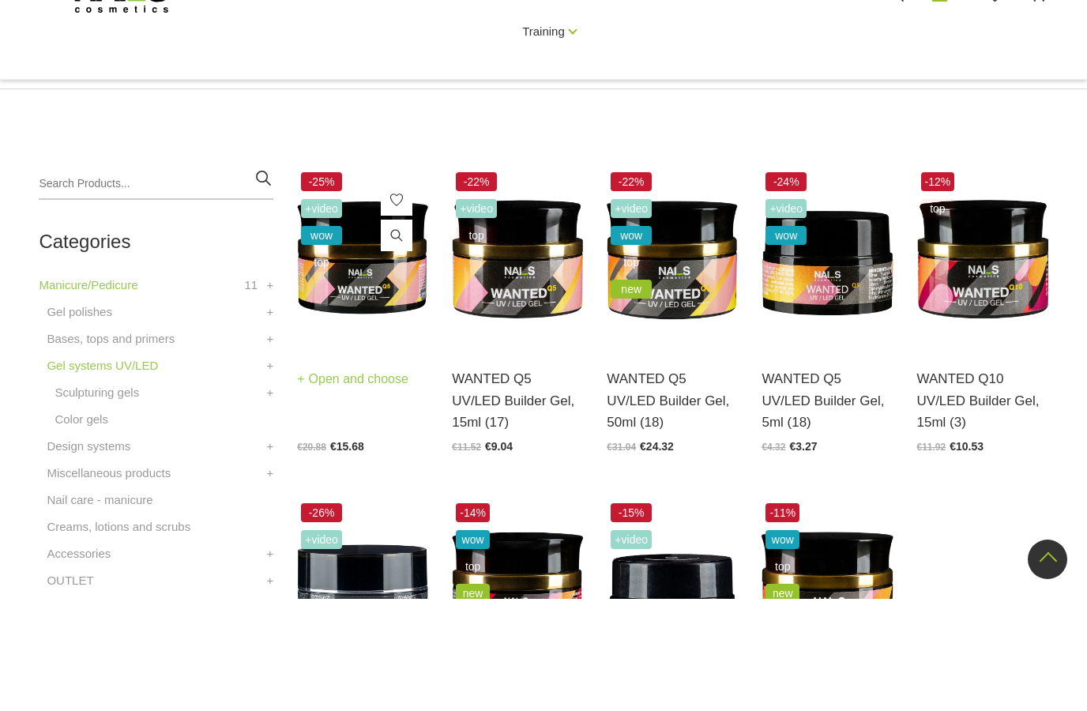
click at [370, 290] on img at bounding box center [362, 370] width 131 height 180
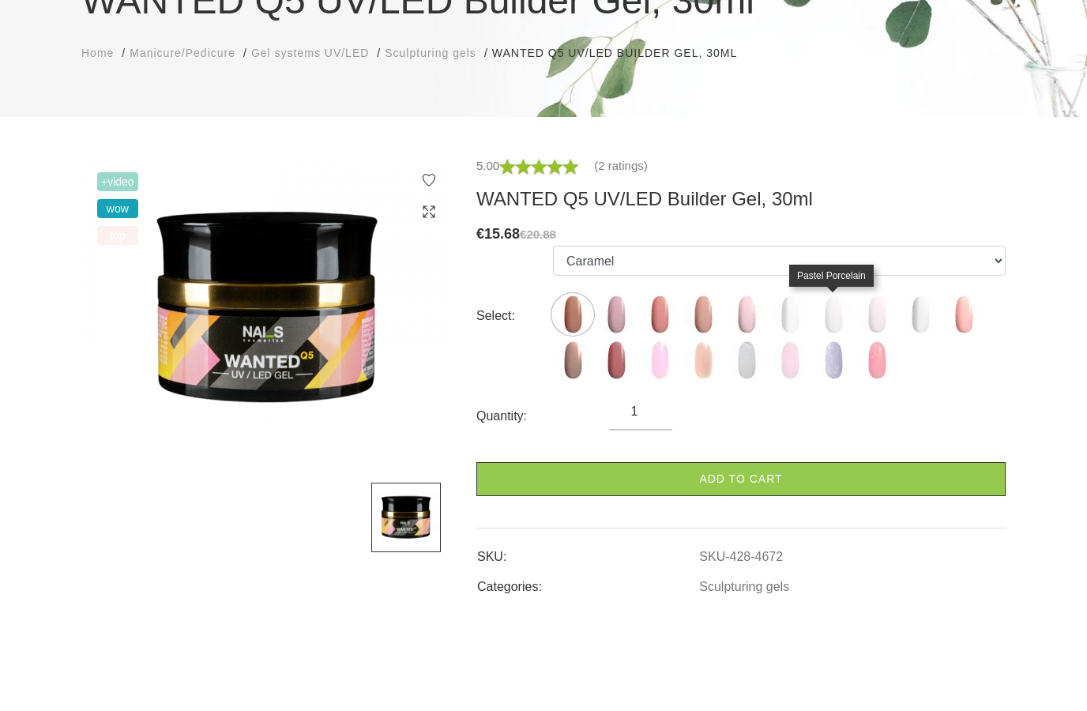
scroll to position [122, 0]
click at [832, 351] on img at bounding box center [832, 370] width 39 height 39
select select "4899"
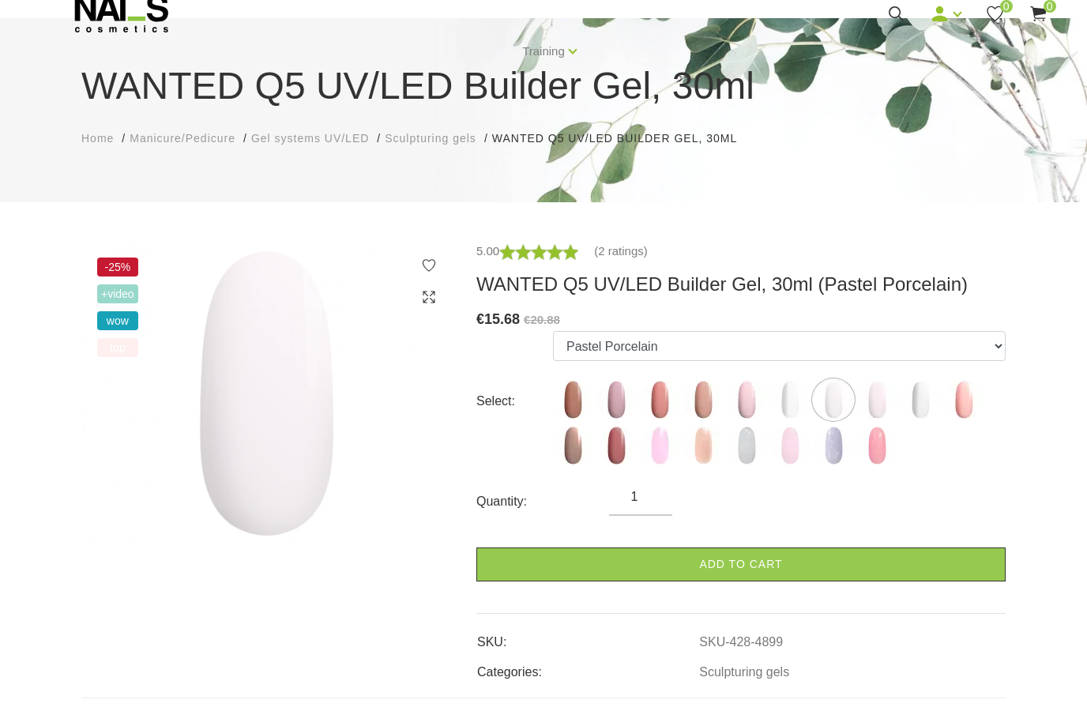
scroll to position [92, 0]
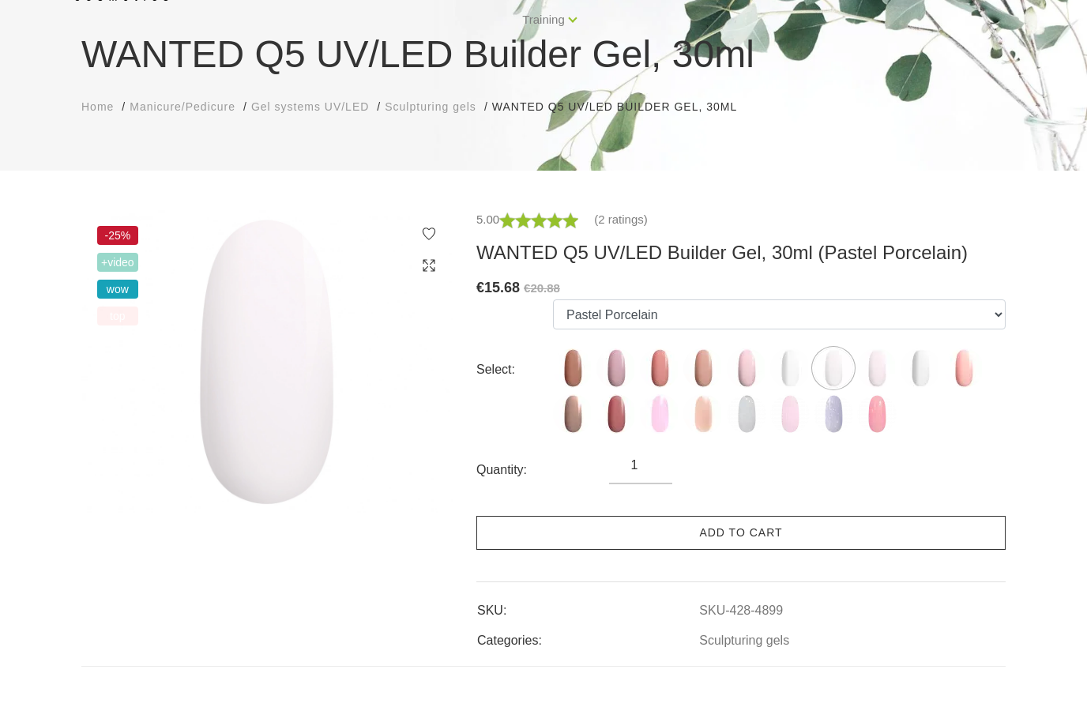
click at [718, 547] on link "Add to cart" at bounding box center [740, 564] width 529 height 34
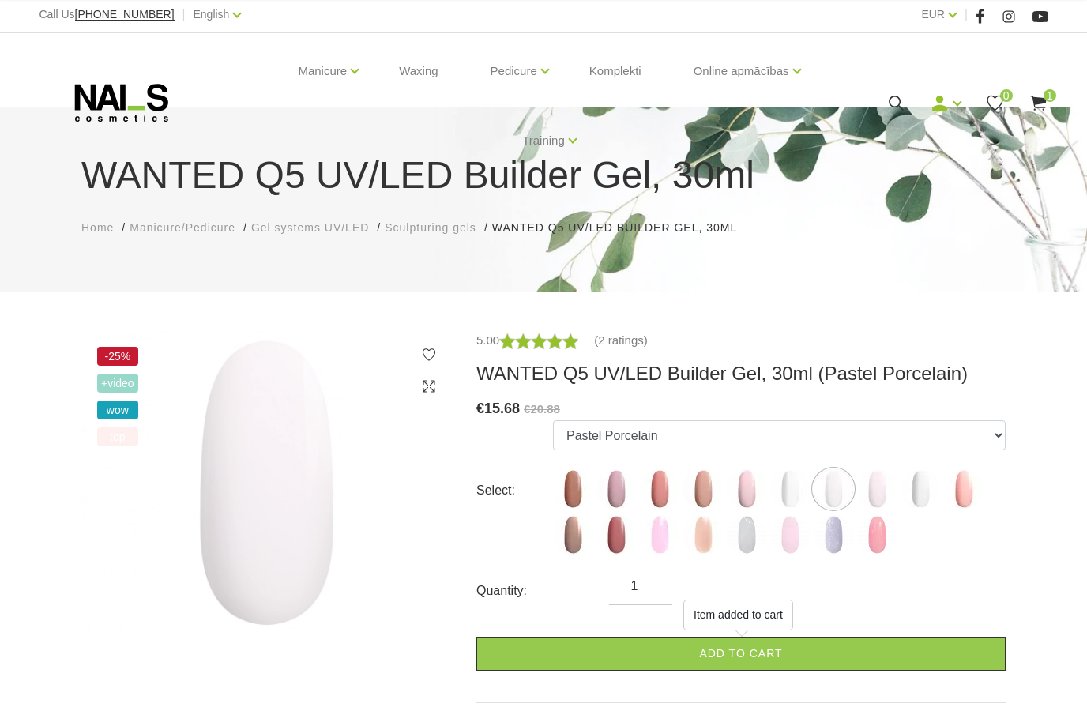
scroll to position [0, 0]
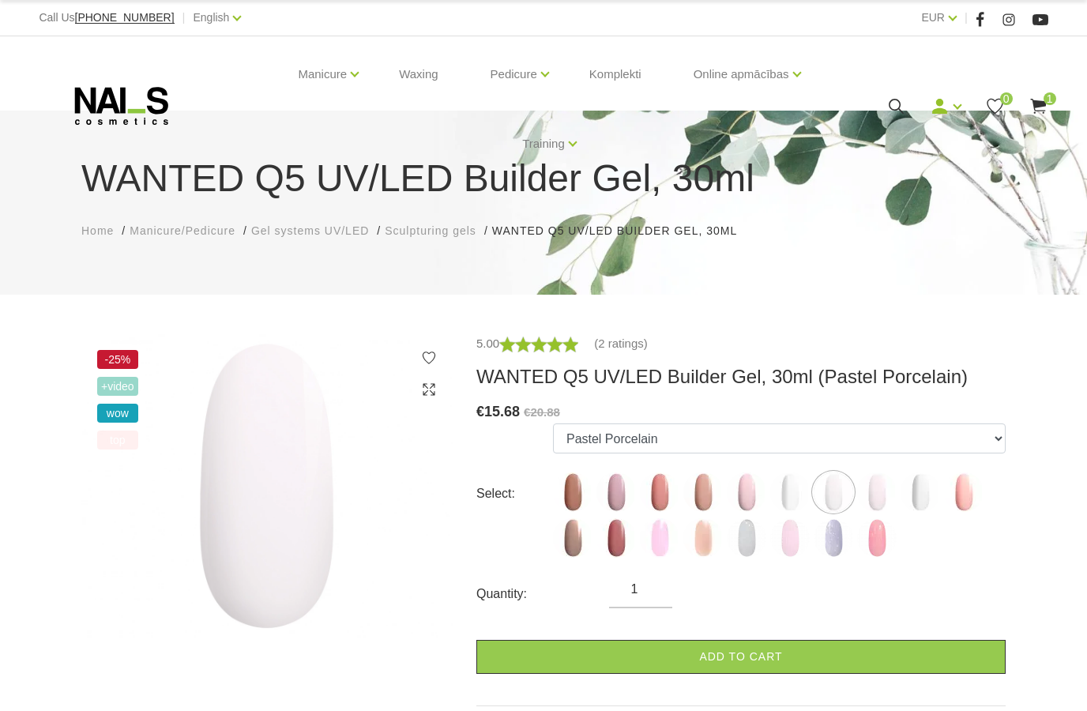
click at [1040, 103] on use at bounding box center [1038, 106] width 16 height 15
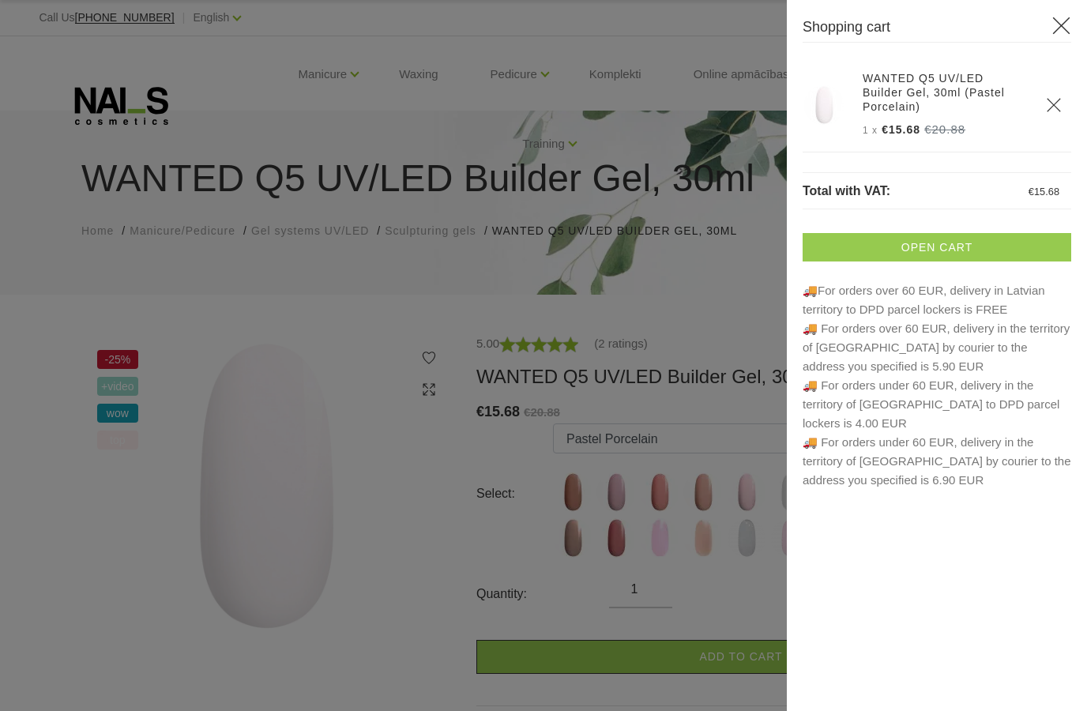
click at [948, 233] on link "Open cart" at bounding box center [936, 247] width 268 height 28
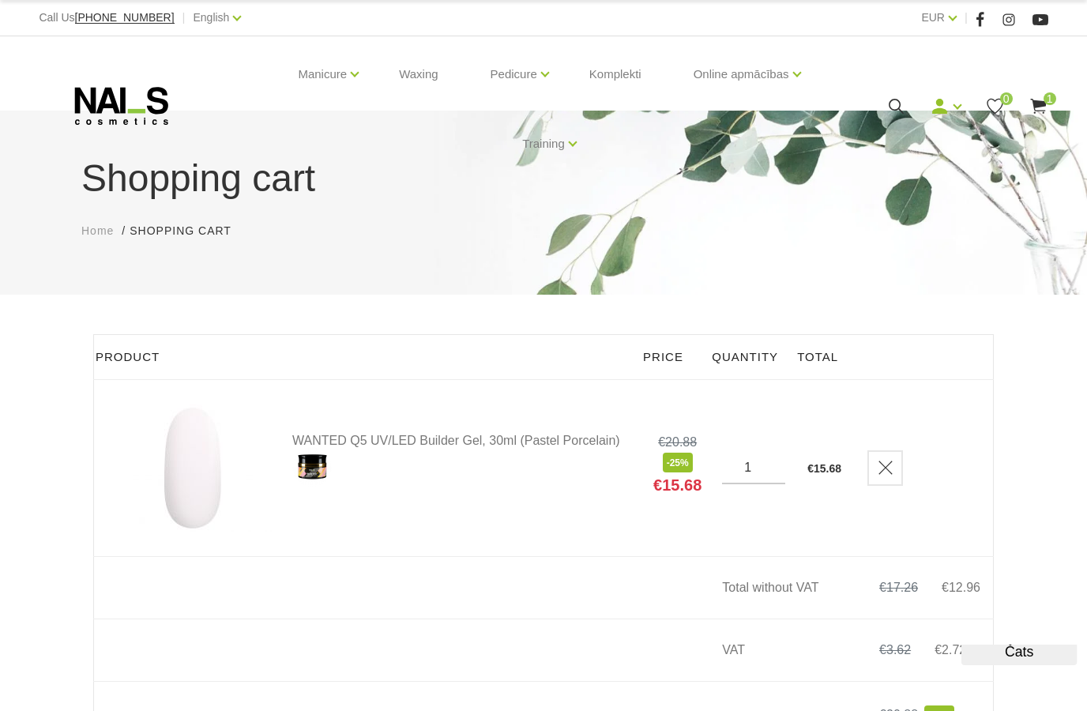
click at [190, 446] on img at bounding box center [193, 468] width 158 height 129
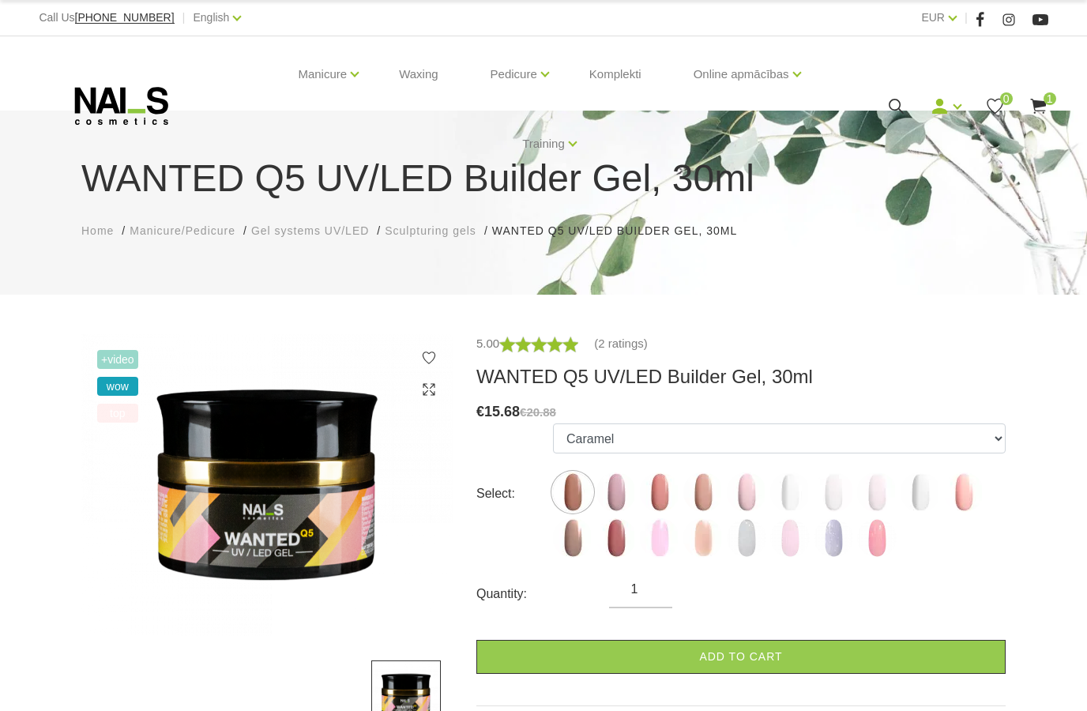
click at [1033, 98] on icon at bounding box center [1038, 106] width 20 height 20
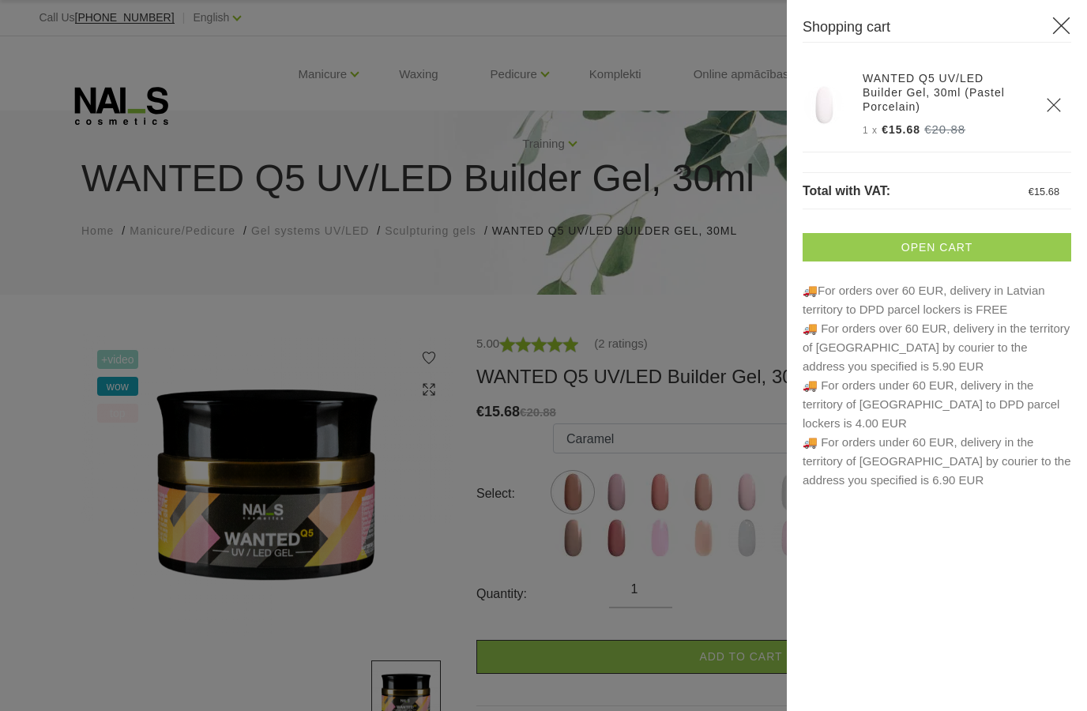
click at [920, 233] on link "Open cart" at bounding box center [936, 247] width 268 height 28
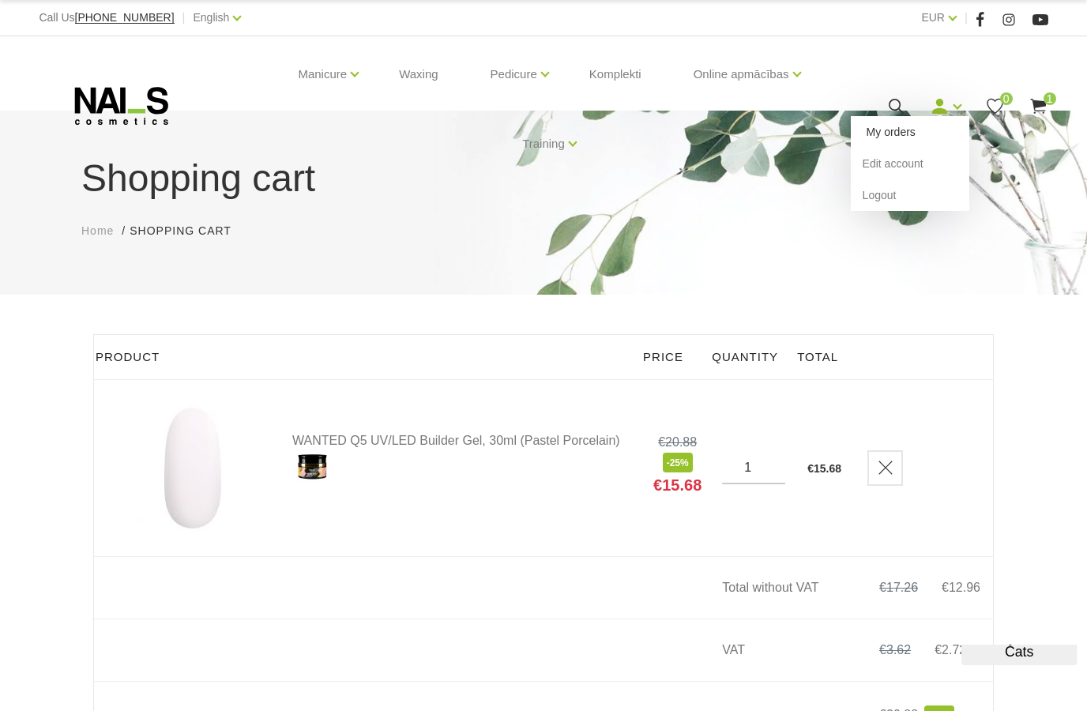
click at [939, 132] on link "My orders" at bounding box center [909, 132] width 118 height 32
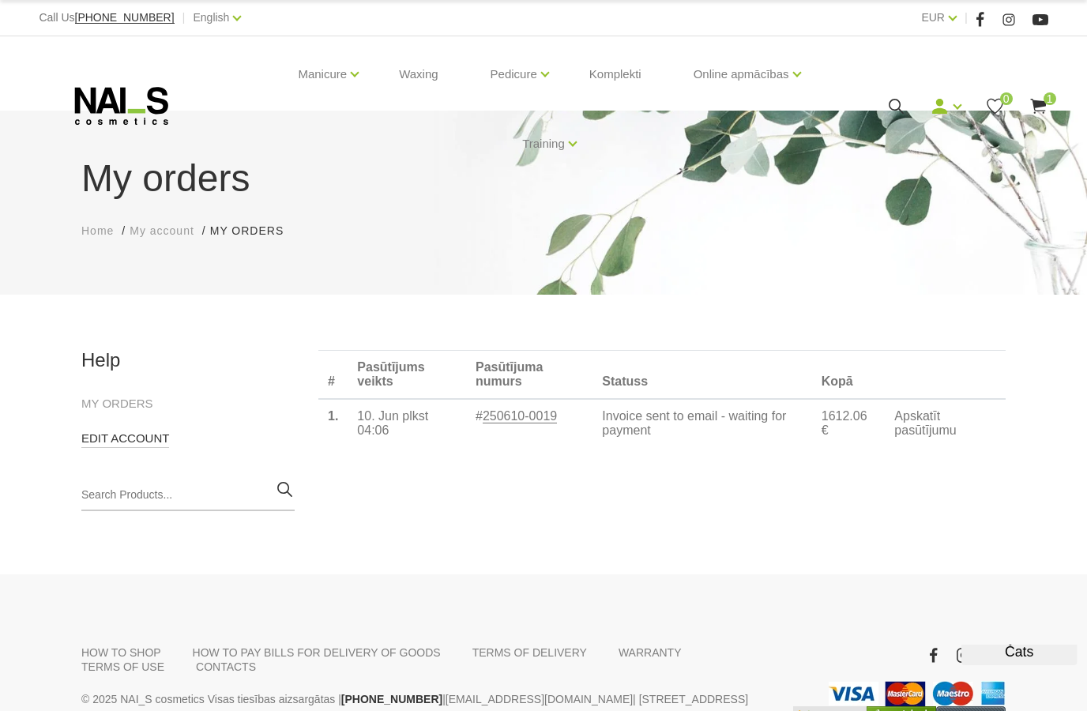
click at [134, 440] on link "EDIT ACCOUNT" at bounding box center [125, 438] width 88 height 19
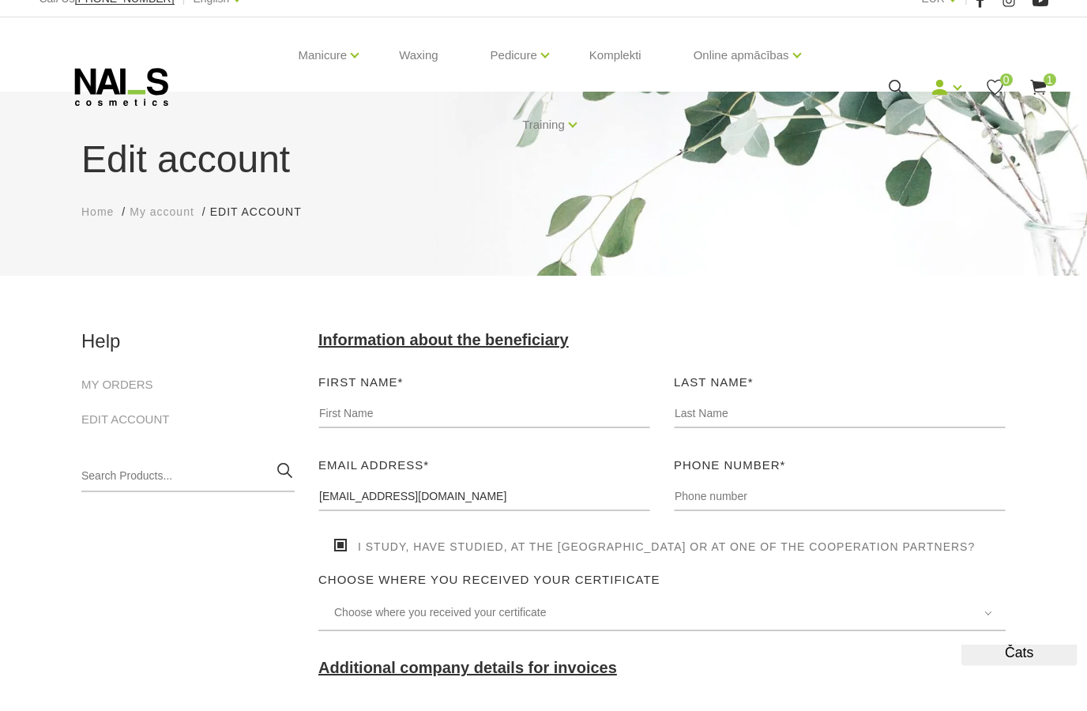
scroll to position [18, 0]
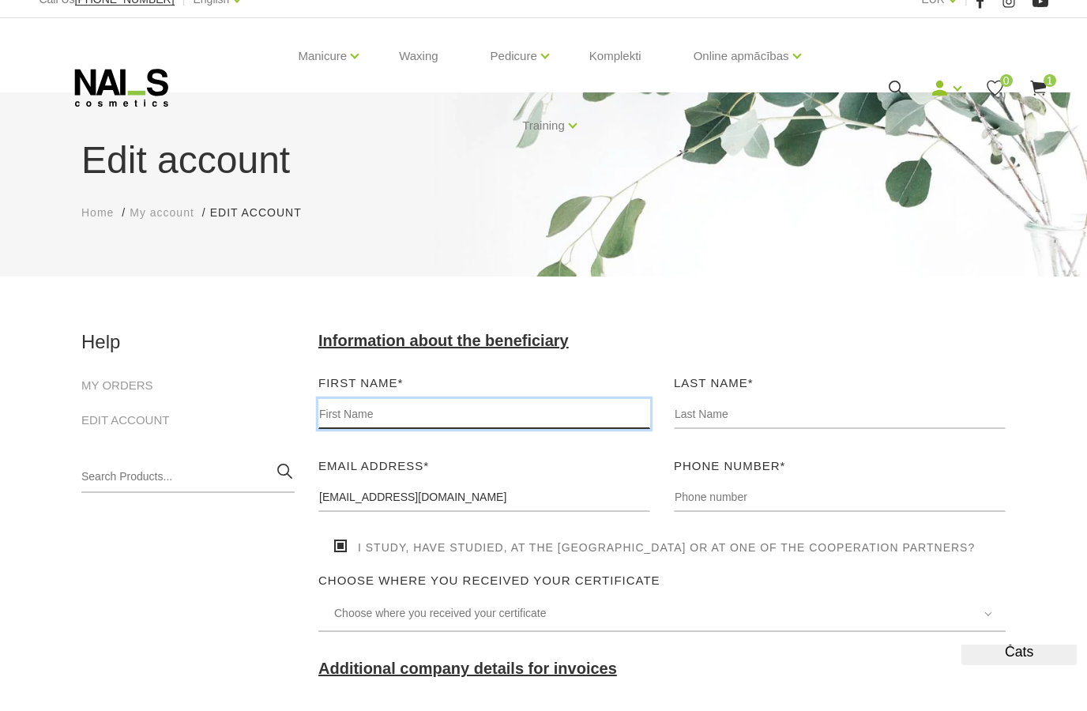
click at [380, 418] on input "text" at bounding box center [484, 414] width 332 height 30
type input "Beate"
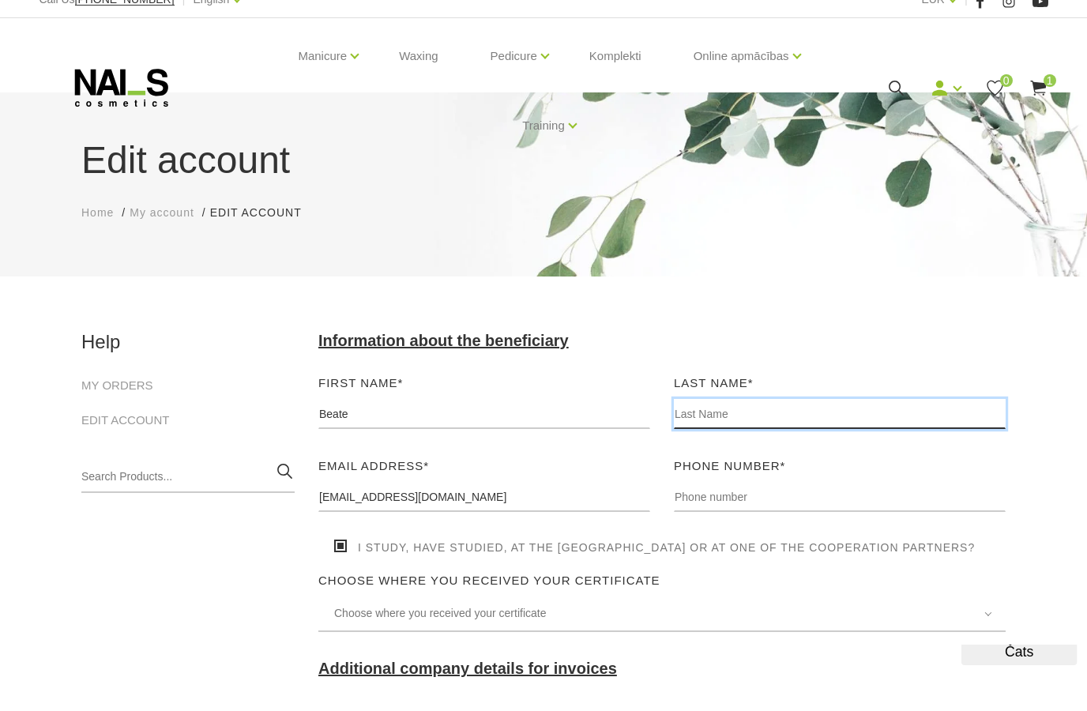
click at [791, 419] on input "text" at bounding box center [840, 414] width 332 height 30
type input "Degaine"
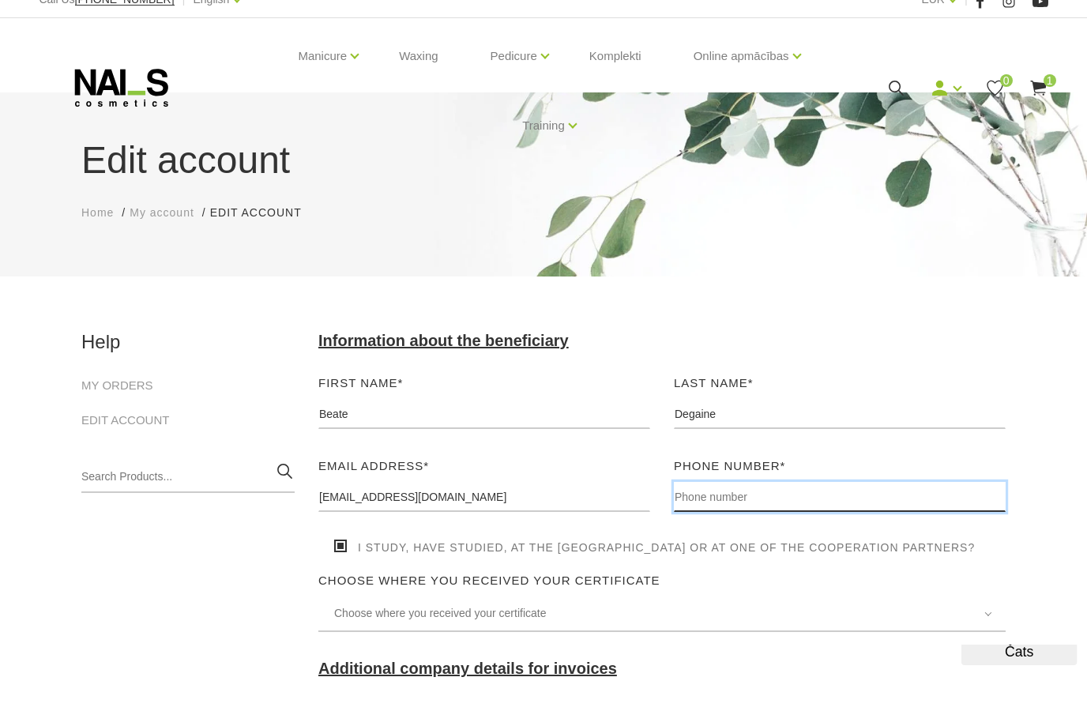
click at [766, 487] on input "text" at bounding box center [840, 497] width 332 height 30
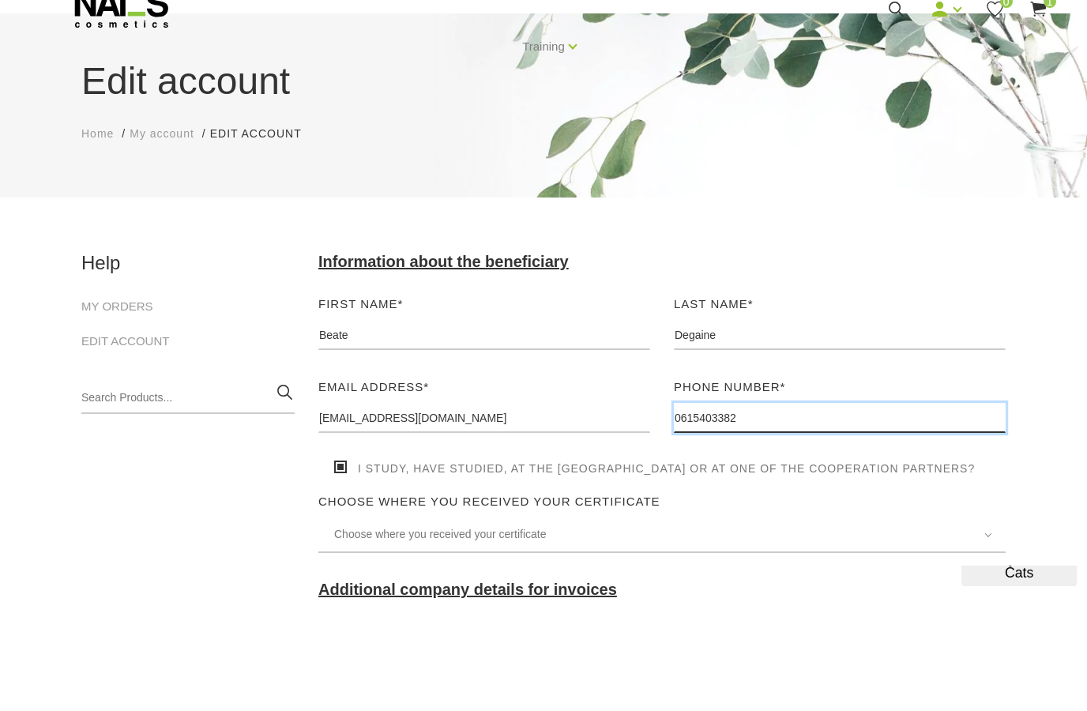
type input "0615403382"
click at [818, 571] on div "Choose where you received your certificate Choose where you received your certi…" at bounding box center [661, 583] width 687 height 25
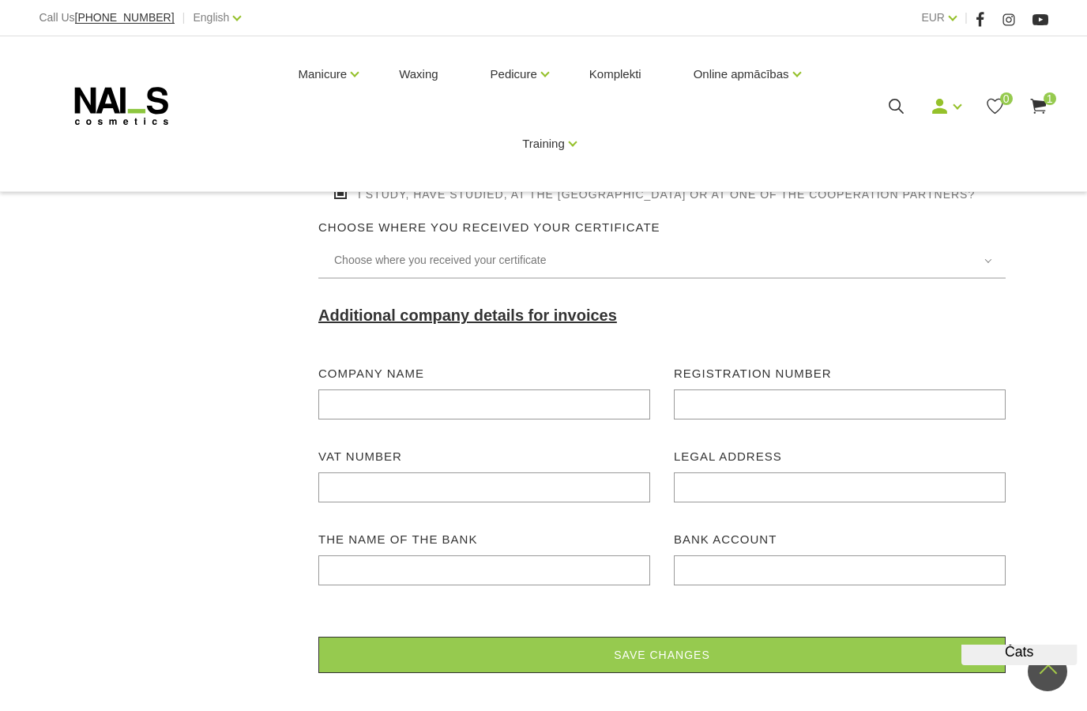
scroll to position [396, 0]
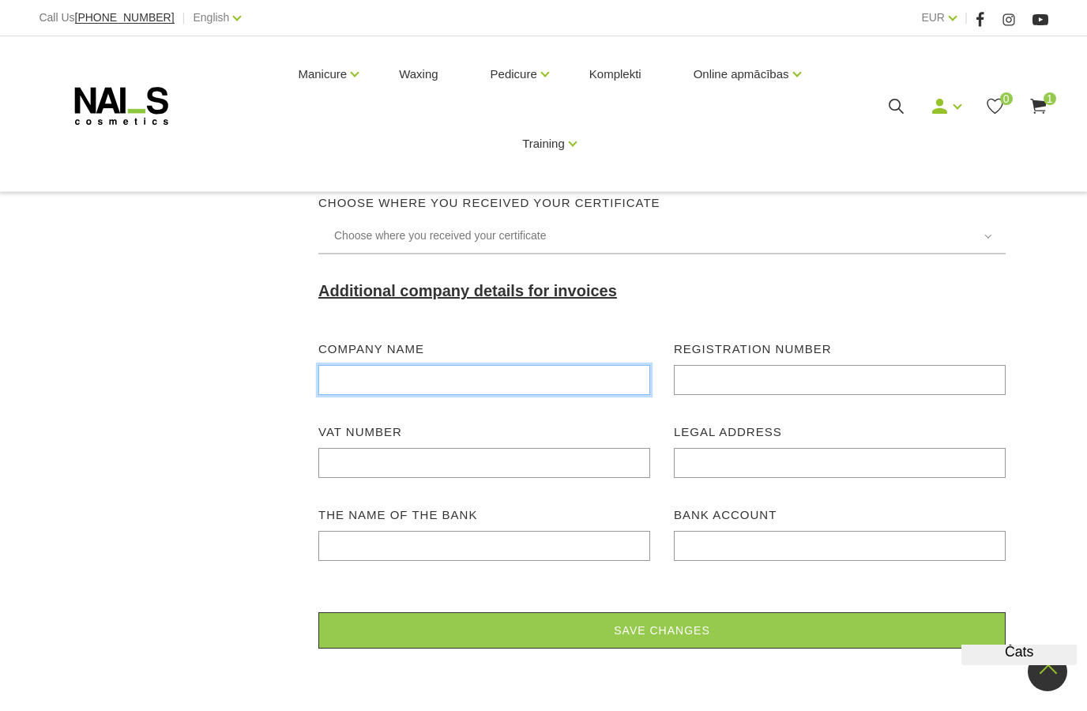
click at [543, 395] on input "input" at bounding box center [484, 380] width 332 height 30
type input "BEATE NAILS"
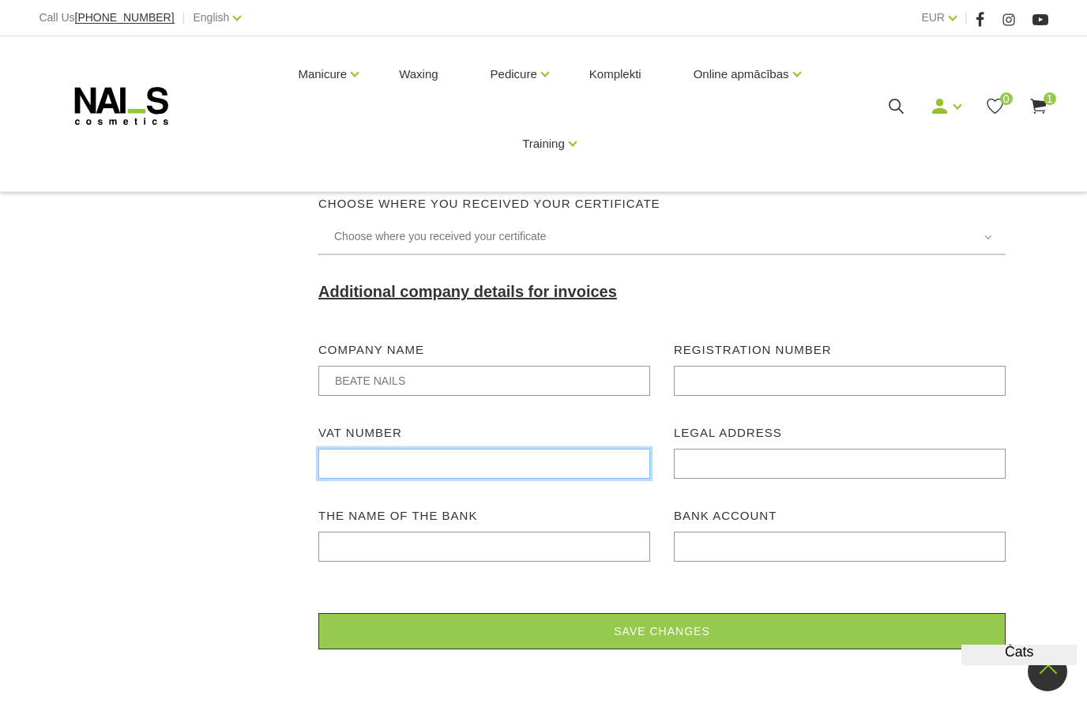
click at [554, 479] on input "input" at bounding box center [484, 464] width 332 height 30
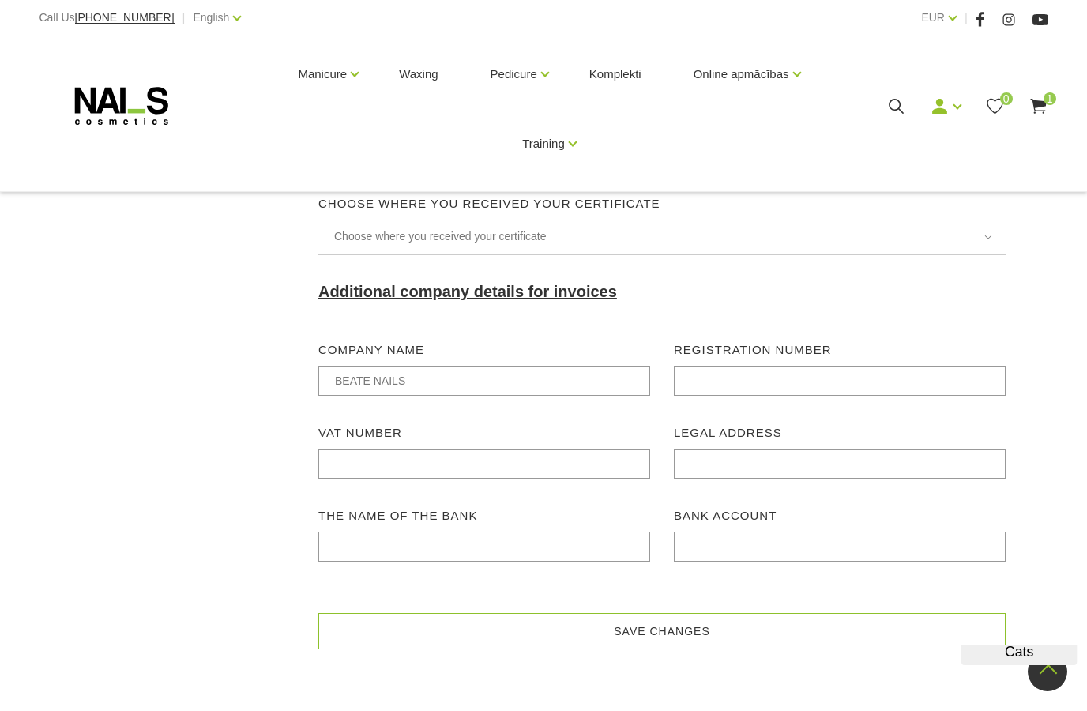
scroll to position [396, 0]
click at [633, 644] on button "Save Changes" at bounding box center [661, 630] width 687 height 36
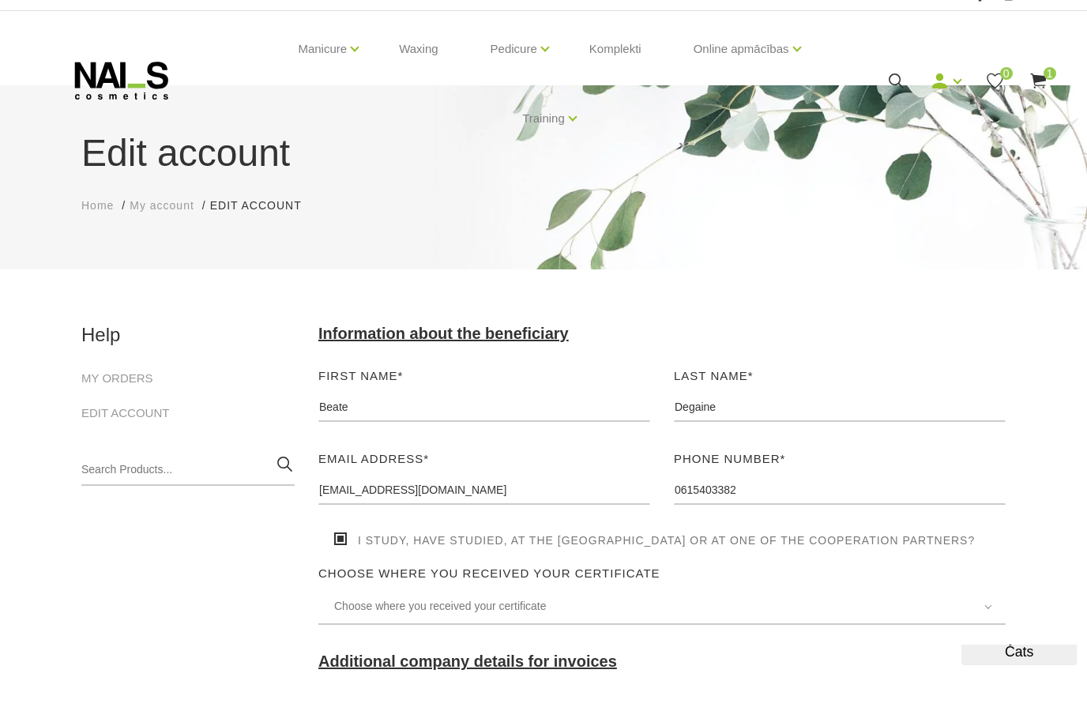
scroll to position [0, 0]
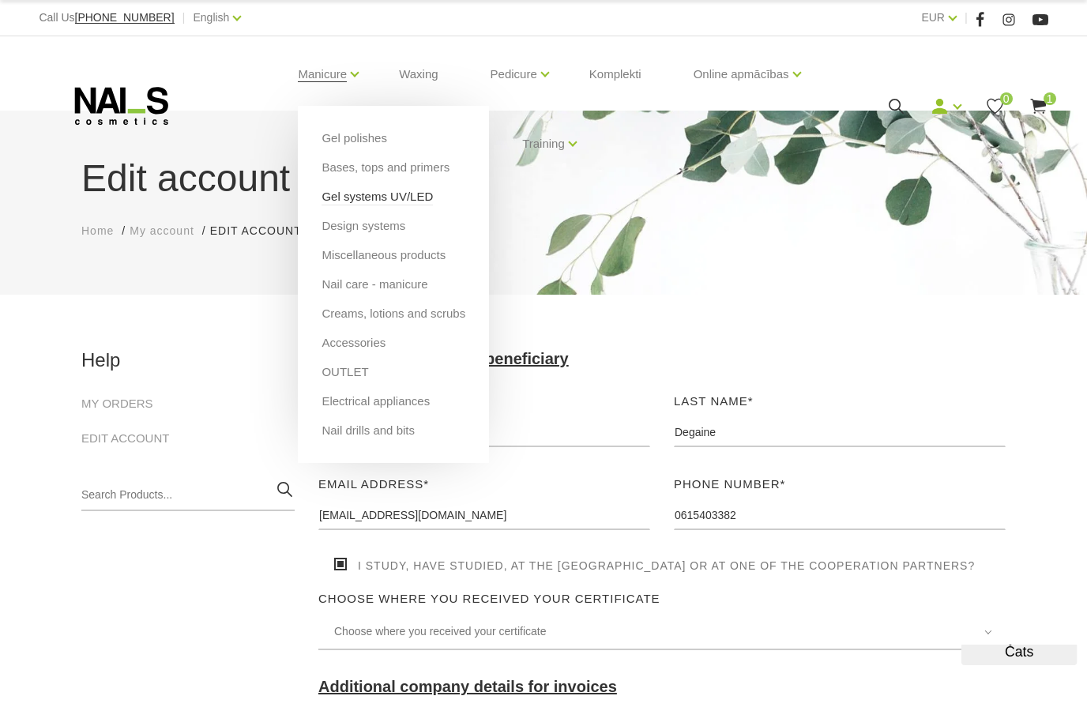
click at [365, 198] on link "Gel systems UV/LED" at bounding box center [376, 196] width 111 height 17
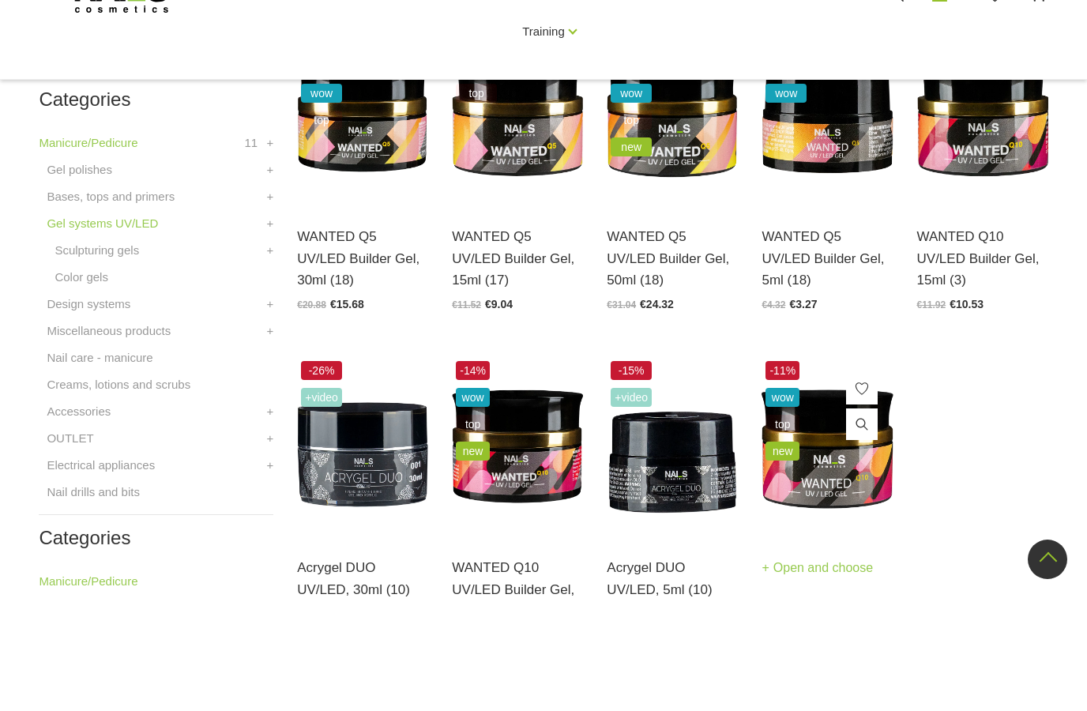
scroll to position [407, 0]
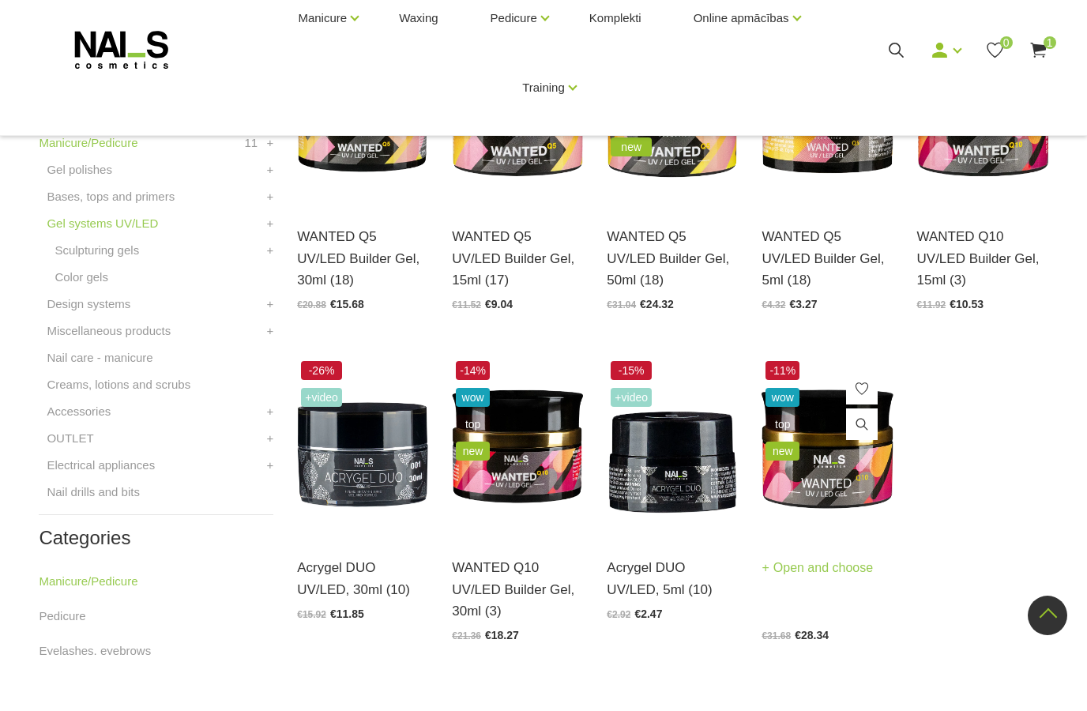
click at [873, 467] on img at bounding box center [826, 503] width 131 height 180
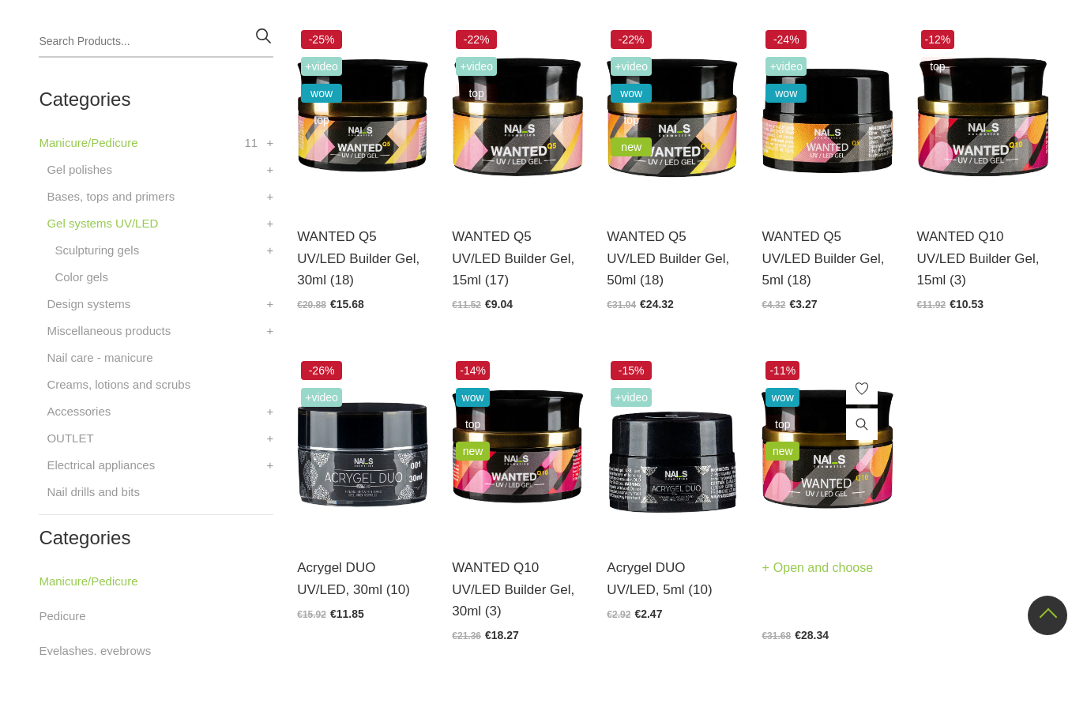
scroll to position [470, 0]
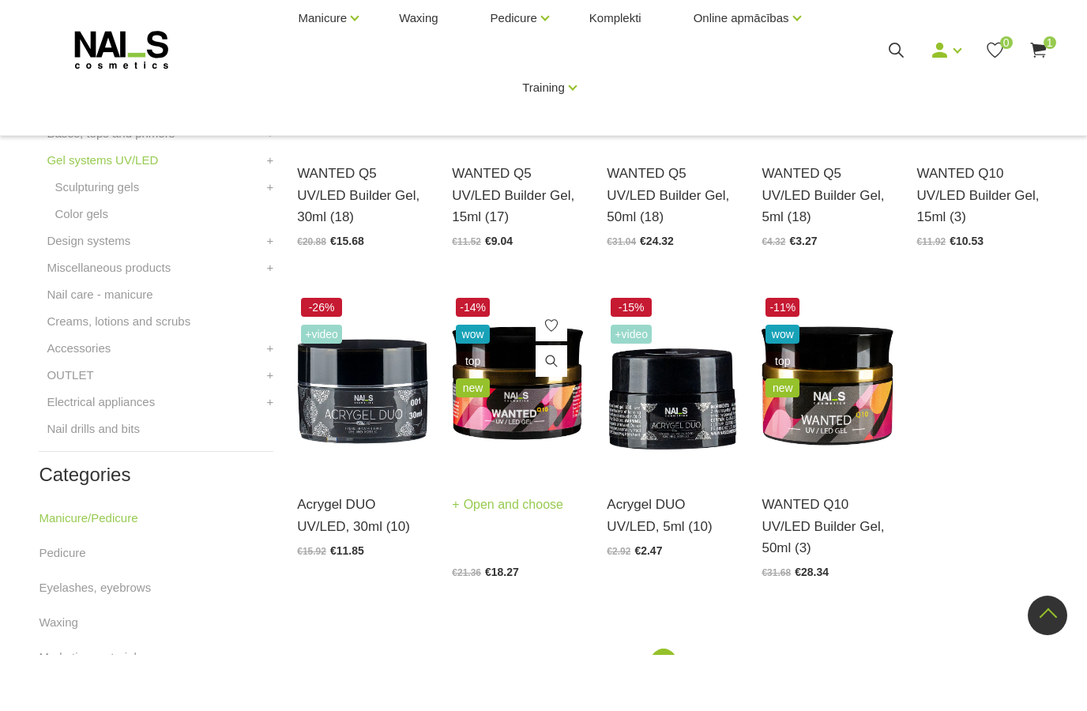
click at [509, 374] on img at bounding box center [517, 440] width 131 height 180
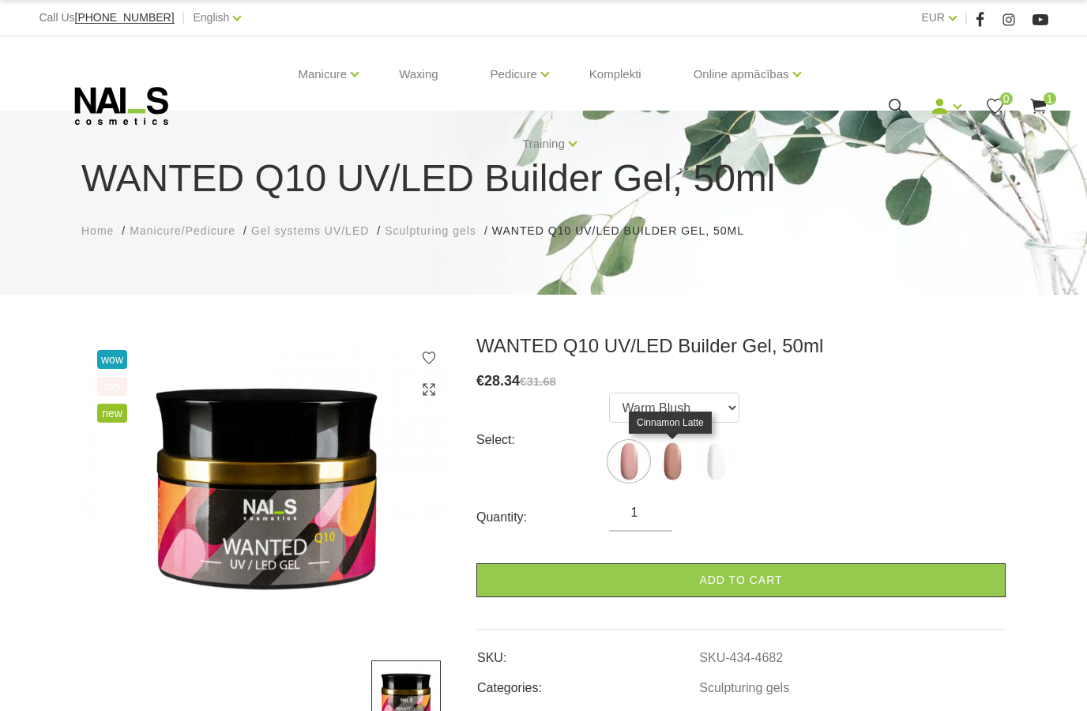
click at [661, 470] on img at bounding box center [671, 460] width 39 height 39
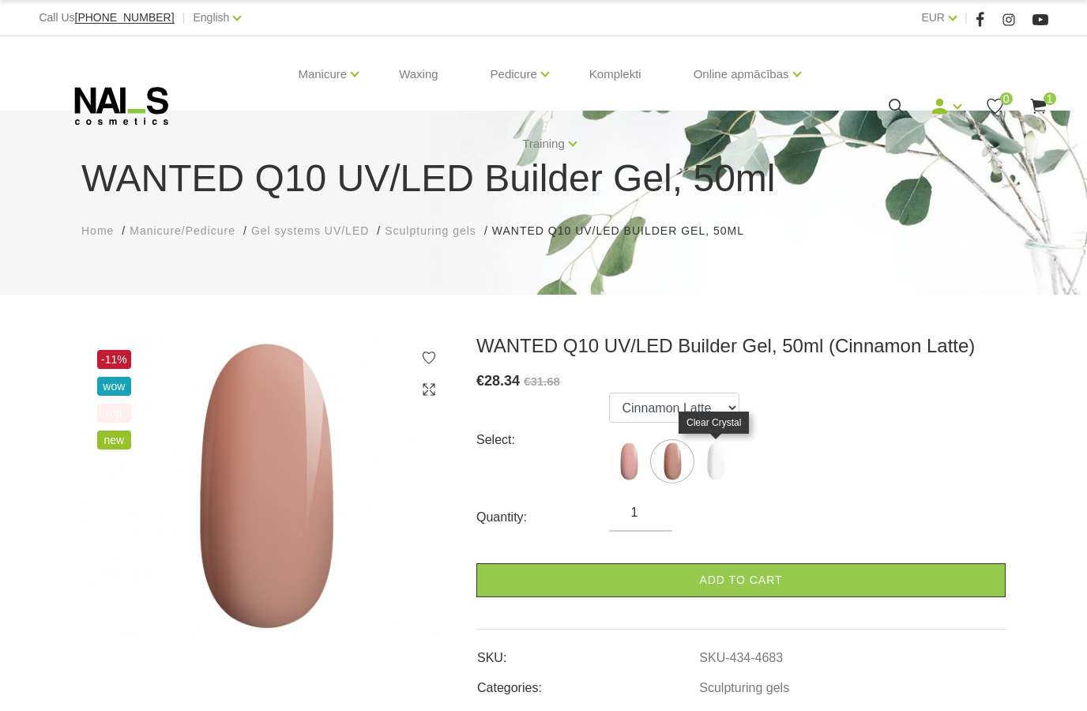
click at [706, 471] on img at bounding box center [715, 460] width 39 height 39
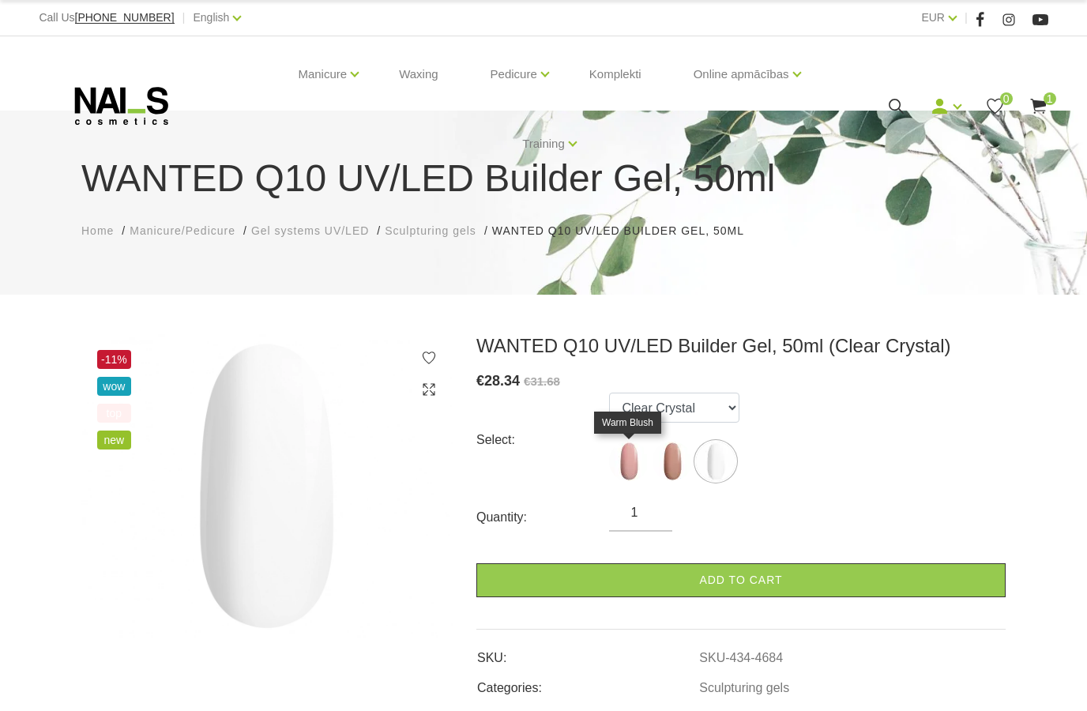
click at [618, 464] on img at bounding box center [628, 460] width 39 height 39
select select "4682"
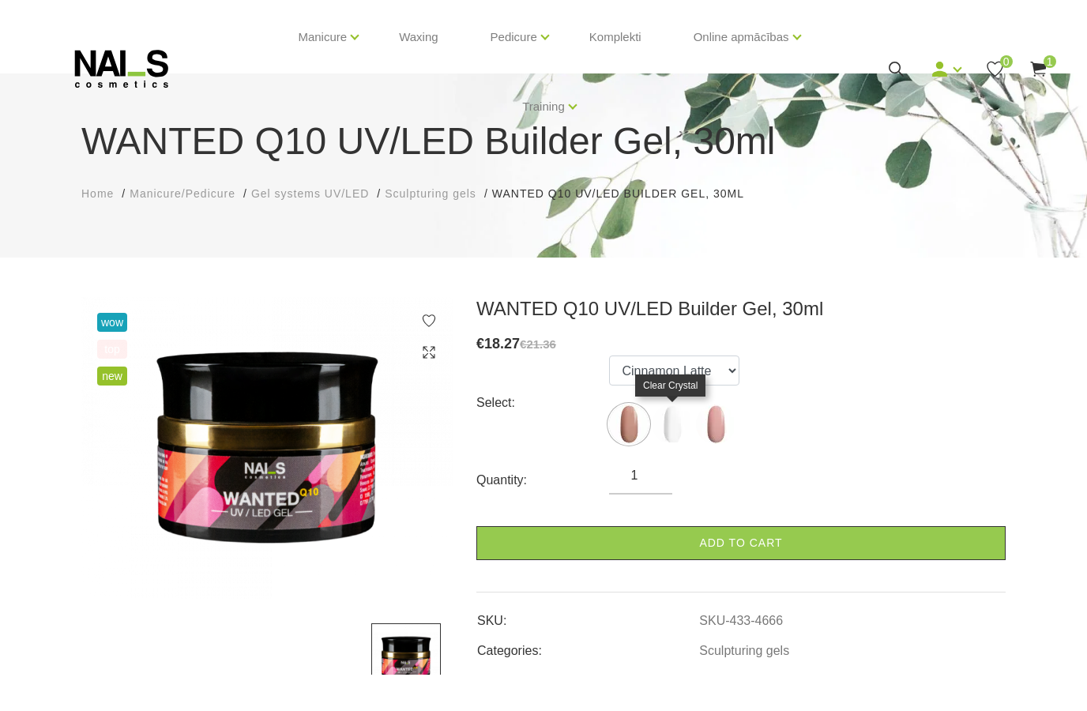
click at [680, 441] on img at bounding box center [671, 460] width 39 height 39
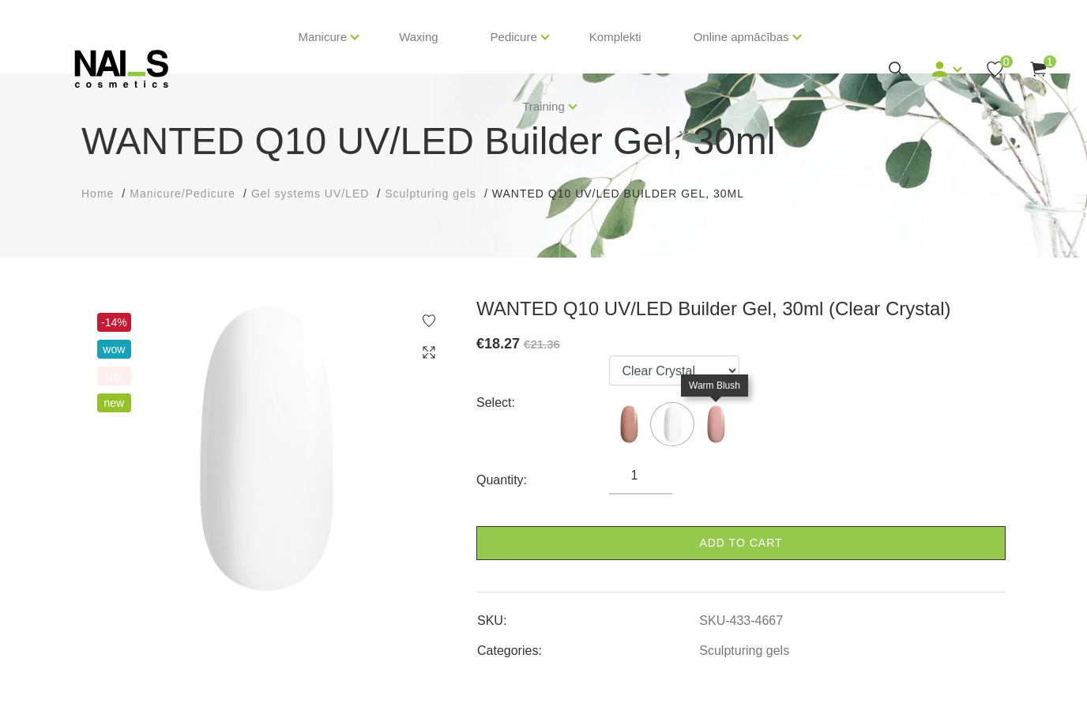
click at [723, 441] on img at bounding box center [715, 460] width 39 height 39
select select "4668"
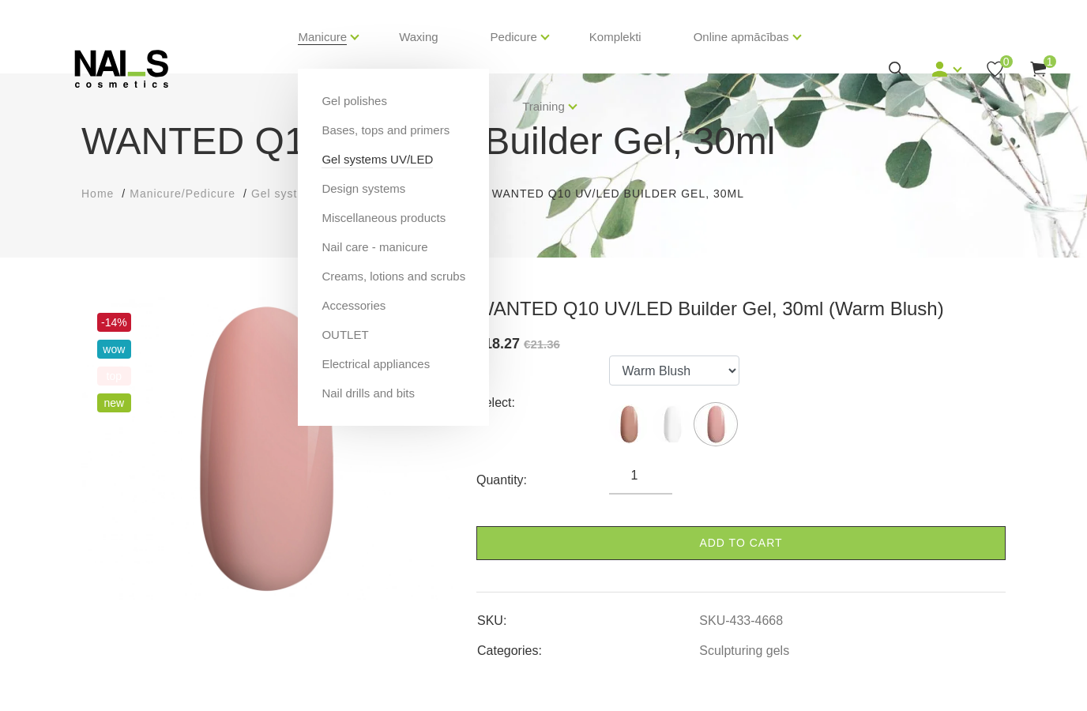
click at [337, 188] on link "Gel systems UV/LED" at bounding box center [376, 196] width 111 height 17
